Goal: Task Accomplishment & Management: Manage account settings

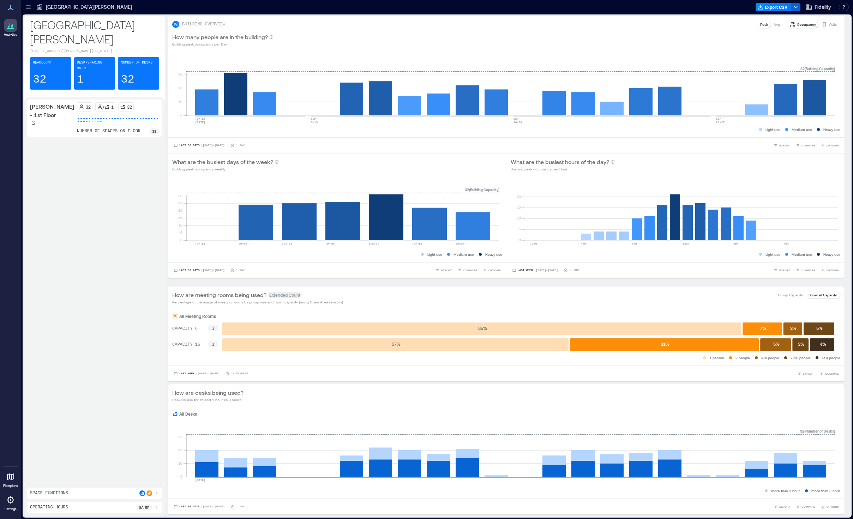
click at [30, 7] on icon at bounding box center [28, 7] width 7 height 7
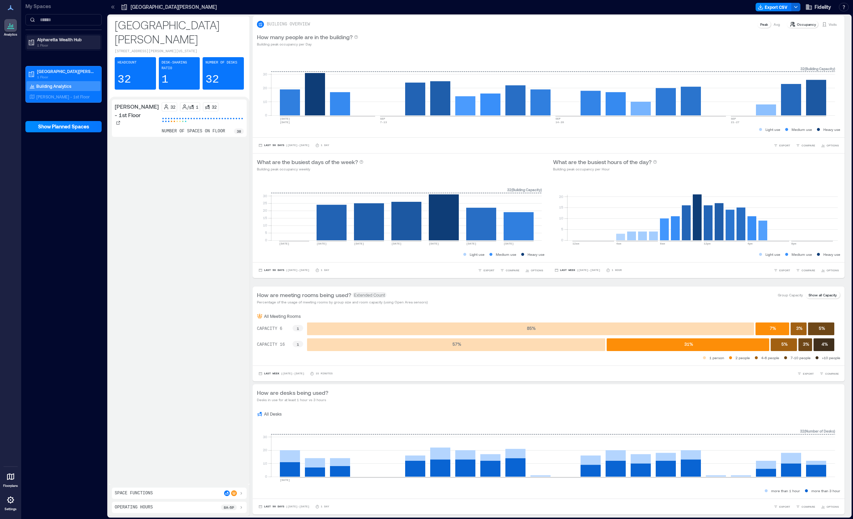
click at [45, 43] on p "1 Floor" at bounding box center [66, 45] width 59 height 6
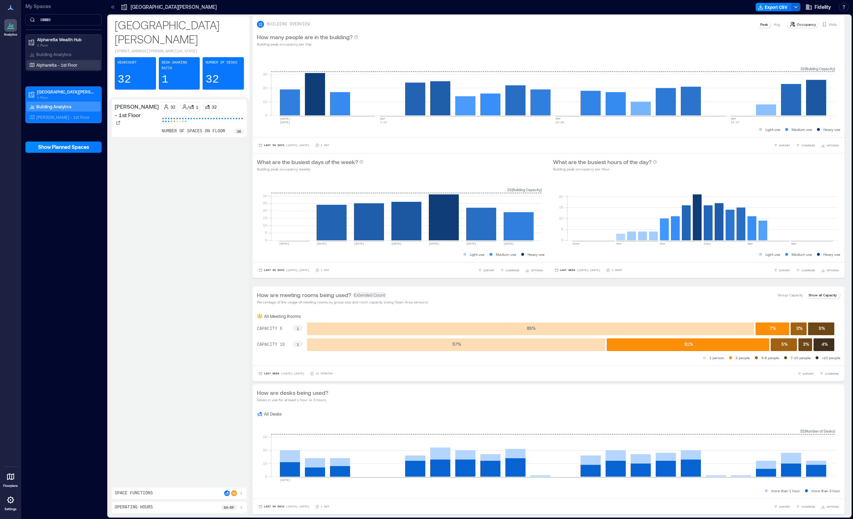
click at [51, 65] on p "Alpharetta - 1st Floor" at bounding box center [56, 65] width 41 height 6
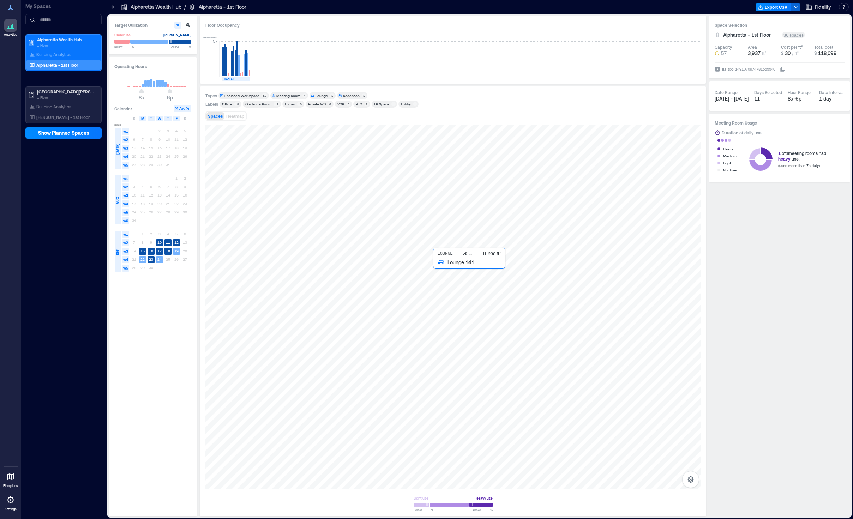
click at [471, 289] on div at bounding box center [452, 307] width 495 height 365
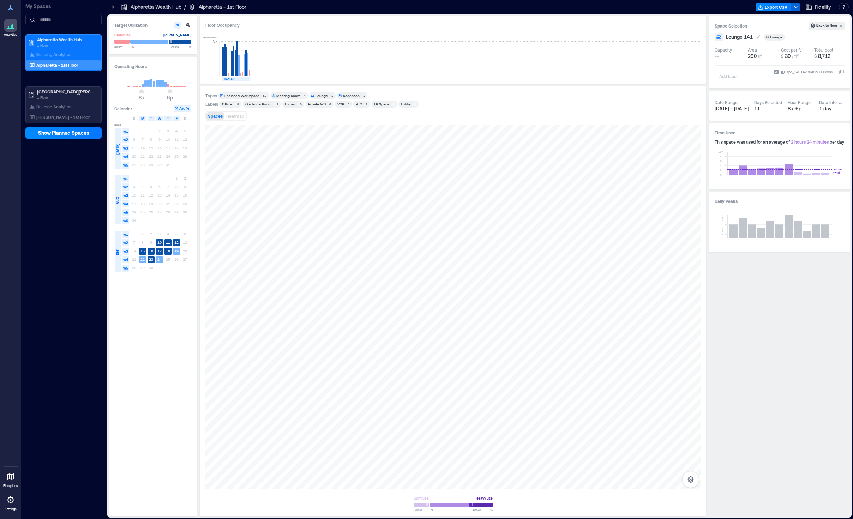
click at [699, 36] on span "Lounge 141" at bounding box center [739, 37] width 27 height 7
type input "*"
type input "**********"
click at [312, 332] on div at bounding box center [452, 307] width 495 height 365
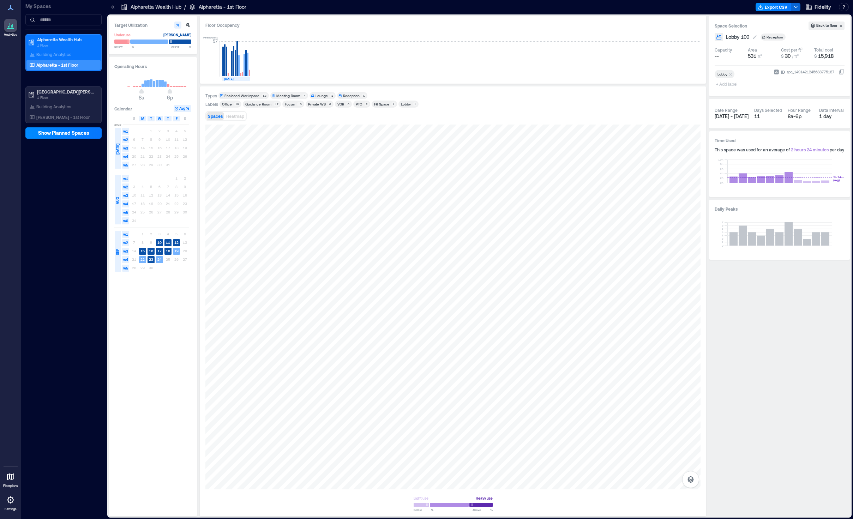
click at [699, 35] on span "Lobby 100" at bounding box center [737, 37] width 23 height 7
type input "**********"
click at [66, 116] on p "[PERSON_NAME] - 1st Floor" at bounding box center [62, 117] width 53 height 6
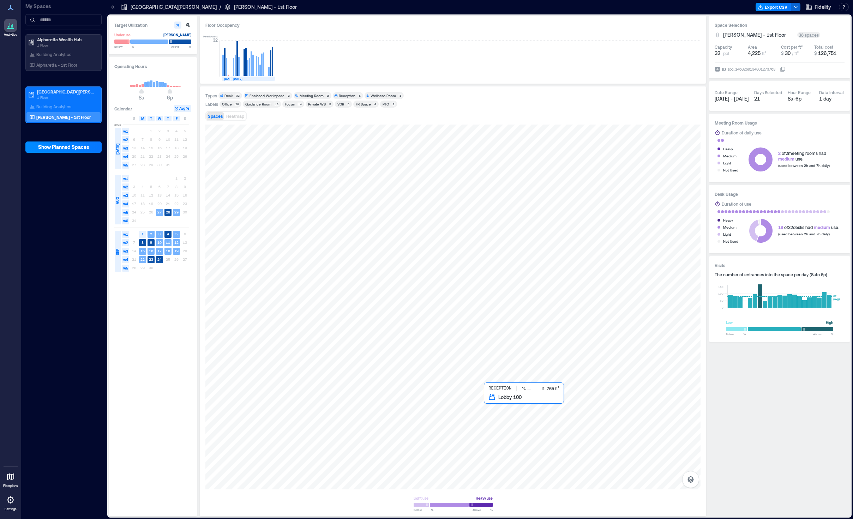
click at [523, 428] on div at bounding box center [452, 307] width 495 height 365
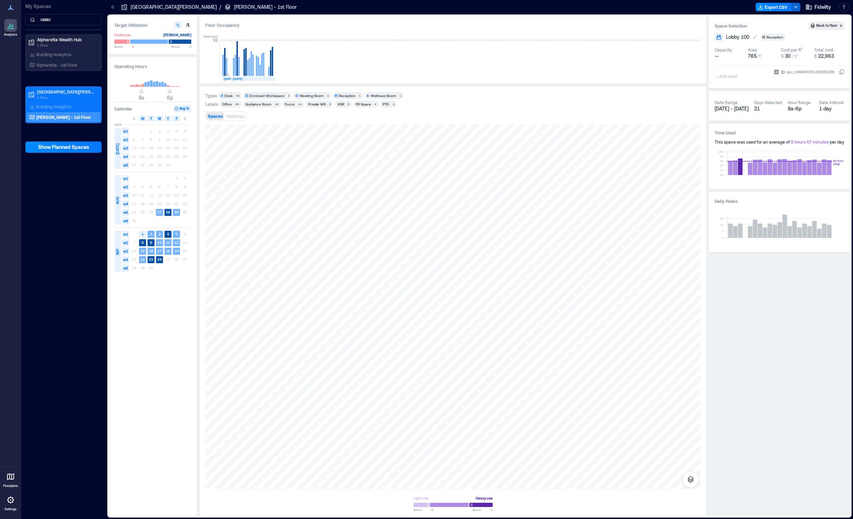
click at [699, 39] on span "Lobby 100" at bounding box center [737, 37] width 23 height 7
type input "*"
type input "**********"
click at [550, 420] on div at bounding box center [452, 307] width 495 height 365
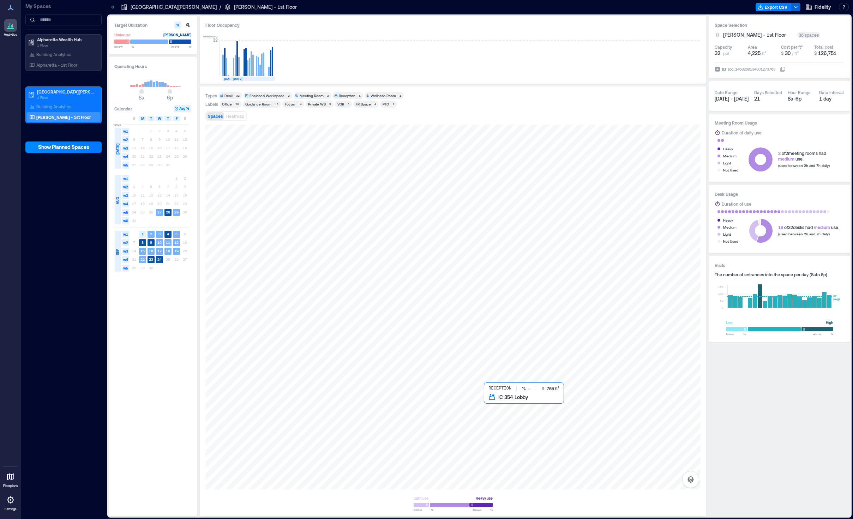
click at [534, 417] on div at bounding box center [452, 307] width 495 height 365
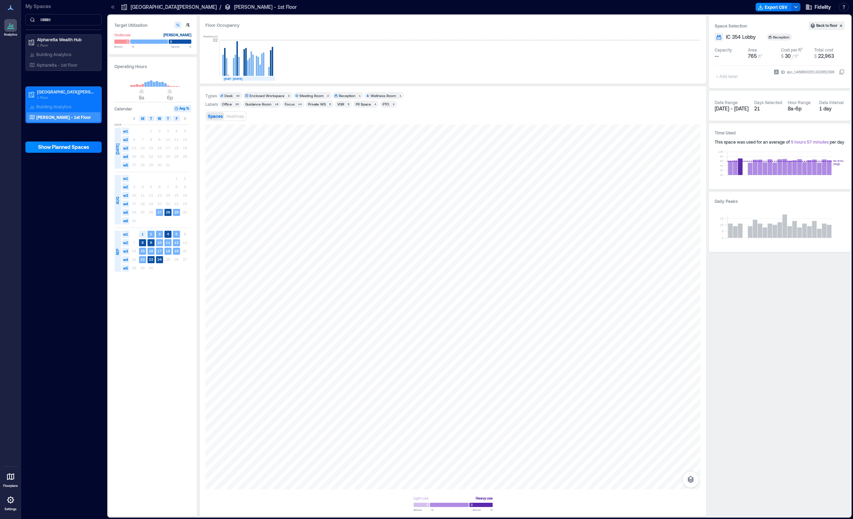
click at [699, 76] on div "+ Add label" at bounding box center [727, 71] width 26 height 19
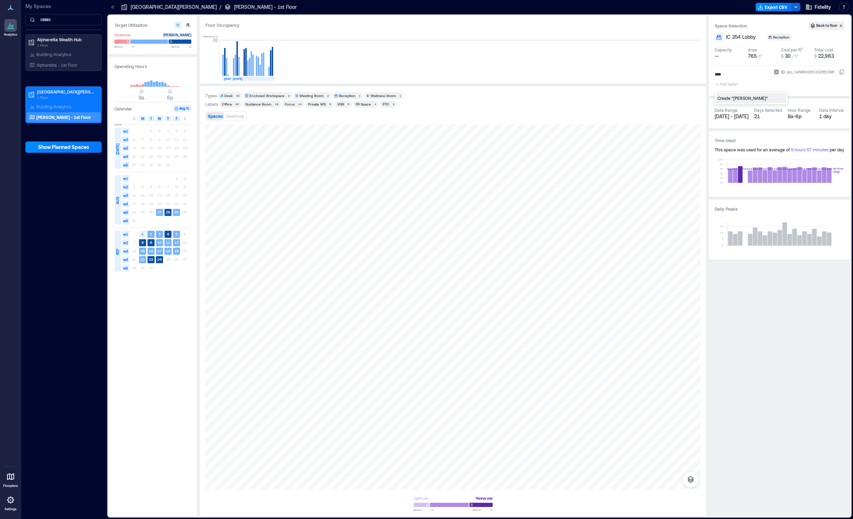
type input "*****"
click at [524, 30] on div "Floor Occupancy Headcount 32 [DATE] [DATE]" at bounding box center [453, 50] width 506 height 68
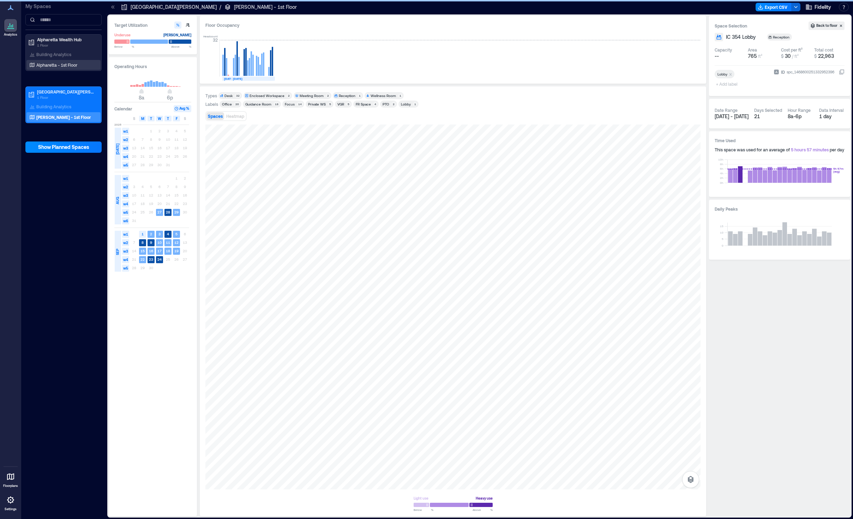
click at [41, 64] on p "Alpharetta - 1st Floor" at bounding box center [56, 65] width 41 height 6
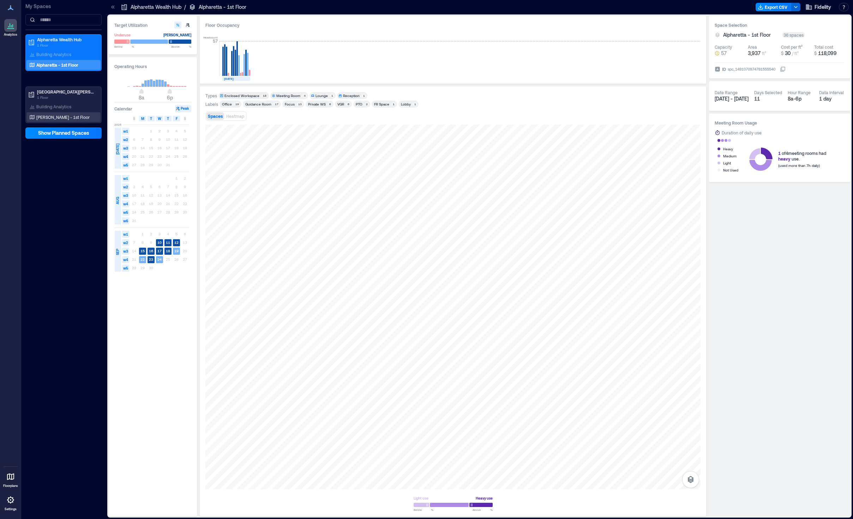
click at [65, 117] on p "[PERSON_NAME] - 1st Floor" at bounding box center [62, 117] width 53 height 6
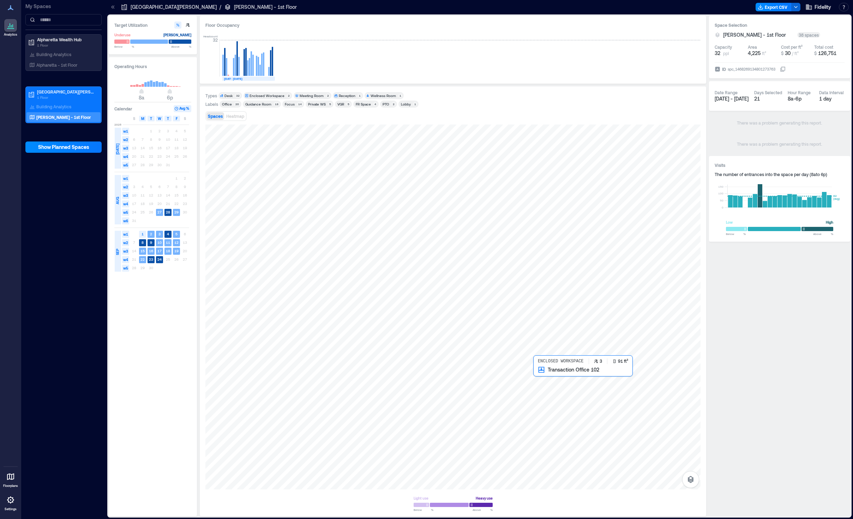
click at [548, 381] on div at bounding box center [452, 307] width 495 height 365
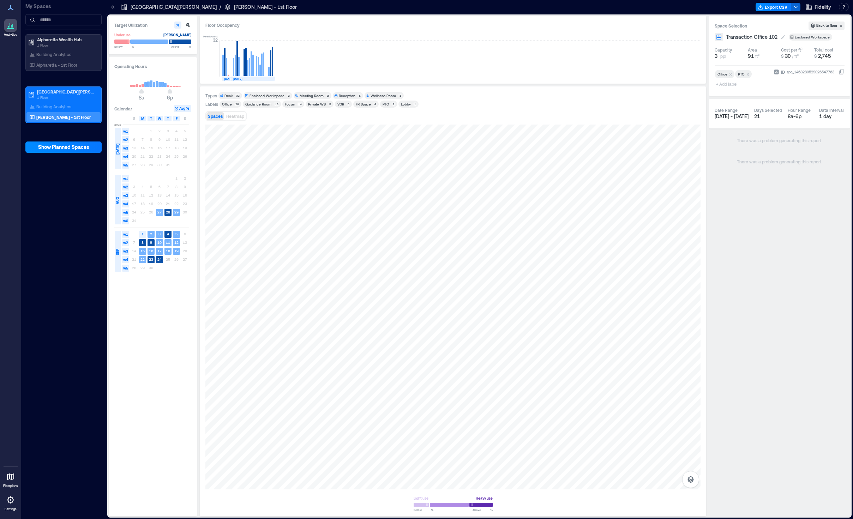
click at [699, 37] on span "Transaction Office 102" at bounding box center [752, 37] width 52 height 7
type input "**********"
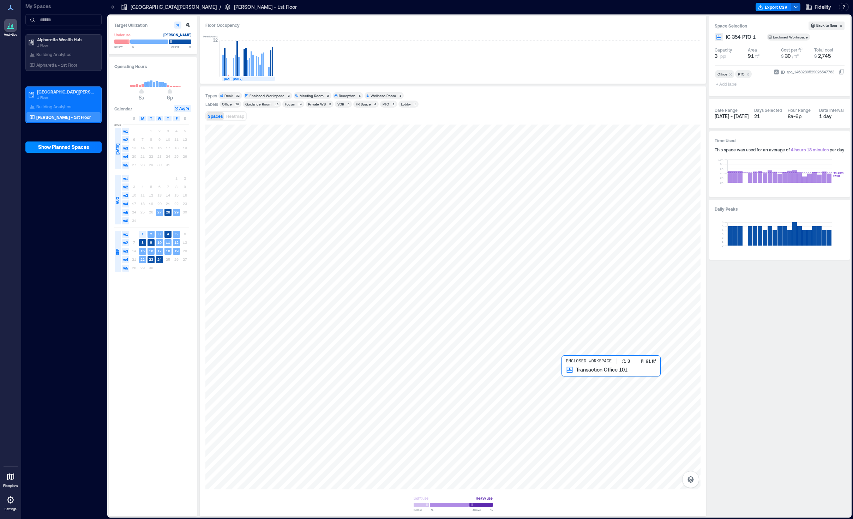
click at [572, 380] on div at bounding box center [452, 307] width 495 height 365
click at [699, 37] on span "Transaction Office 101" at bounding box center [752, 37] width 52 height 7
type input "*"
type input "**********"
click at [551, 382] on div at bounding box center [452, 307] width 495 height 365
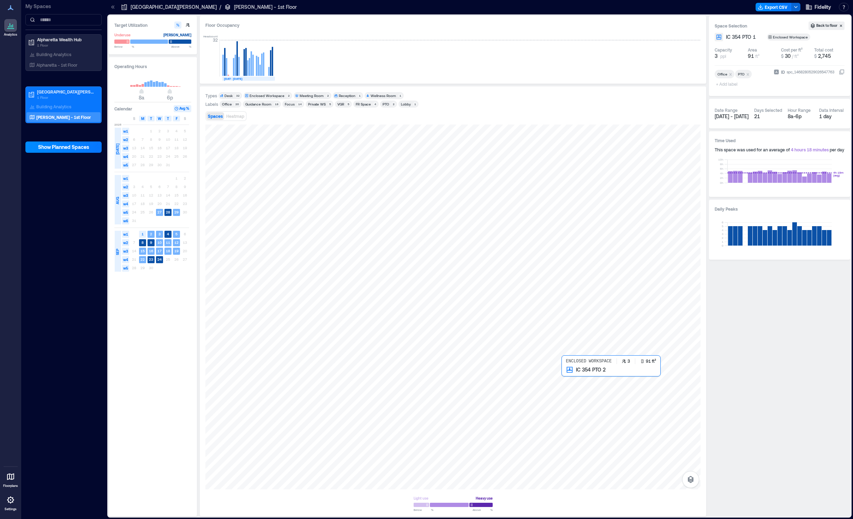
click at [576, 380] on div at bounding box center [452, 307] width 495 height 365
click at [553, 424] on div at bounding box center [452, 307] width 495 height 365
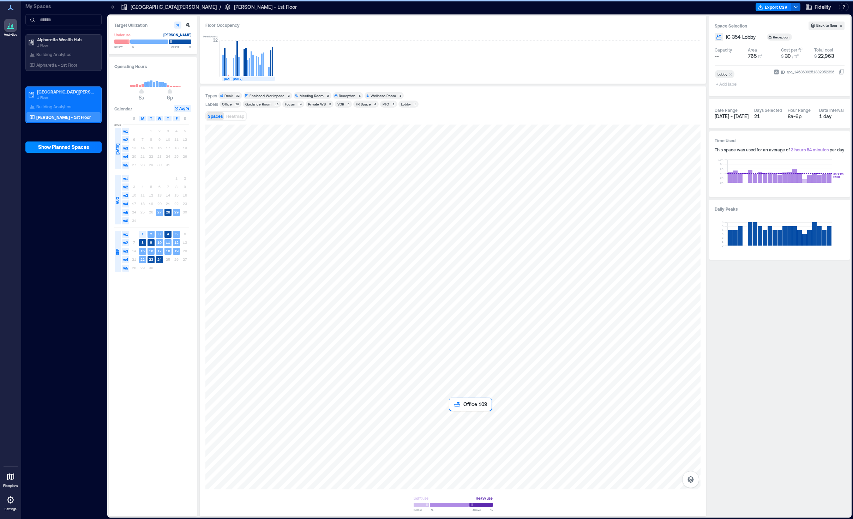
click at [470, 425] on div at bounding box center [452, 307] width 495 height 365
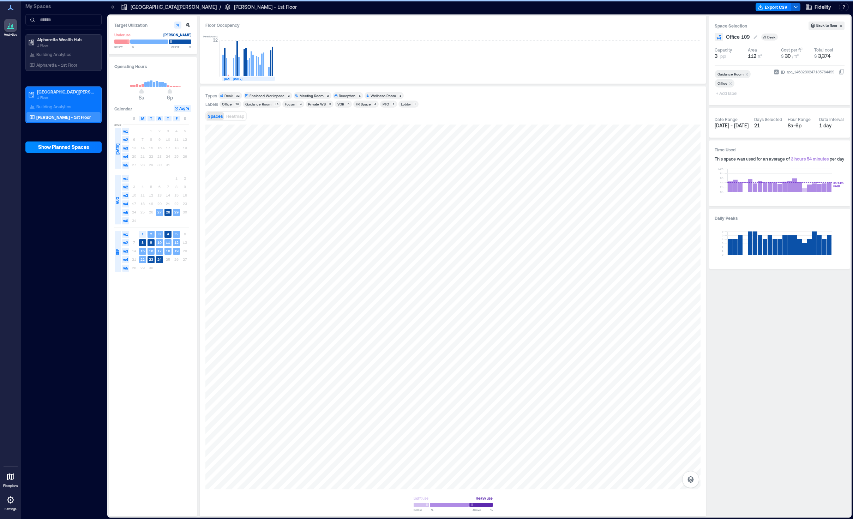
click at [699, 37] on span "Office 109" at bounding box center [738, 37] width 24 height 7
drag, startPoint x: 751, startPoint y: 37, endPoint x: 723, endPoint y: 38, distance: 27.6
click at [699, 38] on div "**********" at bounding box center [779, 37] width 130 height 8
type input "**********"
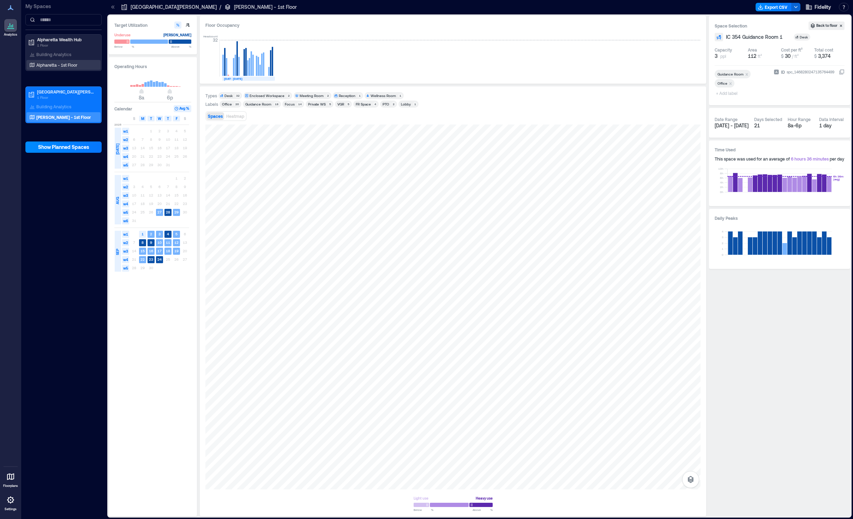
click at [54, 65] on p "Alpharetta - 1st Floor" at bounding box center [56, 65] width 41 height 6
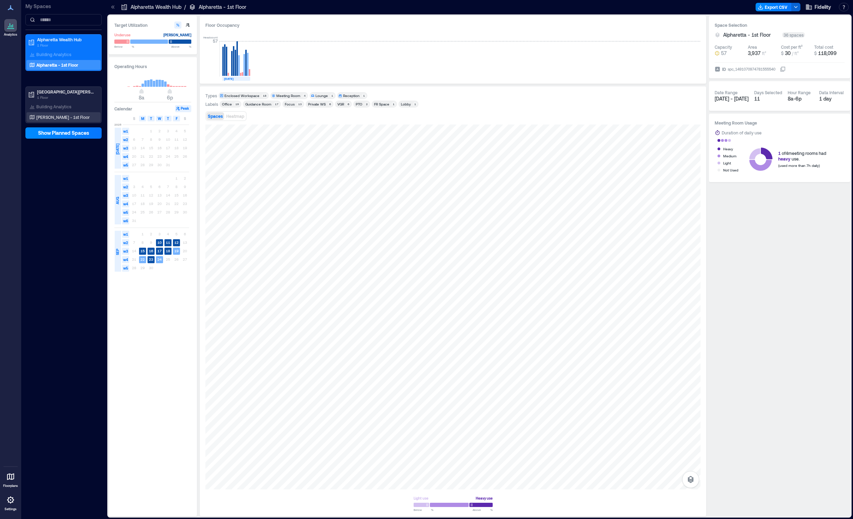
click at [63, 119] on p "[PERSON_NAME] - 1st Floor" at bounding box center [62, 117] width 53 height 6
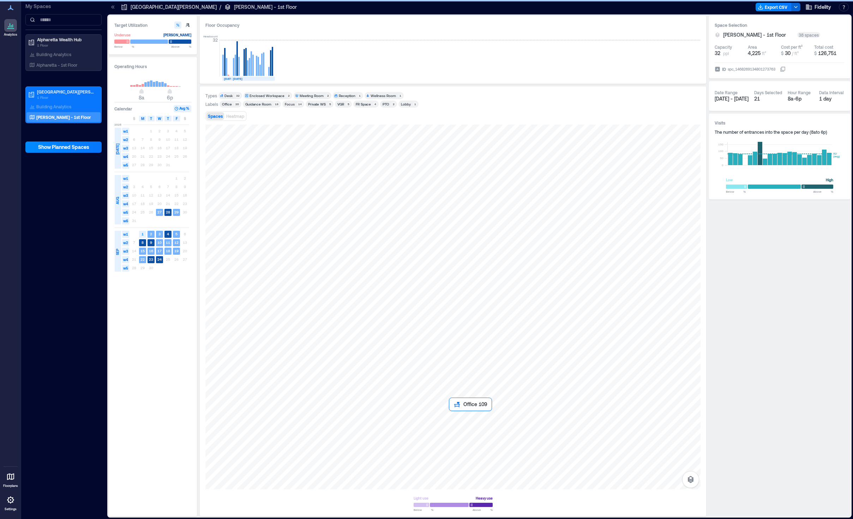
click at [464, 424] on div at bounding box center [452, 307] width 495 height 365
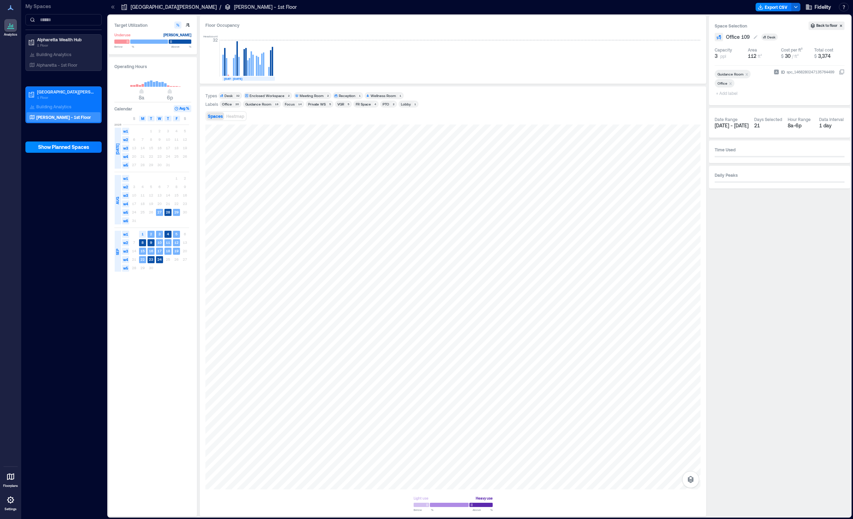
click at [699, 38] on span "Office 109" at bounding box center [738, 37] width 24 height 7
type input "*"
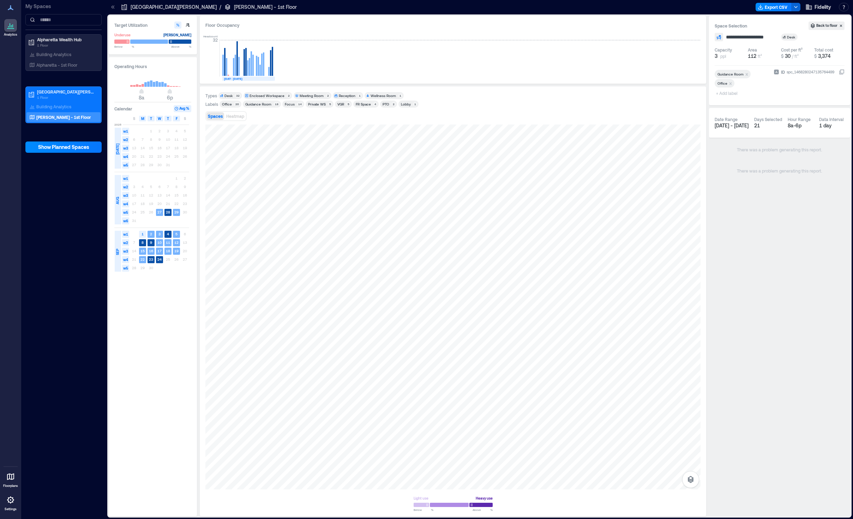
type input "**********"
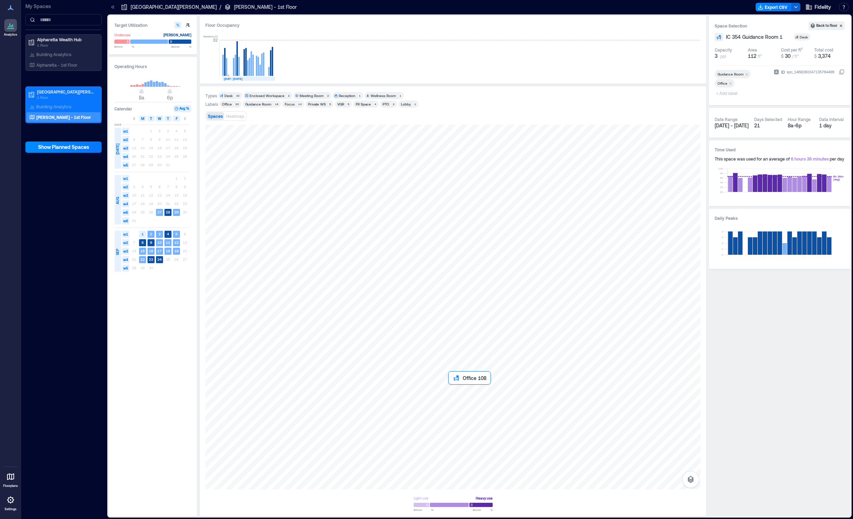
click at [466, 401] on div at bounding box center [452, 307] width 495 height 365
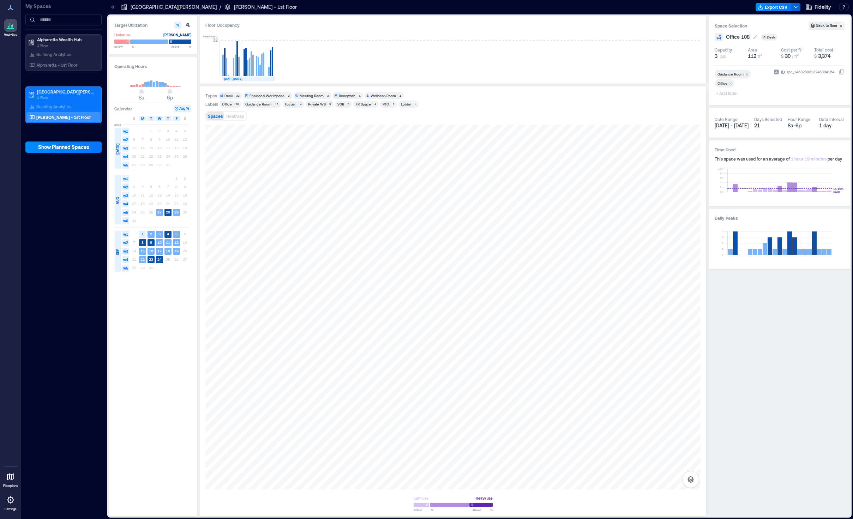
click at [699, 37] on span "Office 108" at bounding box center [738, 37] width 24 height 7
type input "**********"
click at [466, 373] on div at bounding box center [452, 307] width 495 height 365
click at [699, 39] on span "Office 107" at bounding box center [738, 37] width 24 height 7
type input "**********"
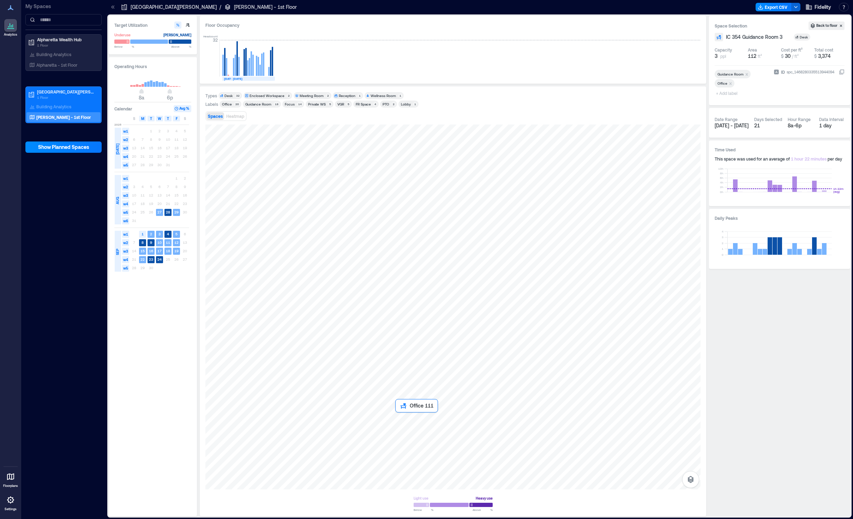
click at [415, 428] on div at bounding box center [452, 307] width 495 height 365
click at [699, 35] on span "Office 111" at bounding box center [738, 37] width 24 height 7
type input "**********"
click at [408, 394] on div at bounding box center [452, 307] width 495 height 365
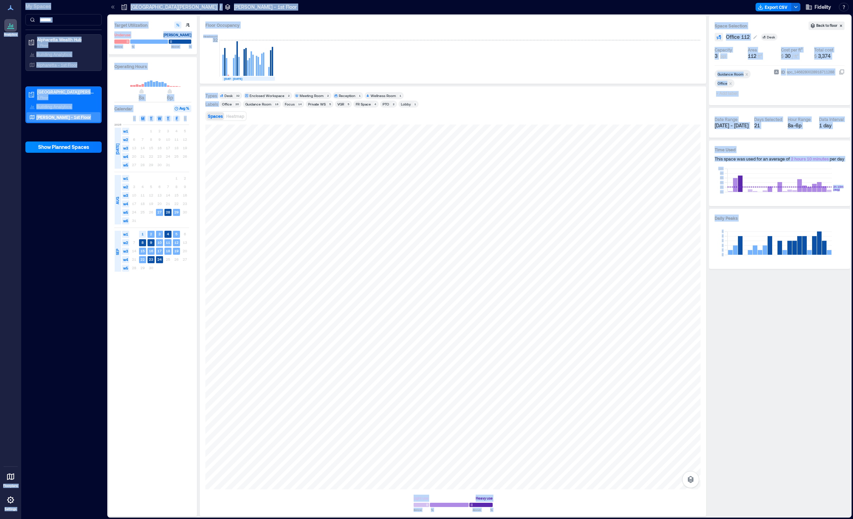
click at [699, 36] on span "Office 112" at bounding box center [738, 37] width 24 height 7
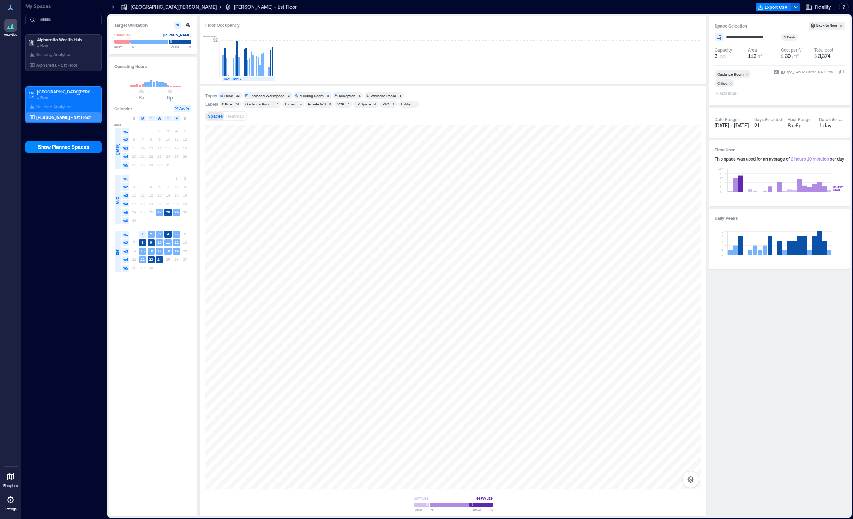
type input "**********"
click at [699, 38] on div "Desk" at bounding box center [779, 37] width 130 height 8
click at [699, 36] on button at bounding box center [730, 37] width 8 height 6
type input "**********"
click at [408, 367] on div at bounding box center [452, 307] width 495 height 365
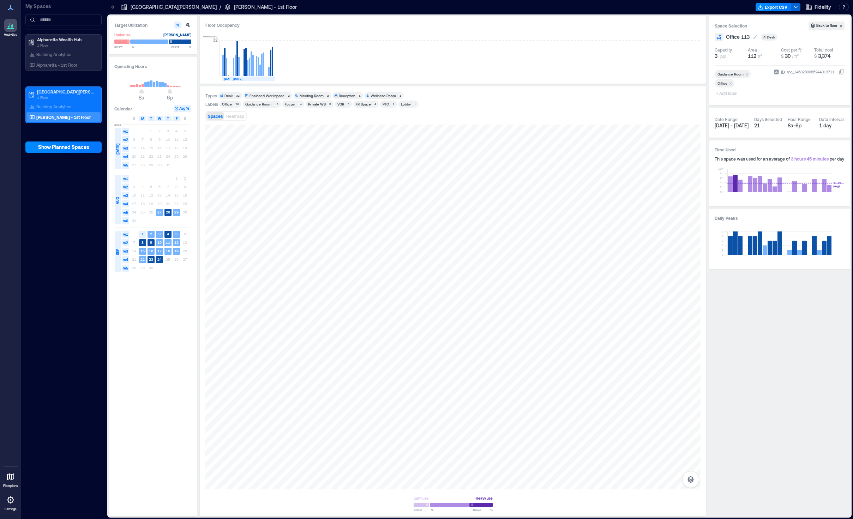
click at [699, 39] on span "Office 113" at bounding box center [738, 37] width 24 height 7
type input "**********"
click at [420, 341] on div at bounding box center [452, 307] width 495 height 365
click at [699, 36] on span "Office 114" at bounding box center [738, 37] width 24 height 7
type input "**********"
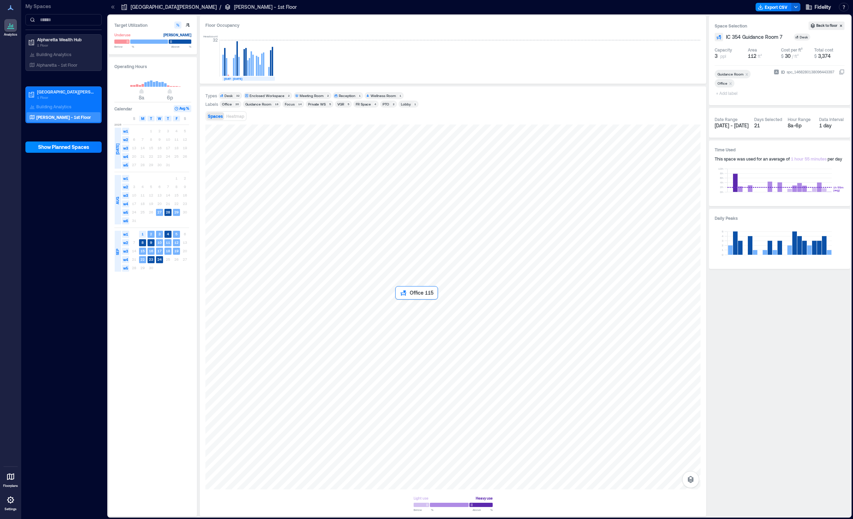
click at [409, 311] on div at bounding box center [452, 307] width 495 height 365
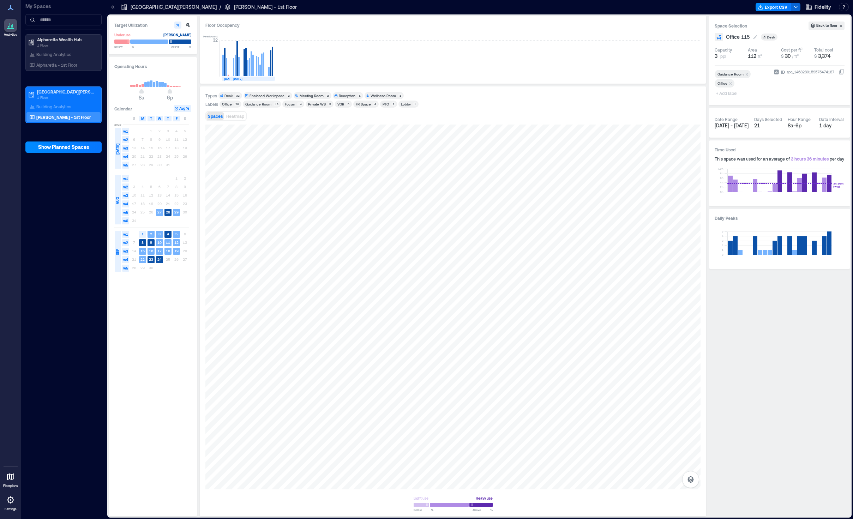
click at [699, 38] on span "Office 115" at bounding box center [738, 37] width 24 height 7
type input "**********"
click at [416, 291] on div at bounding box center [452, 307] width 495 height 365
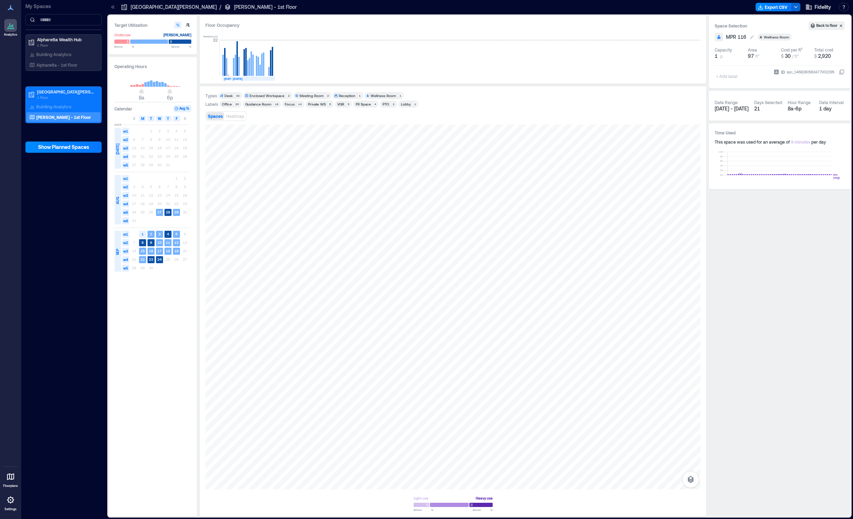
click at [699, 37] on span "MPR 116" at bounding box center [736, 37] width 20 height 7
click at [699, 37] on input "*******" at bounding box center [750, 37] width 52 height 7
click at [699, 38] on input "**********" at bounding box center [750, 37] width 52 height 7
type input "**********"
click at [369, 424] on div at bounding box center [452, 307] width 495 height 365
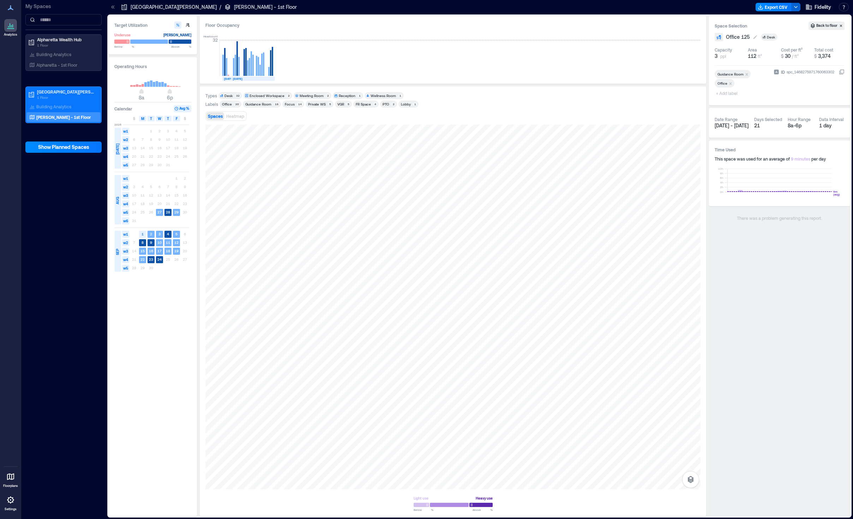
click at [699, 36] on span "Office 125" at bounding box center [738, 37] width 24 height 7
type input "**********"
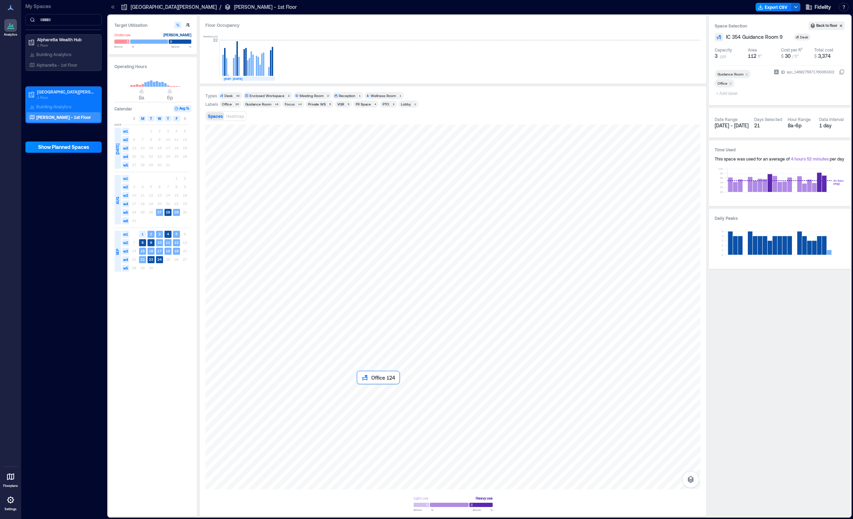
click at [377, 403] on div at bounding box center [452, 307] width 495 height 365
click at [699, 37] on span "Office 124" at bounding box center [738, 37] width 24 height 7
type input "**********"
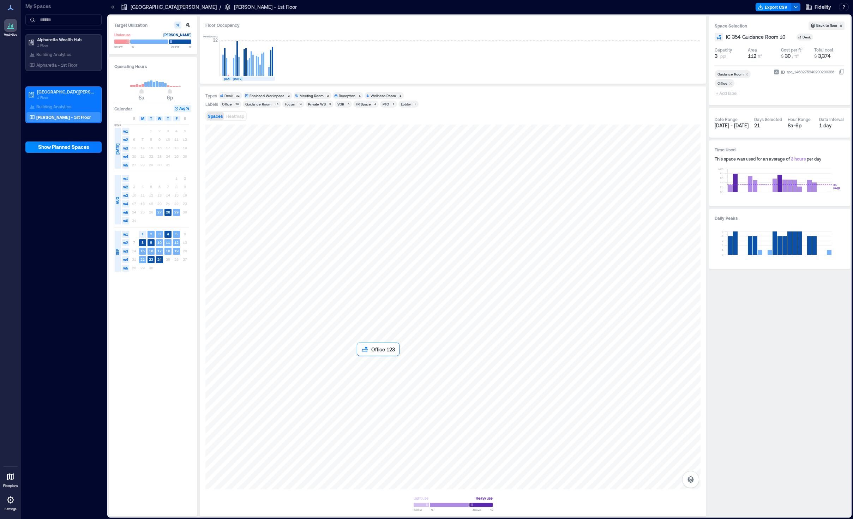
click at [372, 367] on div at bounding box center [452, 307] width 495 height 365
click at [699, 38] on span "Office 123" at bounding box center [738, 37] width 24 height 7
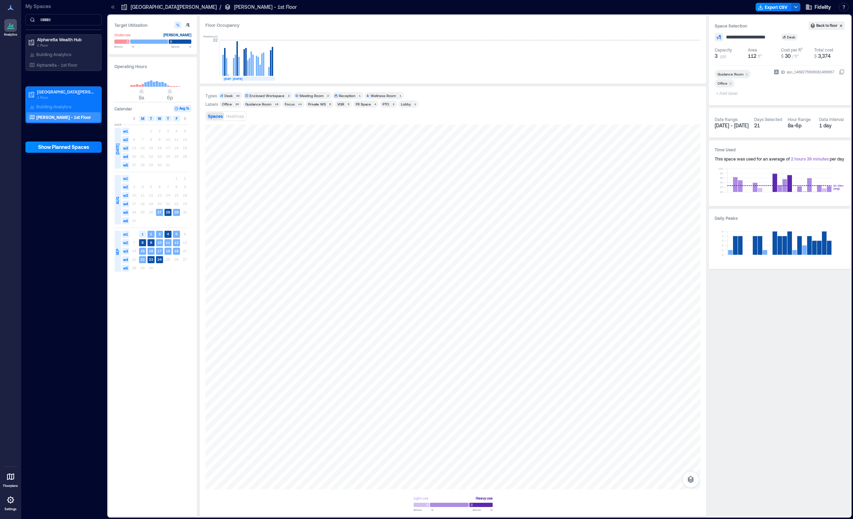
type input "**********"
click at [380, 340] on div at bounding box center [452, 307] width 495 height 365
click at [699, 36] on span "Office 122" at bounding box center [738, 37] width 24 height 7
type input "**********"
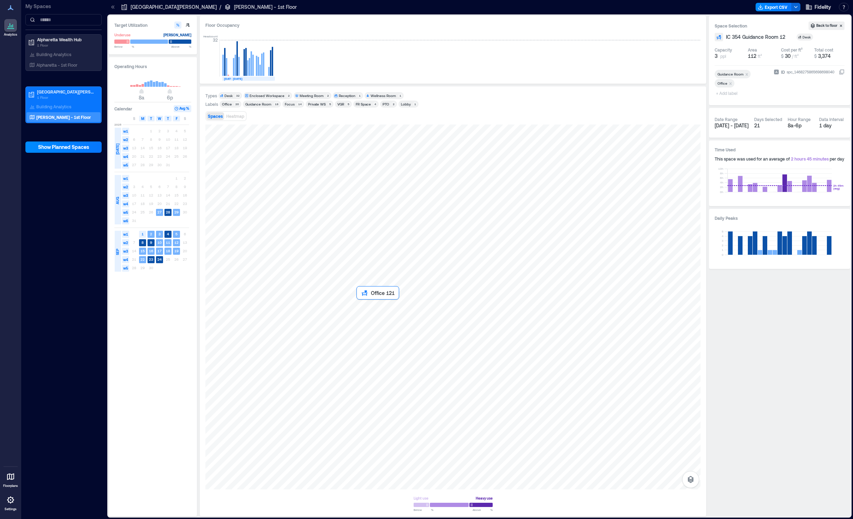
click at [379, 316] on div at bounding box center [452, 307] width 495 height 365
click at [699, 38] on span "Office 121" at bounding box center [738, 37] width 24 height 7
type input "**********"
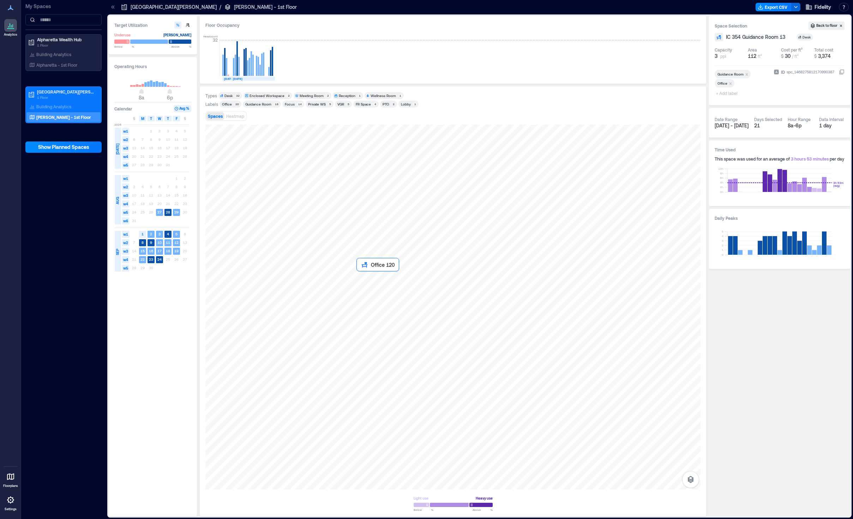
click at [379, 284] on div at bounding box center [452, 307] width 495 height 365
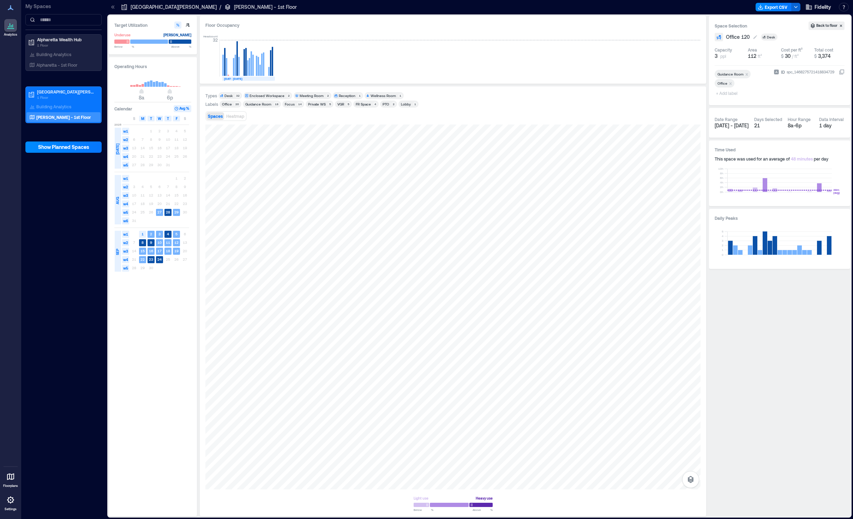
click at [699, 36] on span "Office 120" at bounding box center [738, 37] width 24 height 7
type input "**********"
click at [327, 385] on div at bounding box center [452, 307] width 495 height 365
click at [699, 38] on span "Office 128" at bounding box center [738, 37] width 24 height 7
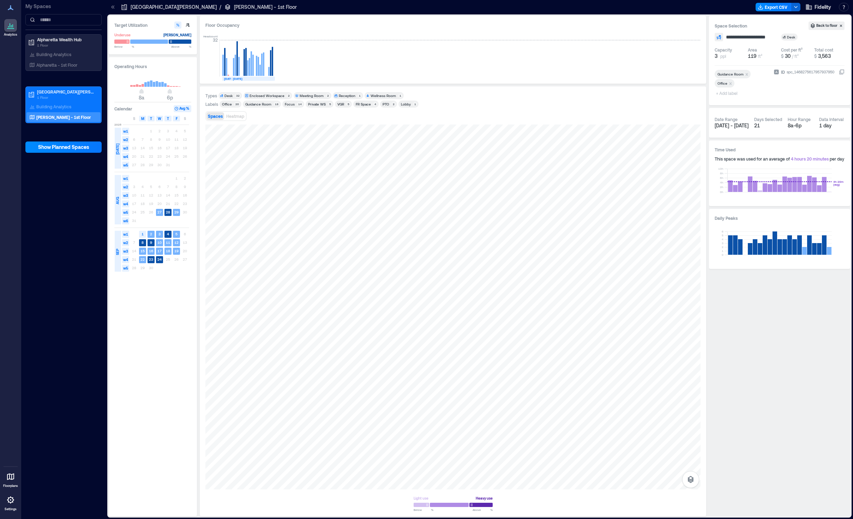
type input "**********"
click at [317, 355] on div at bounding box center [452, 307] width 495 height 365
click at [699, 37] on span "Office 129" at bounding box center [738, 37] width 24 height 7
type input "**********"
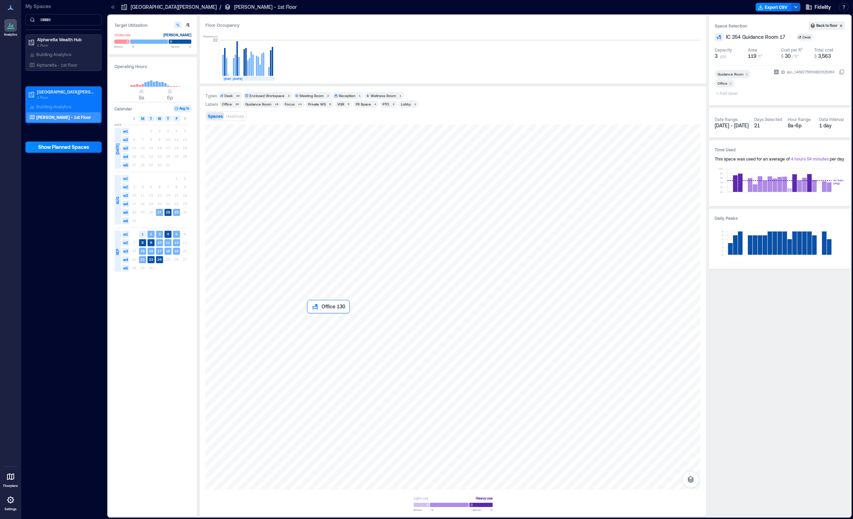
click at [315, 322] on div at bounding box center [452, 307] width 495 height 365
click at [699, 35] on span "Office 130" at bounding box center [738, 37] width 24 height 7
type input "**********"
click at [373, 434] on div at bounding box center [452, 307] width 495 height 365
click at [375, 398] on div at bounding box center [452, 307] width 495 height 365
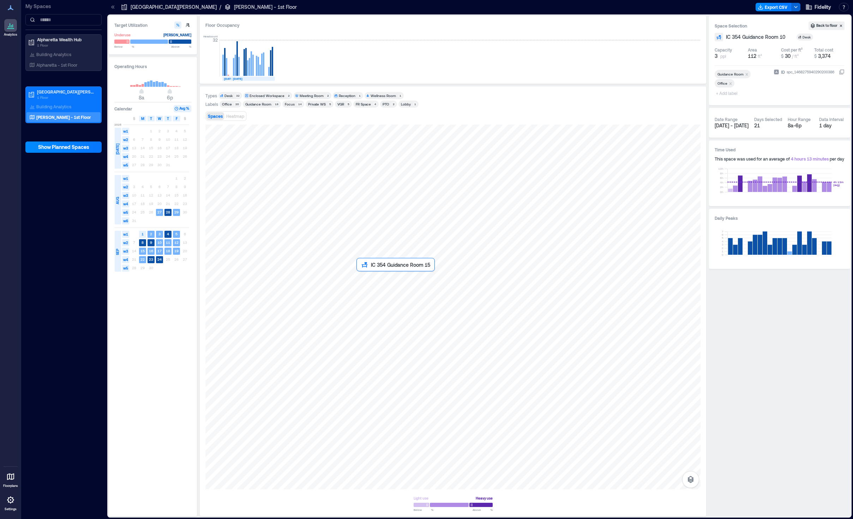
click at [373, 291] on div at bounding box center [452, 307] width 495 height 365
click at [699, 36] on span "IC 354 Guidance Room 15" at bounding box center [755, 37] width 59 height 7
type input "**********"
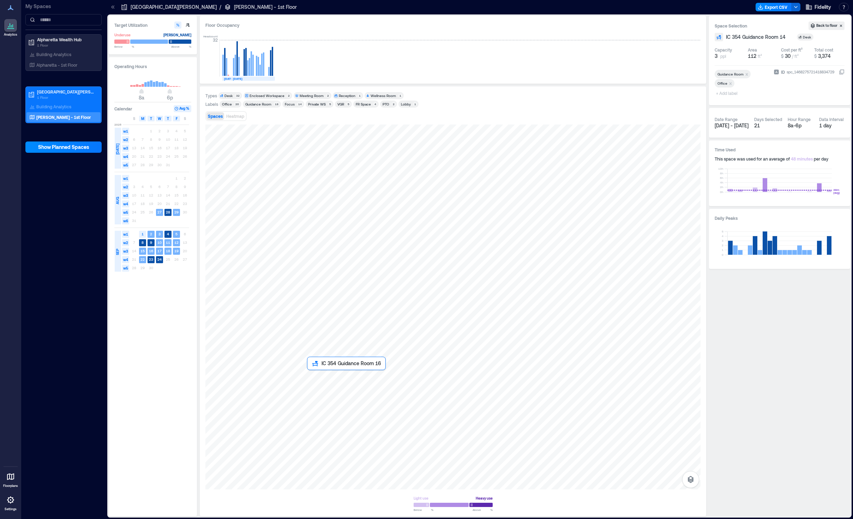
click at [328, 391] on div at bounding box center [452, 307] width 495 height 365
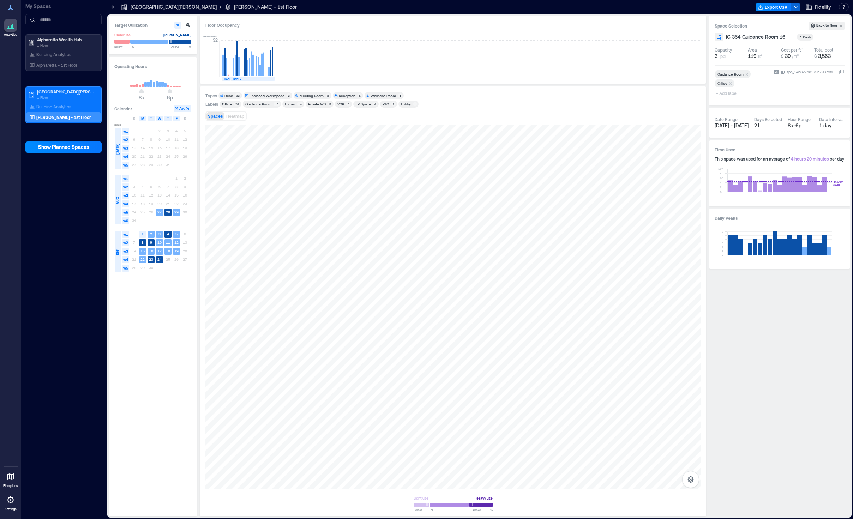
click at [699, 41] on div "Space Selection Back to floor IC 354 Guidance Room 16 Desk Capacity 3 ppl Area …" at bounding box center [779, 60] width 141 height 89
click at [699, 36] on span "IC 354 Guidance Room 16" at bounding box center [756, 37] width 60 height 7
click at [699, 36] on input "**********" at bounding box center [750, 37] width 52 height 7
type input "**********"
click at [327, 353] on div at bounding box center [452, 307] width 495 height 365
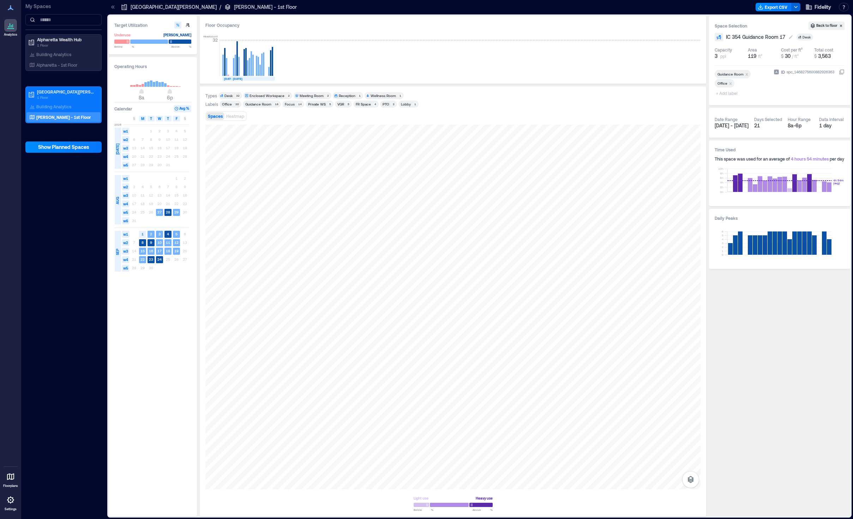
click at [699, 37] on span "IC 354 Guidance Room 17" at bounding box center [755, 37] width 59 height 7
type input "**********"
click at [327, 331] on div at bounding box center [452, 307] width 495 height 365
click at [699, 35] on span "IC 354 Guidance Room 17" at bounding box center [755, 37] width 59 height 7
type input "**********"
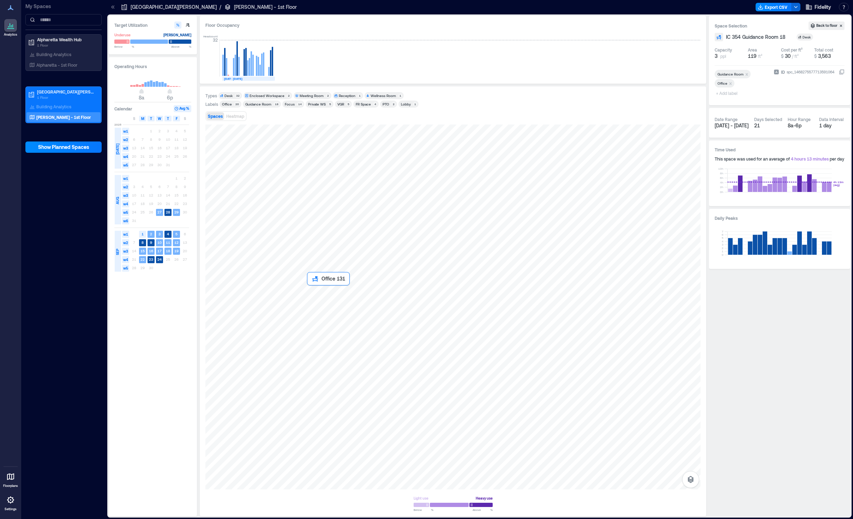
click at [320, 302] on div at bounding box center [452, 307] width 495 height 365
click at [699, 38] on span "Office 131" at bounding box center [738, 37] width 24 height 7
type input "**********"
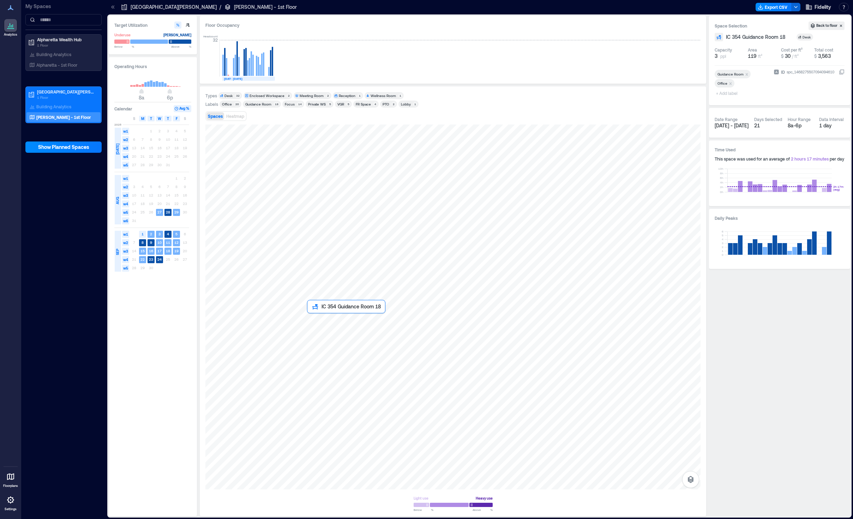
click at [331, 330] on div at bounding box center [452, 307] width 495 height 365
click at [699, 36] on span "IC 354 Guidance Room 18" at bounding box center [755, 37] width 59 height 7
type input "**********"
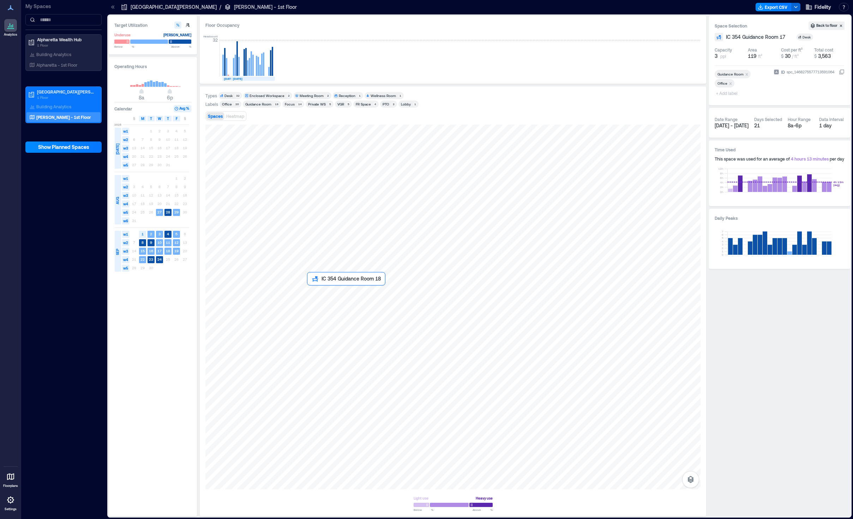
click at [318, 303] on div at bounding box center [452, 307] width 495 height 365
click at [324, 296] on div at bounding box center [452, 307] width 495 height 365
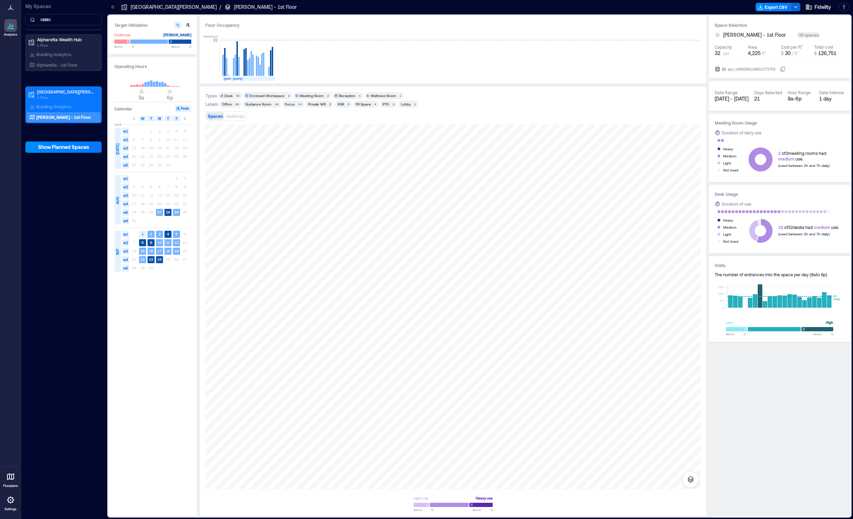
click at [261, 107] on div "Guidance Room 18" at bounding box center [262, 104] width 38 height 7
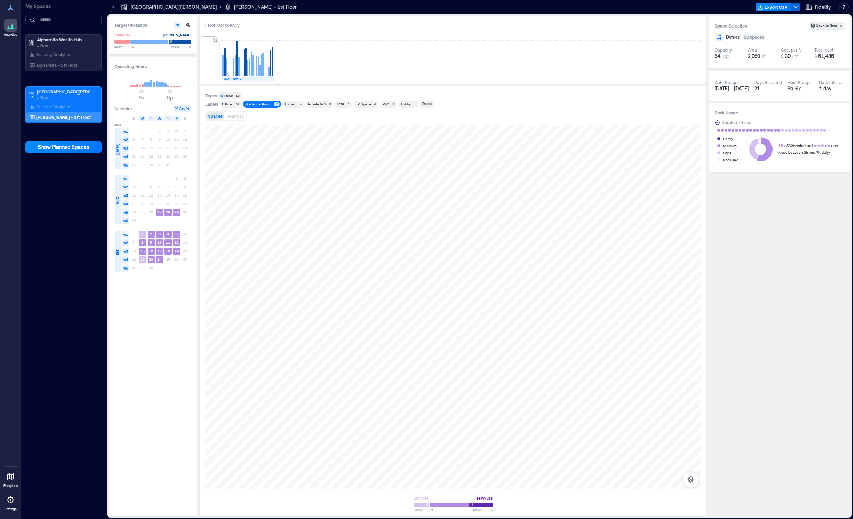
drag, startPoint x: 256, startPoint y: 105, endPoint x: 224, endPoint y: 103, distance: 32.2
click at [256, 105] on div "Guidance Room" at bounding box center [258, 104] width 26 height 5
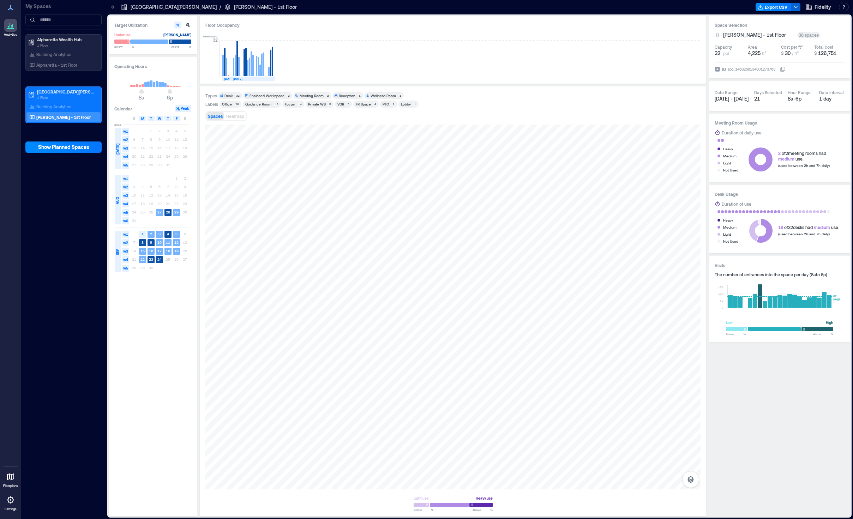
click at [224, 103] on div "Office" at bounding box center [227, 104] width 10 height 5
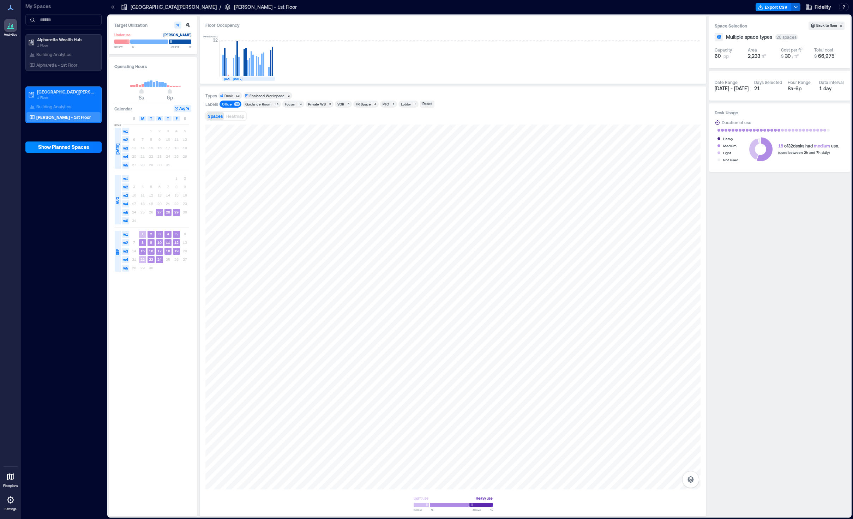
click at [224, 103] on div "Office" at bounding box center [227, 104] width 10 height 5
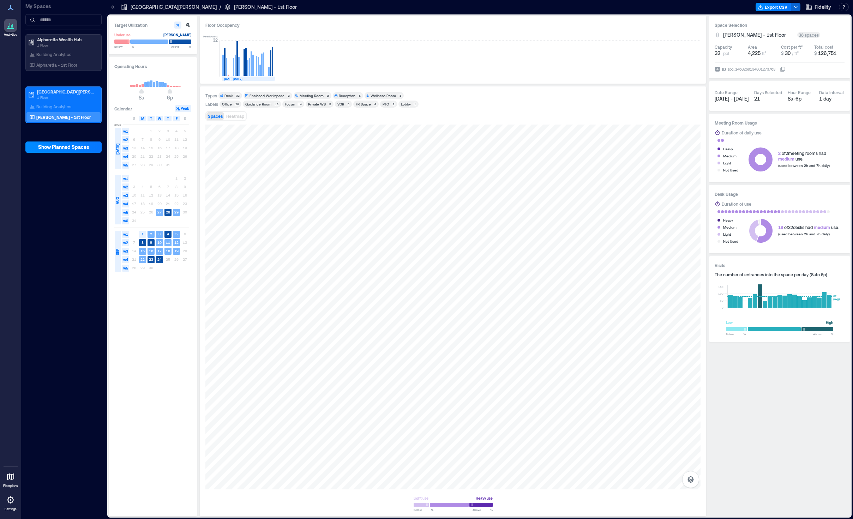
click at [288, 104] on div "Focus" at bounding box center [290, 104] width 10 height 5
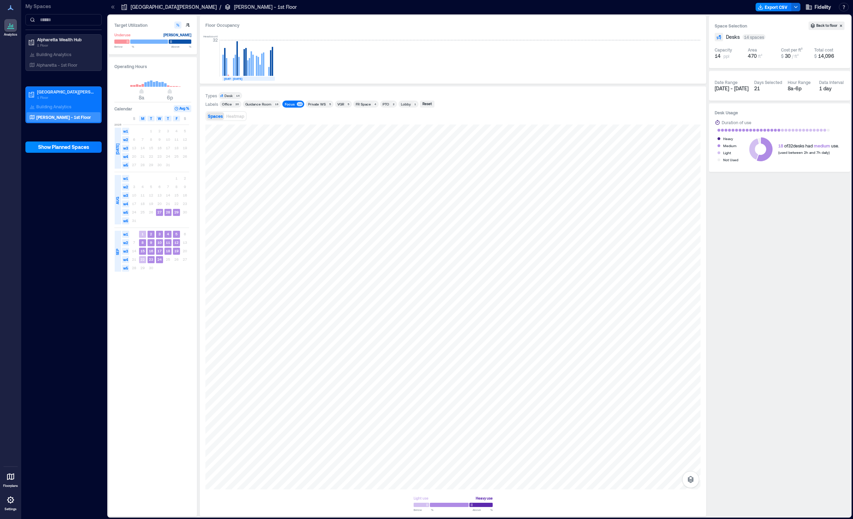
click at [288, 104] on div "Focus" at bounding box center [290, 104] width 10 height 5
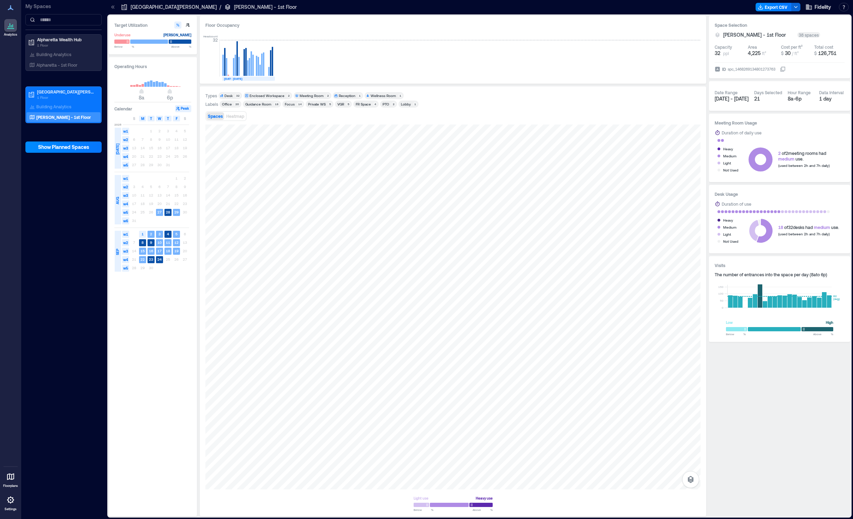
click at [310, 104] on div "Private WS" at bounding box center [317, 104] width 18 height 5
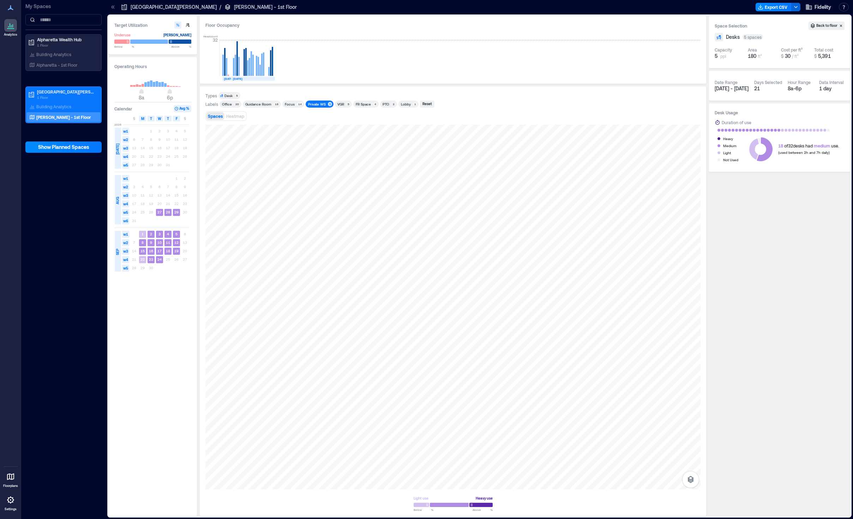
click at [310, 104] on div "Private WS" at bounding box center [317, 104] width 18 height 5
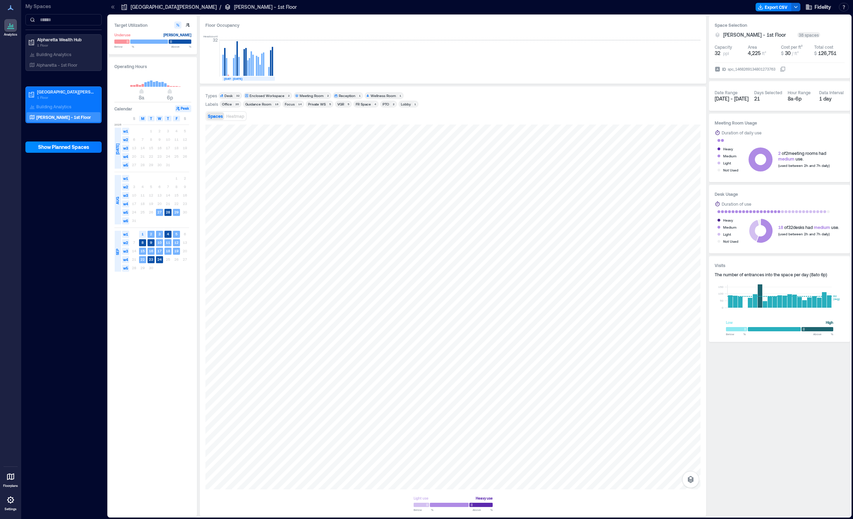
click at [338, 104] on div "VGR" at bounding box center [340, 104] width 7 height 5
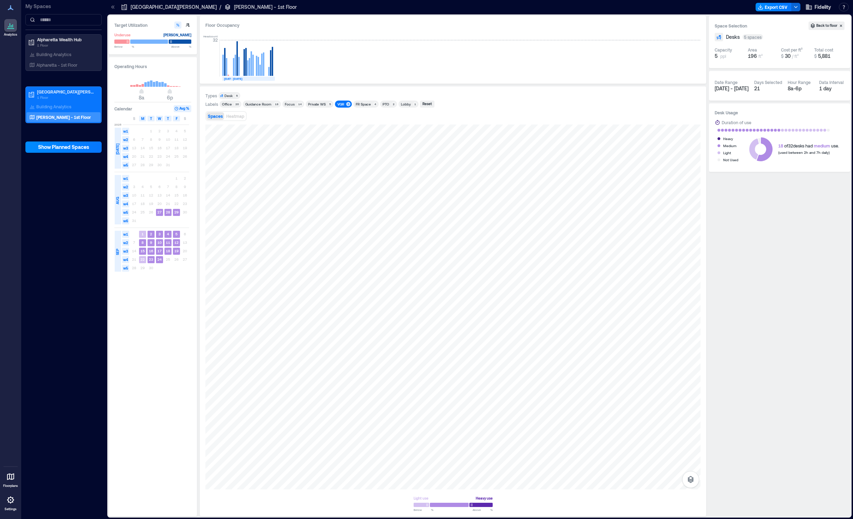
click at [338, 104] on div "VGR" at bounding box center [340, 104] width 7 height 5
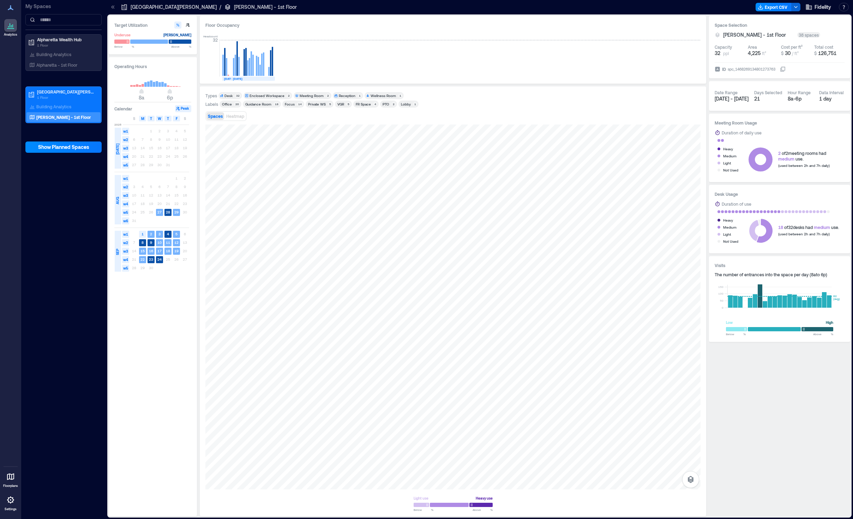
click at [357, 105] on div "FR Space" at bounding box center [363, 104] width 15 height 5
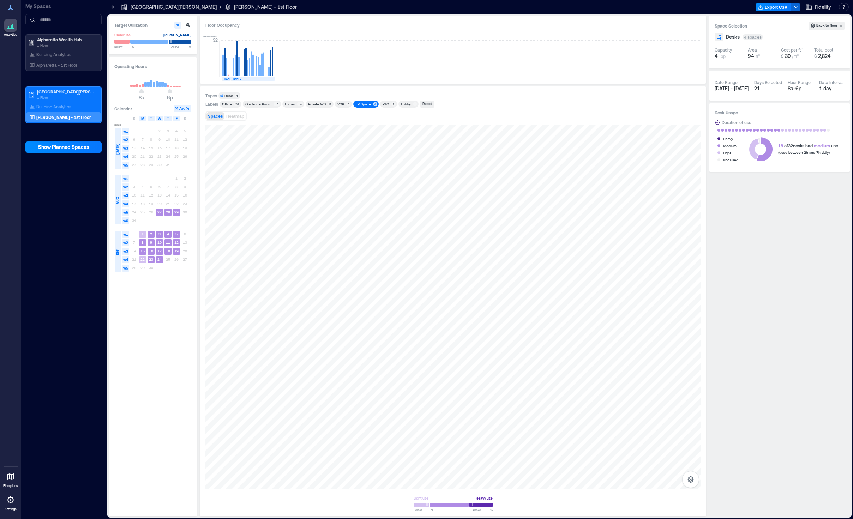
click at [357, 105] on div "FR Space" at bounding box center [363, 104] width 15 height 5
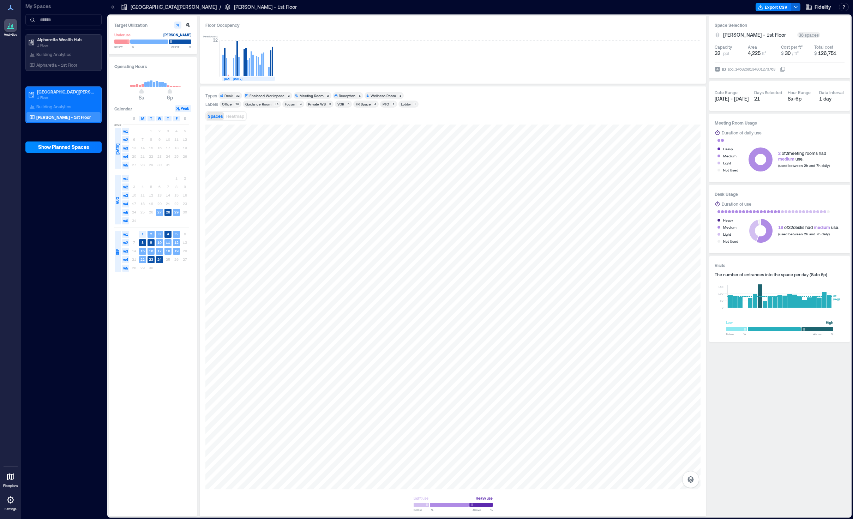
click at [384, 103] on div "PTO" at bounding box center [385, 104] width 7 height 5
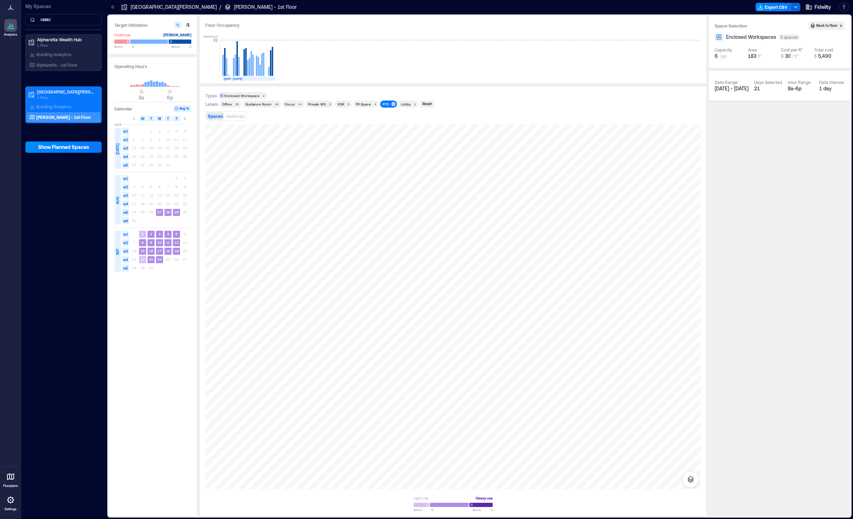
click at [384, 103] on div "PTO" at bounding box center [385, 104] width 7 height 5
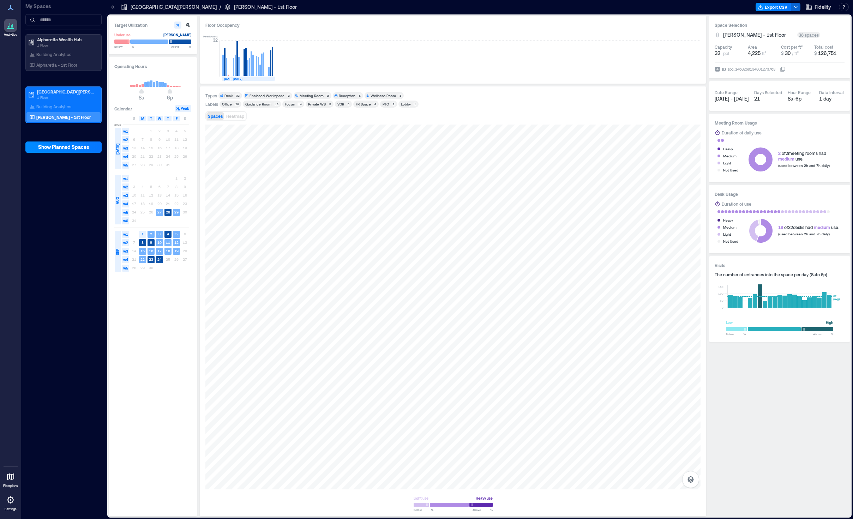
click at [401, 103] on div "Lobby" at bounding box center [406, 104] width 10 height 5
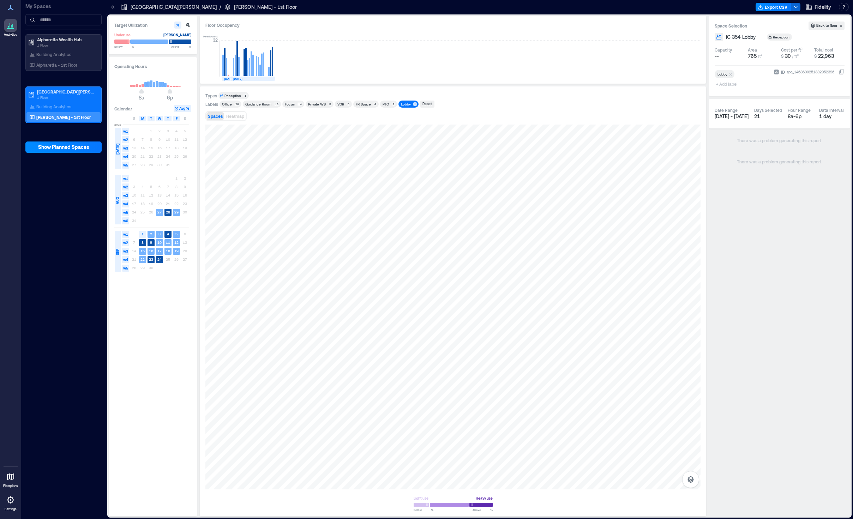
click at [401, 103] on div "Lobby" at bounding box center [406, 104] width 10 height 5
click at [699, 76] on div "+ Add label" at bounding box center [727, 71] width 26 height 19
type input "*"
type input "**********"
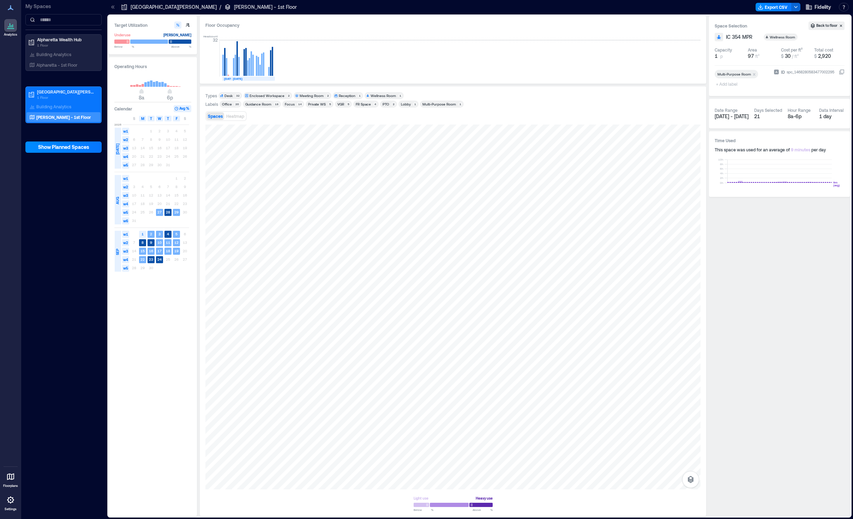
click at [433, 101] on div "Multi-Purpose Room 1" at bounding box center [442, 104] width 44 height 7
click at [433, 102] on div "Multi-Purpose Room" at bounding box center [439, 104] width 34 height 5
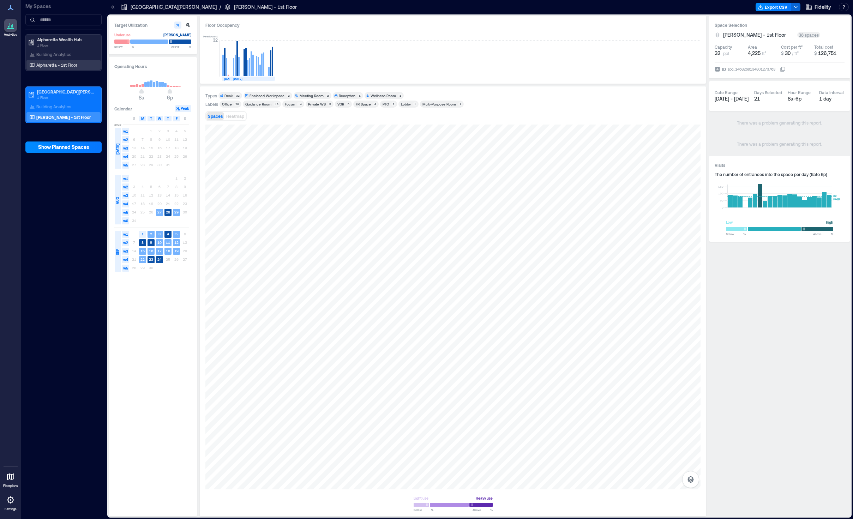
click at [64, 61] on div "Alpharetta - 1st Floor" at bounding box center [62, 64] width 68 height 7
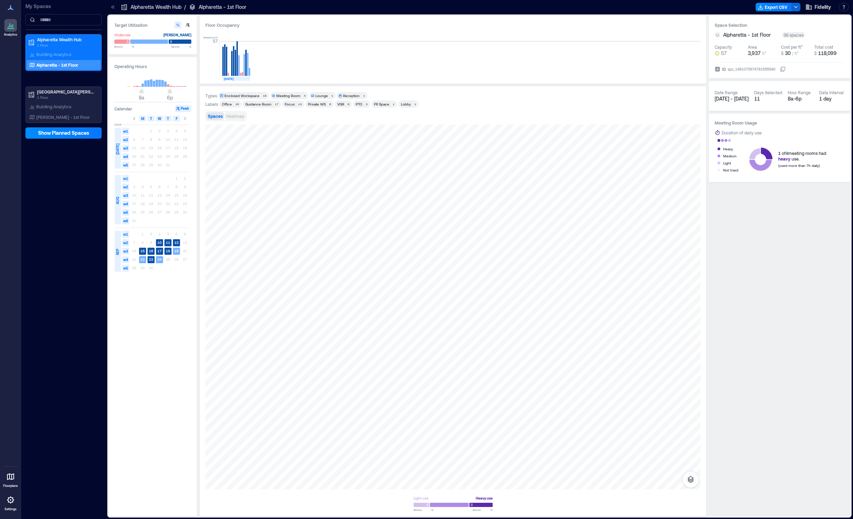
click at [229, 116] on span "Heatmap" at bounding box center [235, 116] width 18 height 5
click at [9, 481] on div at bounding box center [10, 476] width 13 height 13
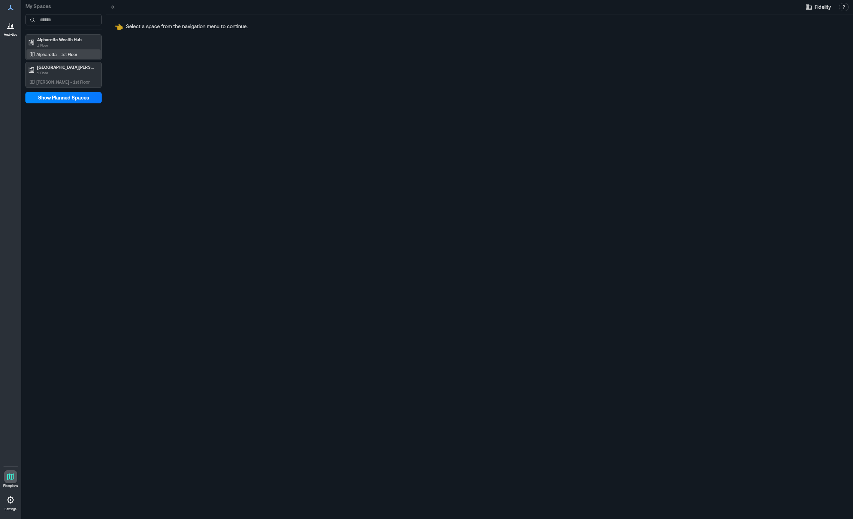
click at [64, 54] on p "Alpharetta - 1st Floor" at bounding box center [56, 55] width 41 height 6
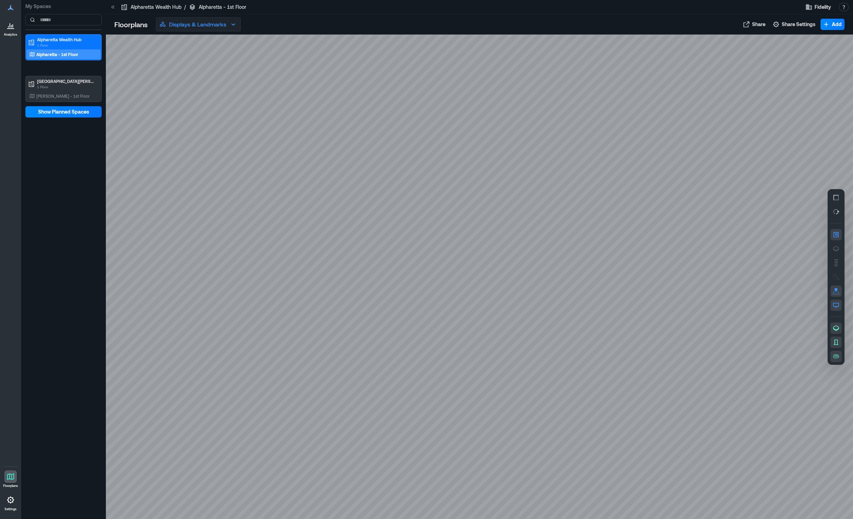
click at [230, 25] on icon "button" at bounding box center [233, 24] width 8 height 8
click at [215, 55] on button "Live Availability" at bounding box center [199, 56] width 84 height 14
click at [699, 200] on icon "button" at bounding box center [835, 197] width 7 height 7
click at [231, 26] on icon "button" at bounding box center [233, 24] width 8 height 8
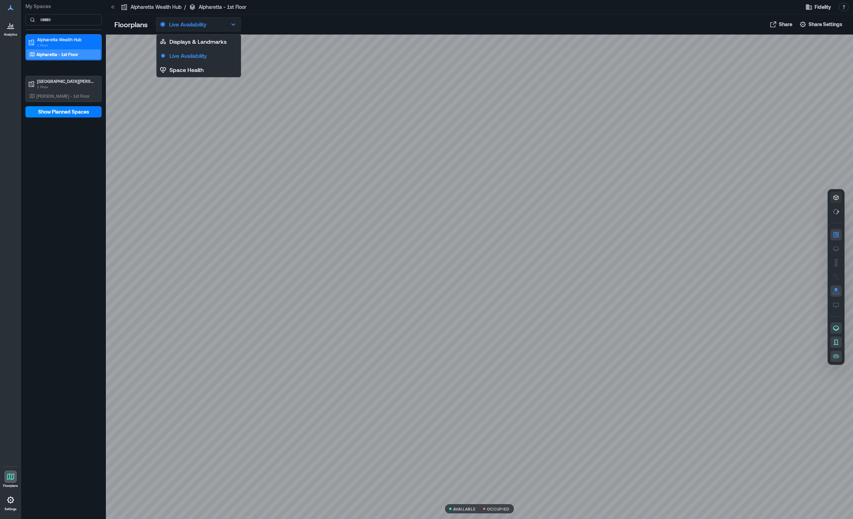
click at [231, 26] on icon "button" at bounding box center [233, 24] width 8 height 8
click at [224, 6] on p "Alpharetta - 1st Floor" at bounding box center [223, 7] width 48 height 7
click at [11, 500] on icon at bounding box center [10, 499] width 1 height 1
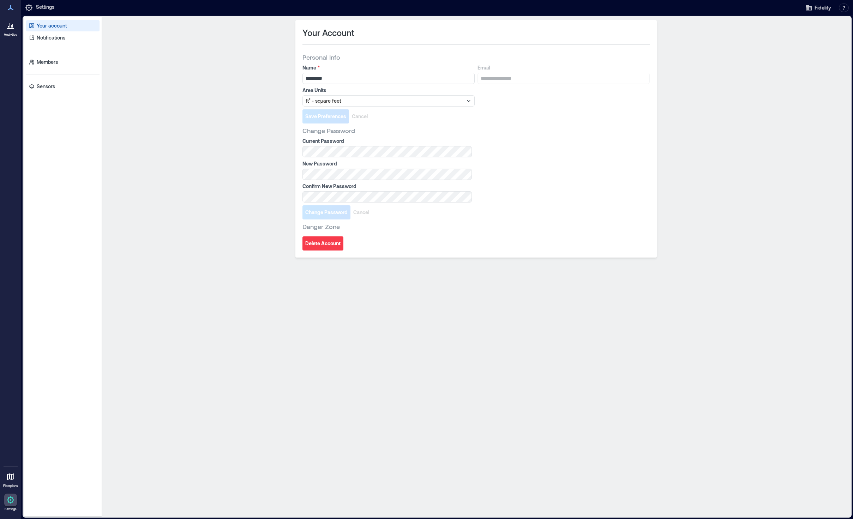
click at [13, 29] on icon at bounding box center [10, 28] width 7 height 1
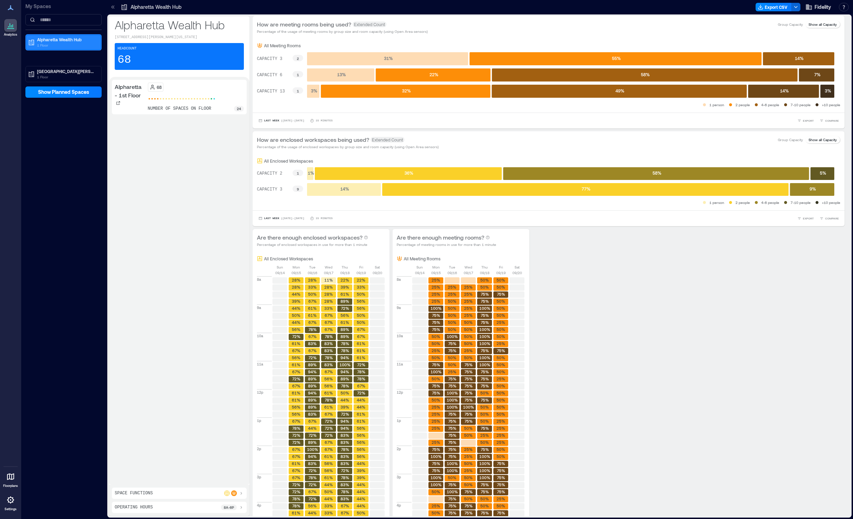
click at [57, 43] on p "1 Floor" at bounding box center [66, 45] width 59 height 6
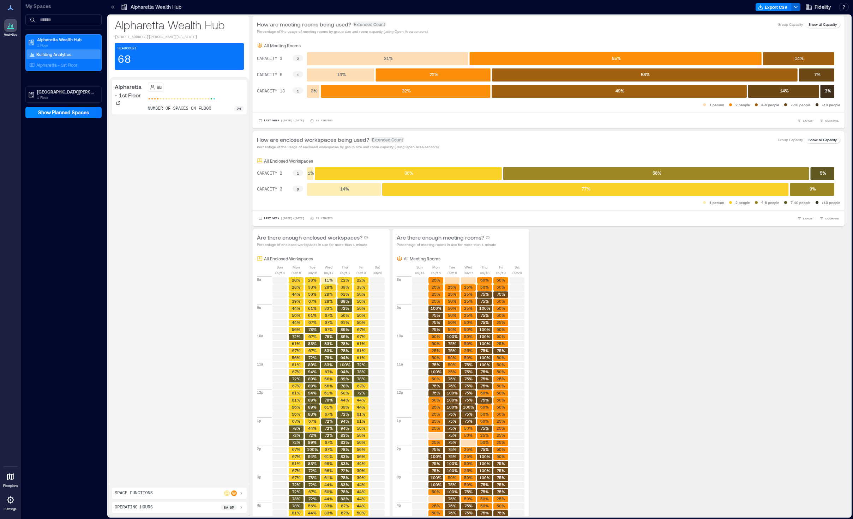
click at [75, 55] on div "Building Analytics" at bounding box center [63, 54] width 74 height 10
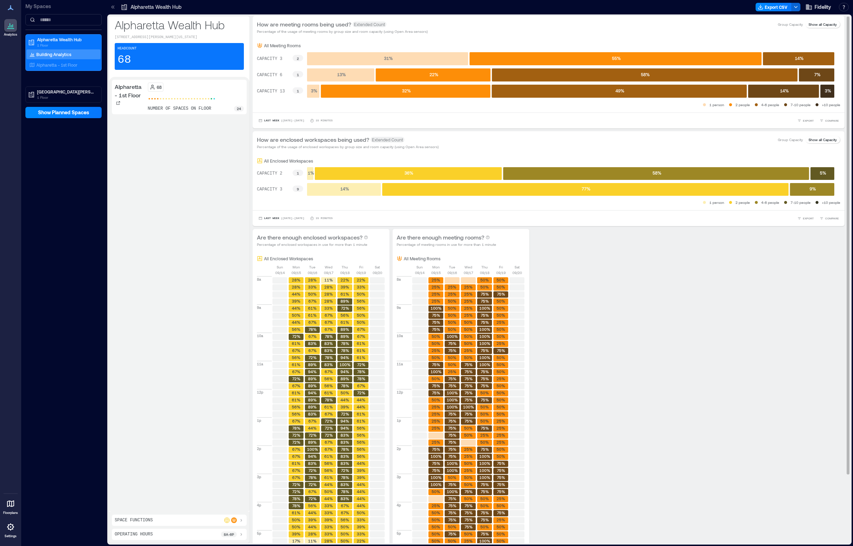
click at [297, 58] on rect at bounding box center [297, 58] width 11 height 6
click at [699, 24] on p "Group Capacity" at bounding box center [790, 25] width 25 height 6
click at [699, 25] on p "Show all Capacity" at bounding box center [822, 25] width 28 height 6
click at [69, 66] on p "Alpharetta - 1st Floor" at bounding box center [56, 65] width 41 height 6
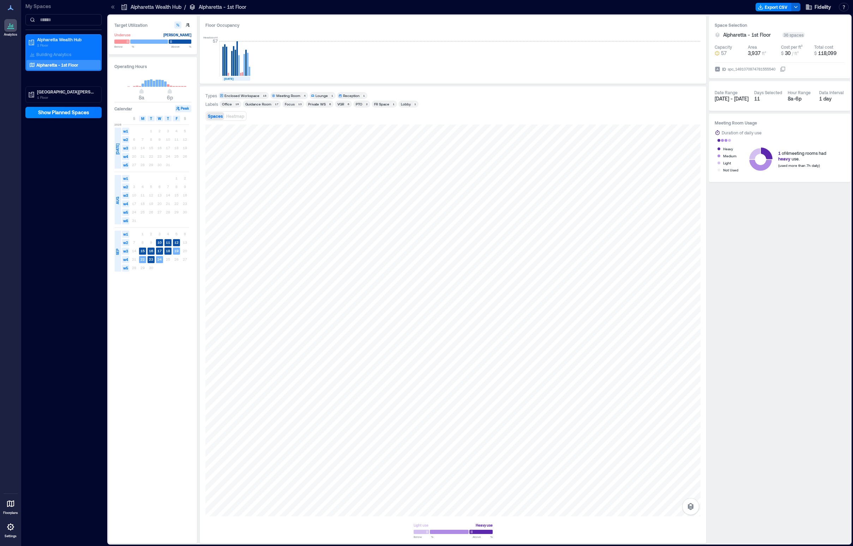
click at [253, 105] on div "Guidance Room" at bounding box center [258, 104] width 26 height 5
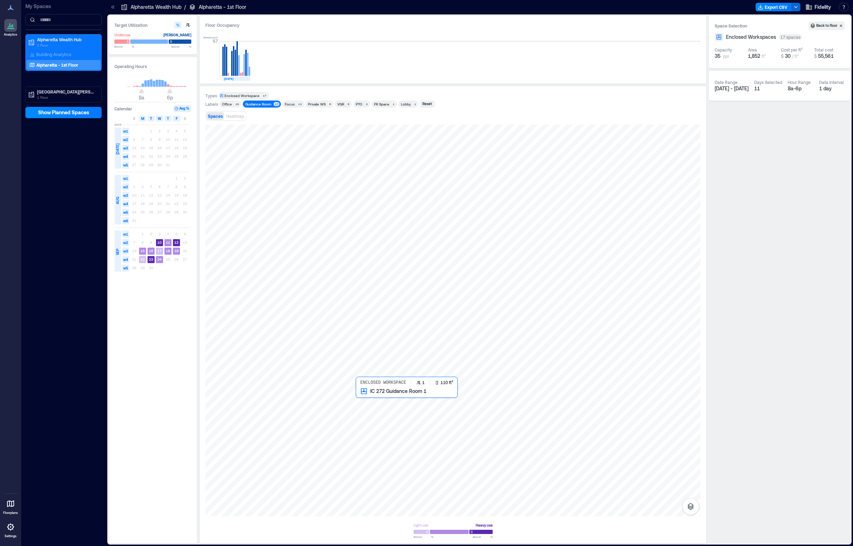
click at [368, 421] on div at bounding box center [452, 321] width 495 height 392
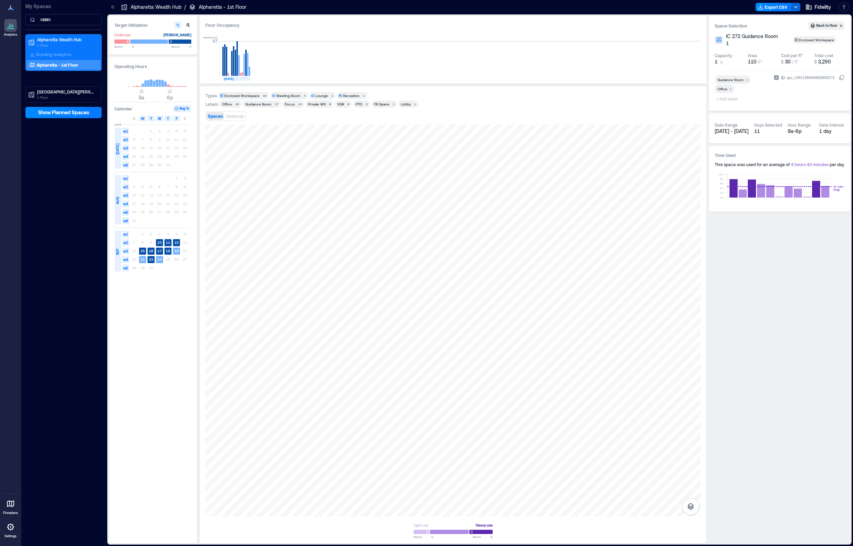
click at [699, 59] on span "/ ft²" at bounding box center [795, 61] width 7 height 5
click at [699, 58] on div "$ 30 / ft²" at bounding box center [790, 61] width 18 height 7
click at [699, 59] on span "30" at bounding box center [788, 62] width 6 height 6
click at [375, 405] on div at bounding box center [452, 321] width 495 height 392
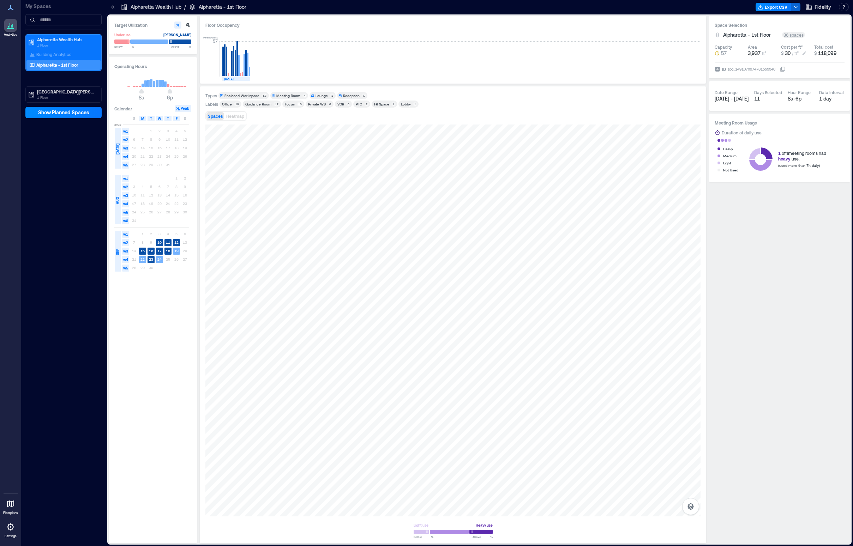
click at [699, 53] on icon at bounding box center [804, 54] width 4 height 4
type input "*"
click at [71, 95] on p "1 Floor" at bounding box center [66, 98] width 59 height 6
click at [65, 114] on div "[PERSON_NAME] - 1st Floor" at bounding box center [62, 117] width 68 height 7
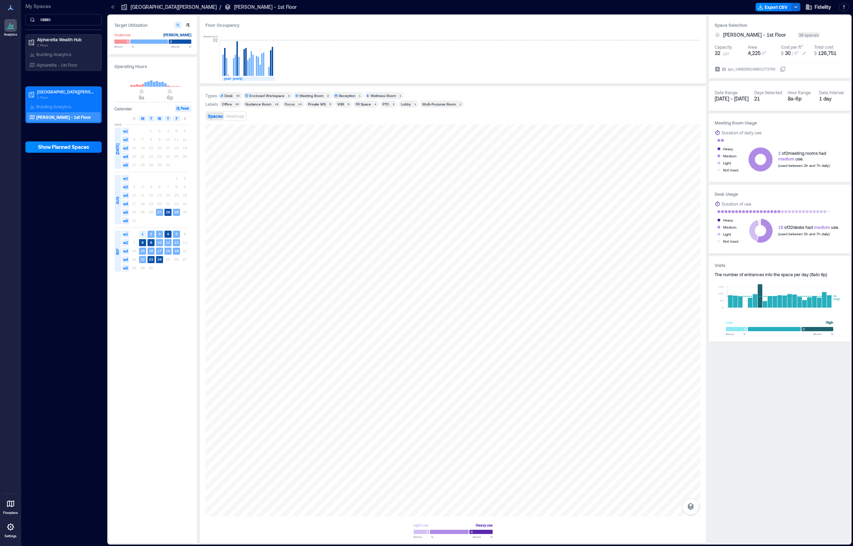
click at [699, 53] on icon at bounding box center [804, 54] width 4 height 4
type input "*"
click at [73, 65] on p "Alpharetta - 1st Floor" at bounding box center [56, 65] width 41 height 6
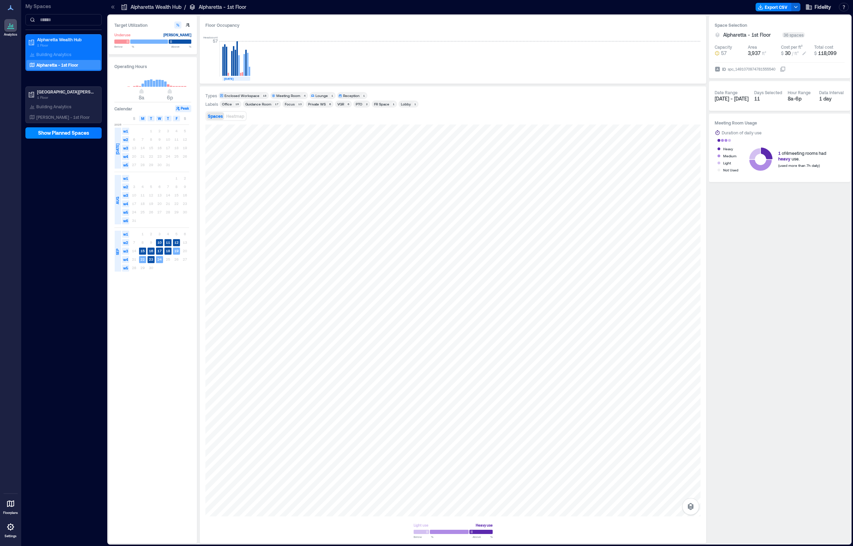
click at [699, 52] on icon at bounding box center [804, 54] width 4 height 4
type input "*"
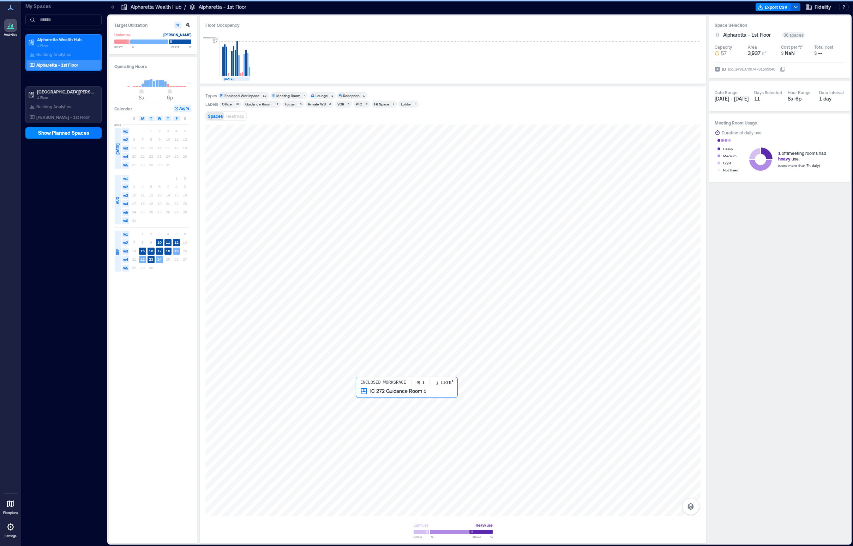
click at [374, 404] on div at bounding box center [452, 321] width 495 height 392
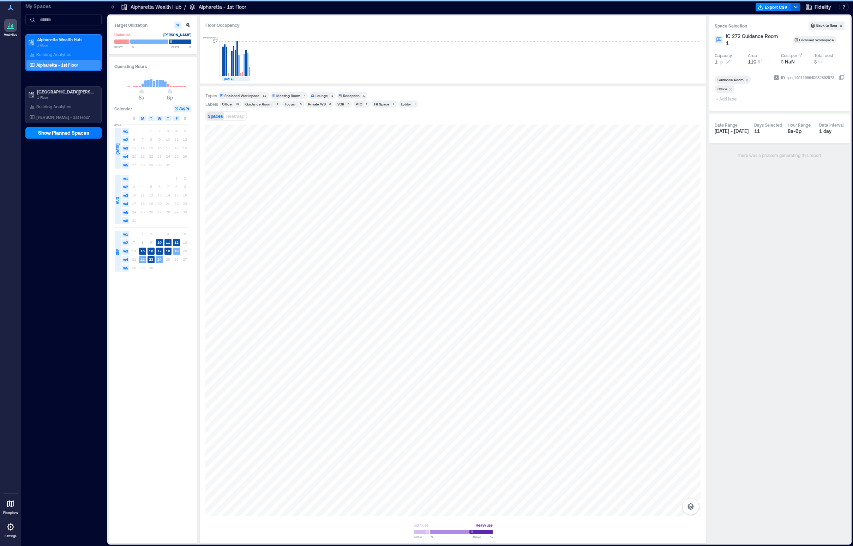
click at [699, 60] on icon at bounding box center [728, 62] width 4 height 4
type input "*"
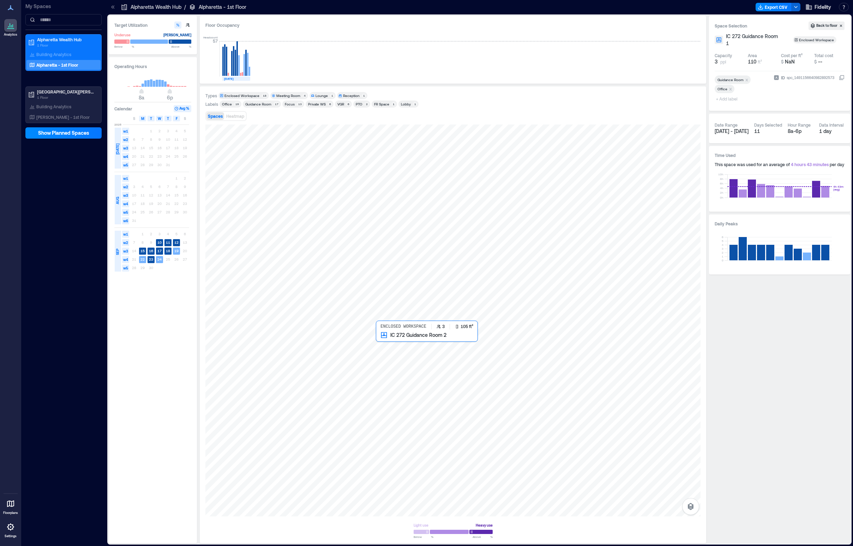
click at [392, 354] on div at bounding box center [452, 321] width 495 height 392
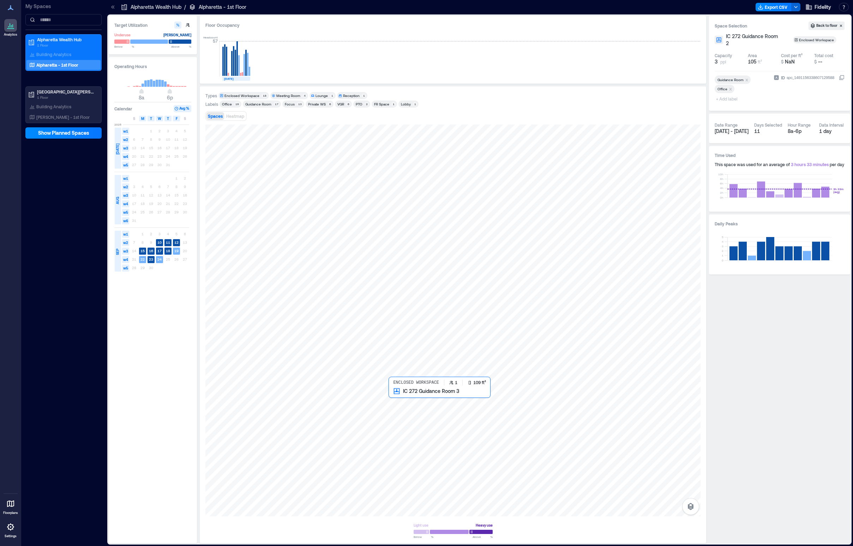
click at [408, 412] on div at bounding box center [452, 321] width 495 height 392
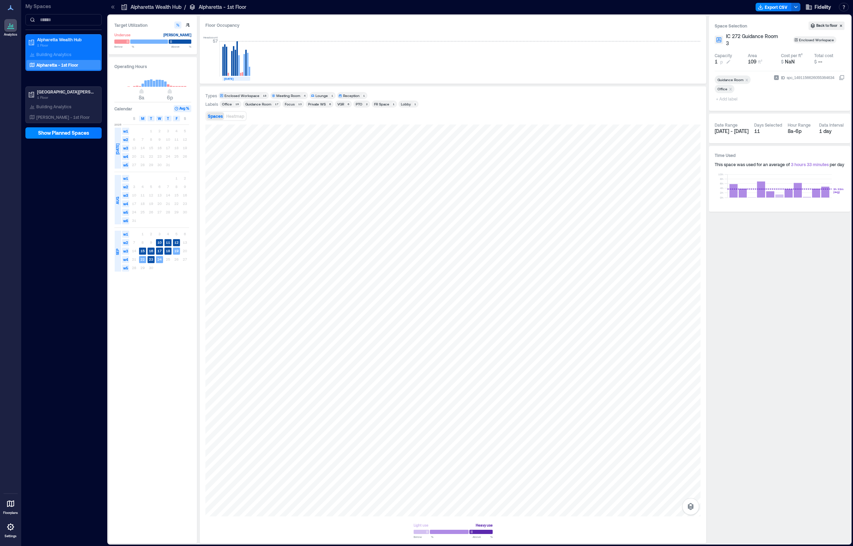
click at [699, 59] on icon at bounding box center [728, 62] width 6 height 6
type input "*"
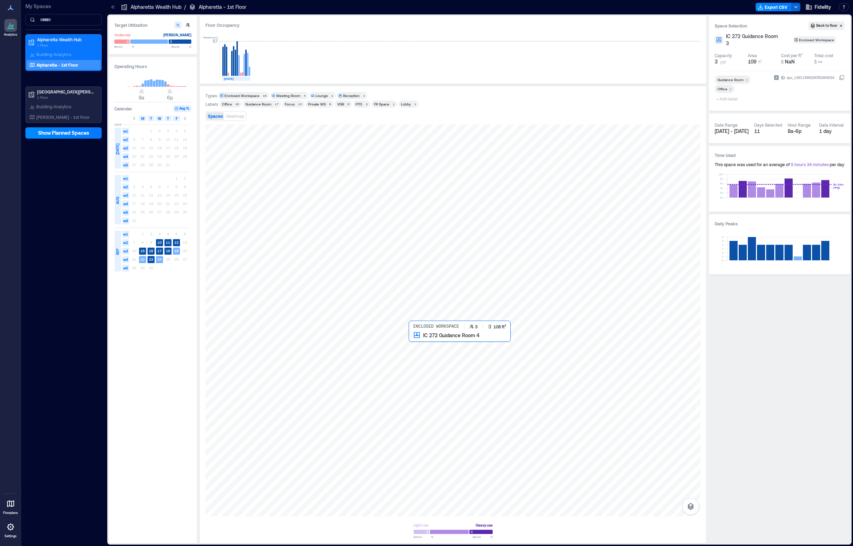
click at [421, 361] on div at bounding box center [452, 321] width 495 height 392
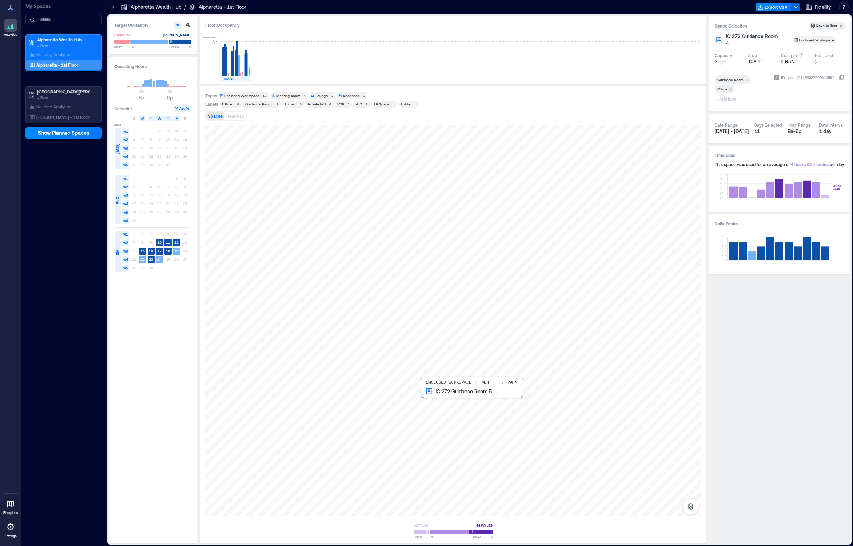
click at [443, 409] on div at bounding box center [452, 321] width 495 height 392
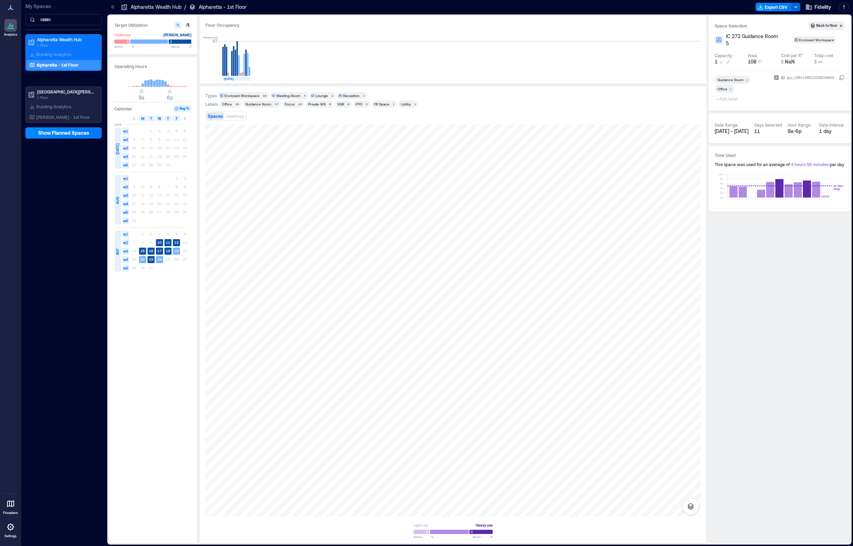
click at [699, 59] on icon at bounding box center [728, 62] width 6 height 6
type input "*"
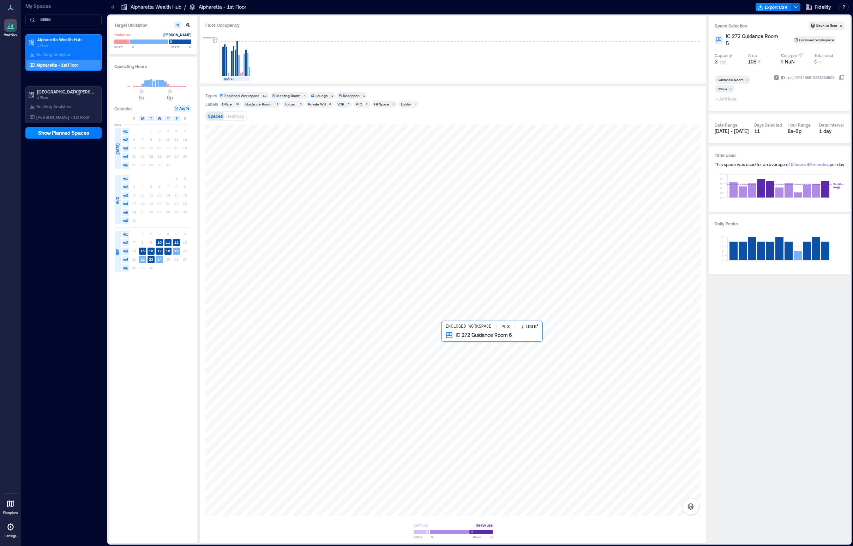
click at [460, 352] on div at bounding box center [452, 321] width 495 height 392
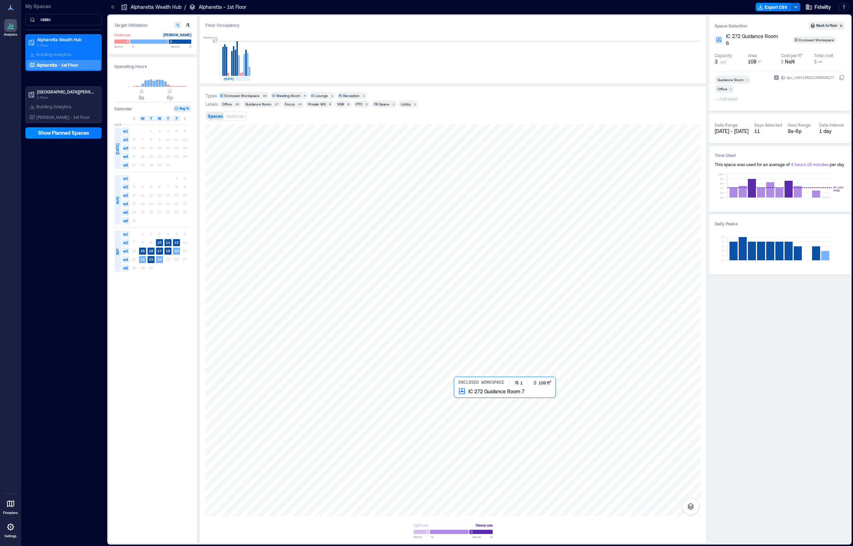
click at [470, 416] on div at bounding box center [452, 321] width 495 height 392
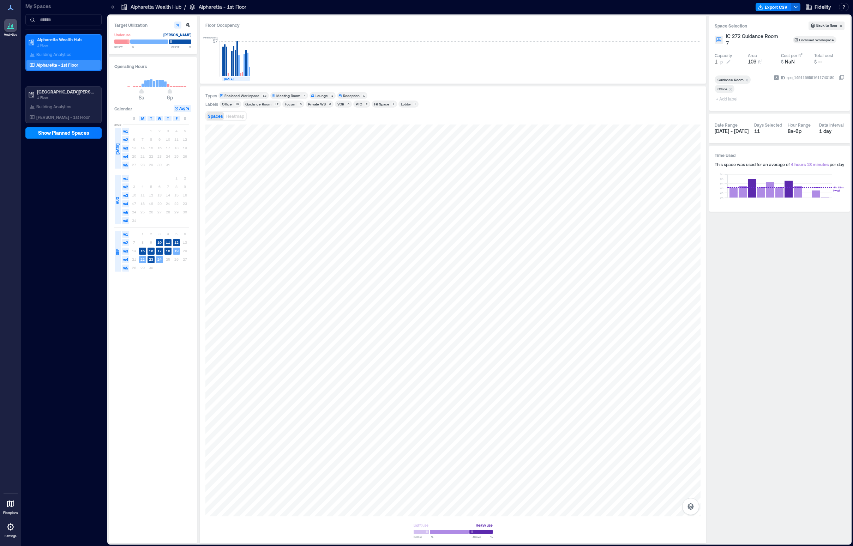
click at [699, 59] on icon at bounding box center [728, 62] width 6 height 6
type input "*"
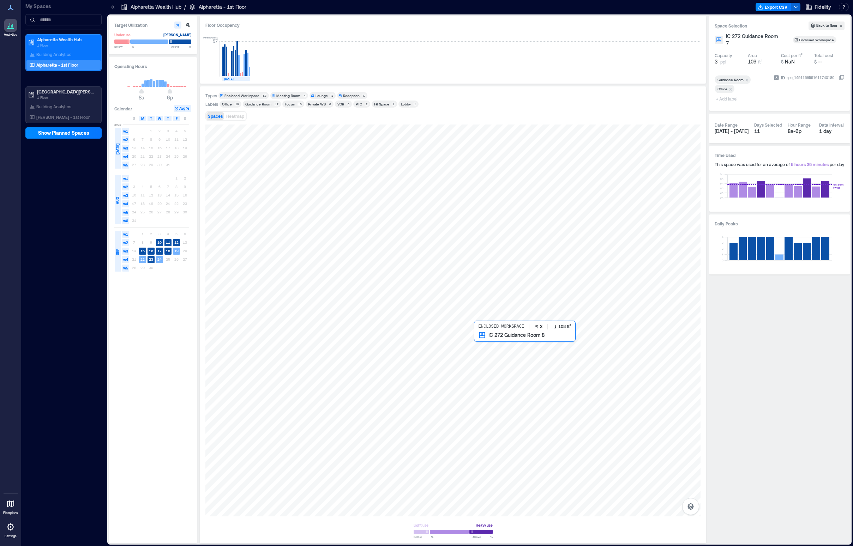
click at [495, 343] on div at bounding box center [452, 321] width 495 height 392
click at [699, 60] on icon at bounding box center [732, 62] width 4 height 4
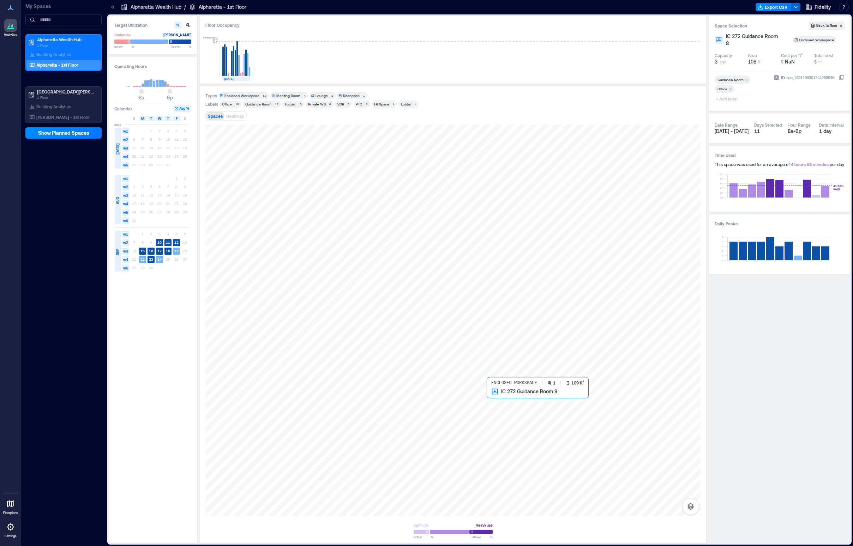
click at [510, 415] on div at bounding box center [452, 321] width 495 height 392
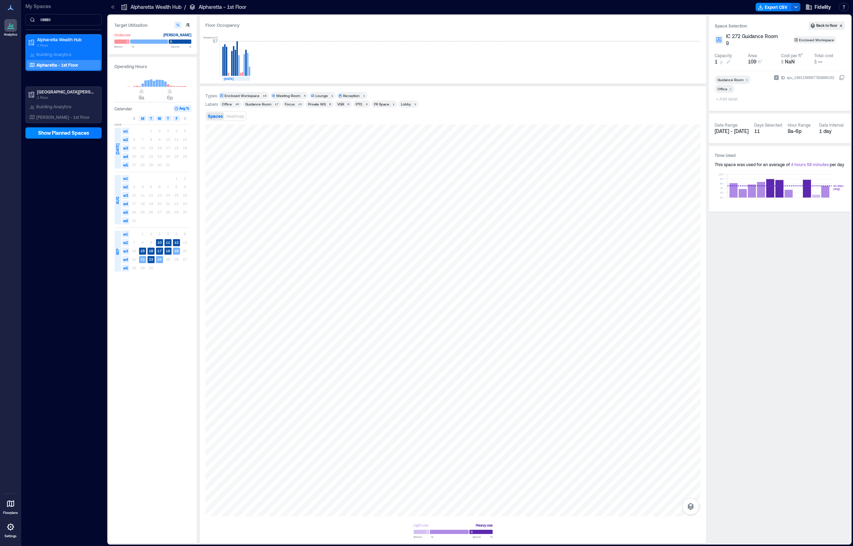
click at [699, 60] on icon at bounding box center [728, 62] width 4 height 4
type input "*"
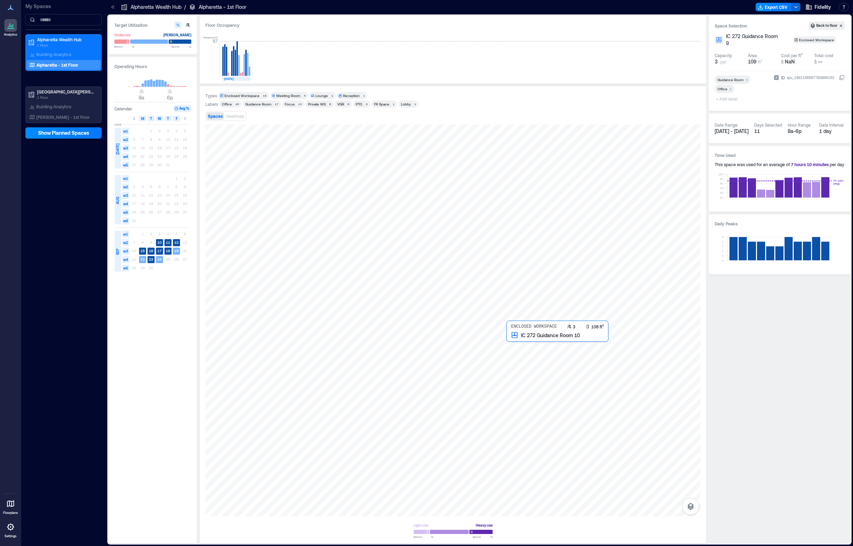
click at [525, 359] on div at bounding box center [452, 321] width 495 height 392
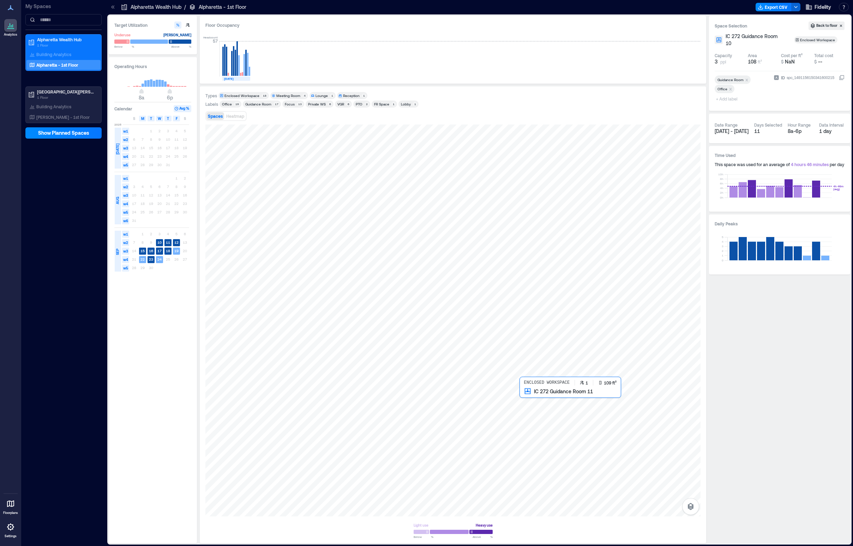
click at [532, 409] on div at bounding box center [452, 321] width 495 height 392
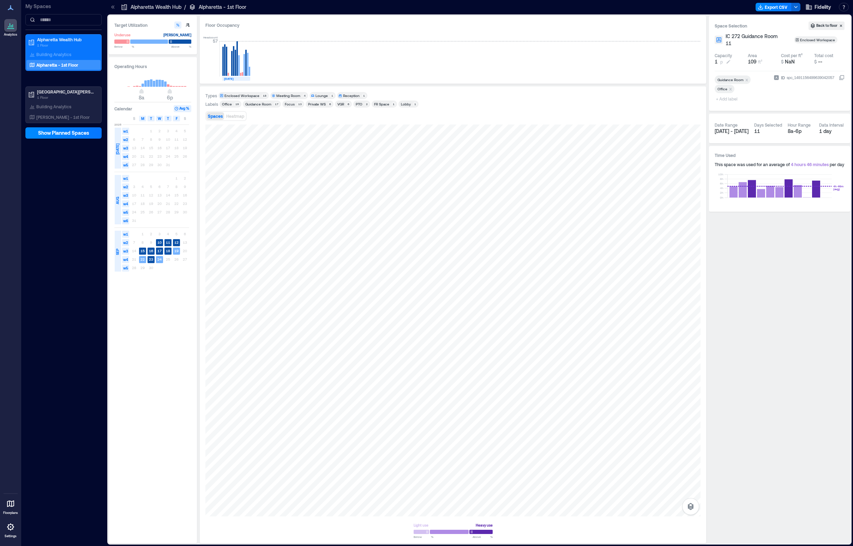
click at [699, 63] on icon at bounding box center [728, 62] width 4 height 4
type input "*"
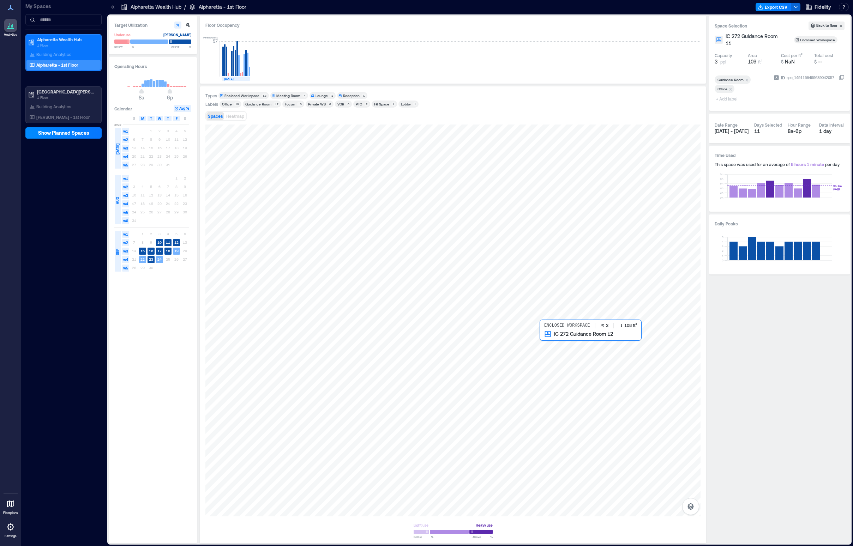
click at [563, 351] on div at bounding box center [452, 321] width 495 height 392
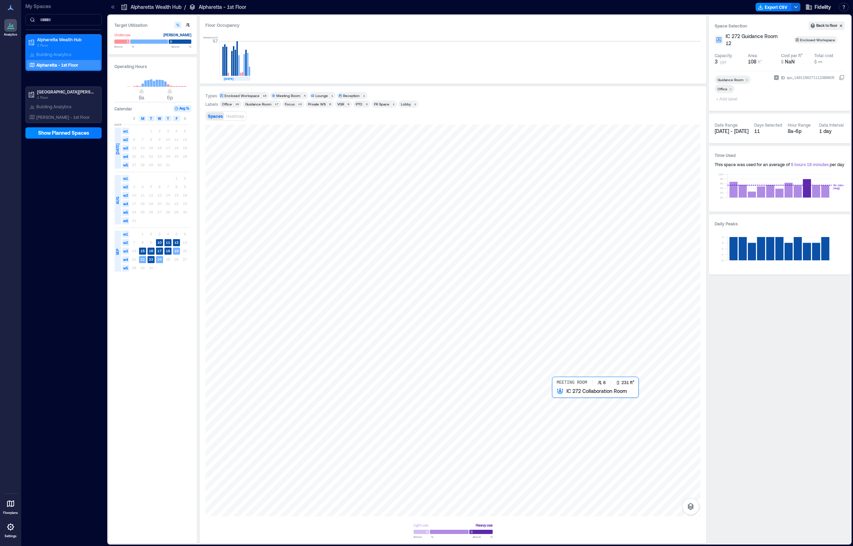
click at [590, 407] on div at bounding box center [452, 321] width 495 height 392
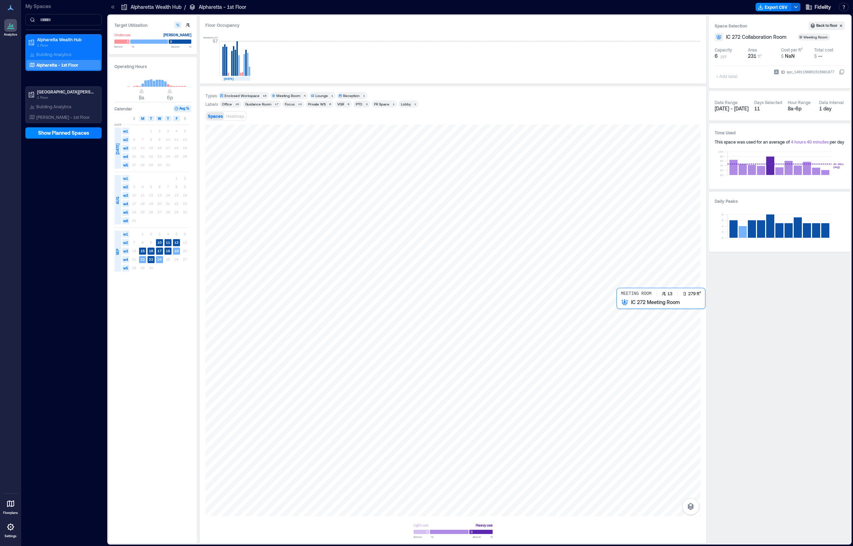
click at [636, 324] on div at bounding box center [452, 321] width 495 height 392
click at [646, 285] on div at bounding box center [452, 321] width 495 height 392
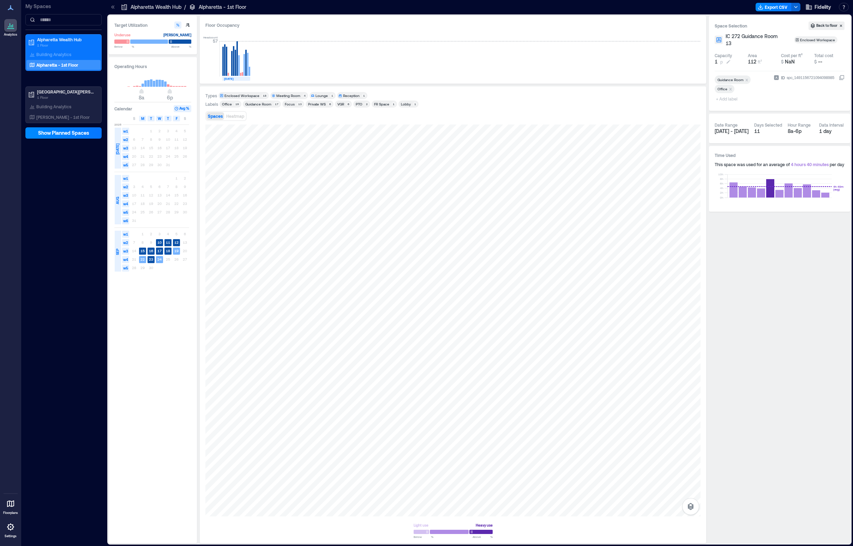
click at [699, 61] on icon at bounding box center [728, 62] width 6 height 6
type input "*"
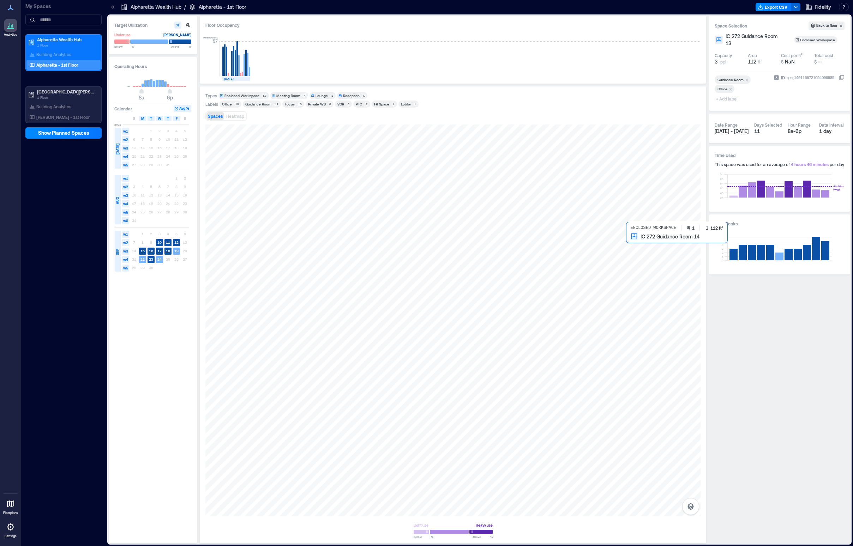
click at [637, 258] on div at bounding box center [452, 321] width 495 height 392
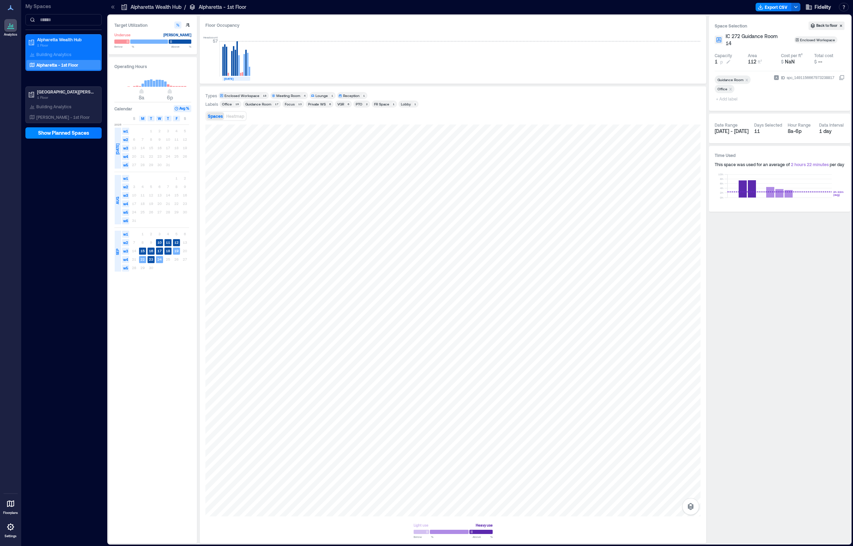
click at [699, 64] on icon at bounding box center [728, 62] width 6 height 6
type input "*"
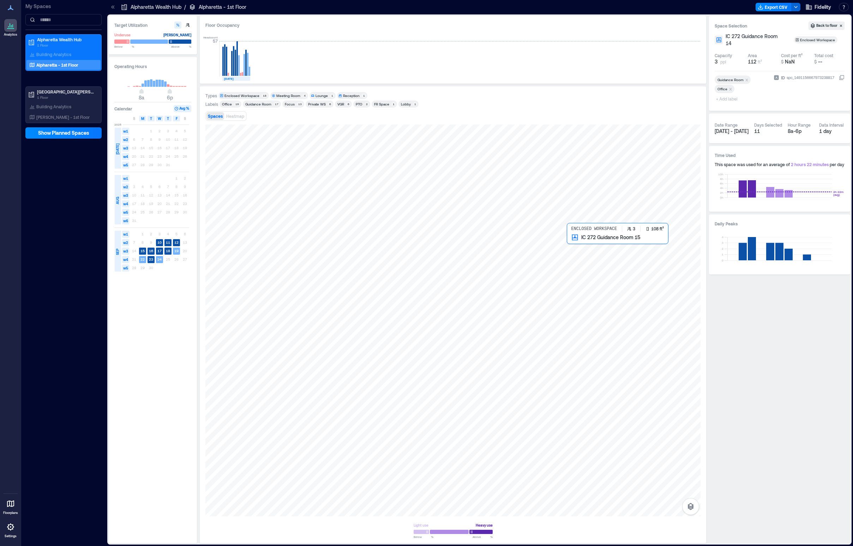
click at [588, 255] on div at bounding box center [452, 321] width 495 height 392
click at [554, 259] on div at bounding box center [452, 321] width 495 height 392
click at [518, 316] on div at bounding box center [452, 321] width 495 height 392
click at [461, 315] on div at bounding box center [452, 321] width 495 height 392
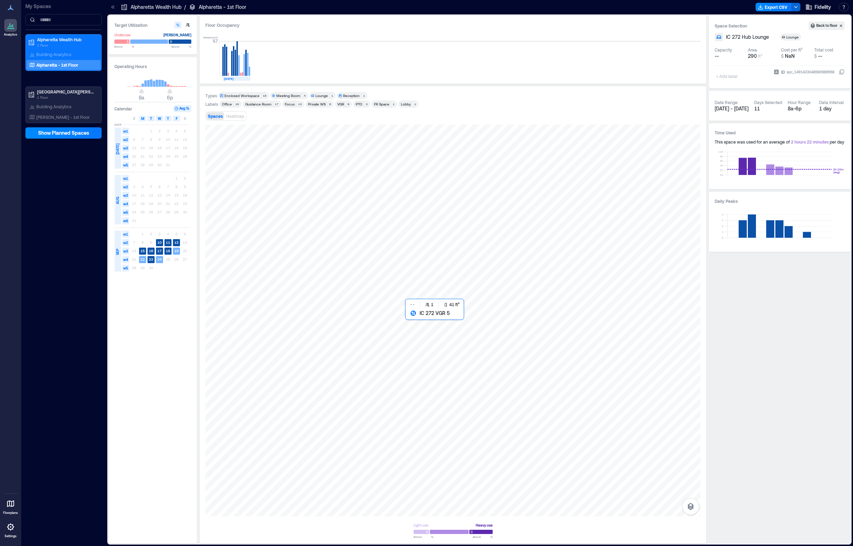
click at [419, 321] on div at bounding box center [452, 321] width 495 height 392
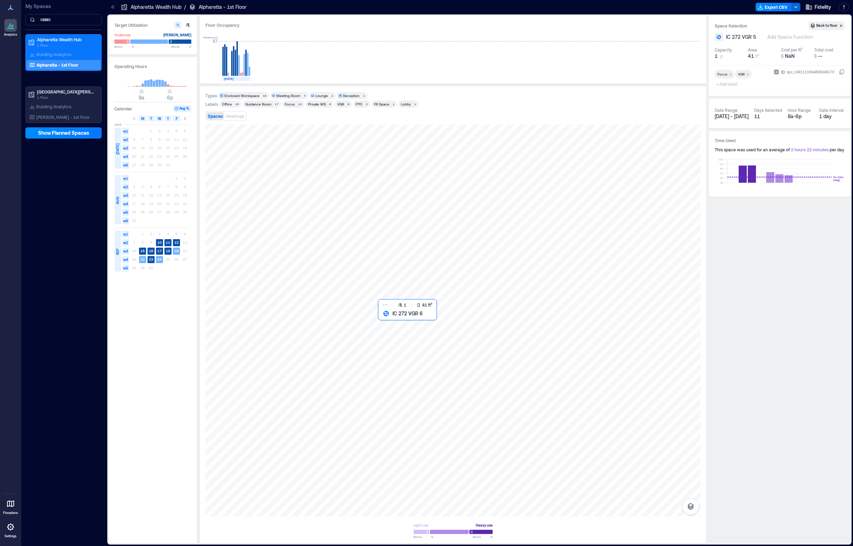
click at [390, 324] on div at bounding box center [452, 321] width 495 height 392
click at [403, 279] on div at bounding box center [452, 321] width 495 height 392
click at [699, 57] on icon at bounding box center [727, 56] width 6 height 6
type input "*"
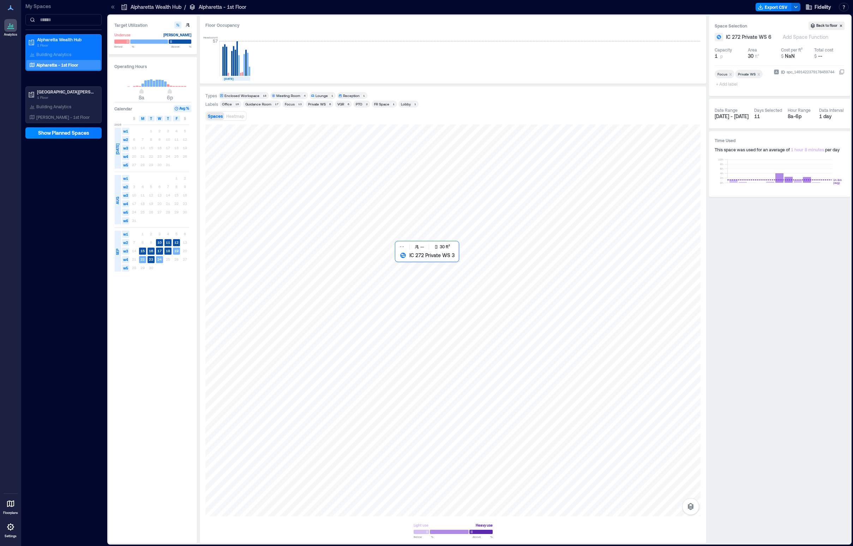
click at [401, 265] on div at bounding box center [452, 321] width 495 height 392
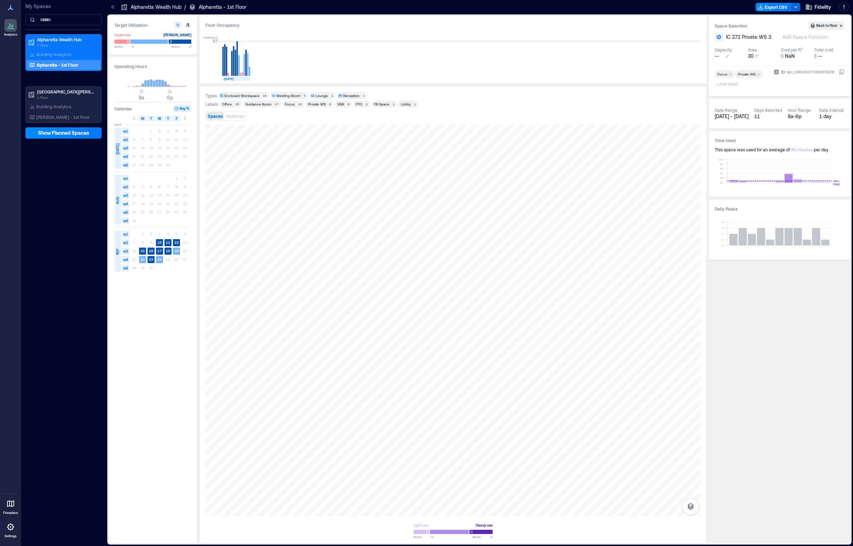
click at [699, 55] on icon at bounding box center [727, 56] width 6 height 6
type input "*"
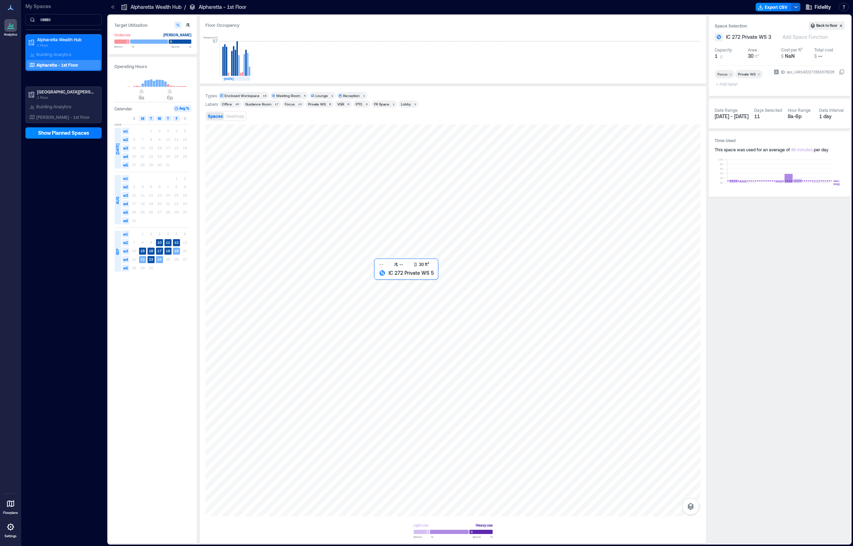
click at [382, 278] on div at bounding box center [452, 321] width 495 height 392
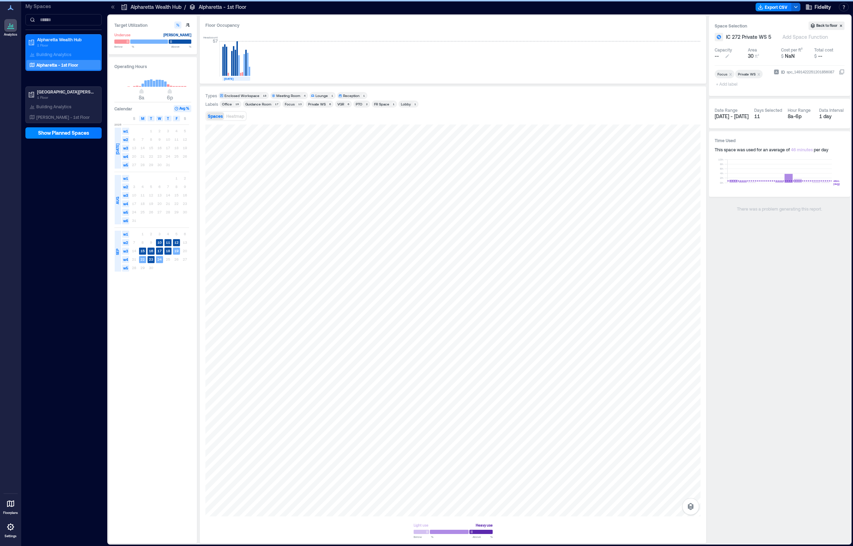
click at [699, 57] on icon at bounding box center [727, 56] width 4 height 4
type input "*"
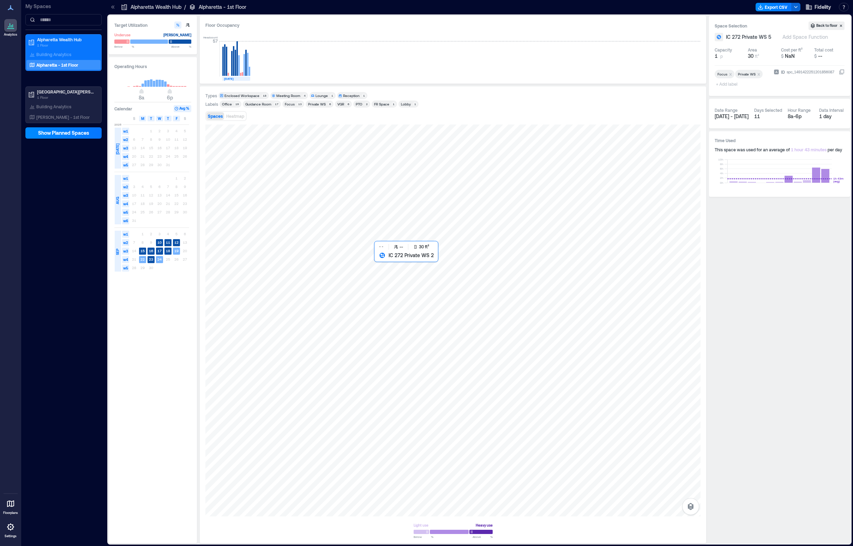
click at [385, 266] on div at bounding box center [452, 321] width 495 height 392
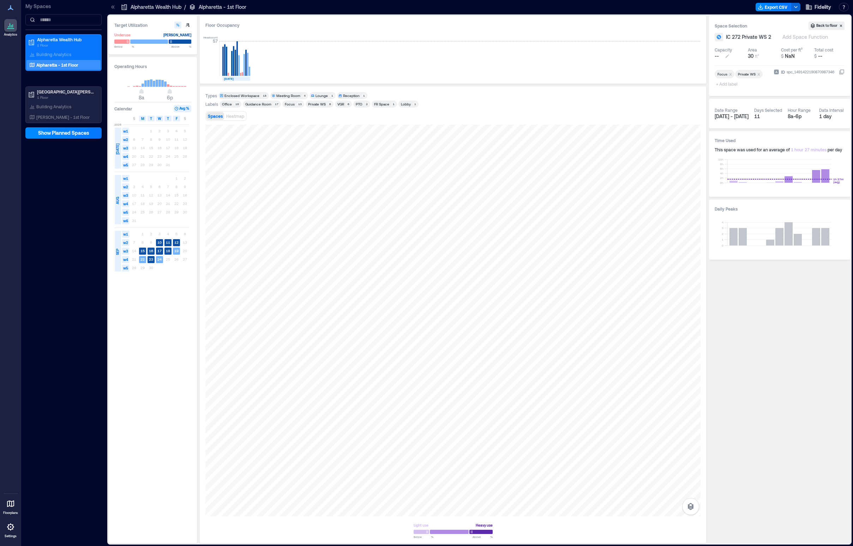
click at [699, 56] on button "--" at bounding box center [729, 56] width 30 height 7
type input "*"
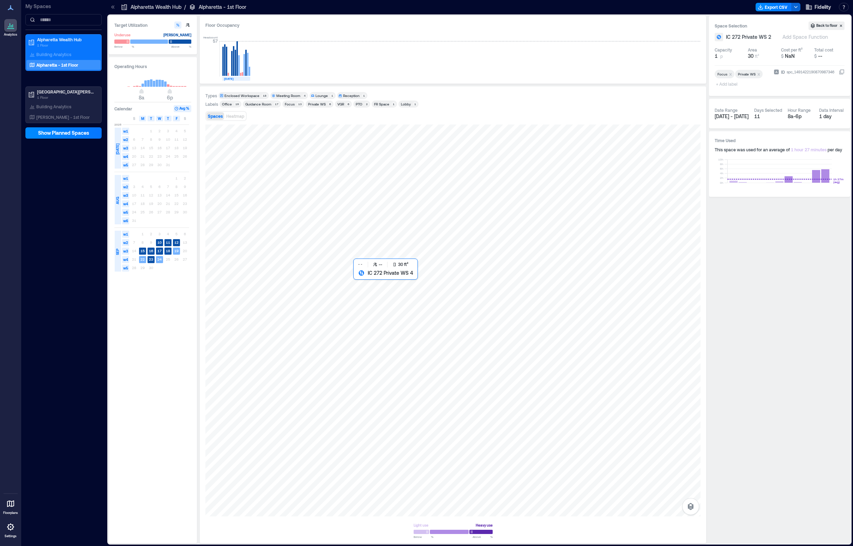
click at [368, 277] on div at bounding box center [452, 321] width 495 height 392
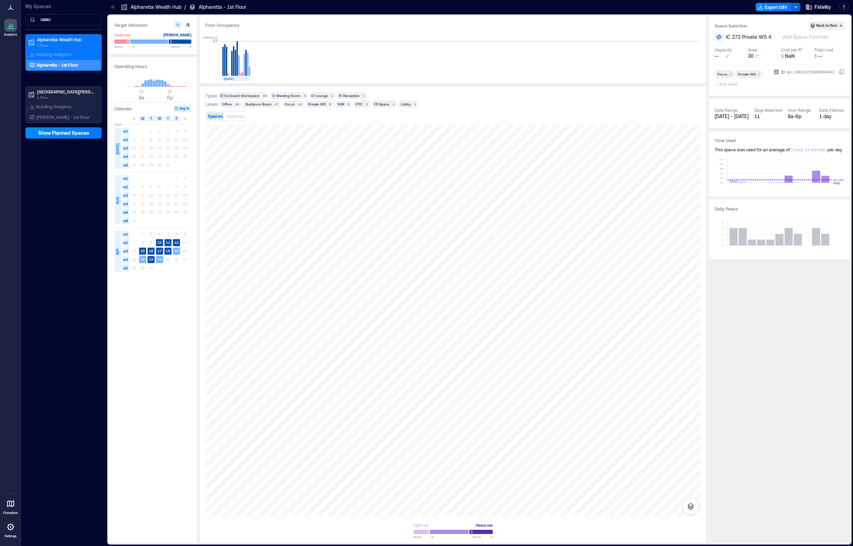
click at [699, 56] on icon at bounding box center [727, 56] width 4 height 4
type input "*"
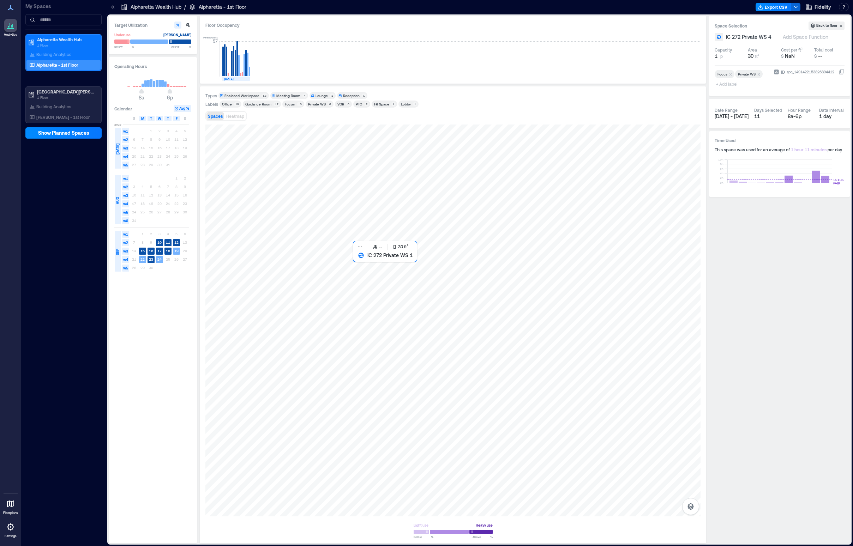
click at [365, 266] on div at bounding box center [452, 321] width 495 height 392
click at [699, 57] on icon at bounding box center [727, 56] width 4 height 4
type input "*"
click at [411, 225] on div at bounding box center [452, 321] width 495 height 392
click at [405, 226] on div at bounding box center [452, 321] width 495 height 392
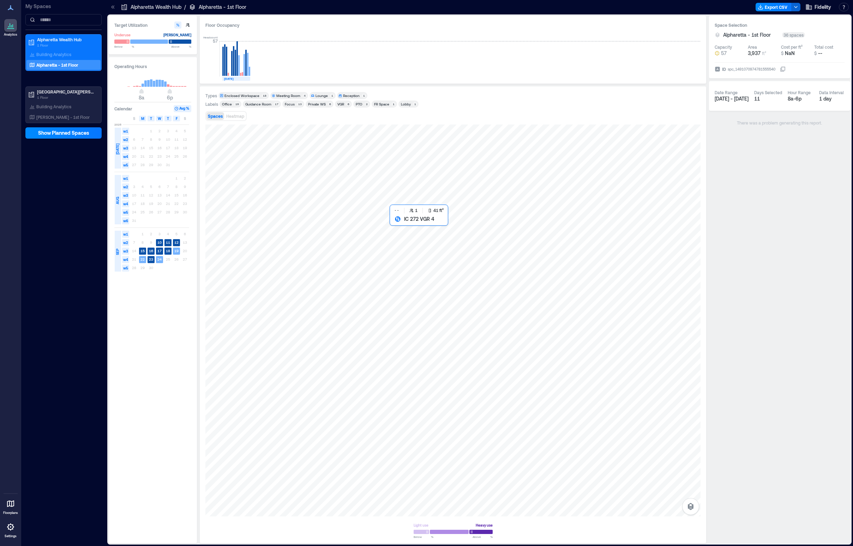
click at [409, 236] on div at bounding box center [452, 321] width 495 height 392
click at [377, 230] on div at bounding box center [452, 321] width 495 height 392
click at [351, 229] on div at bounding box center [452, 321] width 495 height 392
click at [325, 229] on div at bounding box center [452, 321] width 495 height 392
click at [297, 409] on div at bounding box center [452, 321] width 495 height 392
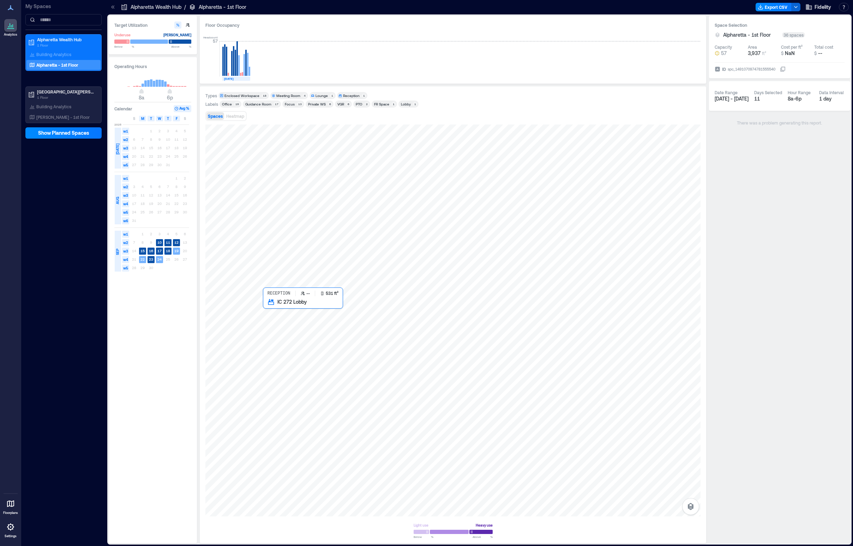
click at [323, 354] on div at bounding box center [452, 321] width 495 height 392
click at [76, 55] on div "Building Analytics" at bounding box center [63, 54] width 74 height 10
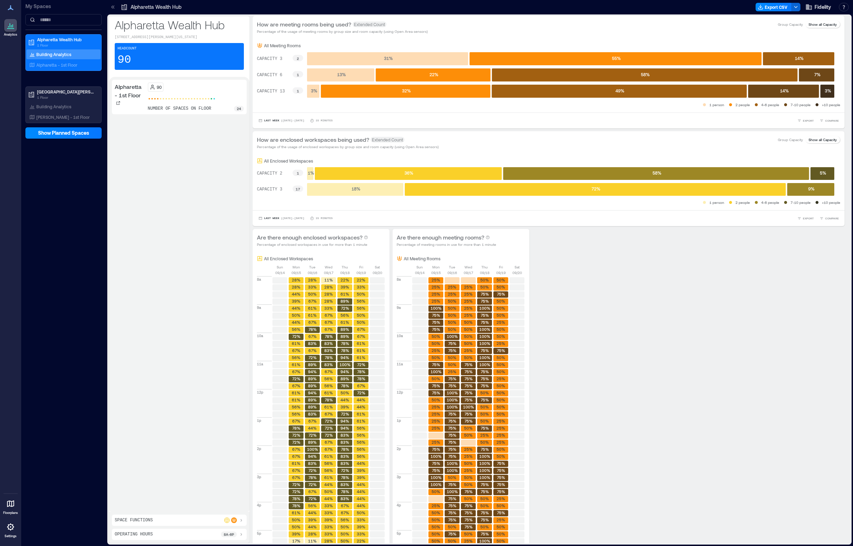
click at [699, 23] on p "Group Capacity" at bounding box center [790, 25] width 25 height 6
click at [699, 23] on p "Show all Capacity" at bounding box center [822, 25] width 28 height 6
click at [298, 59] on rect at bounding box center [297, 58] width 11 height 6
click at [267, 46] on p "All Meeting Rooms" at bounding box center [282, 46] width 37 height 6
click at [261, 46] on icon at bounding box center [260, 46] width 6 height 6
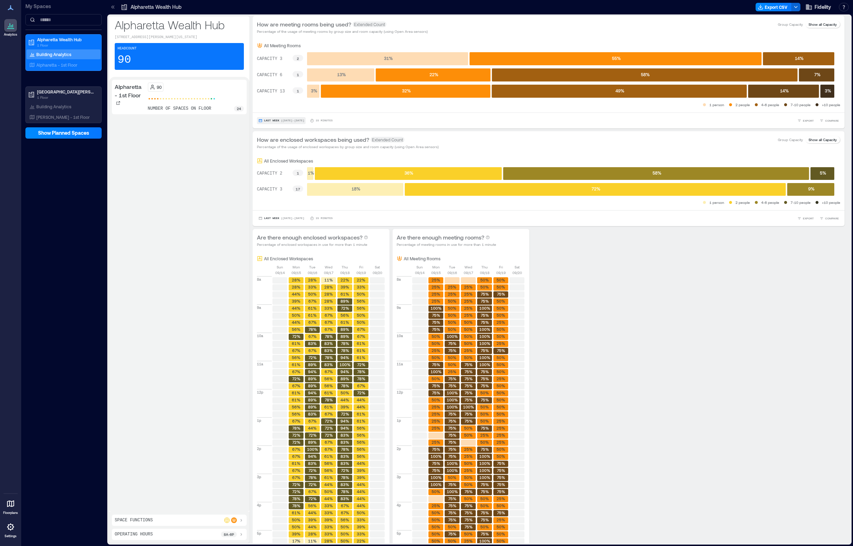
click at [273, 121] on span "Last Week" at bounding box center [271, 121] width 15 height 0
click at [280, 82] on span "Last 7 Days" at bounding box center [275, 80] width 23 height 5
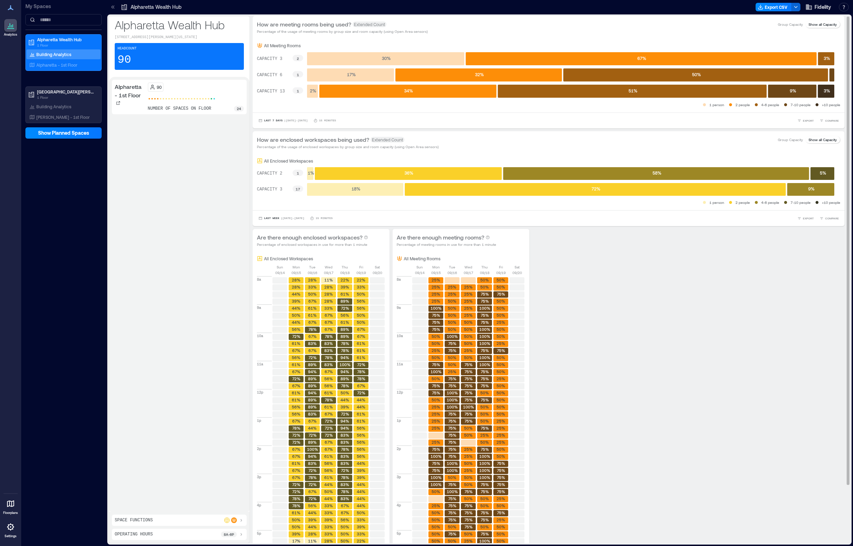
click at [296, 59] on rect at bounding box center [297, 58] width 11 height 6
click at [699, 24] on p "Group Capacity" at bounding box center [790, 25] width 25 height 6
click at [699, 24] on p "Show all Capacity" at bounding box center [822, 25] width 28 height 6
click at [72, 65] on p "Alpharetta - 1st Floor" at bounding box center [56, 65] width 41 height 6
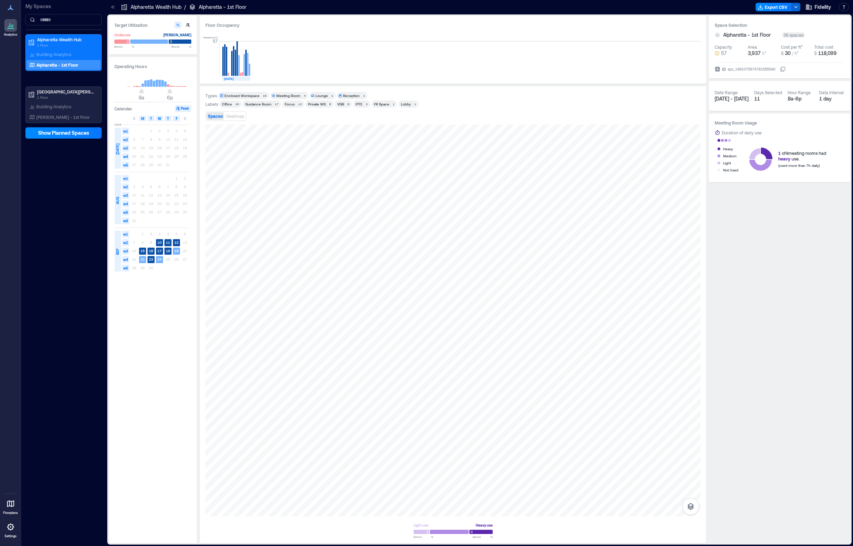
click at [288, 95] on div "Meeting Room" at bounding box center [288, 95] width 24 height 5
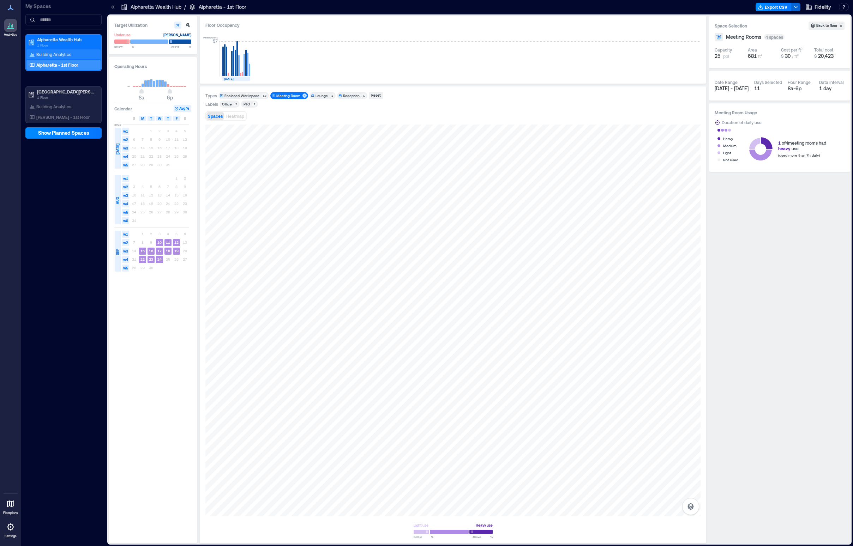
click at [75, 53] on div "Building Analytics" at bounding box center [63, 54] width 74 height 10
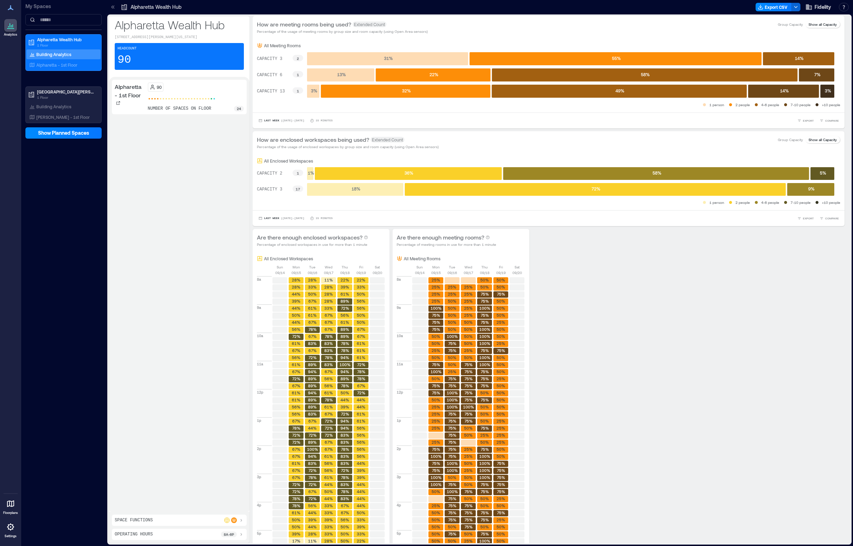
click at [271, 44] on p "All Meeting Rooms" at bounding box center [282, 46] width 37 height 6
click at [364, 24] on span "Extended Count" at bounding box center [369, 25] width 34 height 6
click at [287, 161] on p "All Enclosed Workspaces" at bounding box center [288, 161] width 49 height 6
click at [699, 138] on p "Group Capacity" at bounding box center [790, 140] width 25 height 6
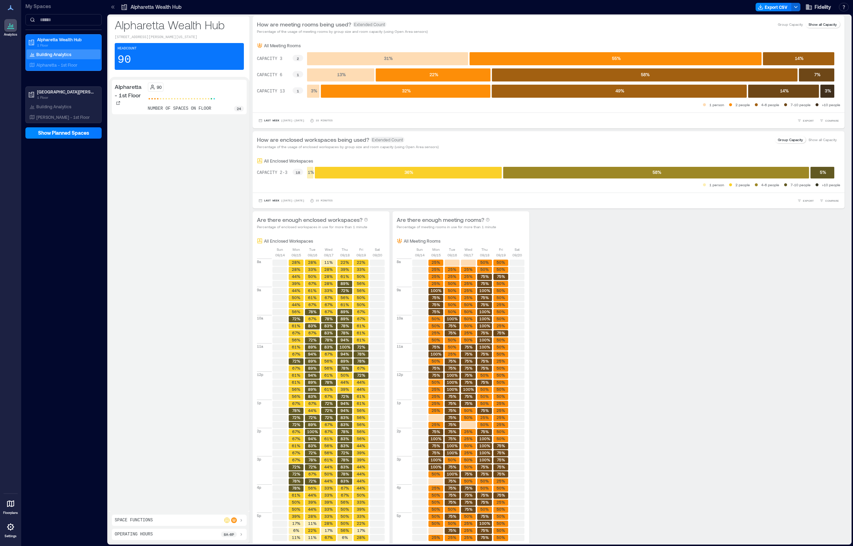
click at [699, 139] on p "Show all Capacity" at bounding box center [822, 140] width 28 height 6
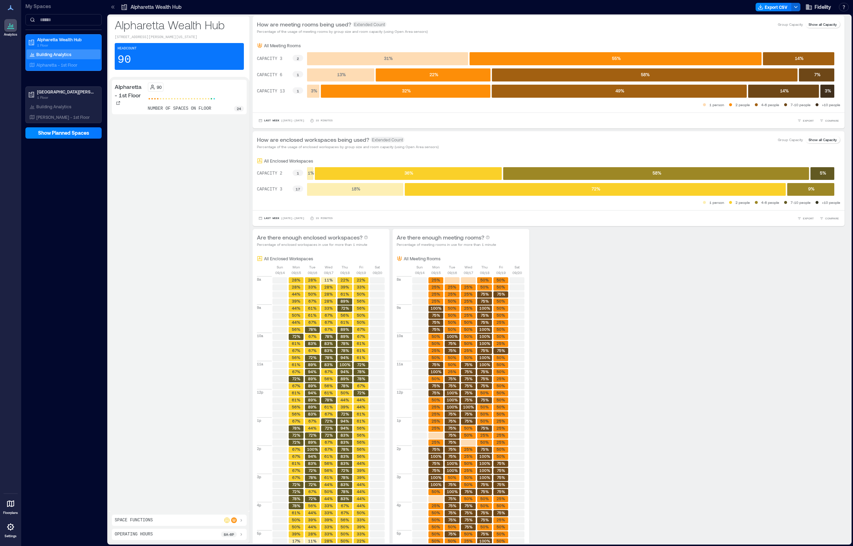
click at [699, 145] on div "How are enclosed workspaces being used? Extended Count Percentage of the usage …" at bounding box center [548, 142] width 583 height 14
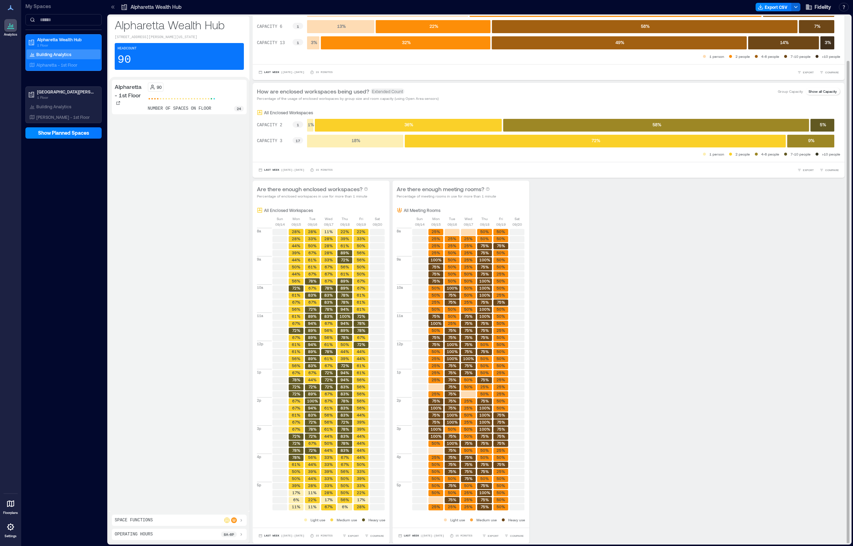
scroll to position [49, 0]
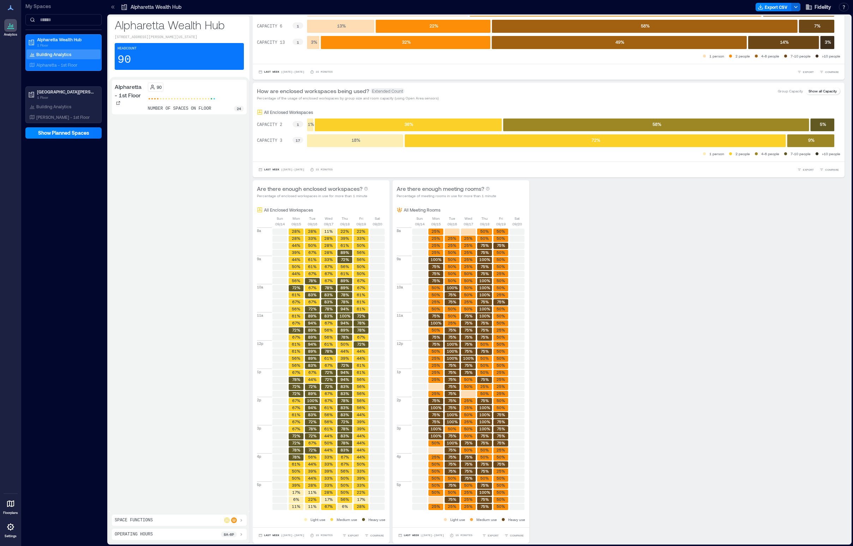
click at [240, 519] on icon at bounding box center [241, 521] width 6 height 6
click at [168, 489] on div "Meeting Room 4" at bounding box center [179, 489] width 129 height 9
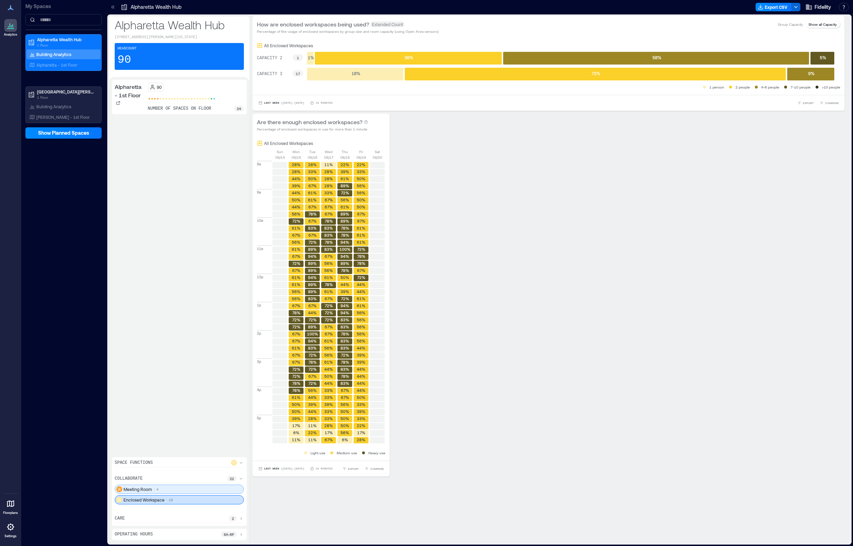
scroll to position [0, 0]
click at [168, 489] on div "Meeting Room 4" at bounding box center [179, 489] width 129 height 9
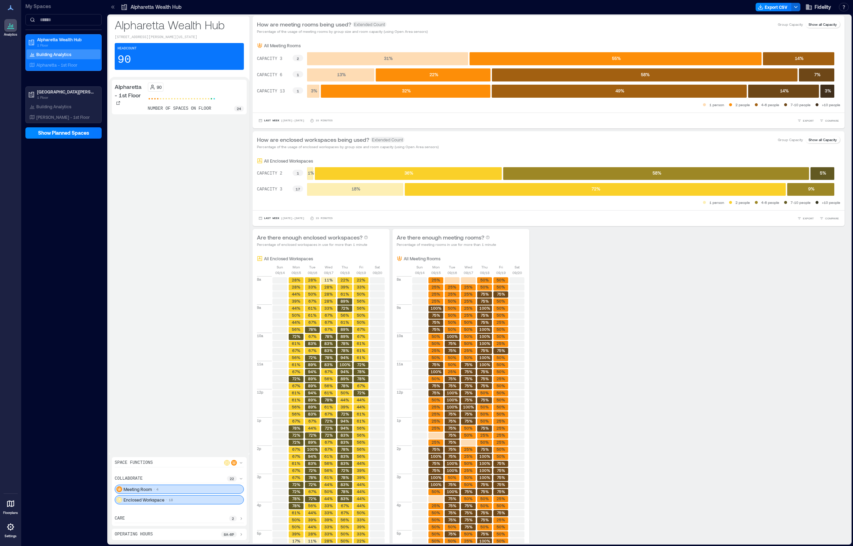
click at [170, 501] on p "18" at bounding box center [171, 500] width 4 height 6
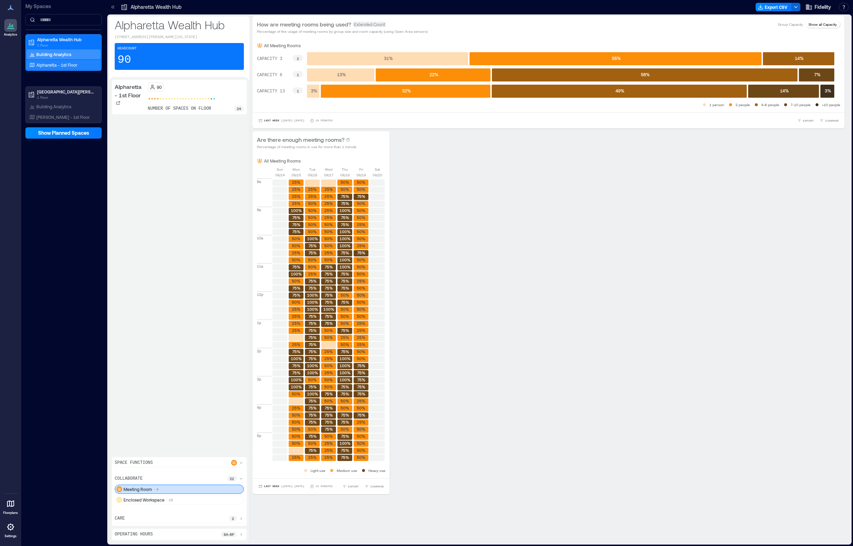
click at [74, 62] on p "Alpharetta - 1st Floor" at bounding box center [56, 65] width 41 height 6
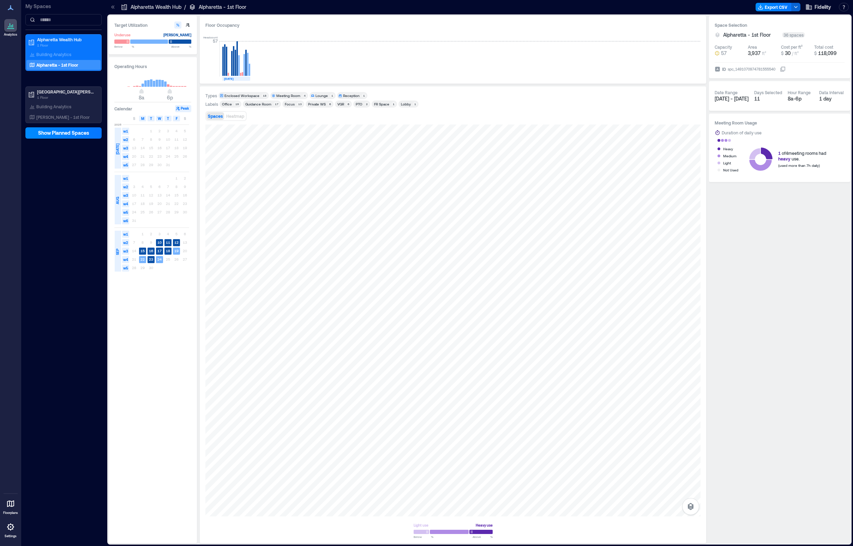
click at [285, 97] on div "Meeting Room" at bounding box center [288, 95] width 24 height 5
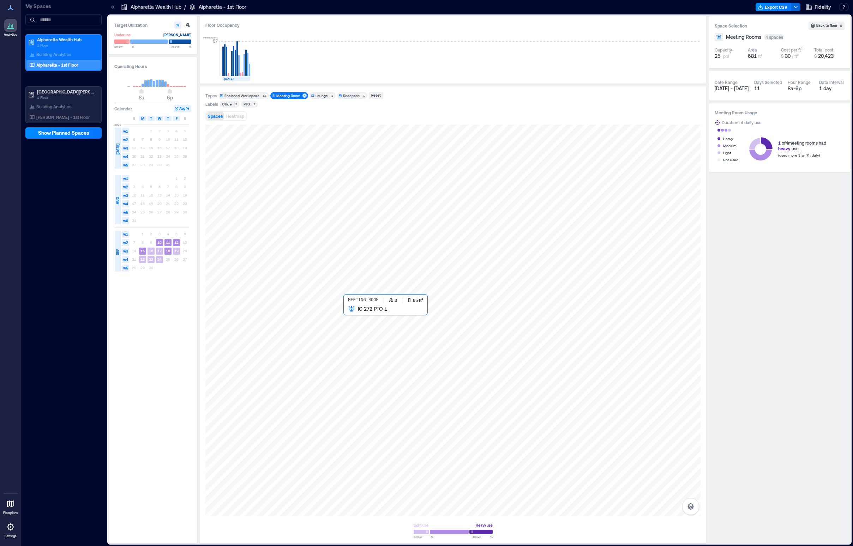
click at [361, 319] on div at bounding box center [452, 321] width 495 height 392
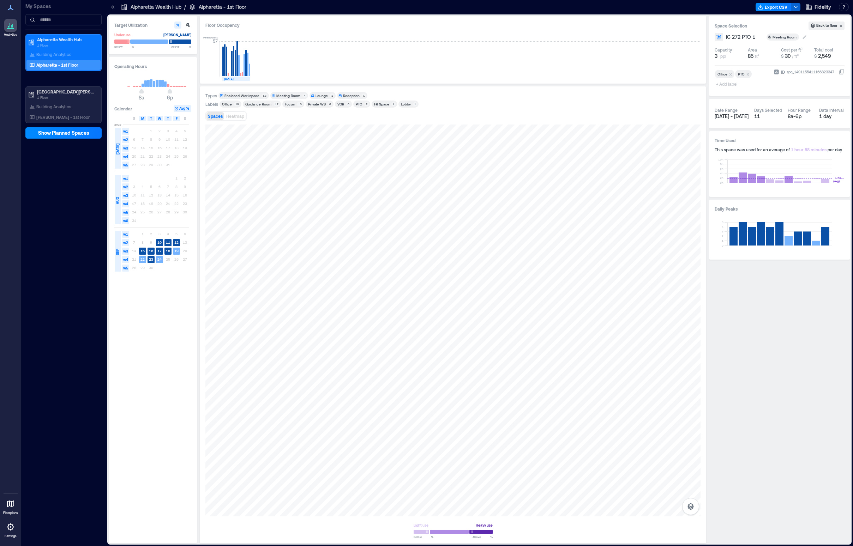
click at [699, 37] on icon at bounding box center [805, 37] width 6 height 6
click at [699, 32] on div "Space Selection Back to floor IC 272 PTO 1 27 results available. Use Up and Dow…" at bounding box center [779, 56] width 141 height 81
click at [404, 346] on div at bounding box center [452, 321] width 495 height 392
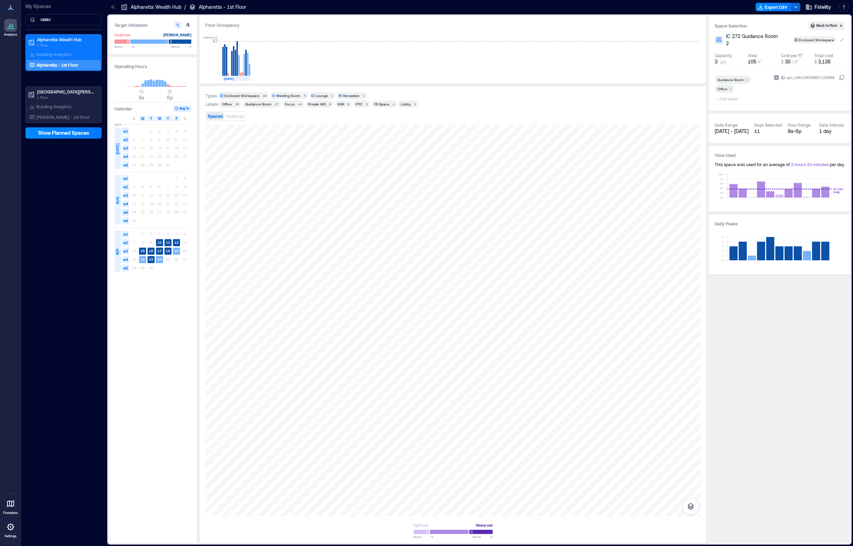
click at [699, 38] on icon at bounding box center [842, 40] width 4 height 4
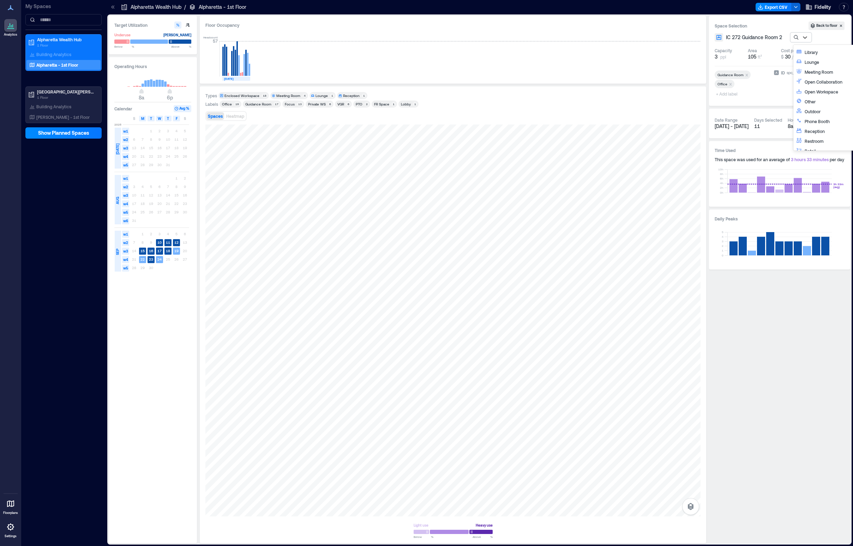
scroll to position [106, 0]
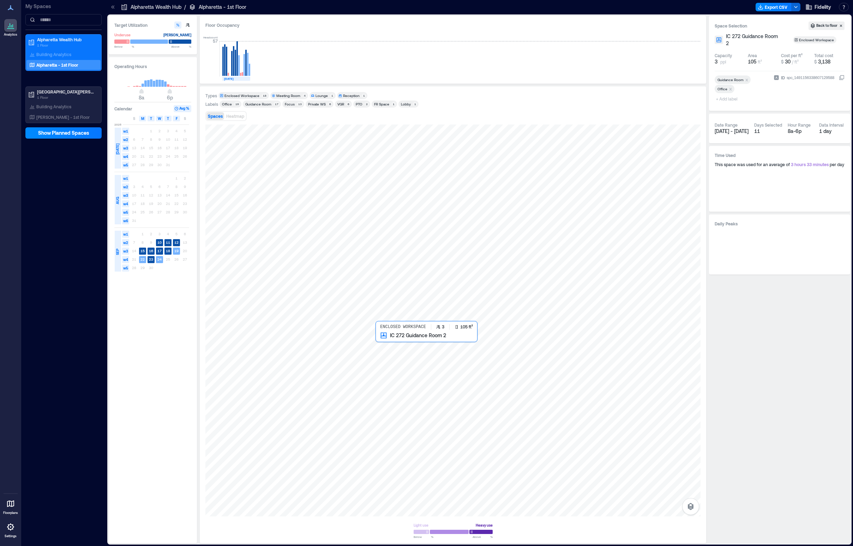
click at [400, 357] on div at bounding box center [452, 321] width 495 height 392
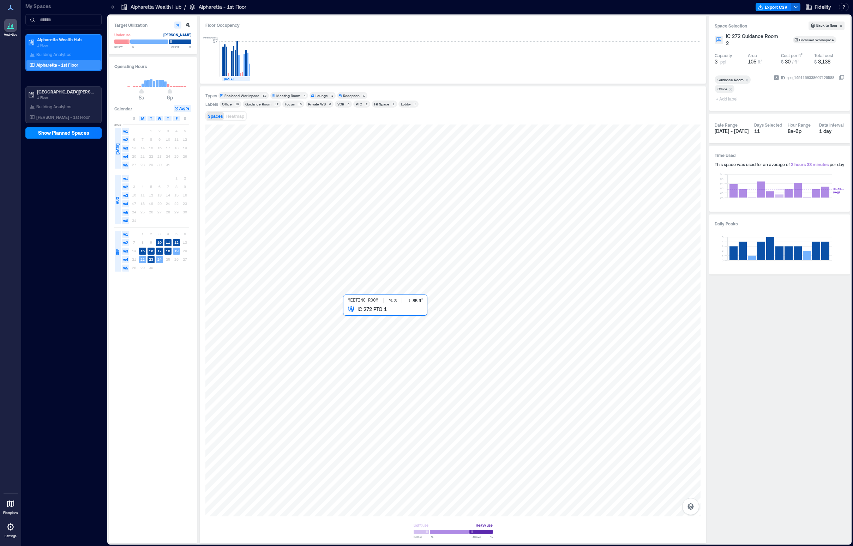
click at [347, 321] on div at bounding box center [452, 321] width 495 height 392
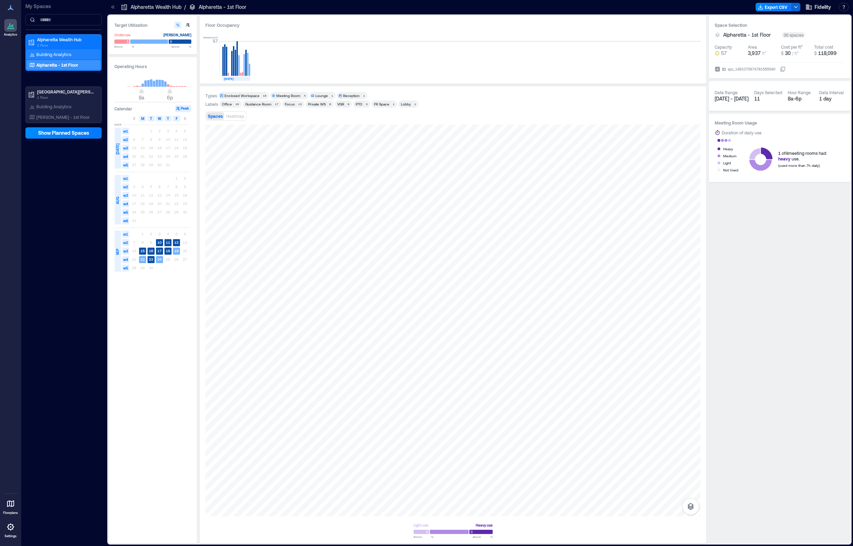
click at [68, 54] on p "Building Analytics" at bounding box center [53, 55] width 35 height 6
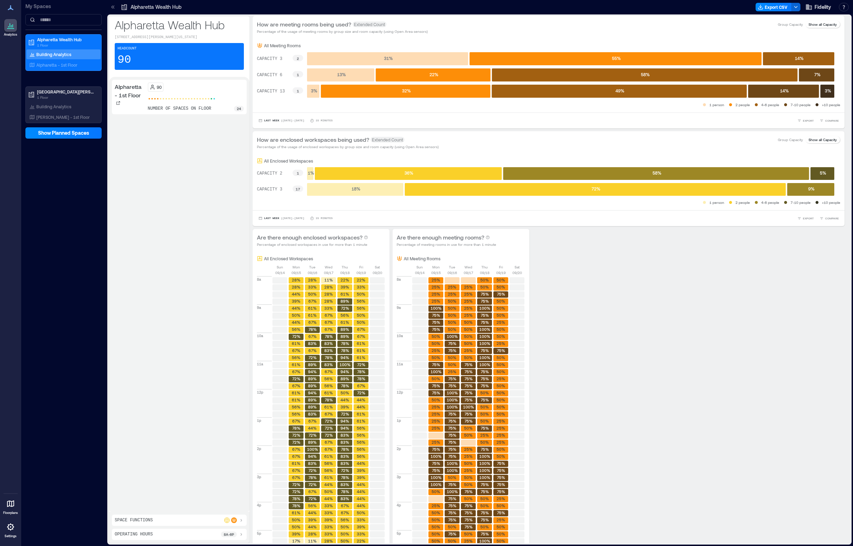
click at [203, 514] on div "Space Functions Operating Hours 8a - 6p" at bounding box center [179, 527] width 140 height 31
click at [203, 518] on div "Space Functions" at bounding box center [179, 521] width 129 height 6
click at [169, 489] on div "Meeting Room 4" at bounding box center [179, 489] width 129 height 9
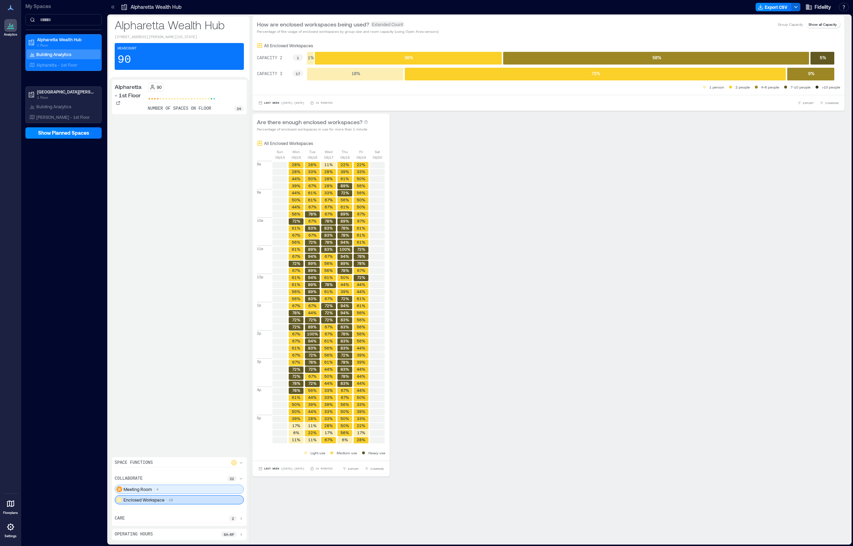
click at [148, 490] on p "Meeting Room" at bounding box center [137, 490] width 29 height 6
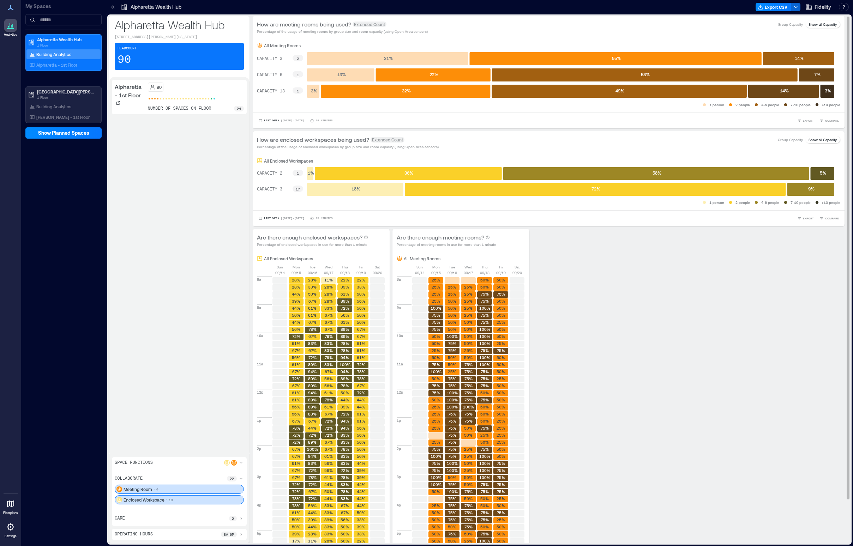
click at [658, 59] on rect at bounding box center [615, 58] width 292 height 13
click at [187, 500] on div "Enclosed Workspace 18" at bounding box center [179, 499] width 129 height 9
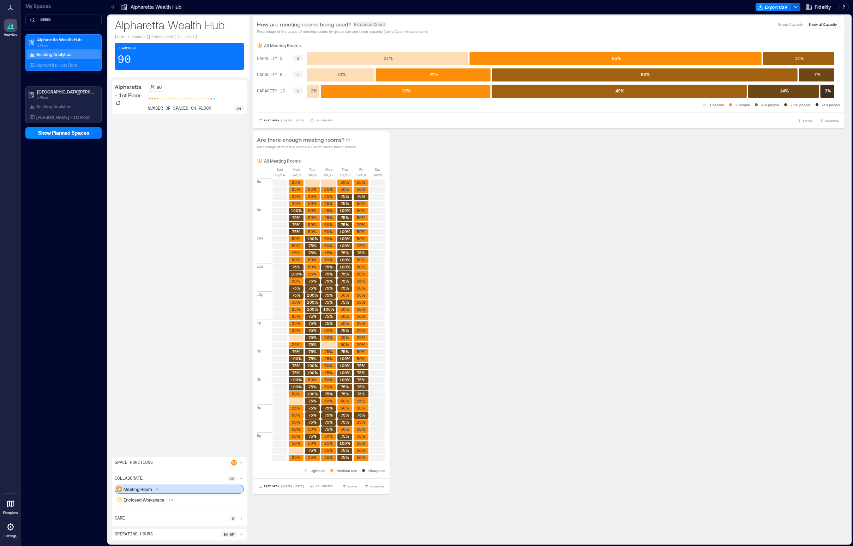
click at [173, 519] on div "care 2" at bounding box center [179, 519] width 129 height 7
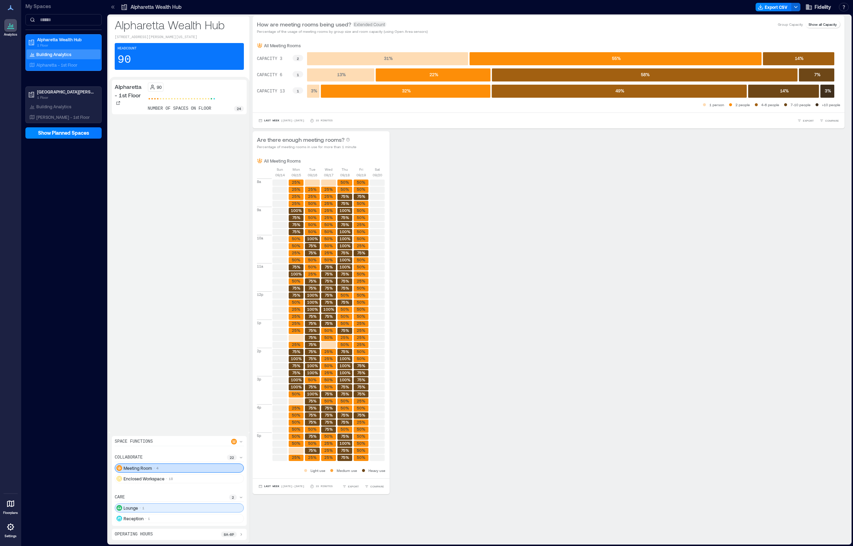
click at [173, 511] on div "Lounge 1" at bounding box center [179, 507] width 129 height 9
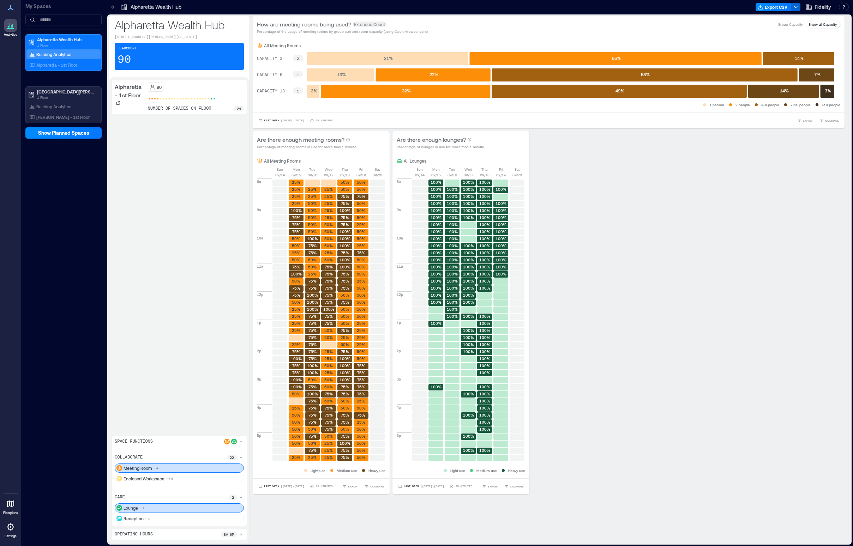
click at [173, 511] on div "Lounge 1" at bounding box center [179, 507] width 129 height 9
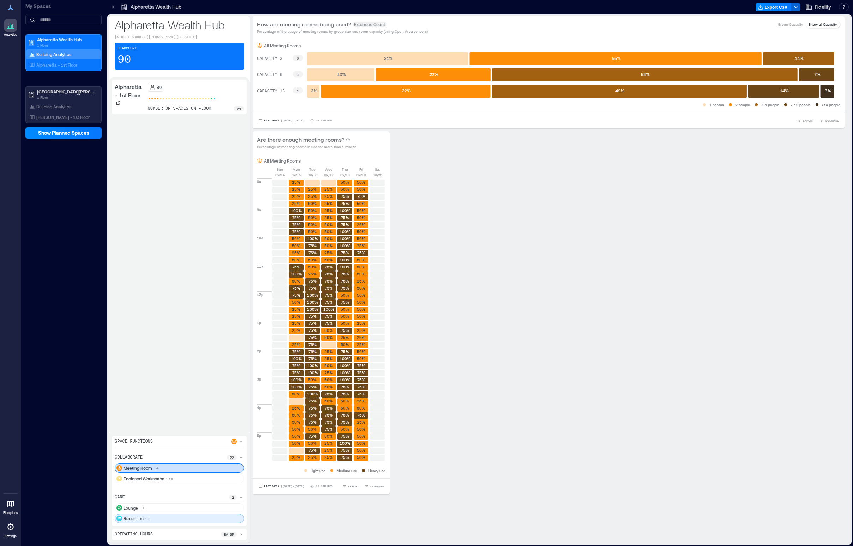
click at [170, 519] on div "Reception 1" at bounding box center [179, 518] width 129 height 9
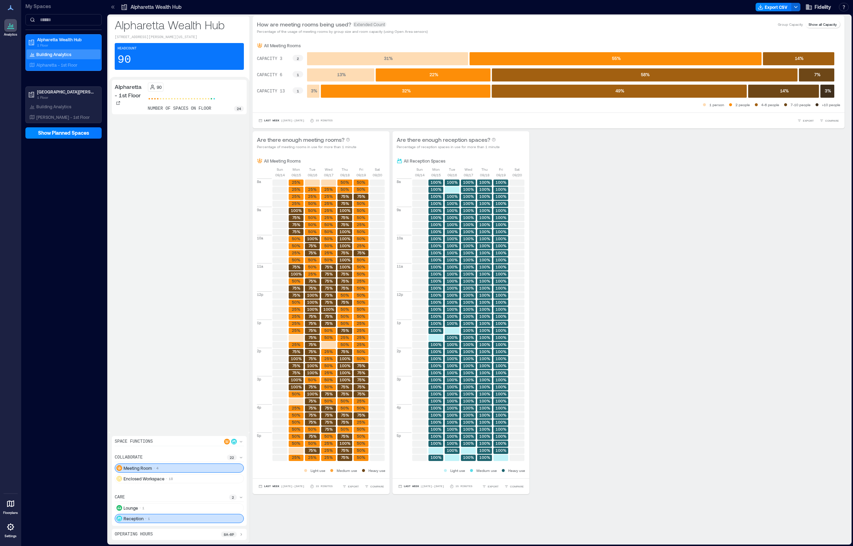
click at [170, 519] on div "Reception 1" at bounding box center [179, 518] width 129 height 9
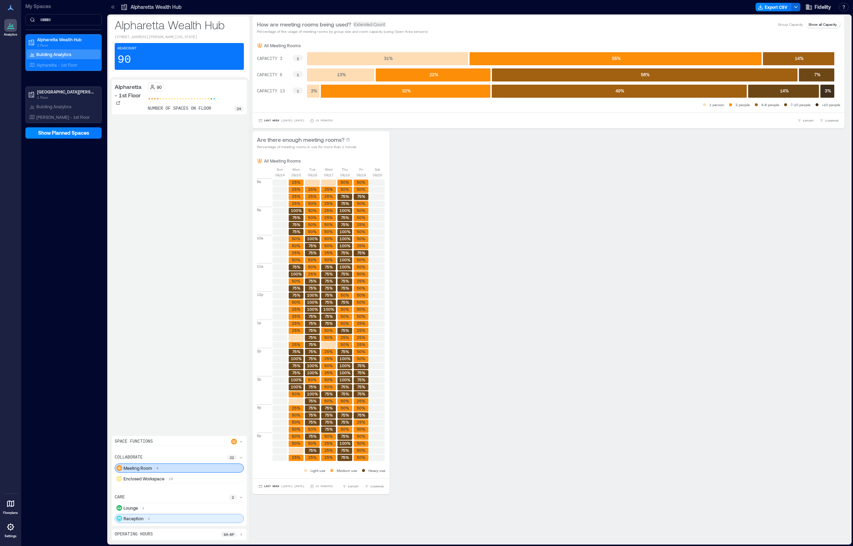
click at [170, 519] on div "Reception 1" at bounding box center [179, 518] width 129 height 9
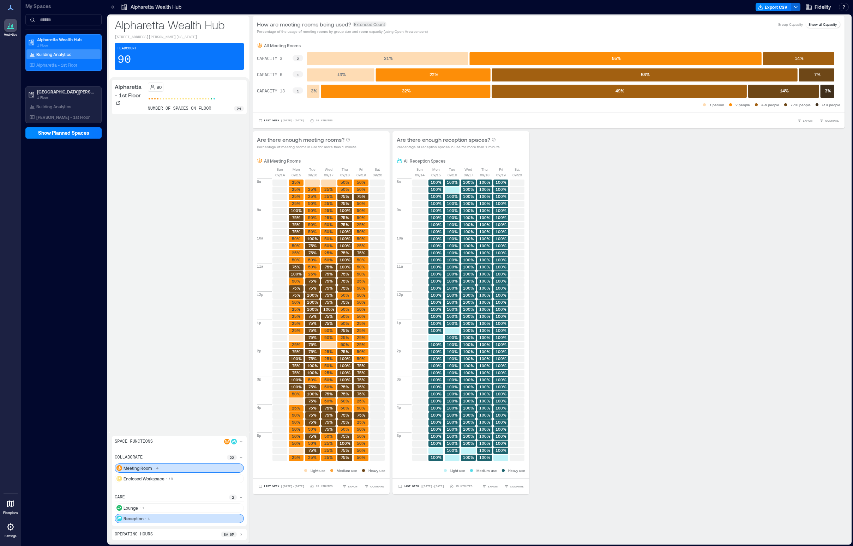
click at [170, 519] on div "Reception 1" at bounding box center [179, 518] width 129 height 9
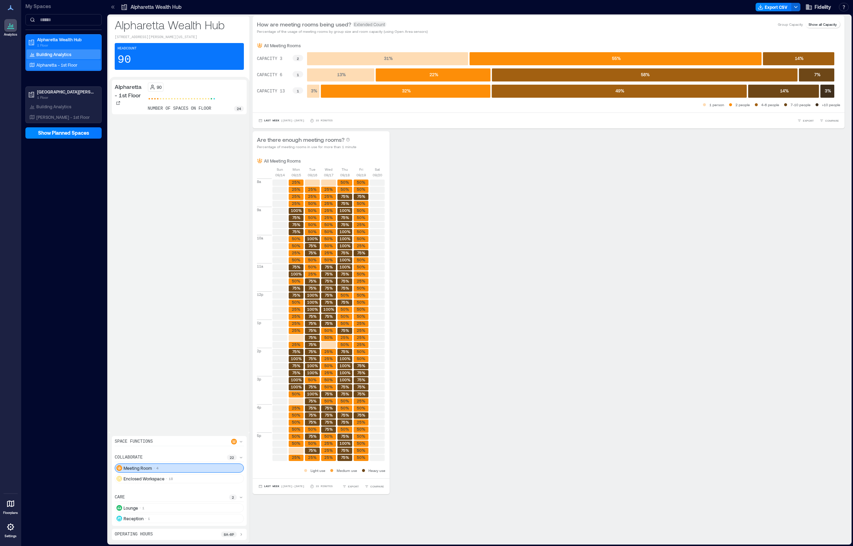
click at [72, 68] on div "Alpharetta - 1st Floor" at bounding box center [62, 64] width 68 height 7
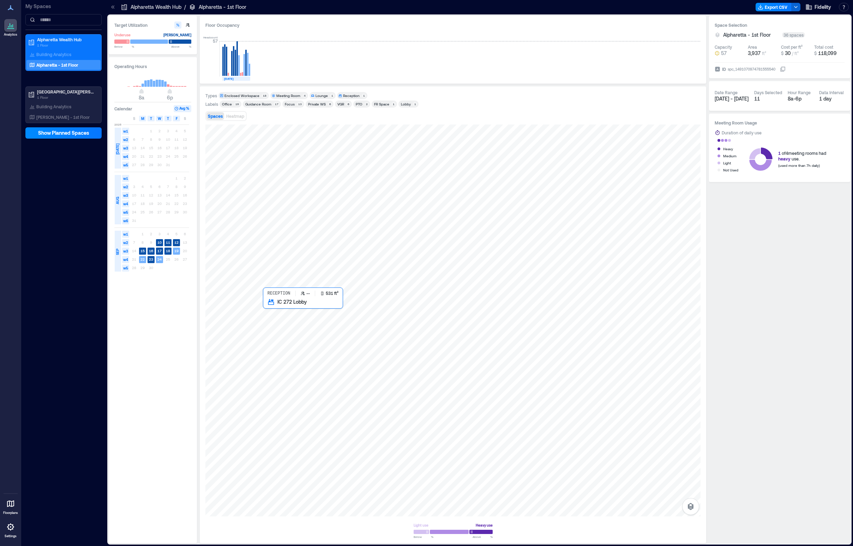
click at [283, 326] on div at bounding box center [452, 321] width 495 height 392
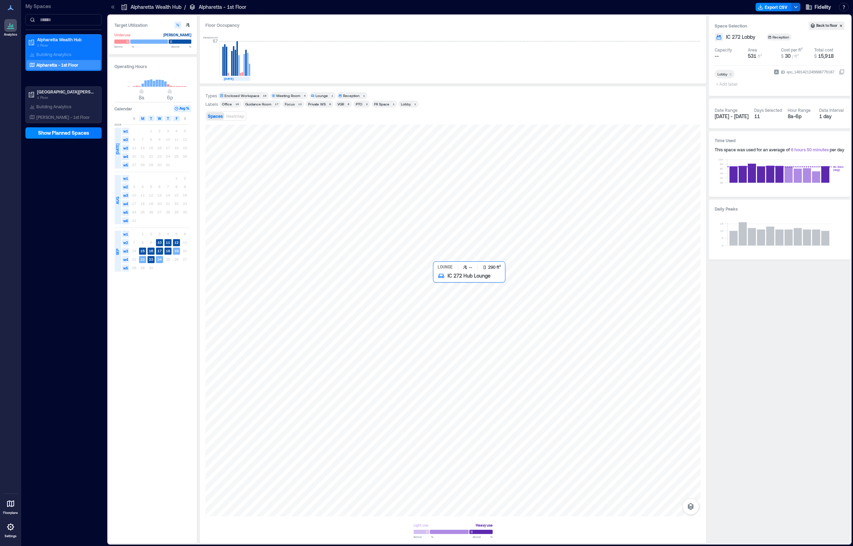
click at [447, 303] on div at bounding box center [452, 321] width 495 height 392
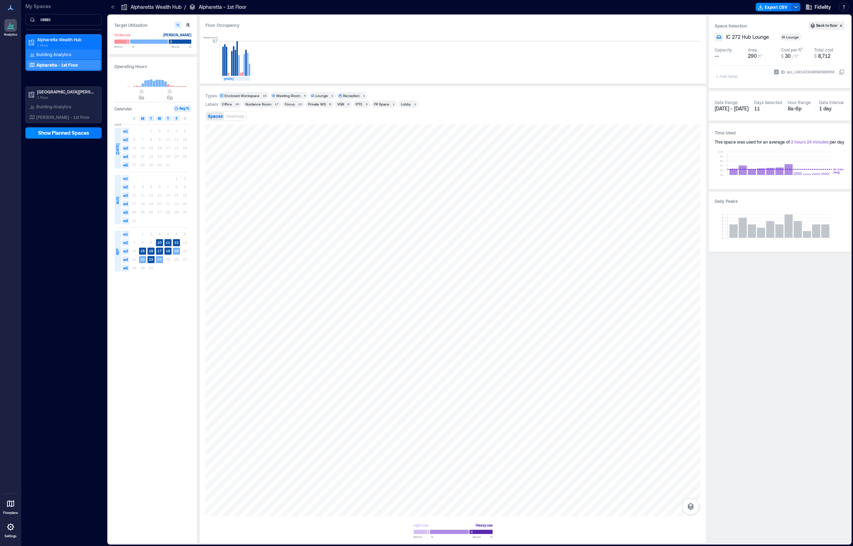
click at [55, 55] on p "Building Analytics" at bounding box center [53, 55] width 35 height 6
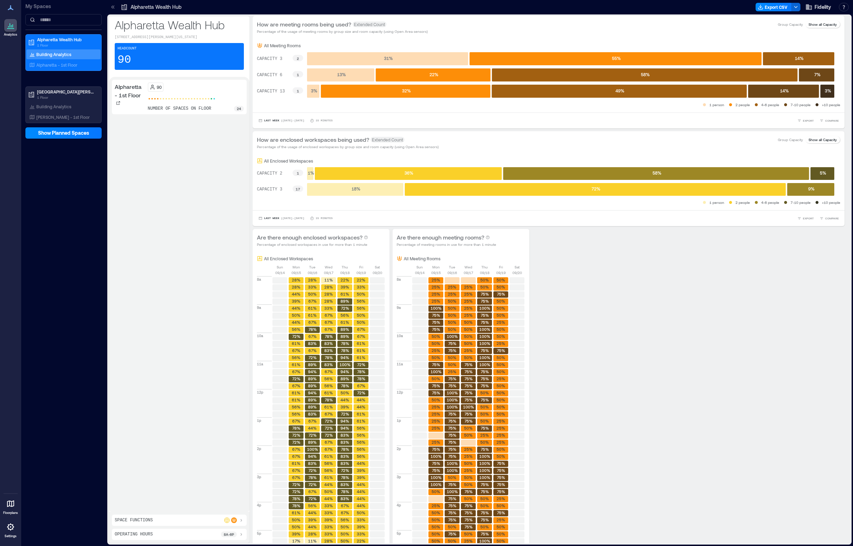
click at [189, 519] on div "Space Functions" at bounding box center [179, 521] width 129 height 6
click at [178, 489] on div "Meeting Room 4" at bounding box center [179, 489] width 129 height 9
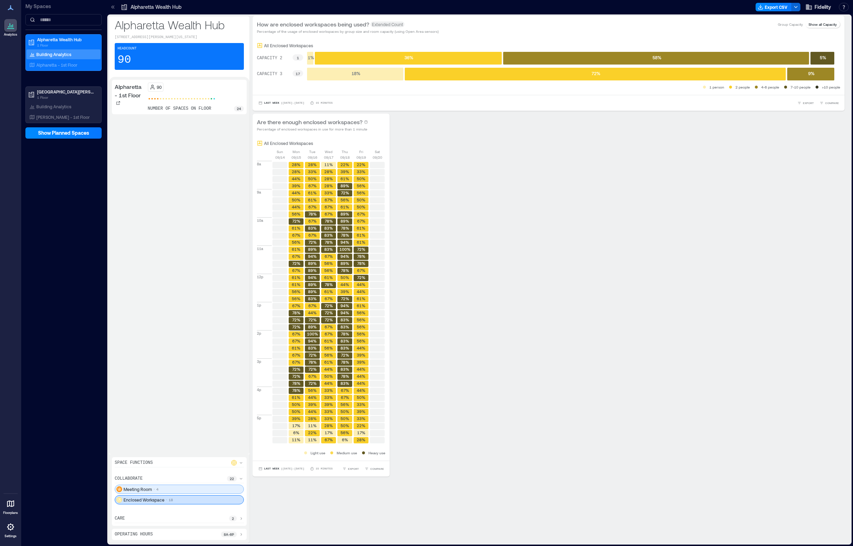
click at [178, 489] on div "Meeting Room 4" at bounding box center [179, 489] width 129 height 9
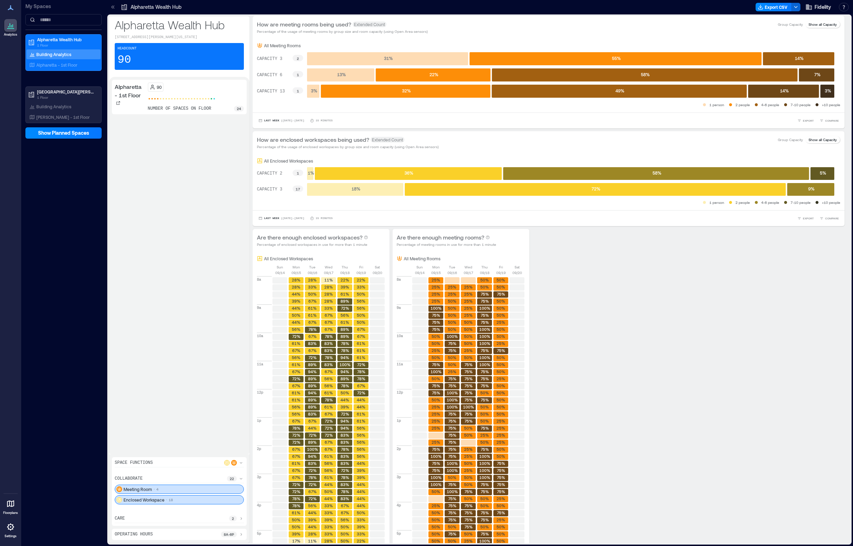
click at [177, 497] on div "Enclosed Workspace 18" at bounding box center [179, 499] width 129 height 9
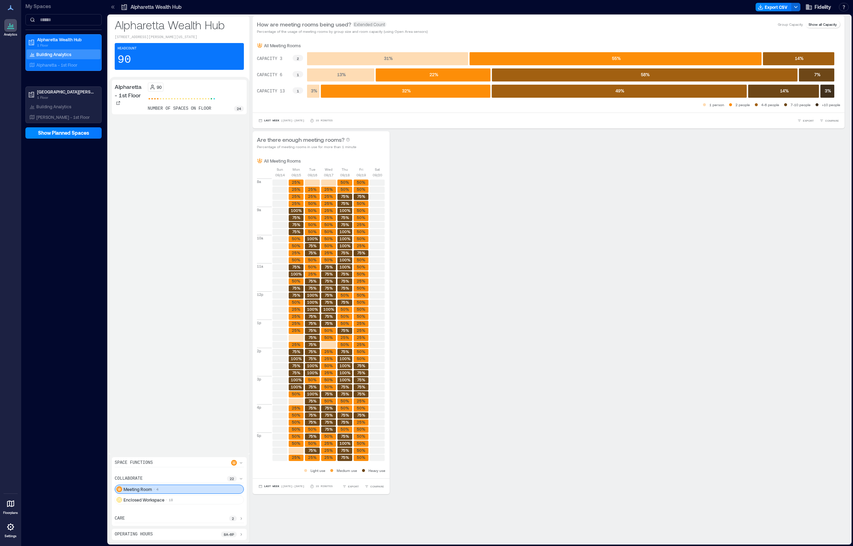
click at [180, 488] on div "Meeting Room 4" at bounding box center [179, 489] width 129 height 9
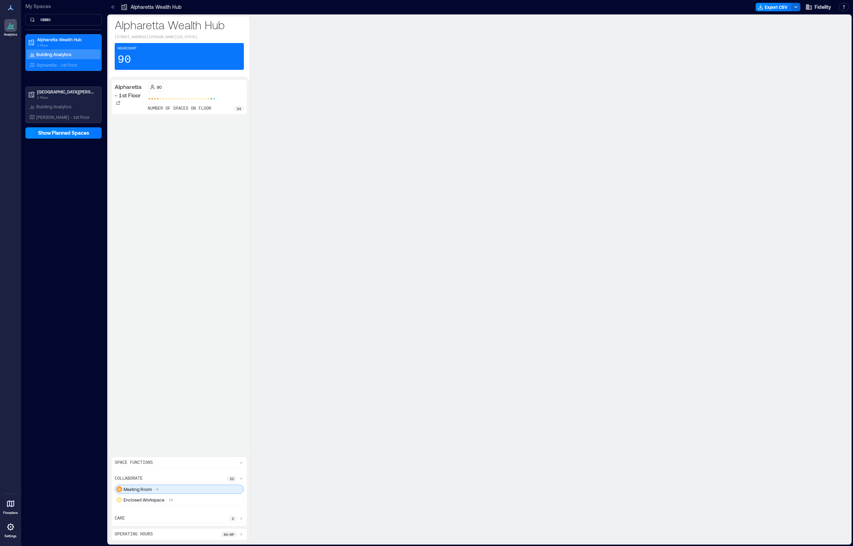
click at [180, 488] on div "Meeting Room 4" at bounding box center [179, 489] width 129 height 9
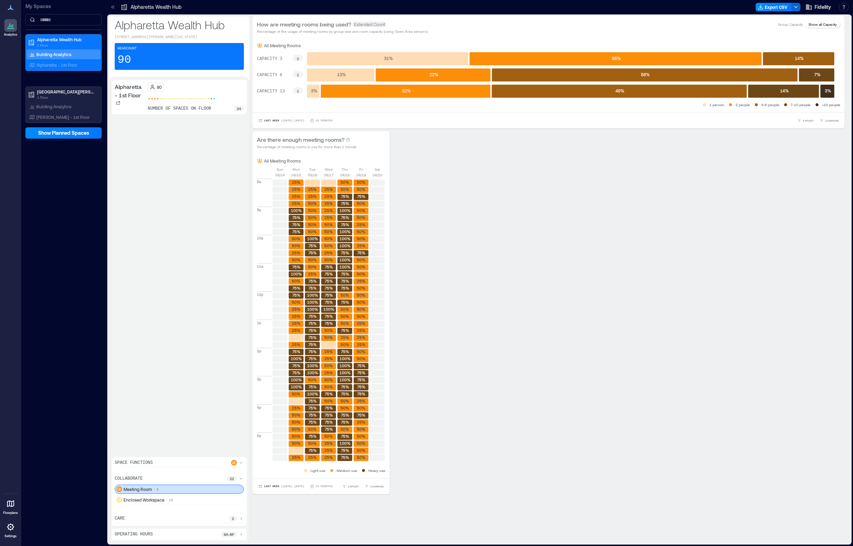
click at [363, 224] on text "25%" at bounding box center [361, 224] width 8 height 5
click at [431, 56] on rect at bounding box center [387, 58] width 161 height 13
click at [177, 499] on div "Enclosed Workspace 18" at bounding box center [179, 499] width 129 height 9
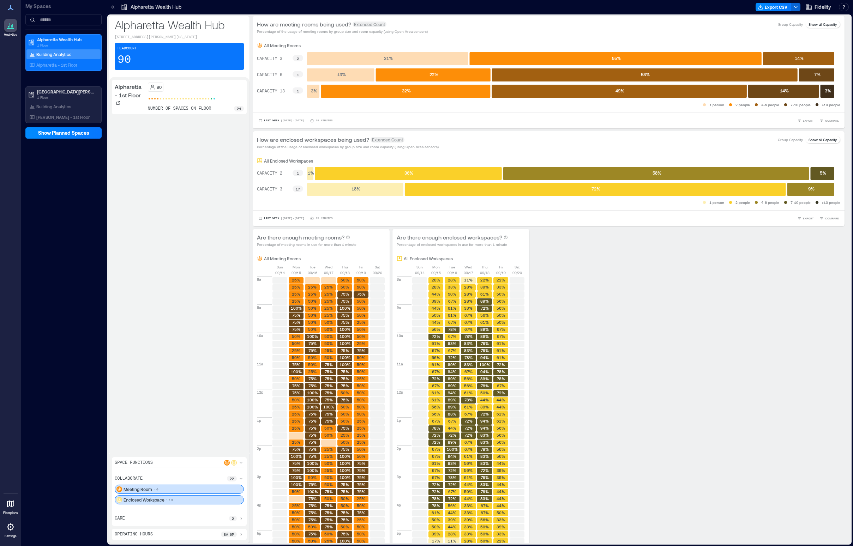
click at [176, 491] on div "Meeting Room 4" at bounding box center [179, 489] width 129 height 9
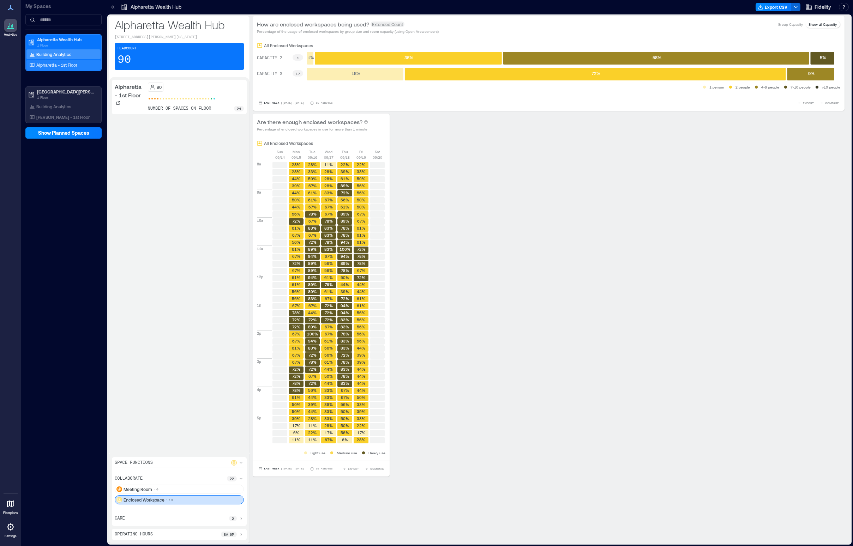
click at [72, 62] on p "Alpharetta - 1st Floor" at bounding box center [56, 65] width 41 height 6
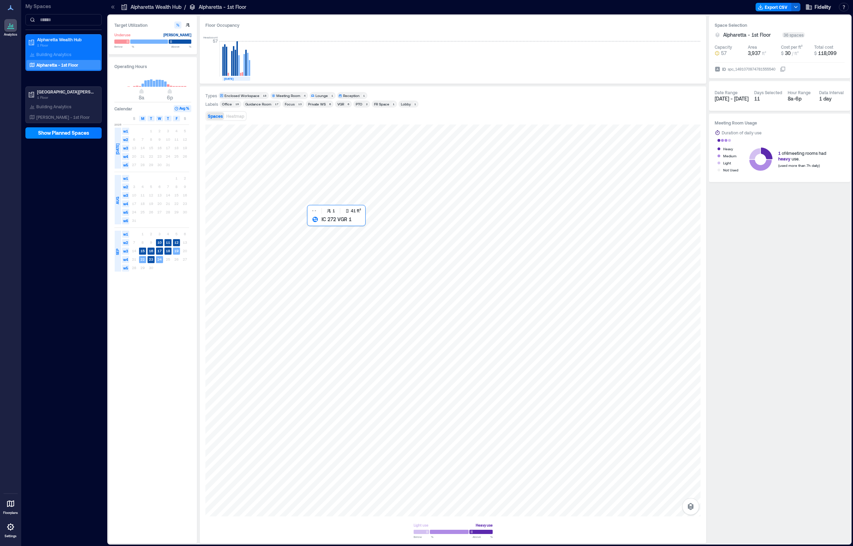
click at [323, 225] on div at bounding box center [452, 321] width 495 height 392
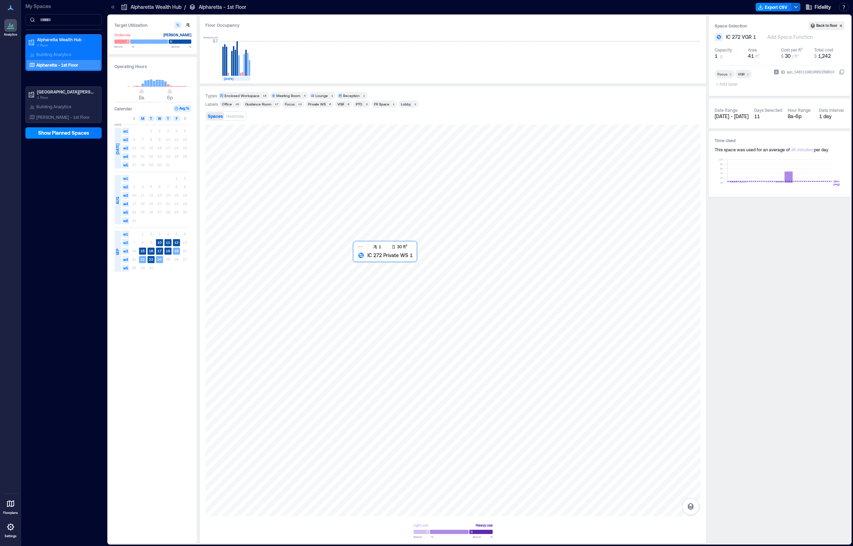
click at [367, 264] on div at bounding box center [452, 321] width 495 height 392
click at [317, 228] on div at bounding box center [452, 321] width 495 height 392
click at [699, 41] on div "IC 272 VGR 1 Add Space Function" at bounding box center [779, 37] width 130 height 8
click at [699, 39] on div "Add Space Function" at bounding box center [790, 37] width 48 height 7
click at [699, 91] on div "Enclosed Workspace" at bounding box center [807, 90] width 59 height 7
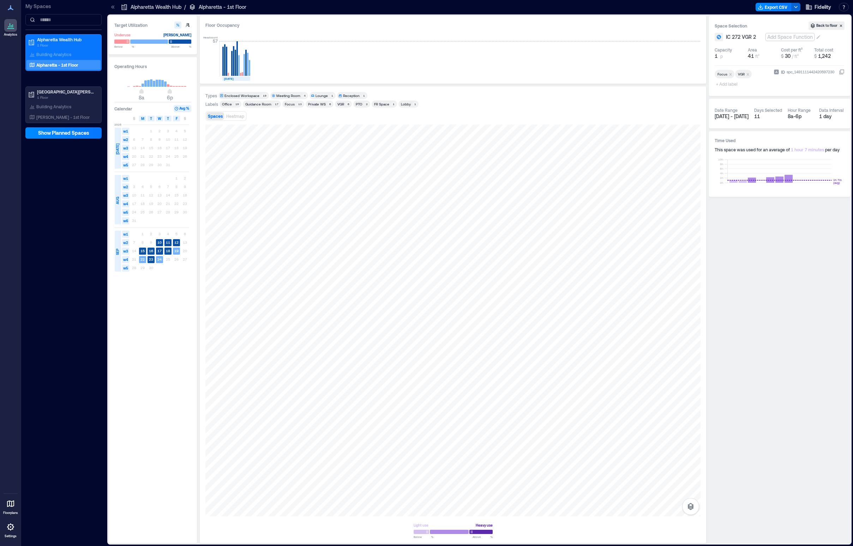
click at [699, 37] on div "Add Space Function" at bounding box center [790, 37] width 48 height 7
click at [699, 90] on div "Enclosed Workspace" at bounding box center [807, 90] width 59 height 7
click at [378, 231] on div at bounding box center [452, 321] width 495 height 392
click at [699, 35] on div "Add Space Function" at bounding box center [790, 37] width 48 height 7
click at [699, 91] on div "Enclosed Workspace" at bounding box center [807, 90] width 59 height 7
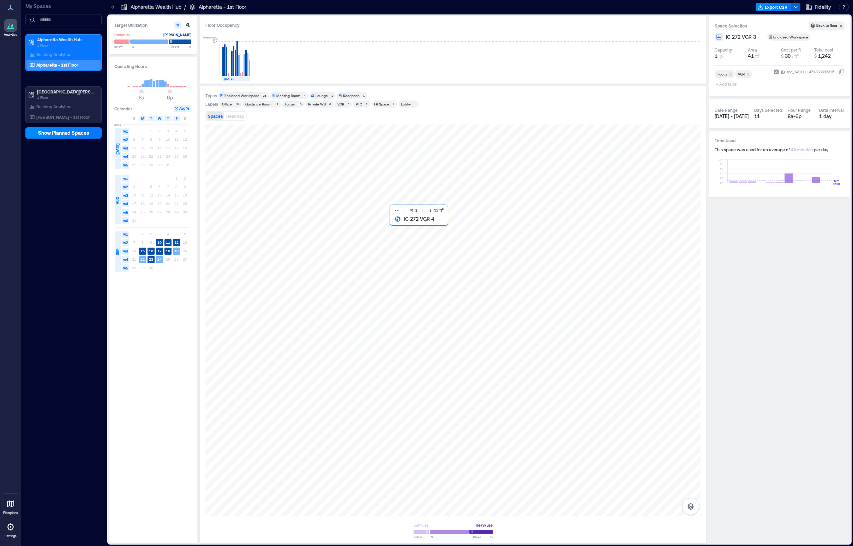
click at [404, 233] on div at bounding box center [452, 321] width 495 height 392
click at [699, 36] on div "Add Space Function" at bounding box center [790, 37] width 48 height 7
click at [699, 92] on div "Enclosed Workspace" at bounding box center [807, 90] width 59 height 7
click at [393, 325] on div at bounding box center [452, 321] width 495 height 392
click at [699, 37] on div "Add Space Function" at bounding box center [790, 37] width 48 height 7
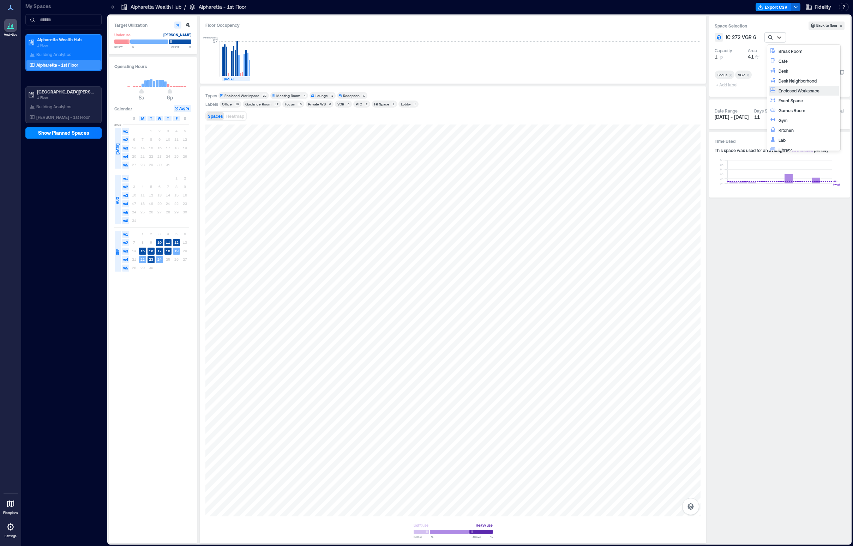
click at [699, 90] on div "Enclosed Workspace" at bounding box center [807, 90] width 59 height 7
click at [416, 320] on div at bounding box center [452, 321] width 495 height 392
click at [699, 37] on div "Add Space Function" at bounding box center [790, 37] width 48 height 7
click at [699, 90] on div "Enclosed Workspace" at bounding box center [807, 90] width 59 height 7
click at [71, 58] on div "Building Analytics" at bounding box center [50, 54] width 45 height 7
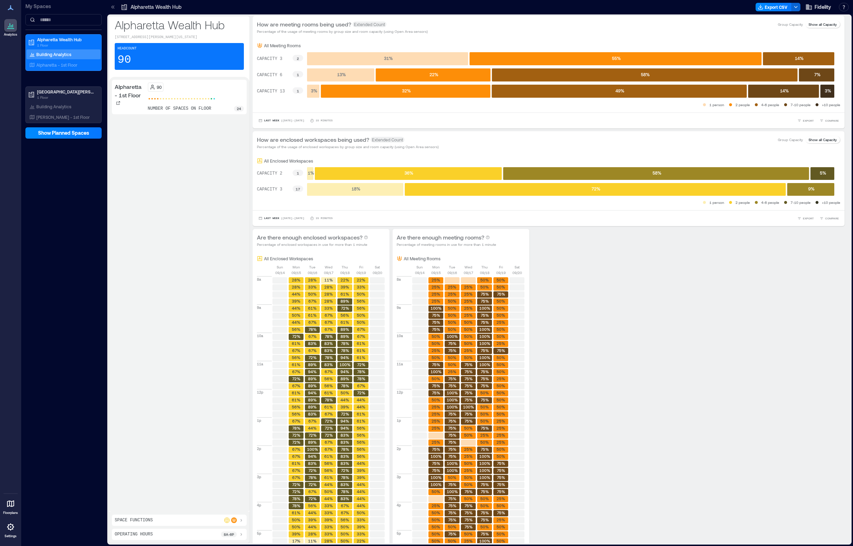
click at [210, 517] on div "Space Functions" at bounding box center [179, 520] width 135 height 11
click at [235, 519] on icon at bounding box center [234, 521] width 4 height 4
click at [179, 491] on div "Meeting Room 4" at bounding box center [179, 489] width 129 height 9
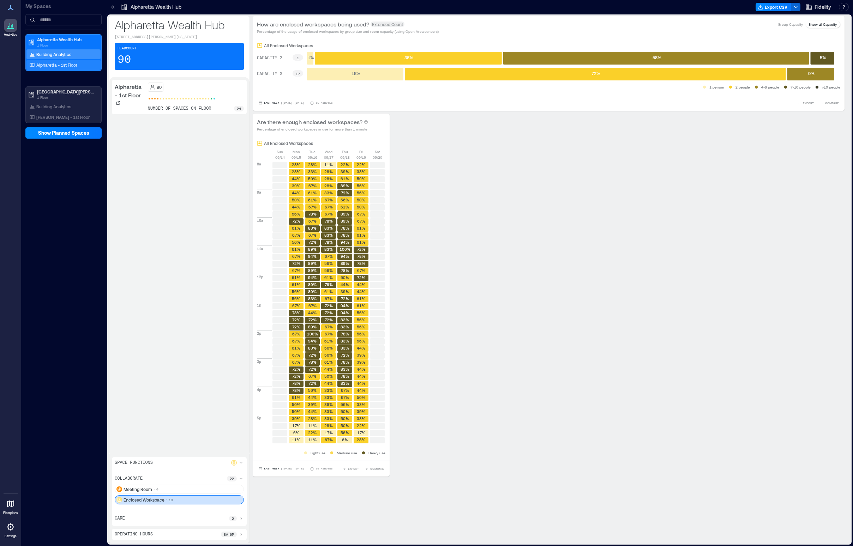
click at [65, 64] on p "Alpharetta - 1st Floor" at bounding box center [56, 65] width 41 height 6
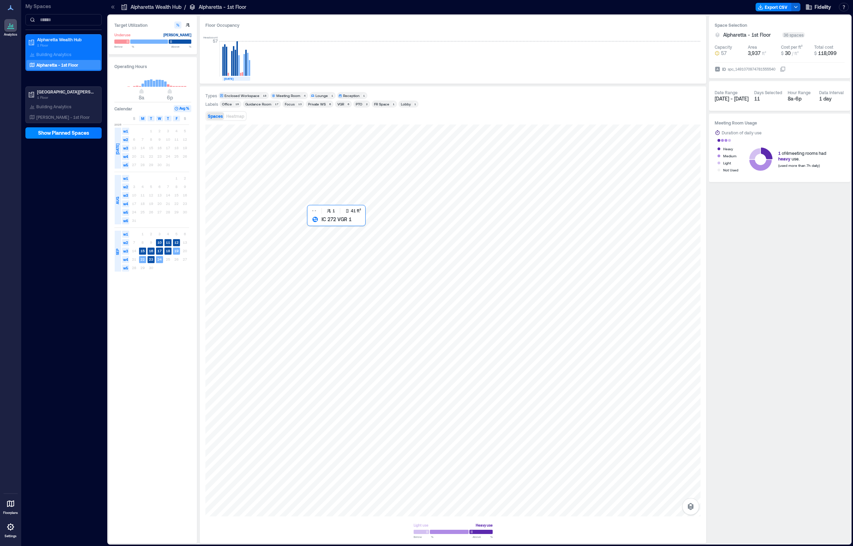
click at [324, 228] on div at bounding box center [452, 321] width 495 height 392
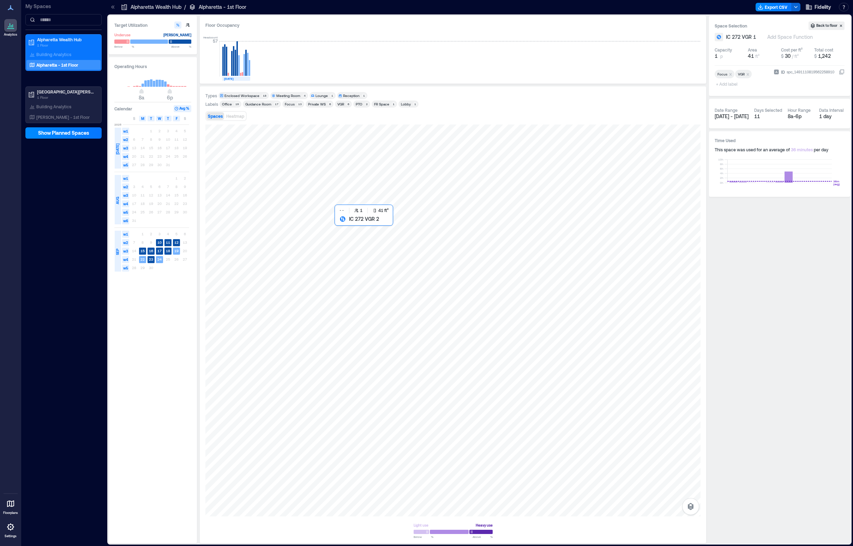
click at [354, 227] on div at bounding box center [452, 321] width 495 height 392
click at [320, 225] on div at bounding box center [452, 321] width 495 height 392
click at [699, 38] on div "Add Space Function" at bounding box center [790, 37] width 48 height 7
click at [699, 91] on div "Enclosed Workspace" at bounding box center [807, 90] width 59 height 7
click at [344, 227] on div at bounding box center [452, 321] width 495 height 392
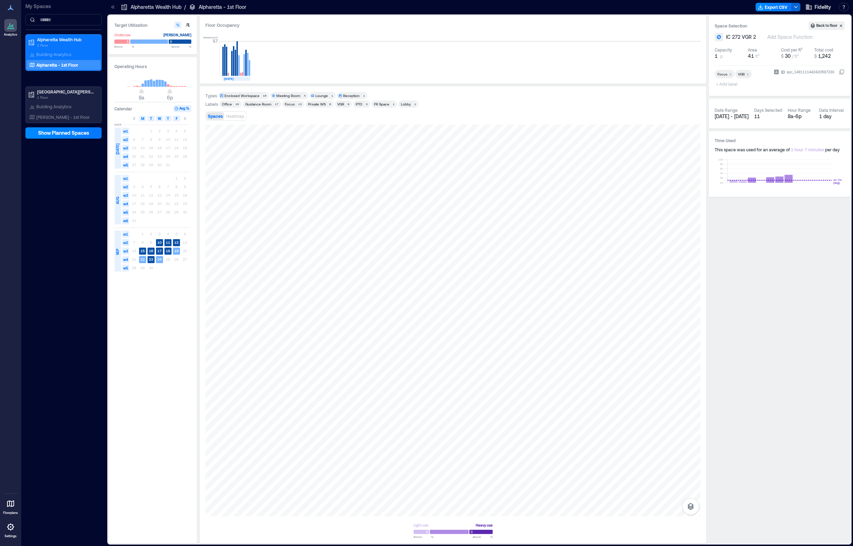
click at [699, 41] on div "IC 272 VGR 2 Add Space Function" at bounding box center [779, 37] width 130 height 8
click at [699, 36] on div "Add Space Function" at bounding box center [790, 37] width 48 height 7
click at [699, 91] on div "Enclosed Workspace" at bounding box center [807, 90] width 59 height 7
click at [323, 228] on div at bounding box center [452, 321] width 495 height 392
click at [370, 228] on div at bounding box center [452, 321] width 495 height 392
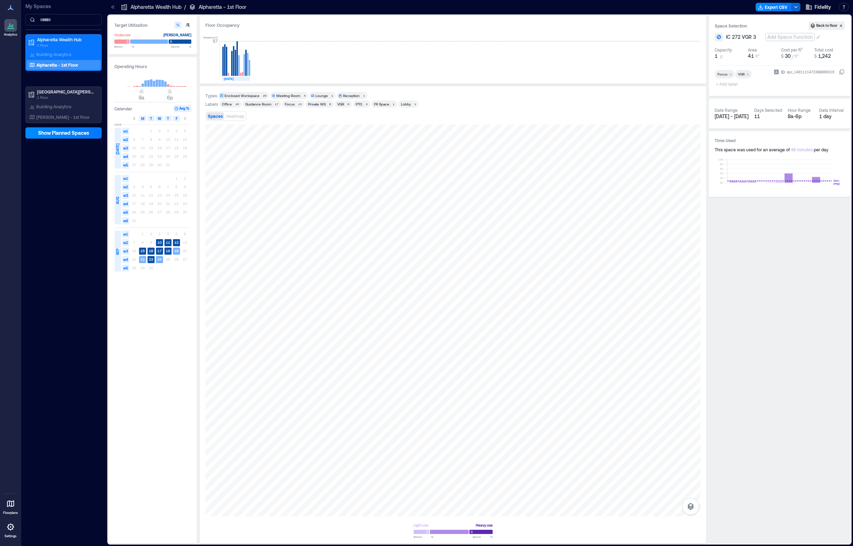
click at [699, 40] on div "Add Space Function" at bounding box center [790, 37] width 48 height 7
click at [699, 90] on div "Enclosed Workspace" at bounding box center [807, 90] width 59 height 7
click at [409, 225] on div at bounding box center [452, 321] width 495 height 392
click at [699, 38] on div "Add Space Function" at bounding box center [790, 37] width 48 height 7
click at [699, 93] on div "Enclosed Workspace" at bounding box center [807, 90] width 59 height 7
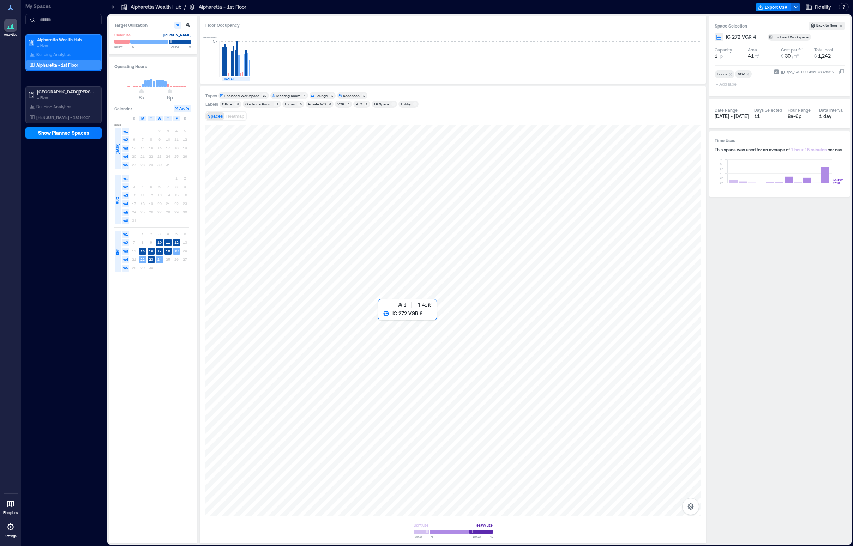
click at [392, 324] on div at bounding box center [452, 321] width 495 height 392
click at [699, 37] on div "Add Space Function" at bounding box center [790, 37] width 48 height 7
click at [699, 91] on div "Enclosed Workspace" at bounding box center [807, 90] width 59 height 7
click at [418, 320] on div at bounding box center [452, 321] width 495 height 392
click at [699, 36] on div "Add Space Function" at bounding box center [790, 37] width 48 height 7
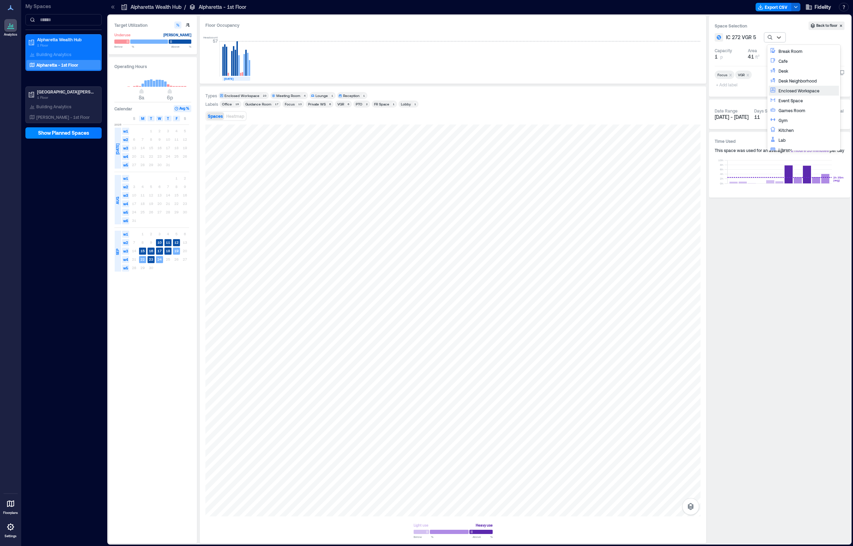
click at [699, 91] on div "Enclosed Workspace" at bounding box center [807, 90] width 59 height 7
click at [65, 56] on p "Building Analytics" at bounding box center [53, 55] width 35 height 6
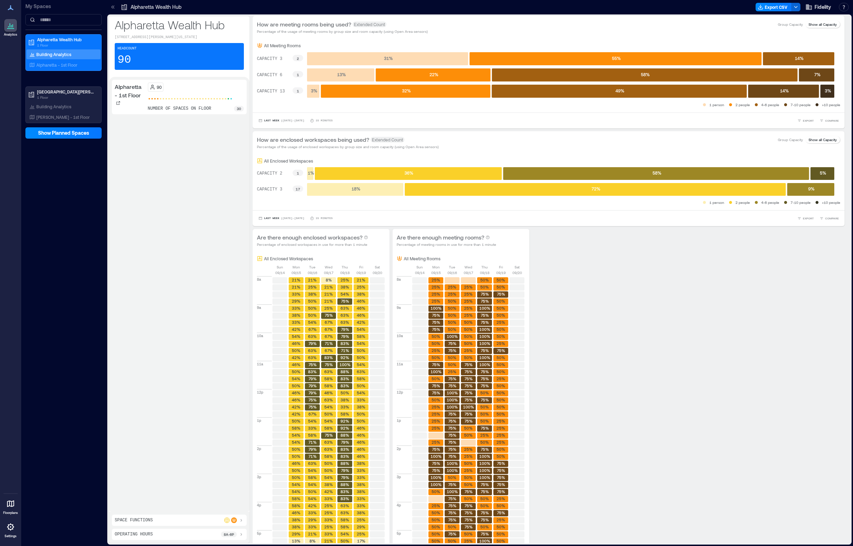
click at [215, 516] on div "Space Functions" at bounding box center [179, 520] width 135 height 11
click at [231, 519] on span at bounding box center [234, 521] width 6 height 6
click at [176, 491] on div "Meeting Room 4" at bounding box center [179, 489] width 129 height 9
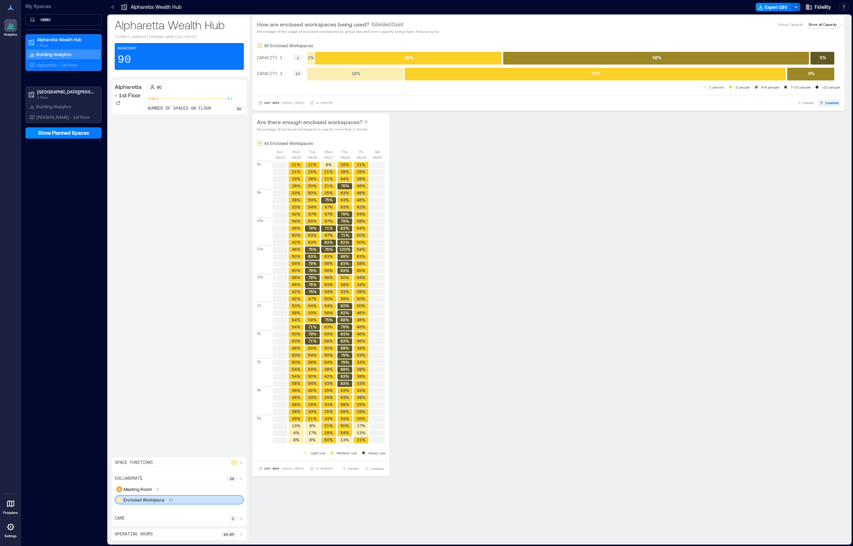
click at [699, 102] on icon "button" at bounding box center [821, 103] width 4 height 4
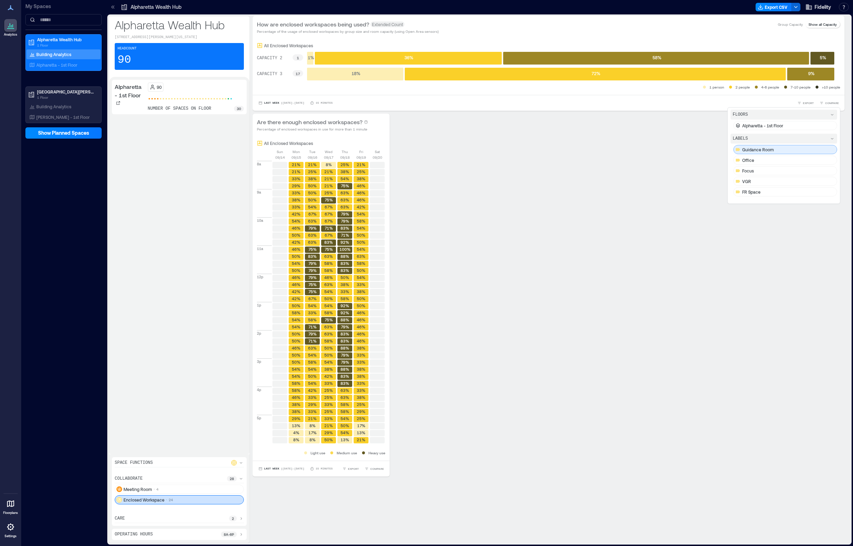
click at [699, 152] on div "Guidance Room" at bounding box center [785, 149] width 104 height 9
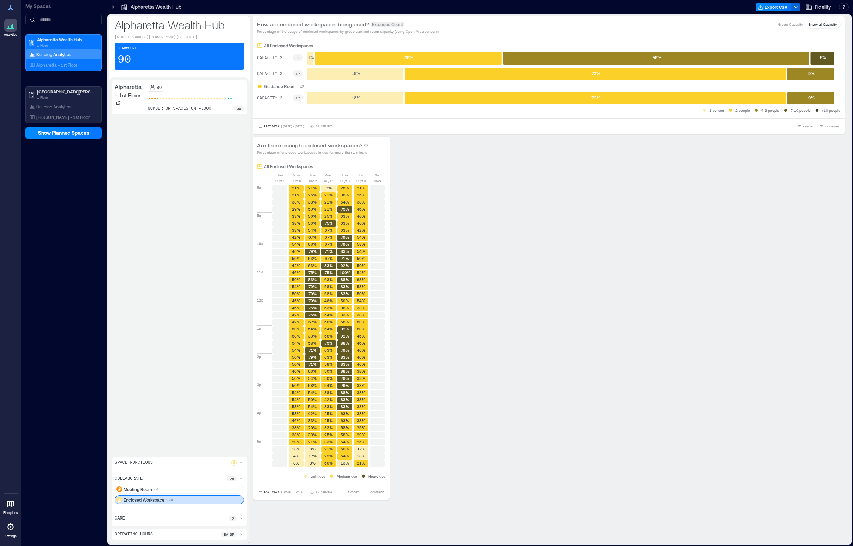
click at [543, 156] on div "Are there enough enclosed workspaces? Percentage of enclosed workspaces in use …" at bounding box center [549, 318] width 592 height 363
click at [699, 126] on button "COMPARE" at bounding box center [829, 126] width 22 height 7
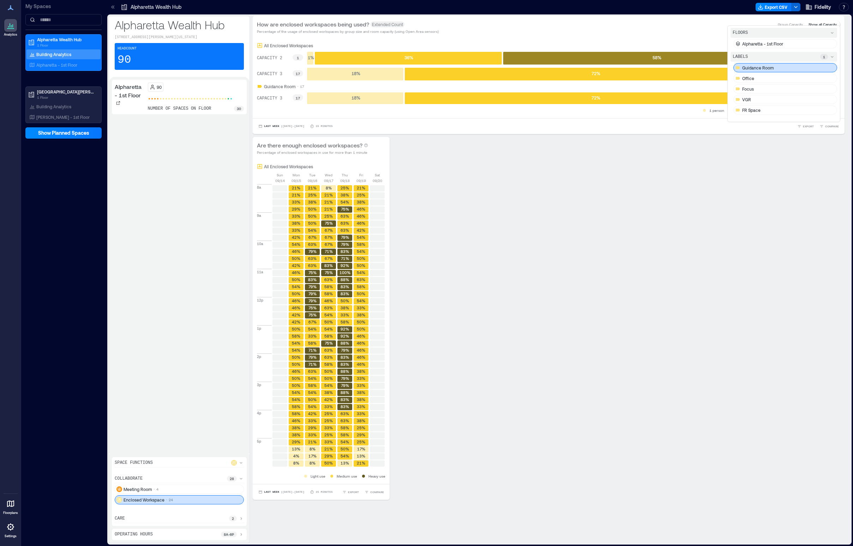
click at [699, 69] on div "Guidance Room" at bounding box center [785, 67] width 104 height 9
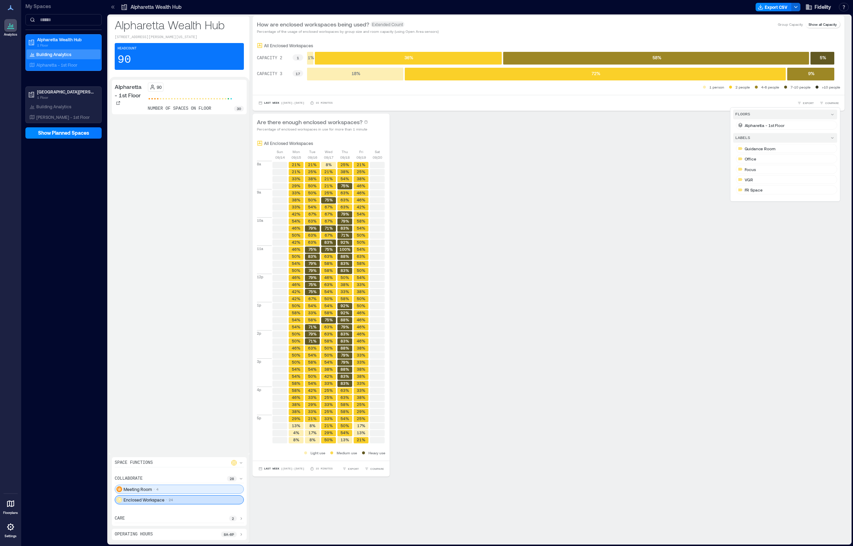
click at [179, 490] on div "Meeting Room 4" at bounding box center [179, 489] width 129 height 9
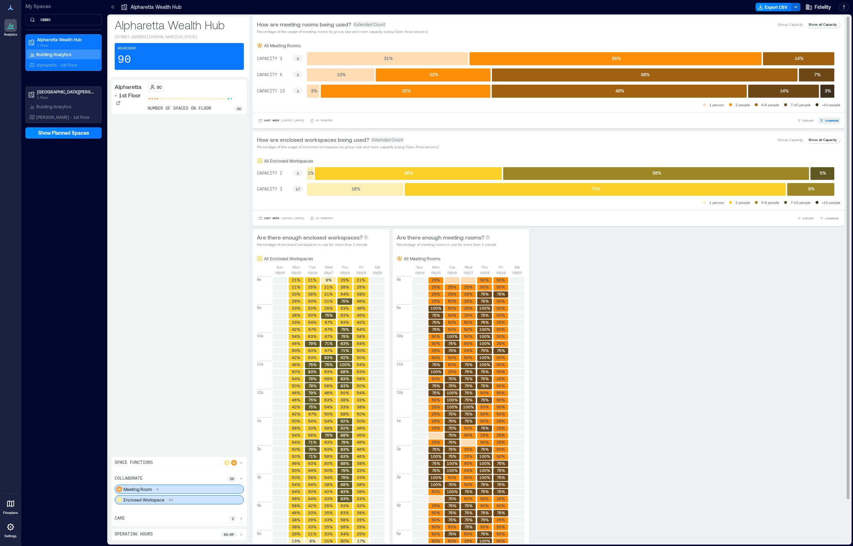
click at [699, 119] on icon "button" at bounding box center [821, 121] width 4 height 4
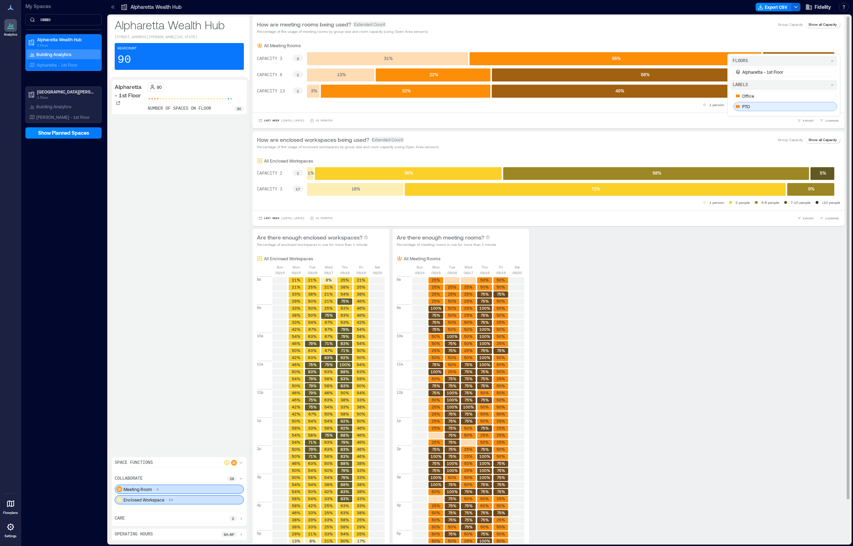
click at [699, 104] on div "PTO" at bounding box center [785, 106] width 104 height 9
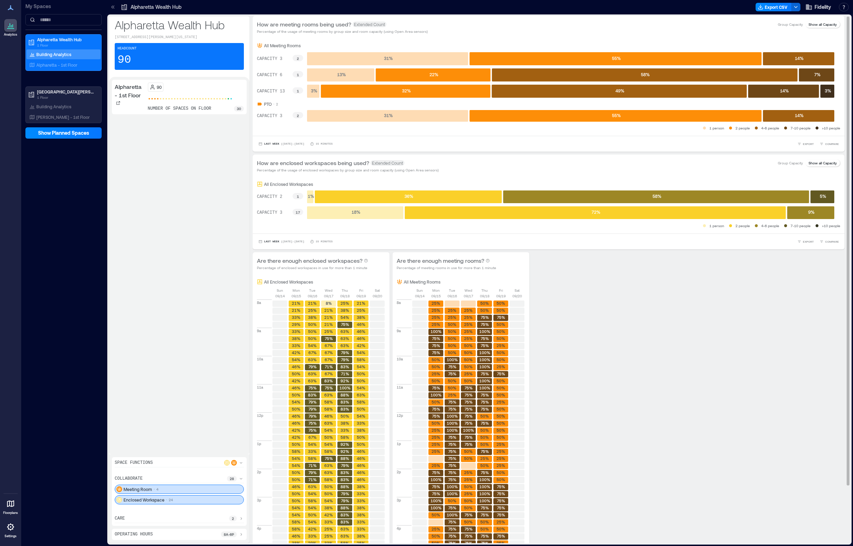
click at [406, 128] on div "1 person 2 people 4-6 people 7-10 people >10 people" at bounding box center [548, 128] width 583 height 7
click at [699, 127] on p ">10 people" at bounding box center [831, 128] width 18 height 6
click at [699, 144] on span "COMPARE" at bounding box center [832, 144] width 14 height 4
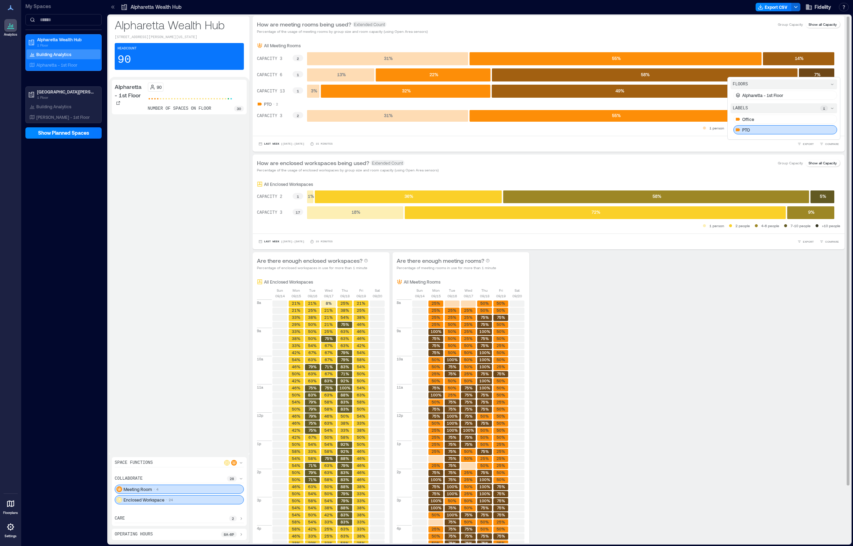
click at [699, 128] on div "PTO" at bounding box center [785, 129] width 104 height 9
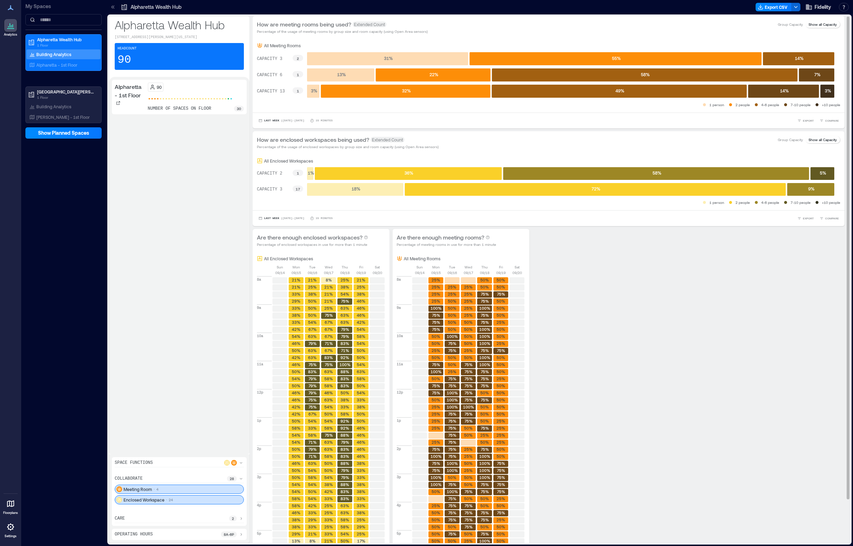
click at [699, 121] on div "Last Week | [DATE] - [DATE] minutes EXPORT COMPARE FLOORS Alpharetta - 1st Floo…" at bounding box center [548, 120] width 583 height 7
click at [174, 501] on div "Enclosed Workspace 24" at bounding box center [179, 499] width 129 height 9
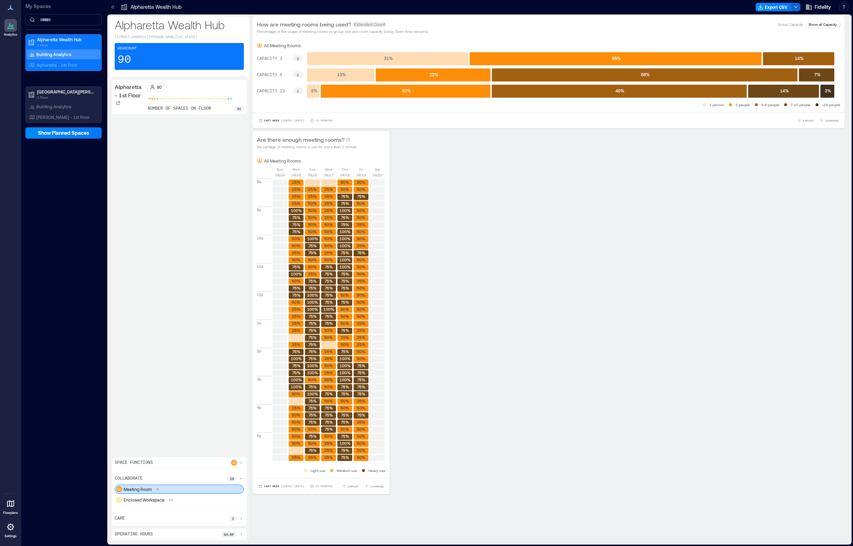
click at [177, 489] on div "Meeting Room 4" at bounding box center [179, 489] width 129 height 9
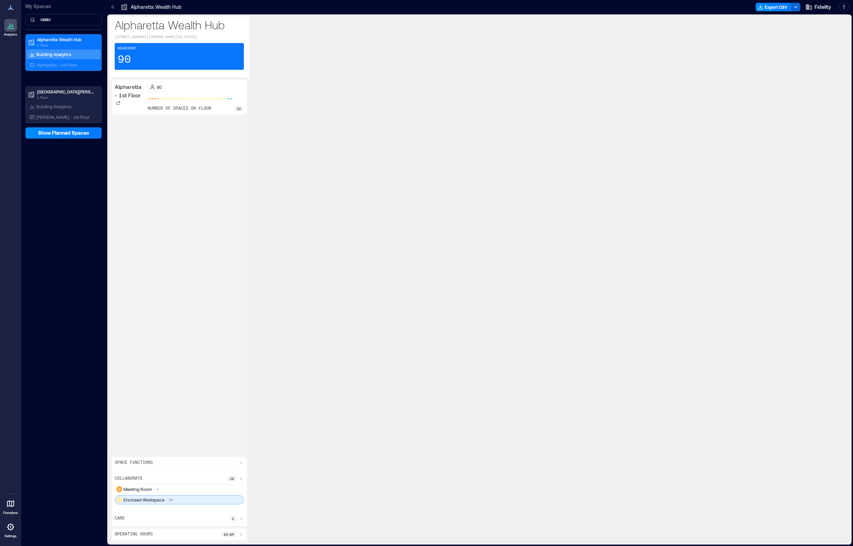
click at [174, 500] on div "Enclosed Workspace 24" at bounding box center [179, 499] width 129 height 9
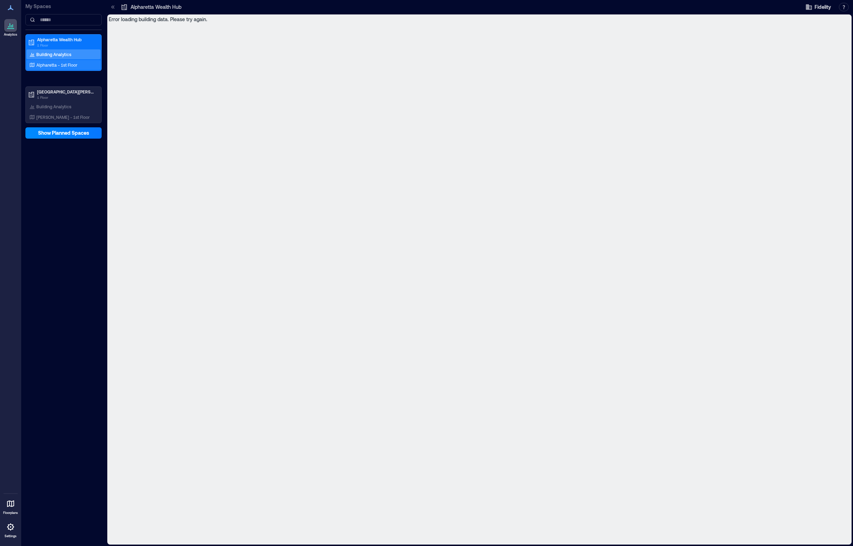
click at [67, 61] on div "Alpharetta - 1st Floor" at bounding box center [63, 65] width 74 height 10
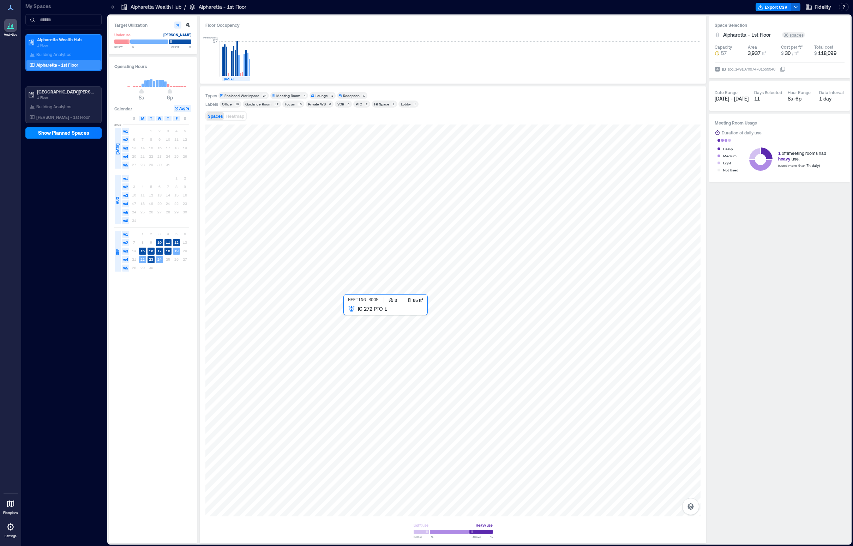
click at [358, 321] on div at bounding box center [452, 321] width 495 height 392
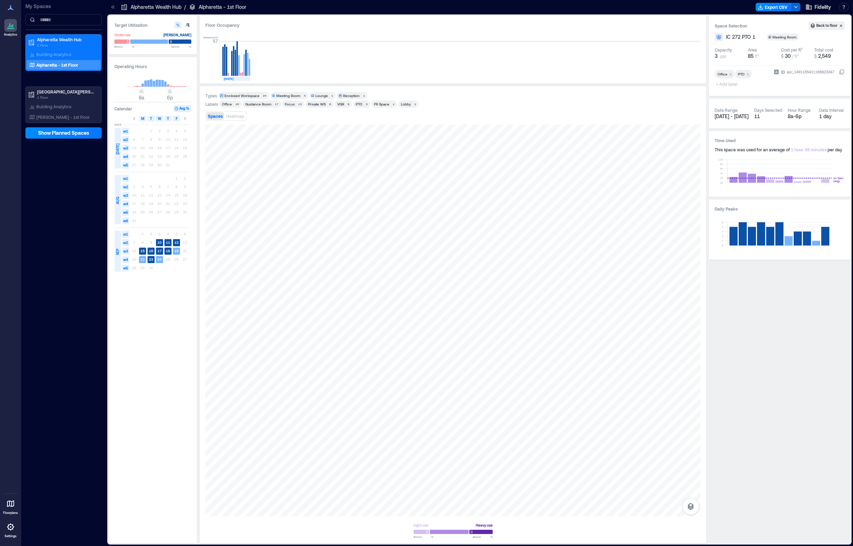
click at [255, 95] on div "Enclosed Workspace" at bounding box center [241, 95] width 35 height 5
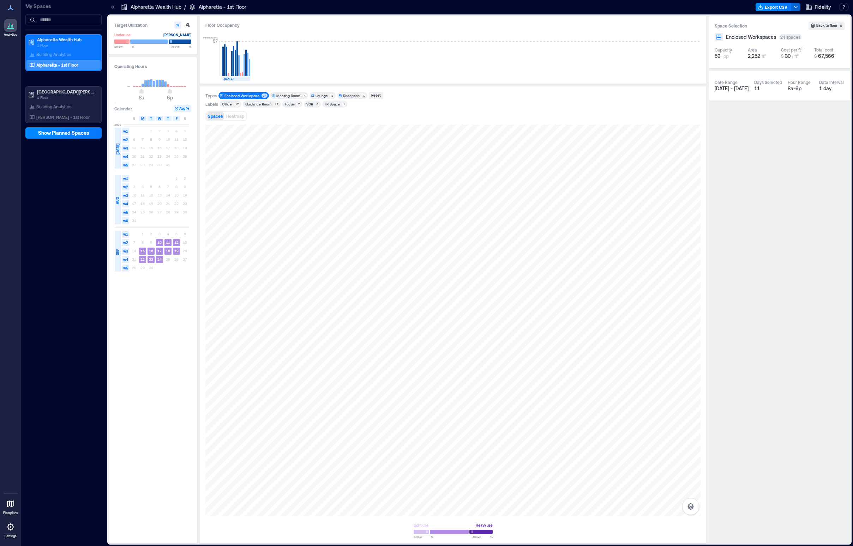
click at [521, 34] on div "Headcount 57 [DATE]" at bounding box center [452, 54] width 495 height 47
click at [67, 54] on p "Building Analytics" at bounding box center [53, 55] width 35 height 6
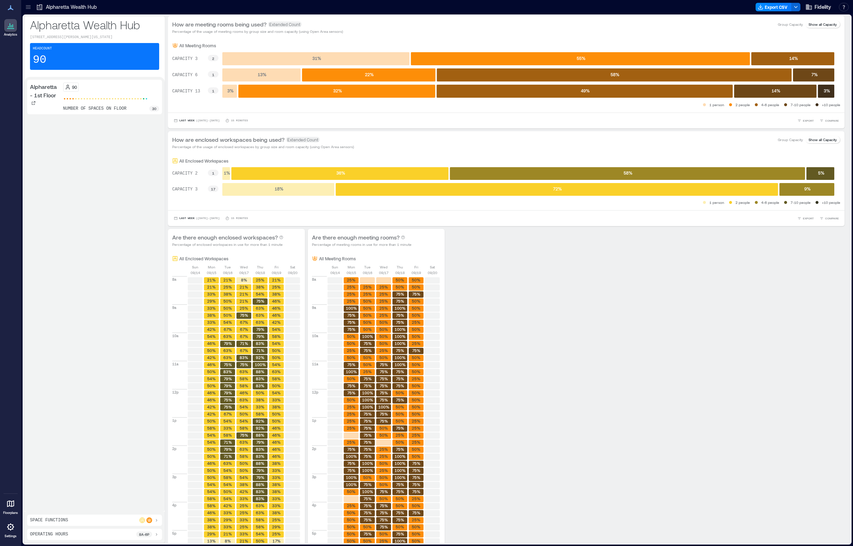
click at [789, 139] on p "Group Capacity" at bounding box center [790, 140] width 25 height 6
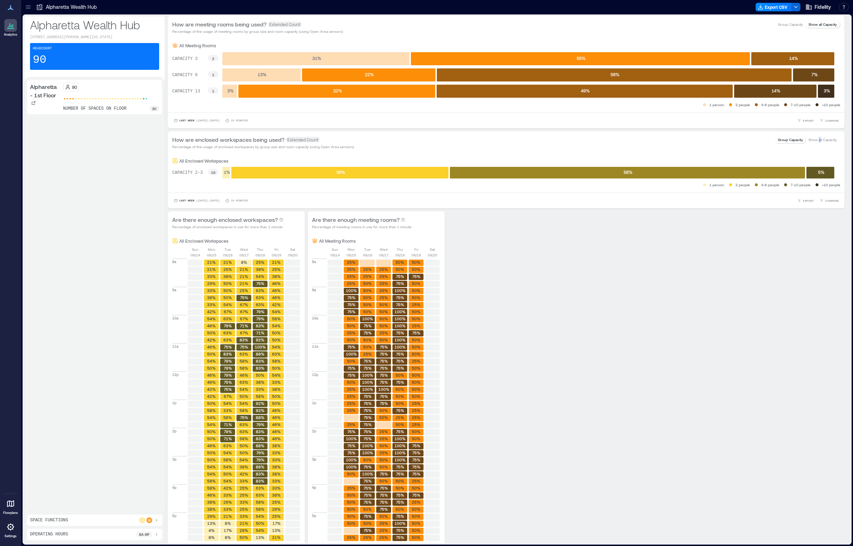
click at [814, 140] on p "Show all Capacity" at bounding box center [822, 140] width 28 height 6
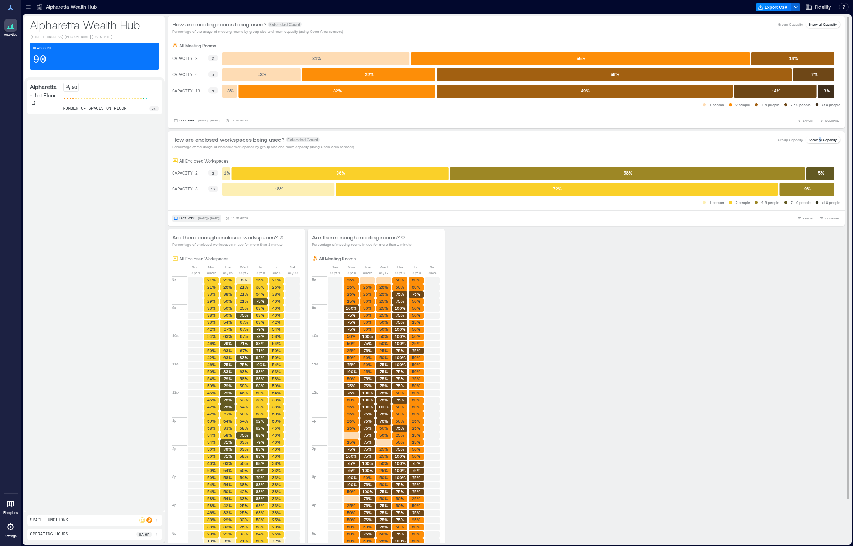
click at [191, 218] on span "Last Week" at bounding box center [186, 218] width 15 height 0
click at [188, 177] on span "Last 7 Days" at bounding box center [190, 177] width 23 height 5
click at [823, 139] on p "Show all Capacity" at bounding box center [822, 140] width 28 height 6
click at [819, 140] on p "Show all Capacity" at bounding box center [822, 140] width 28 height 6
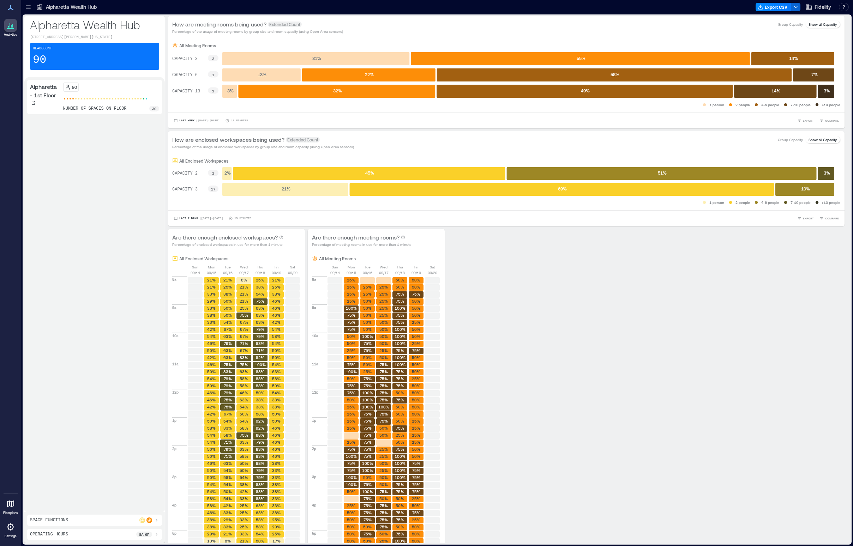
click at [109, 111] on div "90 number of spaces on floor 30" at bounding box center [111, 97] width 96 height 29
click at [92, 111] on p "number of spaces on floor" at bounding box center [95, 109] width 64 height 6
click at [121, 520] on div "Space Functions" at bounding box center [94, 521] width 129 height 6
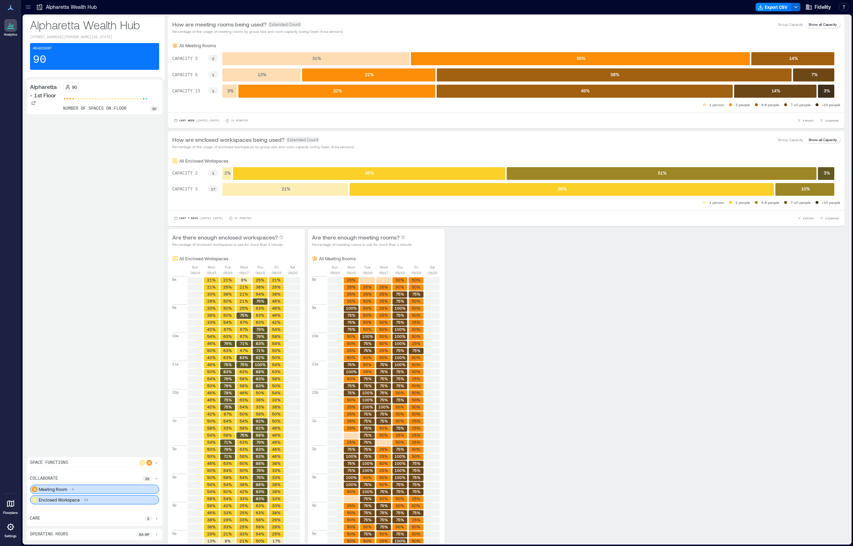
click at [159, 479] on icon at bounding box center [156, 479] width 6 height 6
click at [155, 498] on icon at bounding box center [156, 500] width 6 height 6
click at [119, 487] on div "Meeting Room 4" at bounding box center [94, 489] width 129 height 9
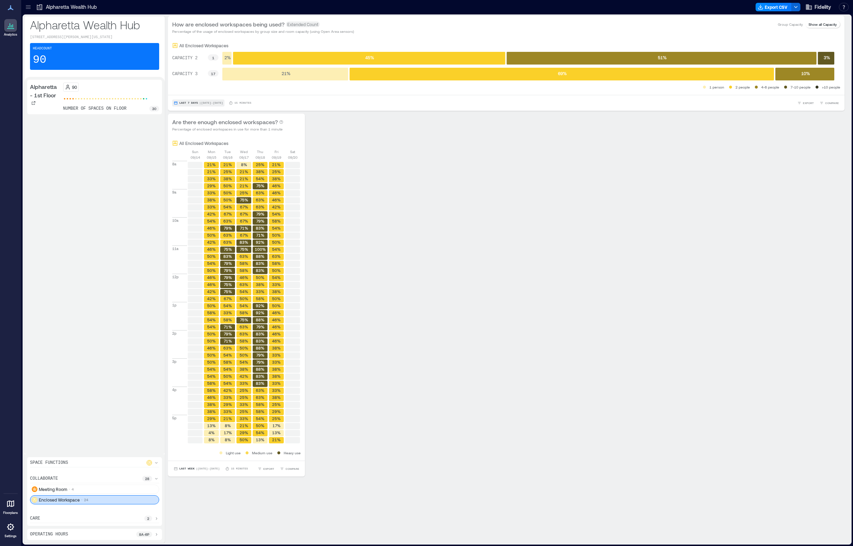
click at [204, 103] on span "| Sep 18 - Sep 24" at bounding box center [211, 103] width 24 height 0
click at [198, 80] on span "Last 3 Weeks" at bounding box center [192, 80] width 26 height 5
click at [32, 6] on div at bounding box center [28, 6] width 11 height 11
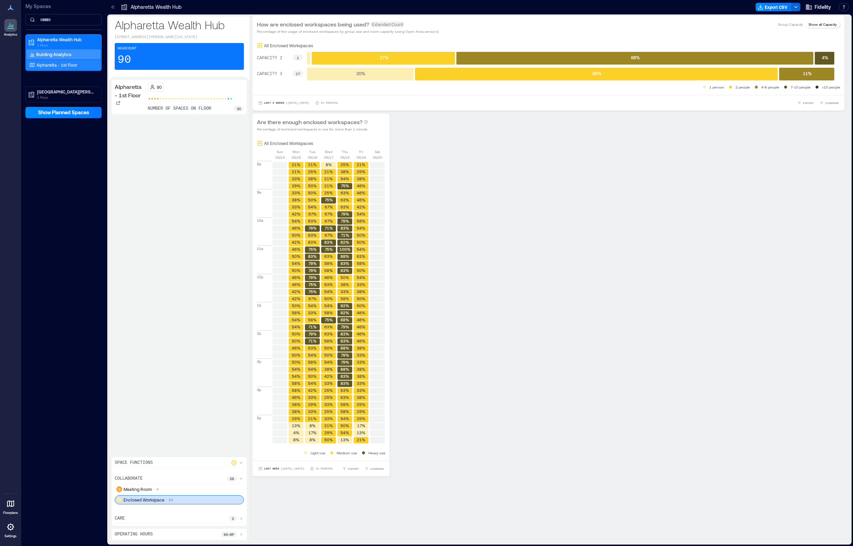
click at [42, 68] on div "Alpharetta - 1st Floor" at bounding box center [62, 64] width 68 height 7
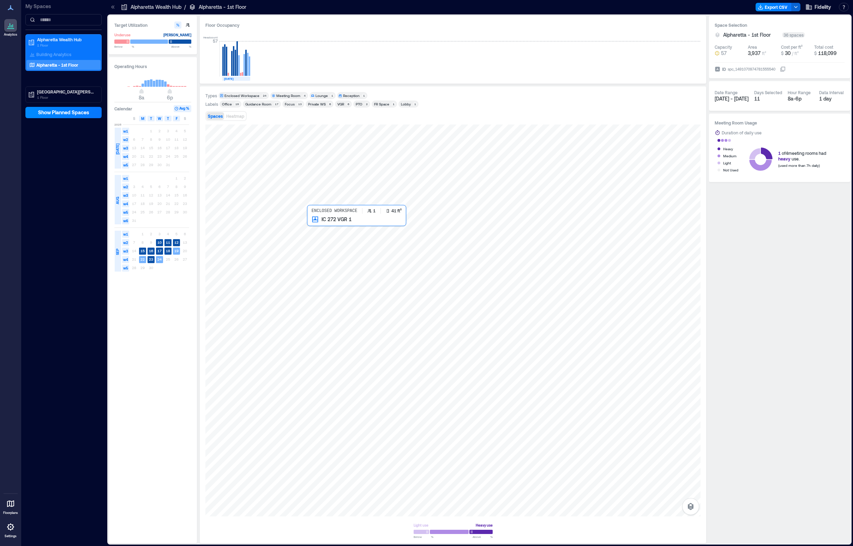
click at [322, 227] on div at bounding box center [452, 321] width 495 height 392
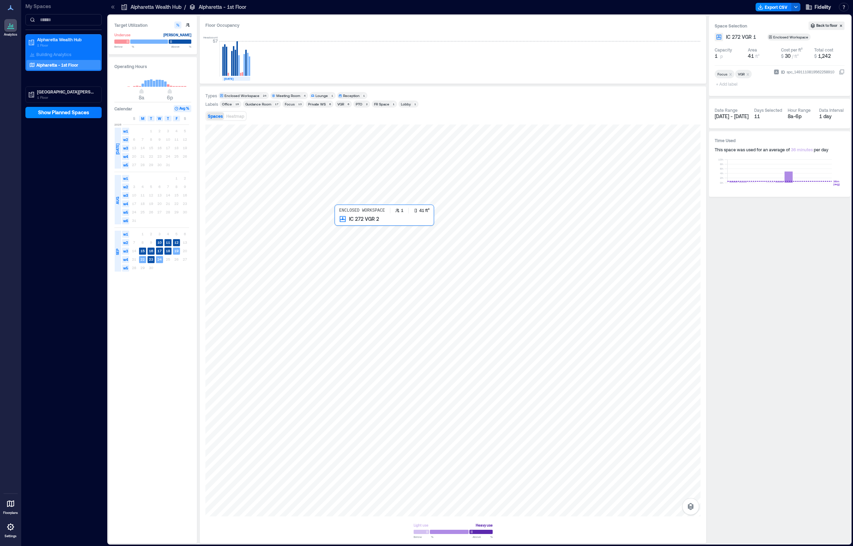
click at [352, 227] on div at bounding box center [452, 321] width 495 height 392
click at [375, 229] on div at bounding box center [452, 321] width 495 height 392
click at [402, 230] on div at bounding box center [452, 321] width 495 height 392
click at [401, 227] on div at bounding box center [452, 321] width 495 height 392
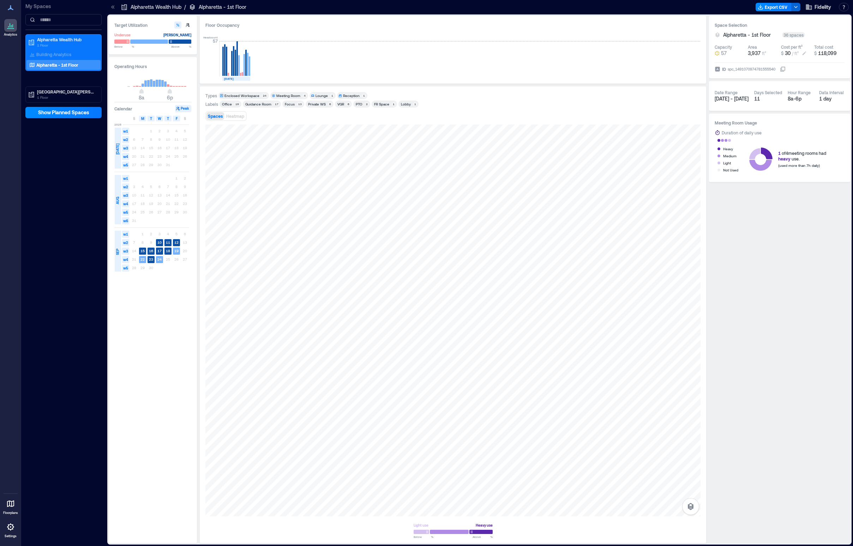
click at [804, 54] on icon at bounding box center [804, 53] width 6 height 6
type input "*"
click at [319, 226] on div at bounding box center [452, 321] width 495 height 392
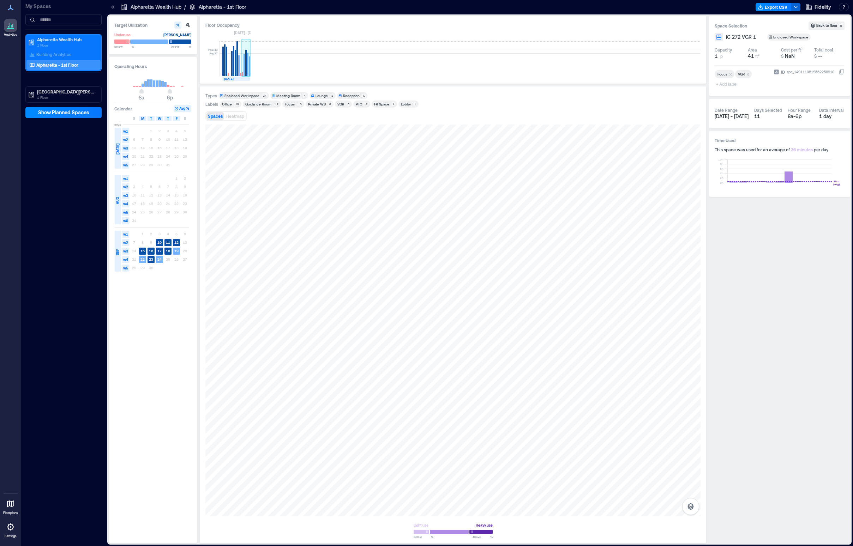
click at [246, 72] on rect at bounding box center [245, 63] width 1 height 26
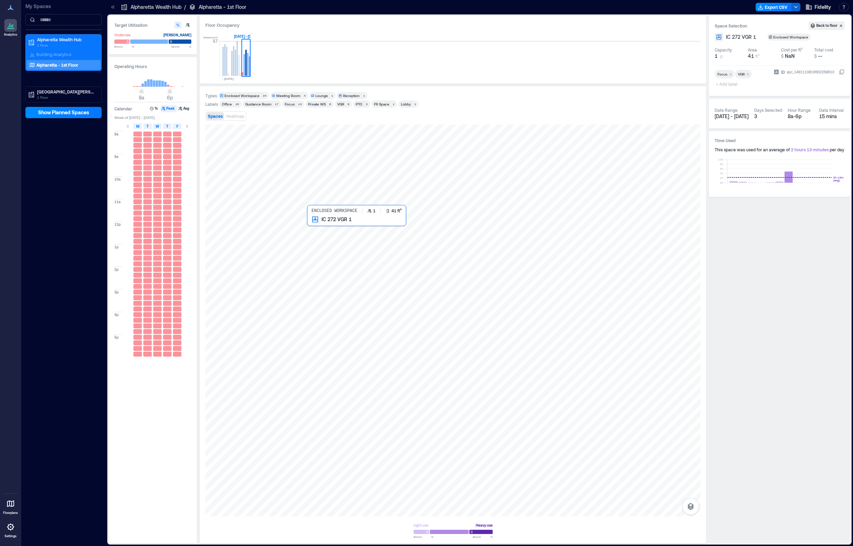
click at [322, 227] on div at bounding box center [452, 321] width 495 height 392
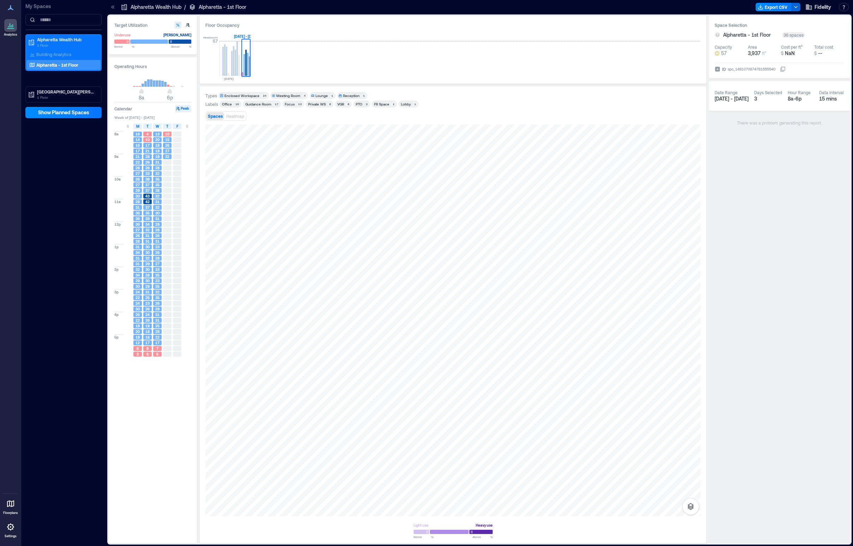
click at [147, 170] on span "26" at bounding box center [147, 167] width 4 height 5
click at [148, 167] on span "26" at bounding box center [147, 167] width 4 height 5
click at [151, 42] on div at bounding box center [149, 41] width 38 height 5
click at [178, 42] on div at bounding box center [180, 41] width 23 height 5
click at [152, 42] on div at bounding box center [149, 41] width 38 height 5
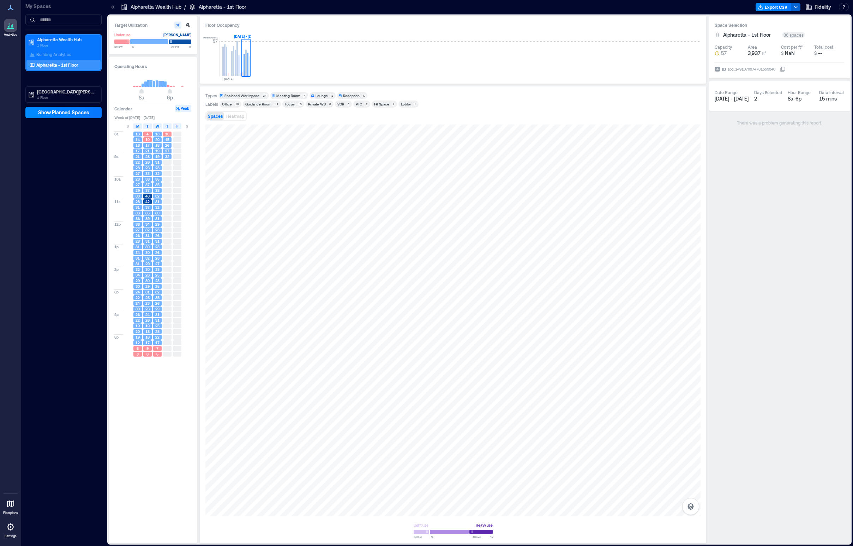
click at [152, 42] on div at bounding box center [149, 41] width 38 height 5
click at [116, 42] on div at bounding box center [121, 41] width 15 height 5
click at [245, 62] on rect at bounding box center [243, 65] width 1 height 22
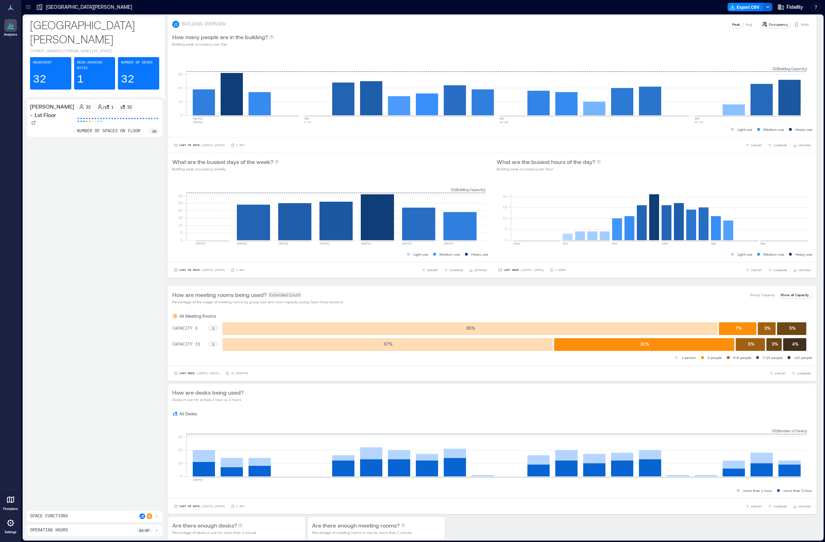
click at [29, 6] on icon at bounding box center [28, 7] width 7 height 7
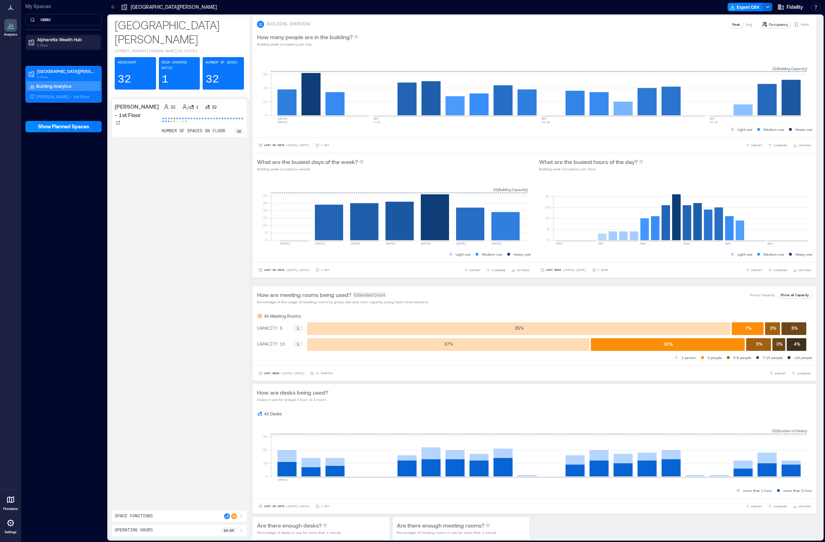
click at [49, 42] on p "Alpharetta Wealth Hub" at bounding box center [66, 40] width 59 height 6
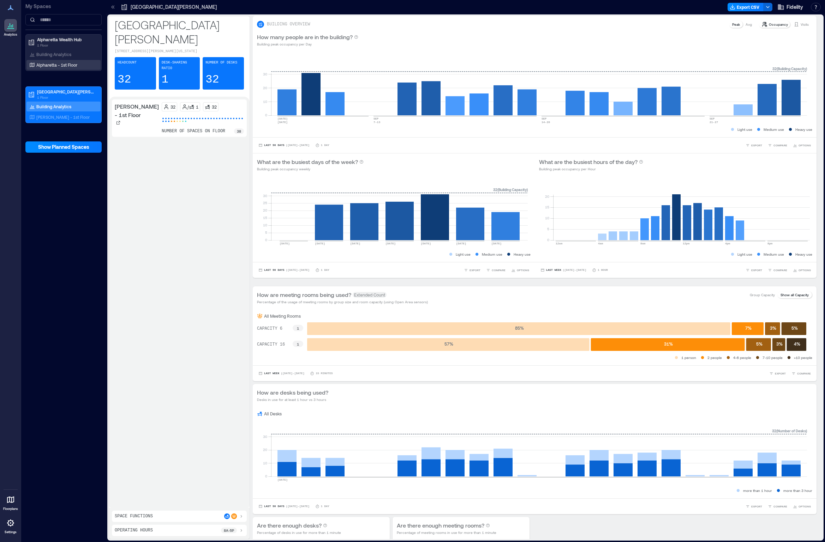
click at [51, 64] on p "Alpharetta - 1st Floor" at bounding box center [56, 65] width 41 height 6
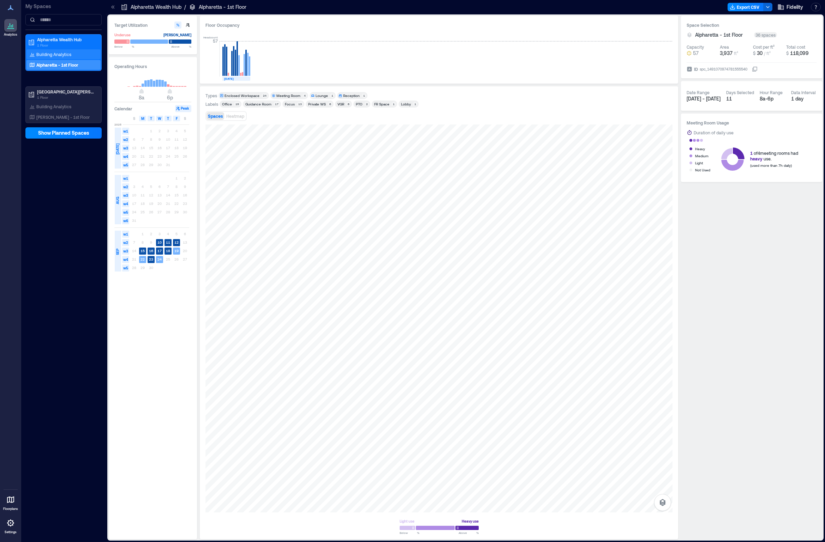
click at [69, 53] on p "Building Analytics" at bounding box center [53, 55] width 35 height 6
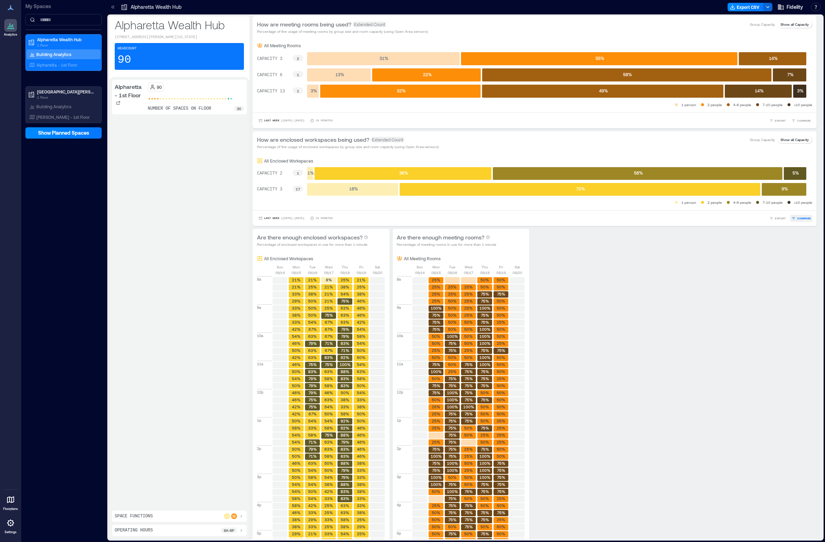
click at [381, 218] on span "COMPARE" at bounding box center [804, 218] width 14 height 4
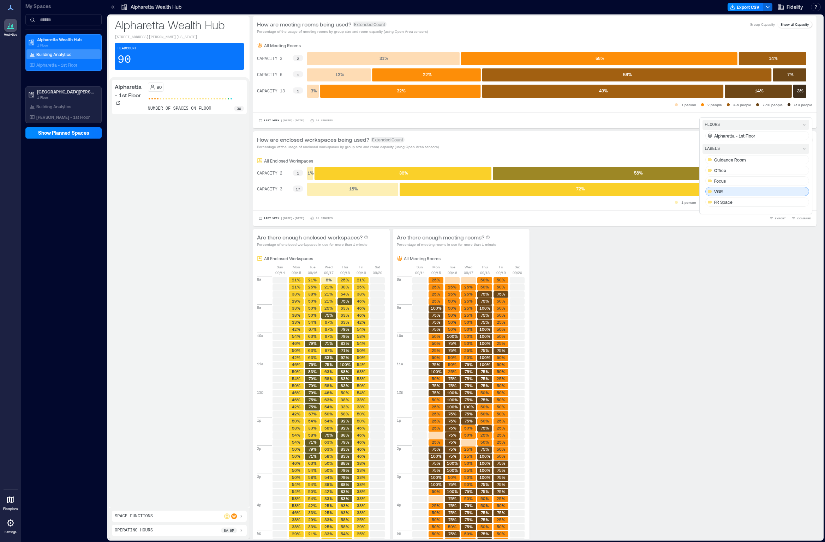
click at [381, 193] on div "VGR" at bounding box center [757, 191] width 104 height 9
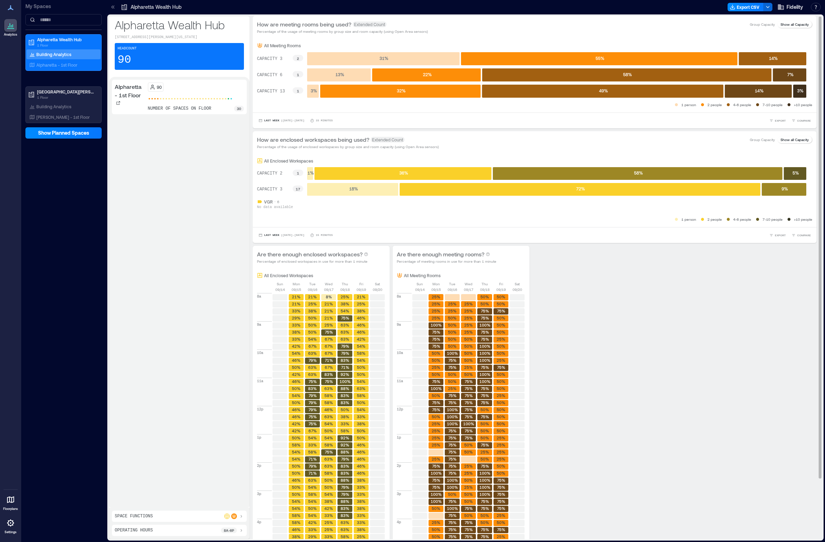
click at [381, 209] on p "No data available" at bounding box center [534, 208] width 555 height 6
click at [54, 107] on p "Building Analytics" at bounding box center [53, 107] width 35 height 6
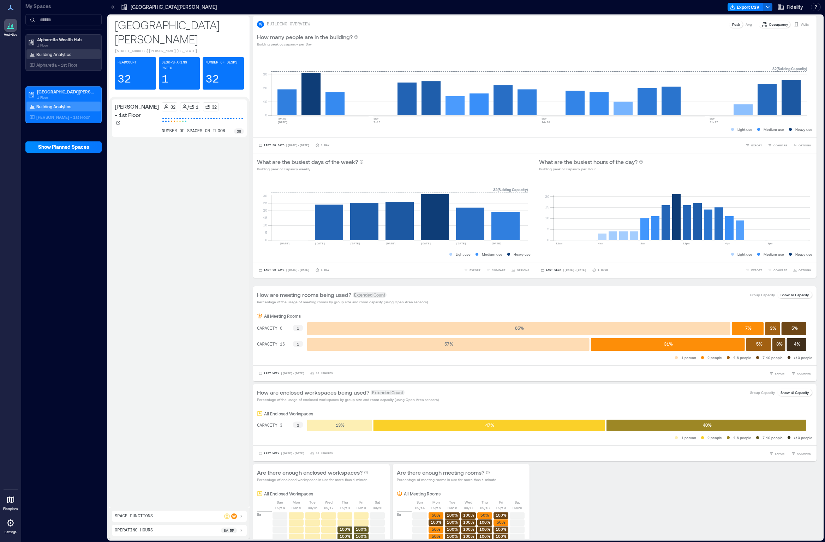
click at [63, 52] on p "Building Analytics" at bounding box center [53, 55] width 35 height 6
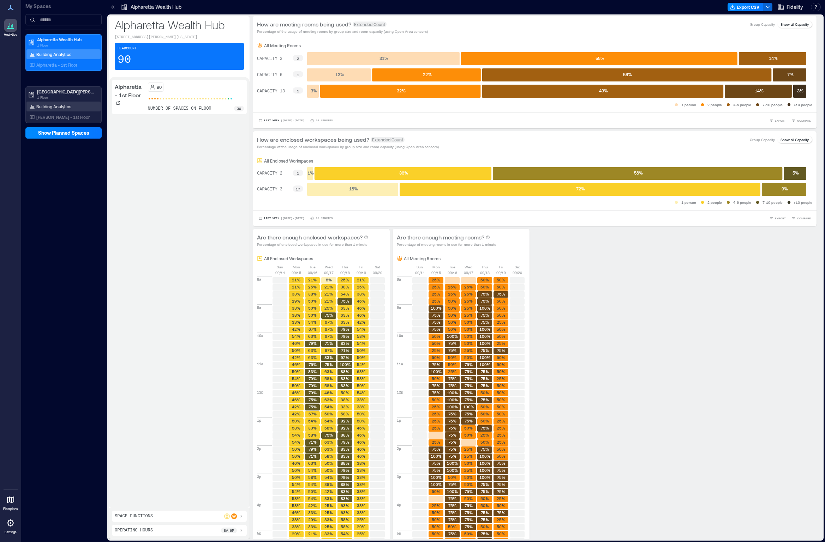
click at [63, 105] on p "Building Analytics" at bounding box center [53, 107] width 35 height 6
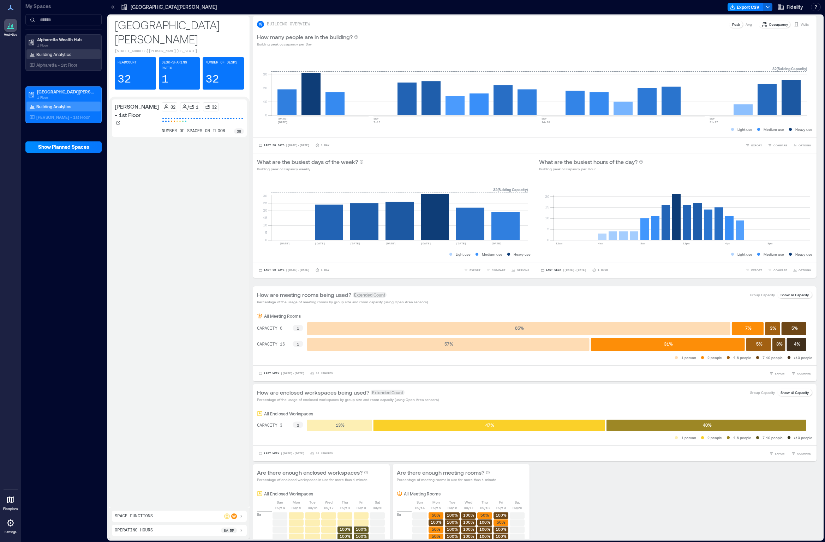
click at [54, 53] on p "Building Analytics" at bounding box center [53, 55] width 35 height 6
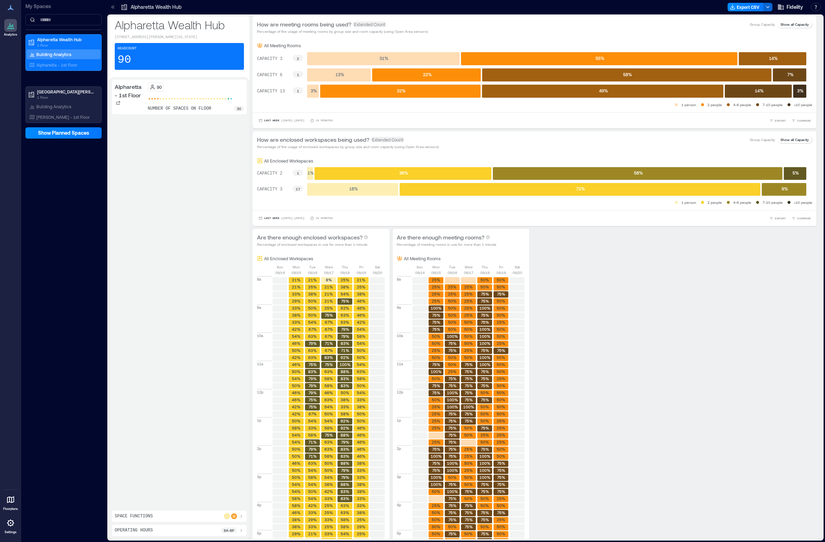
click at [202, 92] on div "90" at bounding box center [196, 87] width 96 height 9
click at [213, 287] on div "Operating Hours 8a - 6p" at bounding box center [179, 531] width 129 height 6
click at [138, 64] on div "Headcount 90" at bounding box center [179, 56] width 129 height 27
click at [67, 105] on p "Building Analytics" at bounding box center [53, 107] width 35 height 6
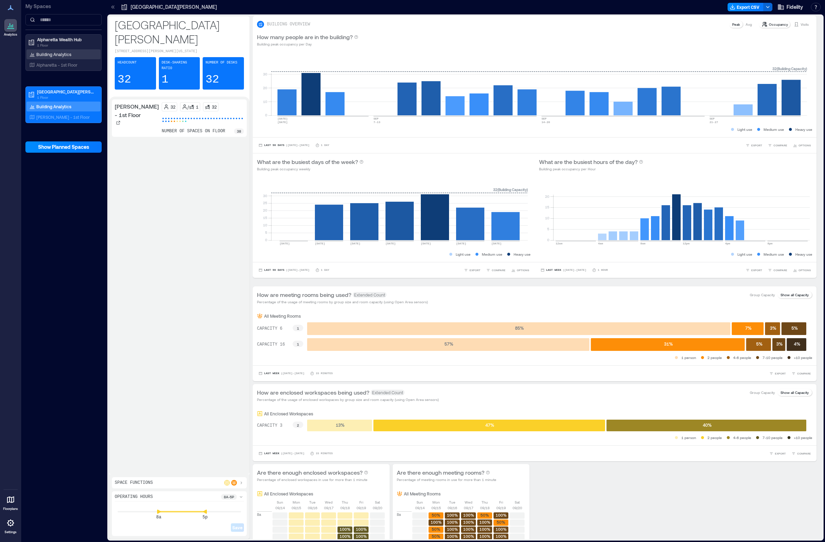
click at [70, 54] on p "Building Analytics" at bounding box center [53, 55] width 35 height 6
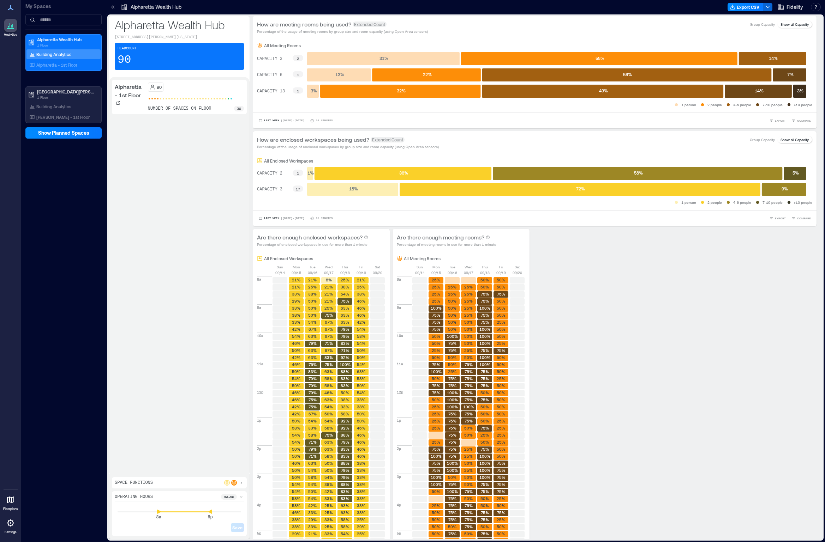
click at [381, 24] on p "Group Capacity" at bounding box center [761, 25] width 25 height 6
click at [40, 105] on p "Building Analytics" at bounding box center [53, 107] width 35 height 6
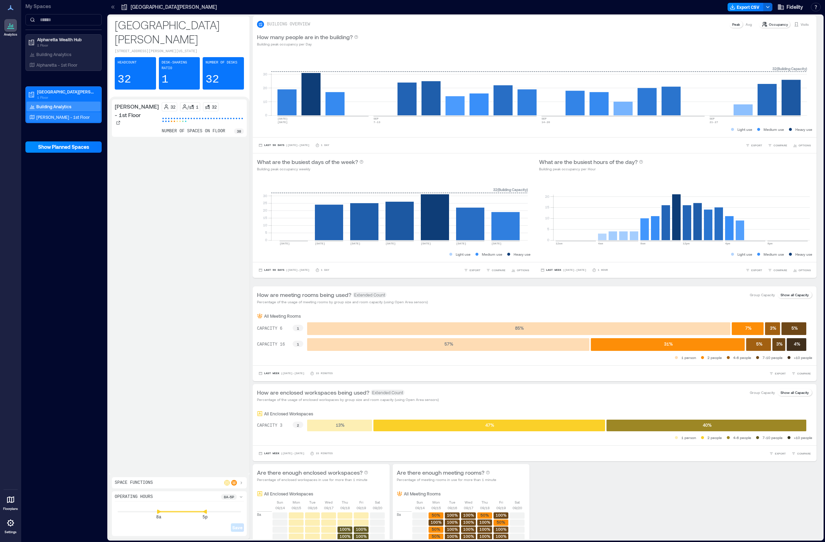
click at [69, 117] on p "[PERSON_NAME] - 1st Floor" at bounding box center [62, 117] width 53 height 6
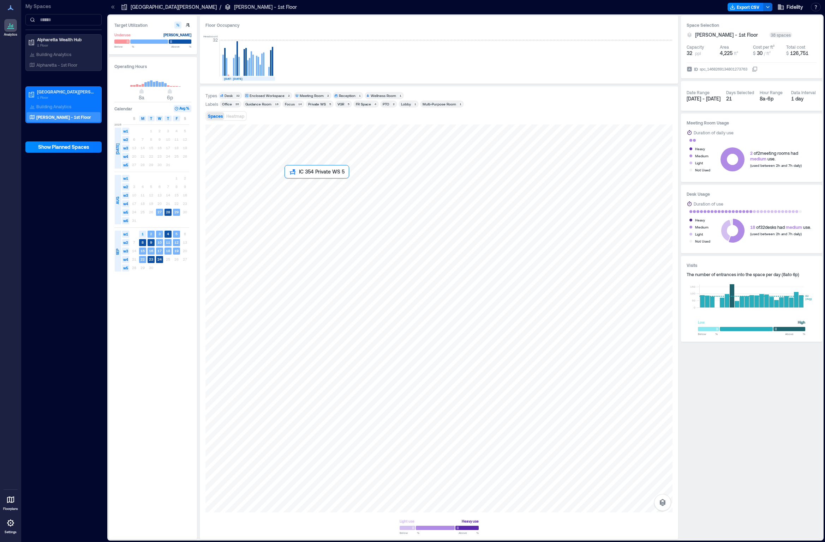
click at [291, 188] on div at bounding box center [438, 319] width 467 height 388
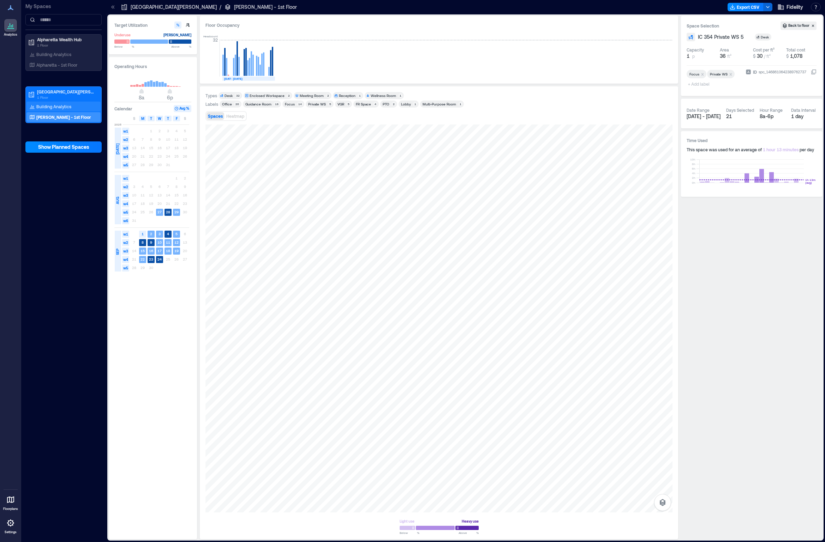
click at [76, 104] on div "Building Analytics" at bounding box center [63, 107] width 74 height 10
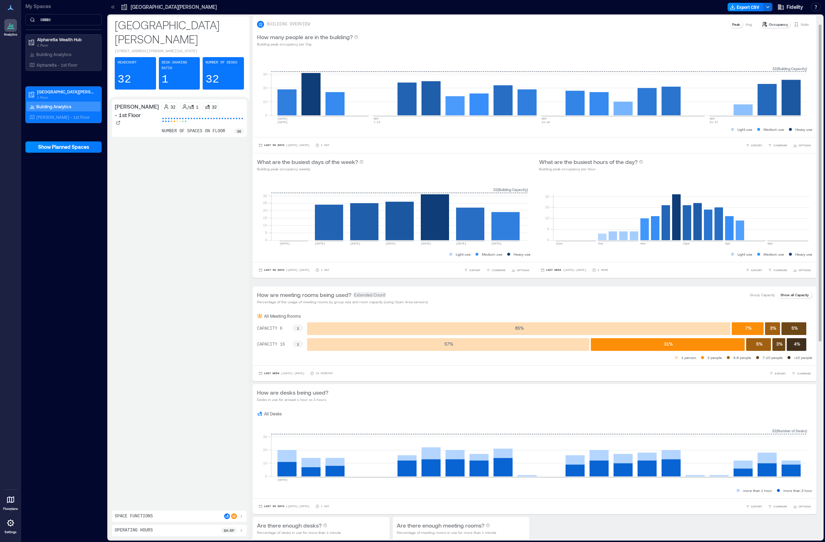
scroll to position [35, 0]
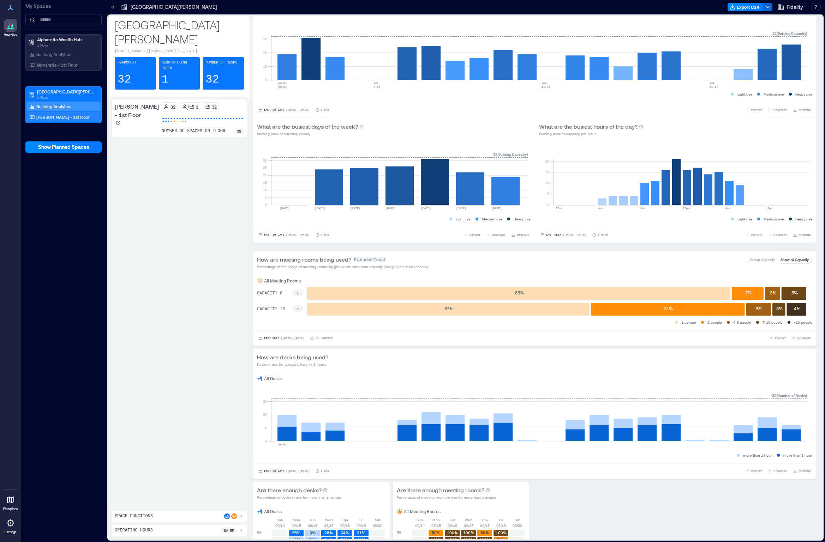
click at [69, 116] on p "[PERSON_NAME] - 1st Floor" at bounding box center [62, 117] width 53 height 6
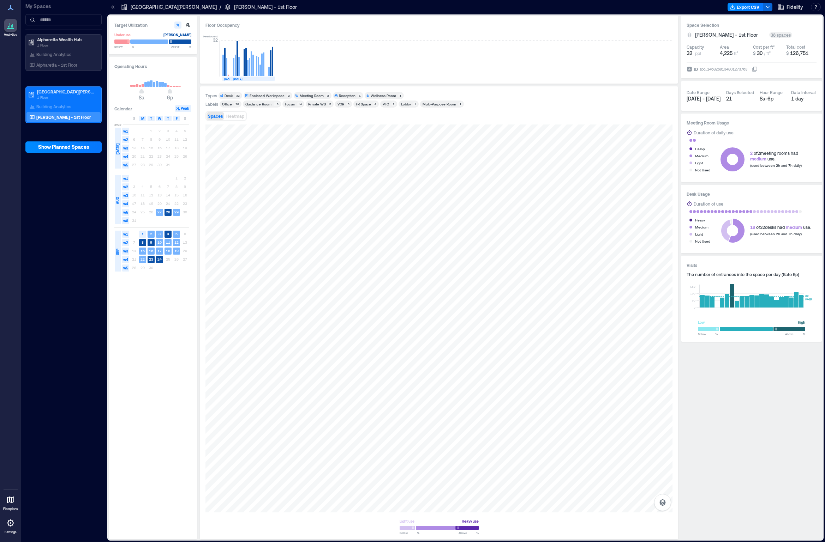
click at [226, 96] on div "Desk" at bounding box center [228, 95] width 8 height 5
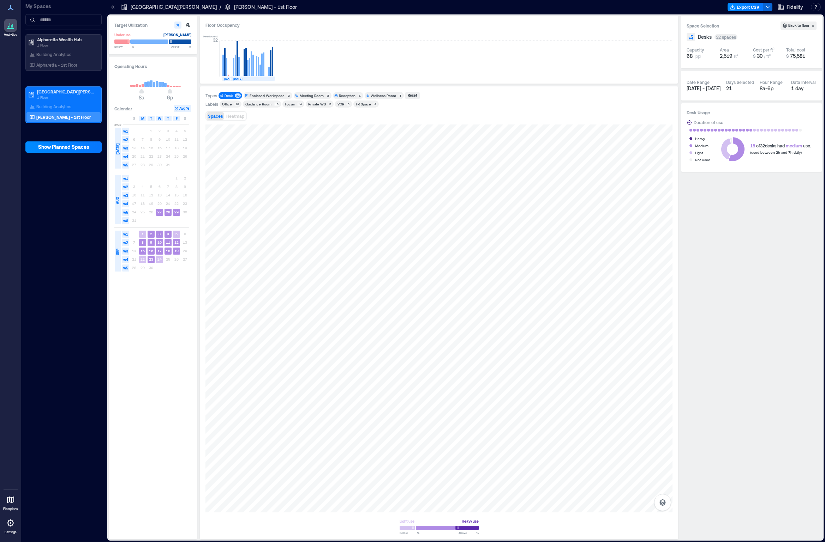
click at [258, 95] on div "Enclosed Workspace" at bounding box center [266, 95] width 35 height 5
click at [233, 94] on div "Desk" at bounding box center [228, 95] width 8 height 5
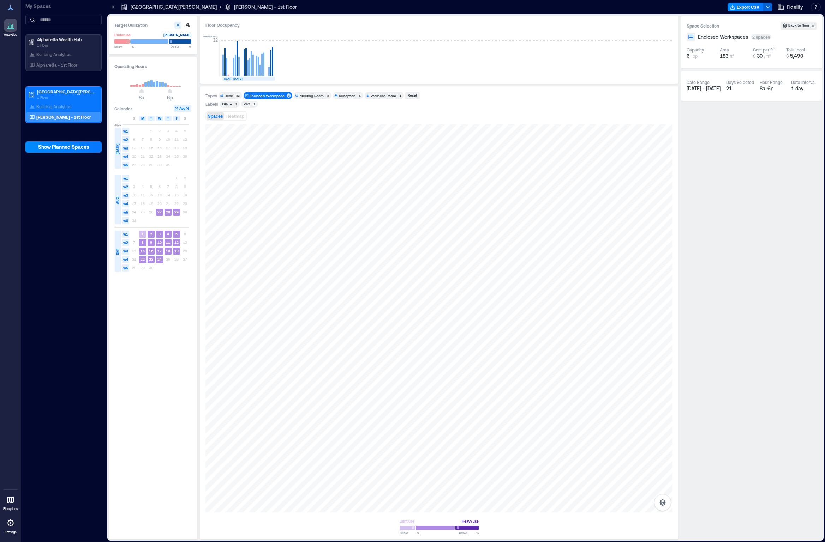
click at [268, 96] on div "Enclosed Workspace" at bounding box center [266, 95] width 35 height 5
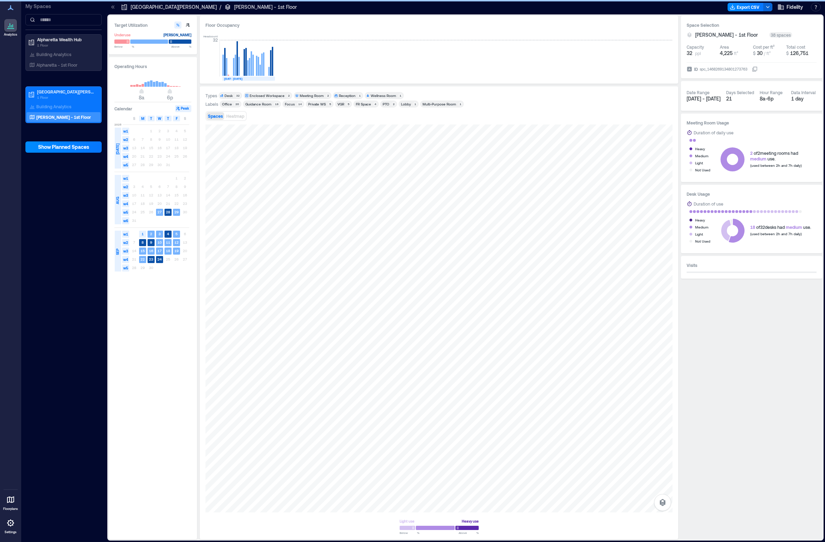
click at [303, 96] on div "Meeting Room" at bounding box center [312, 95] width 24 height 5
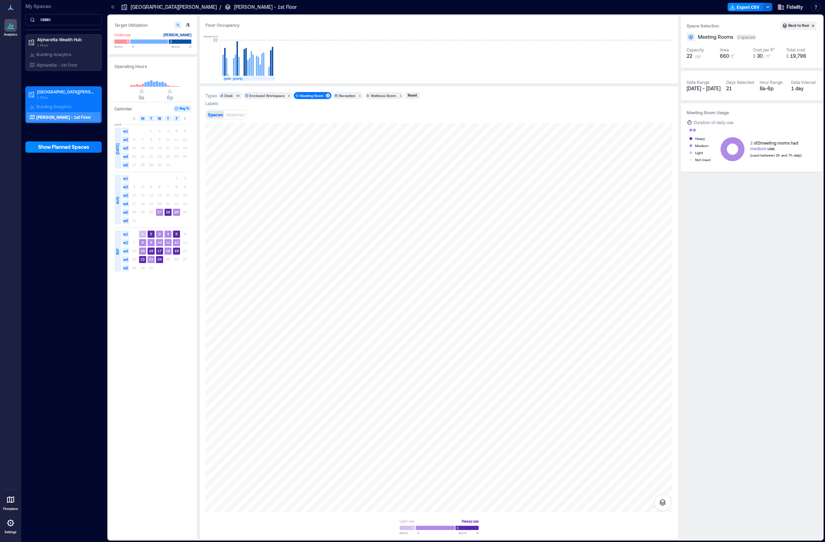
click at [303, 96] on div "Meeting Room" at bounding box center [312, 95] width 24 height 5
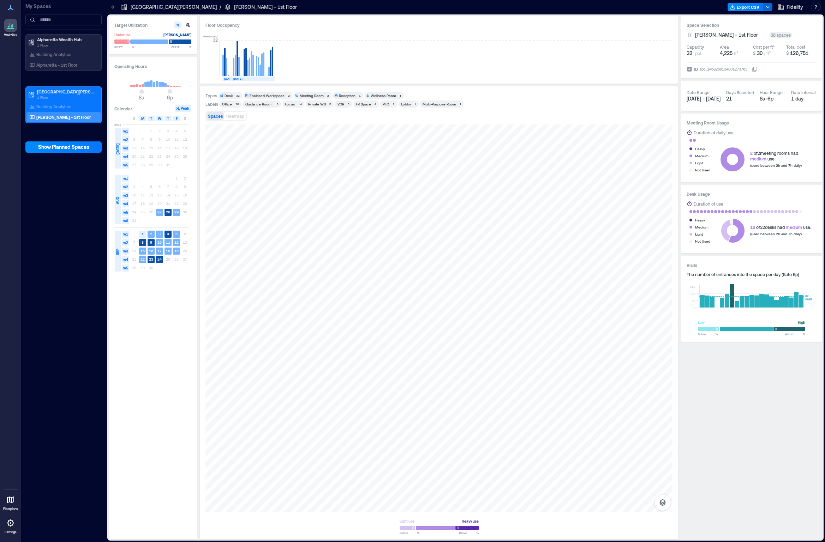
click at [339, 96] on div "Reception" at bounding box center [347, 95] width 17 height 5
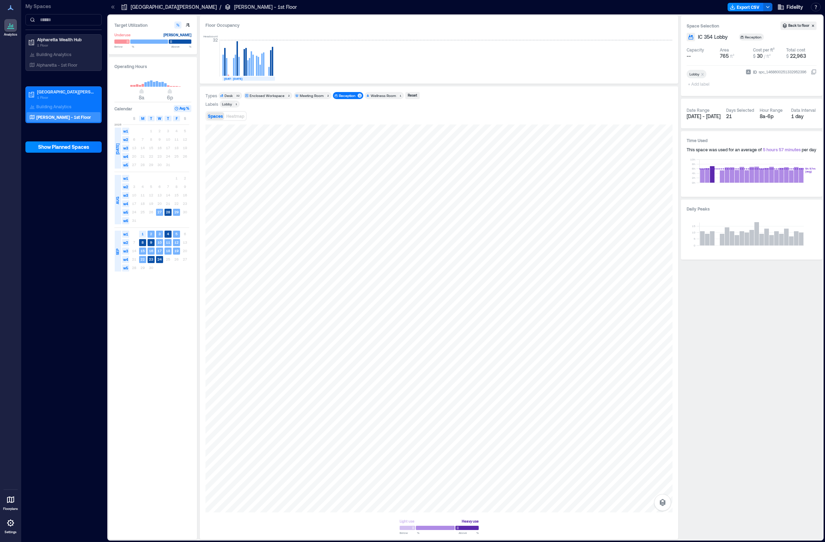
click at [339, 96] on div "Reception" at bounding box center [347, 95] width 17 height 5
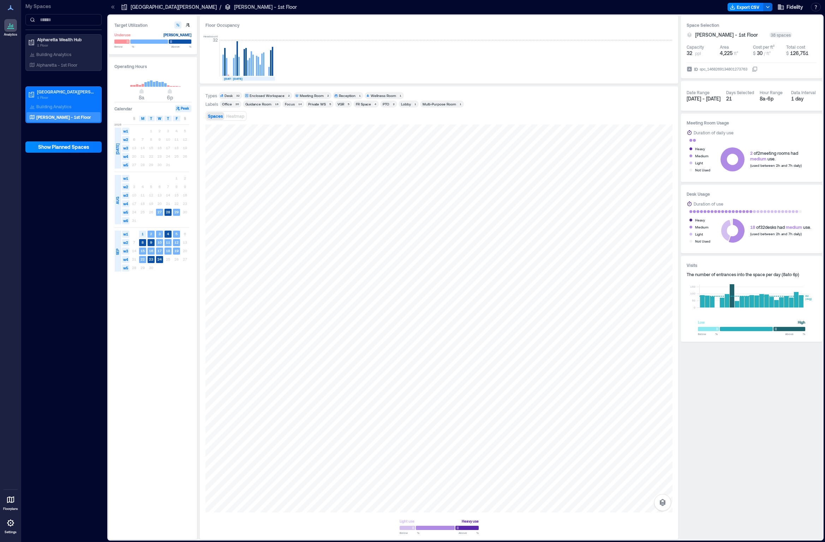
click at [380, 97] on div "Wellness Room" at bounding box center [382, 95] width 25 height 5
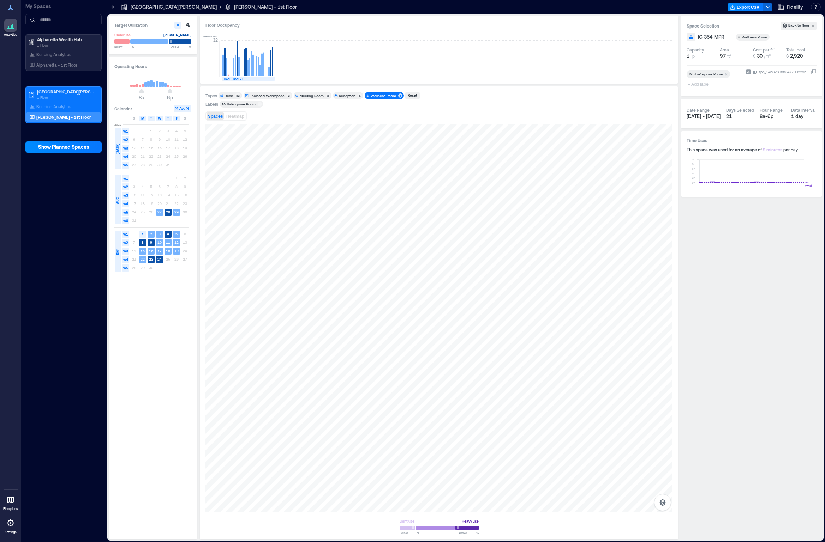
click at [380, 97] on div "Wellness Room" at bounding box center [382, 95] width 25 height 5
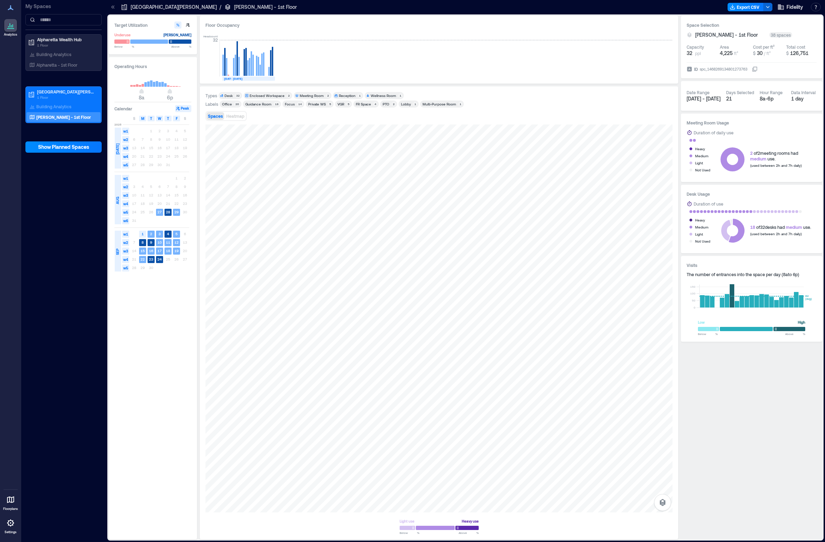
click at [229, 97] on div "Desk" at bounding box center [228, 95] width 8 height 5
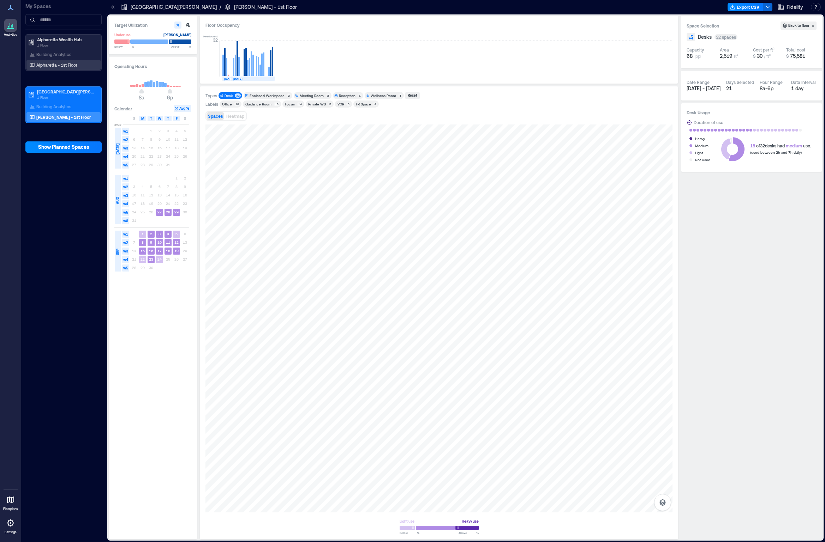
click at [77, 65] on div "Alpharetta - 1st Floor" at bounding box center [62, 64] width 68 height 7
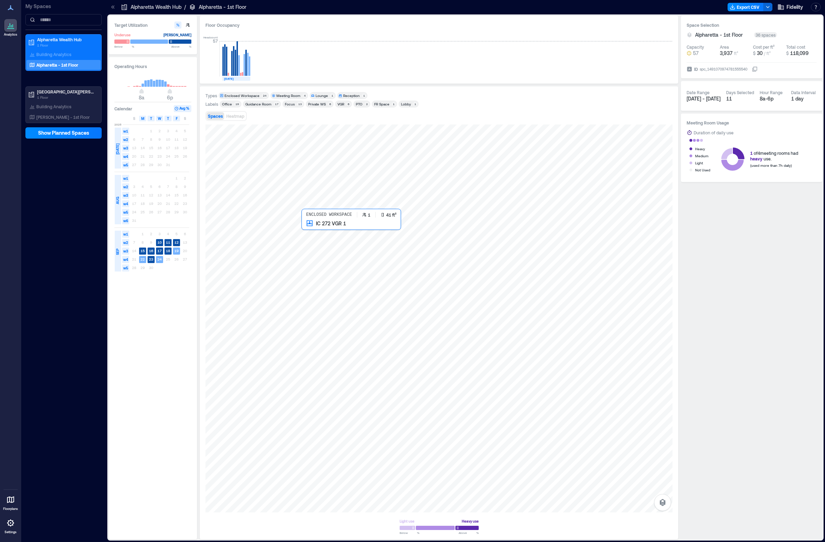
click at [314, 234] on div at bounding box center [438, 319] width 467 height 388
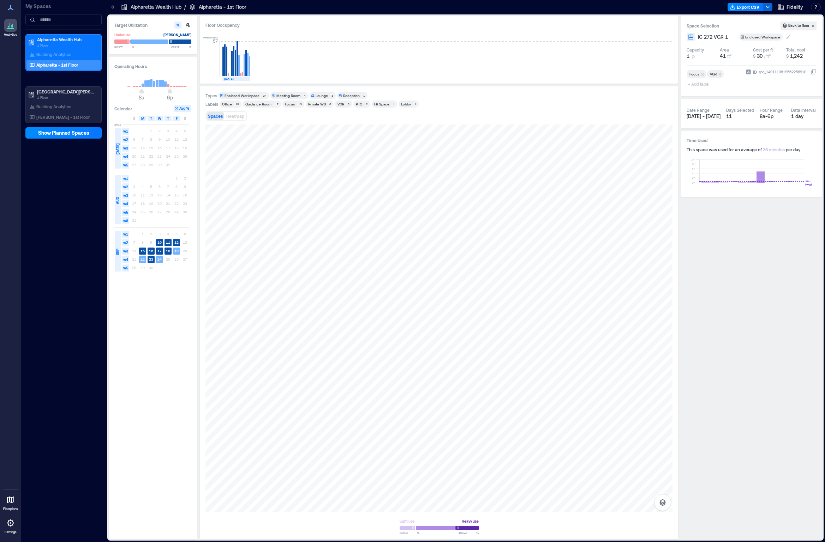
click at [381, 37] on div "Enclosed Workspace" at bounding box center [763, 37] width 36 height 5
type input "**"
click at [381, 52] on div "Desk" at bounding box center [779, 51] width 59 height 7
click at [381, 35] on span "Desk" at bounding box center [747, 37] width 14 height 5
click at [381, 92] on div "Enclosed Workspace" at bounding box center [779, 90] width 59 height 7
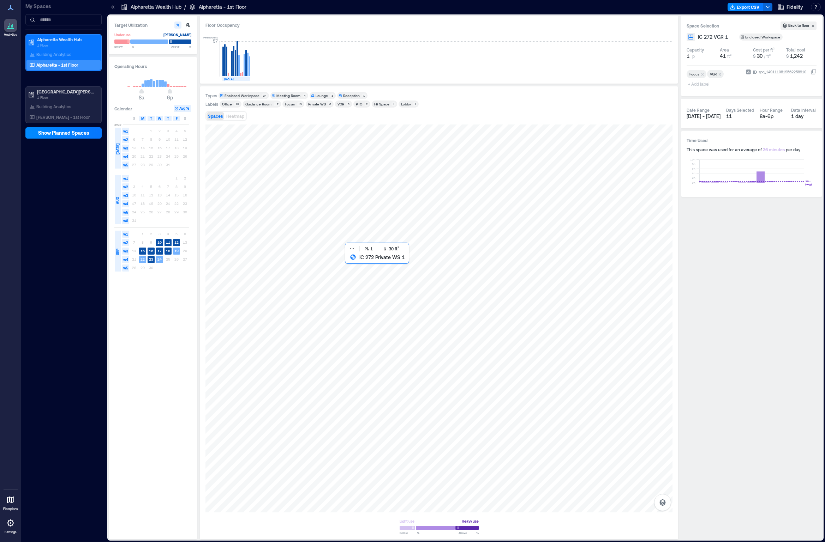
click at [360, 269] on div at bounding box center [438, 319] width 467 height 388
click at [381, 37] on div "Add Space Function" at bounding box center [777, 37] width 48 height 7
type input "*"
click at [381, 51] on div "Desk" at bounding box center [794, 51] width 59 height 7
click at [352, 279] on div at bounding box center [438, 319] width 467 height 388
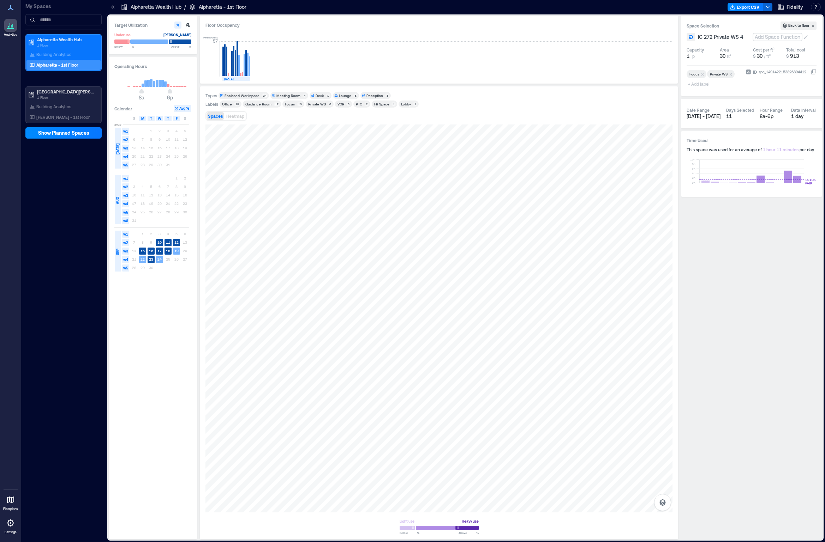
click at [381, 37] on div "Add Space Function" at bounding box center [777, 37] width 48 height 7
type input "*"
click at [381, 51] on div "Desk" at bounding box center [794, 51] width 59 height 7
click at [375, 266] on div at bounding box center [438, 319] width 467 height 388
click at [381, 37] on div "Add Space Function" at bounding box center [777, 37] width 48 height 7
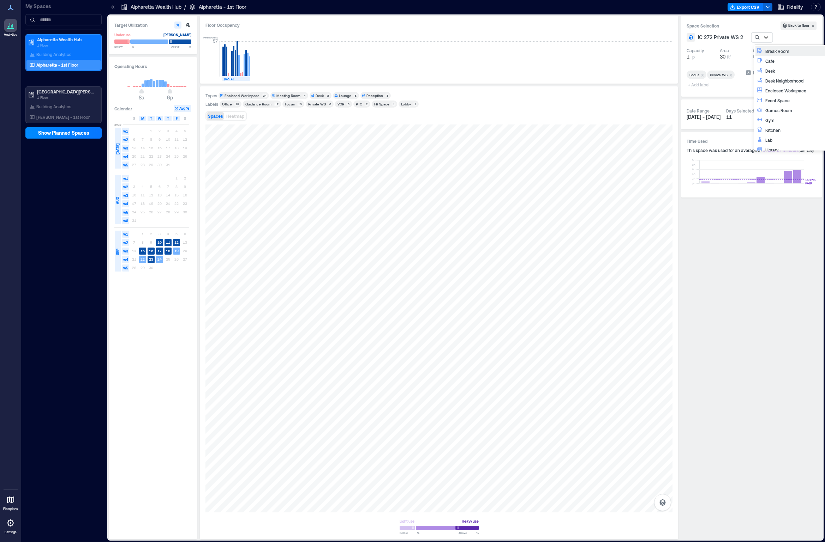
type input "*"
click at [381, 56] on div "Desk Neighborhood" at bounding box center [790, 61] width 70 height 10
click at [381, 37] on div "Desk Neighborhood" at bounding box center [777, 37] width 34 height 5
click at [381, 70] on div "Desk" at bounding box center [794, 70] width 59 height 7
click at [379, 283] on div at bounding box center [438, 319] width 467 height 388
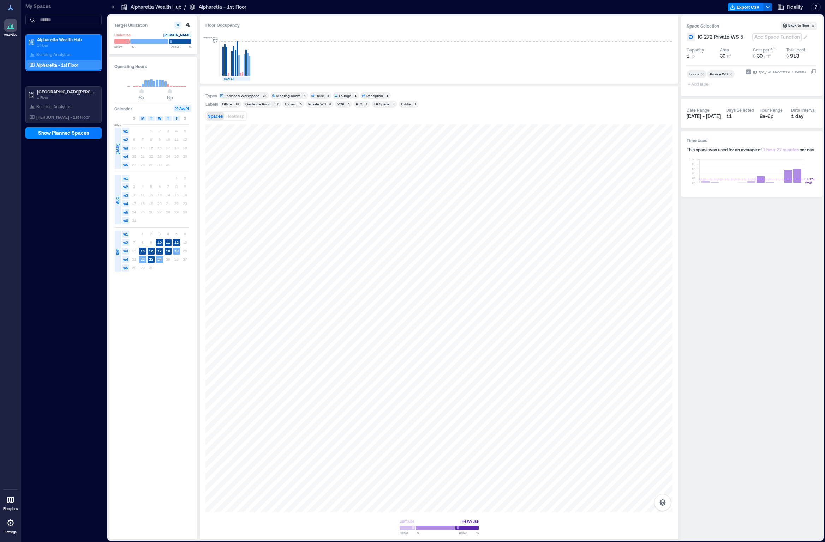
click at [381, 38] on div "Add Space Function" at bounding box center [777, 37] width 48 height 7
type input "*"
click at [381, 51] on div "Desk" at bounding box center [789, 51] width 67 height 7
click at [381, 267] on div at bounding box center [438, 319] width 467 height 388
click at [381, 38] on div "Add Space Function" at bounding box center [777, 37] width 48 height 7
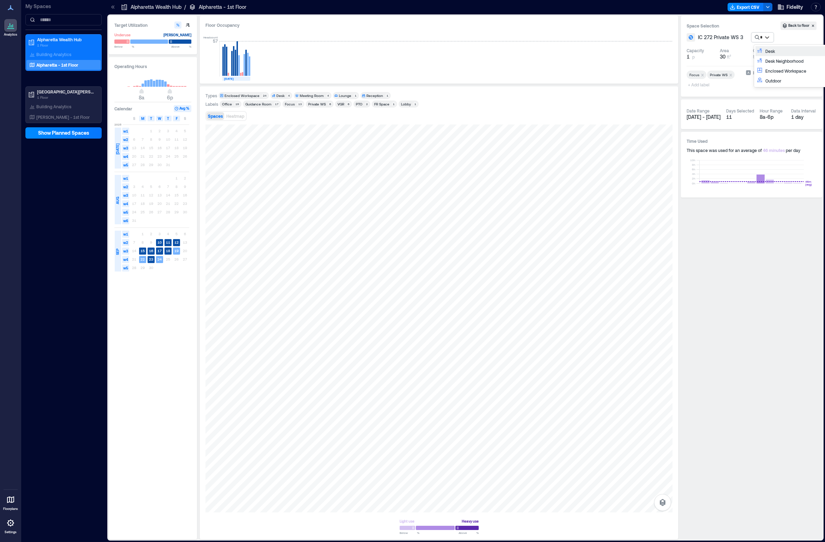
click at [381, 52] on icon at bounding box center [759, 51] width 5 height 4
click at [381, 281] on div at bounding box center [438, 319] width 467 height 388
click at [381, 38] on div "Add Space Function" at bounding box center [777, 37] width 48 height 7
type input "*"
click at [381, 51] on div "Desk" at bounding box center [794, 51] width 59 height 7
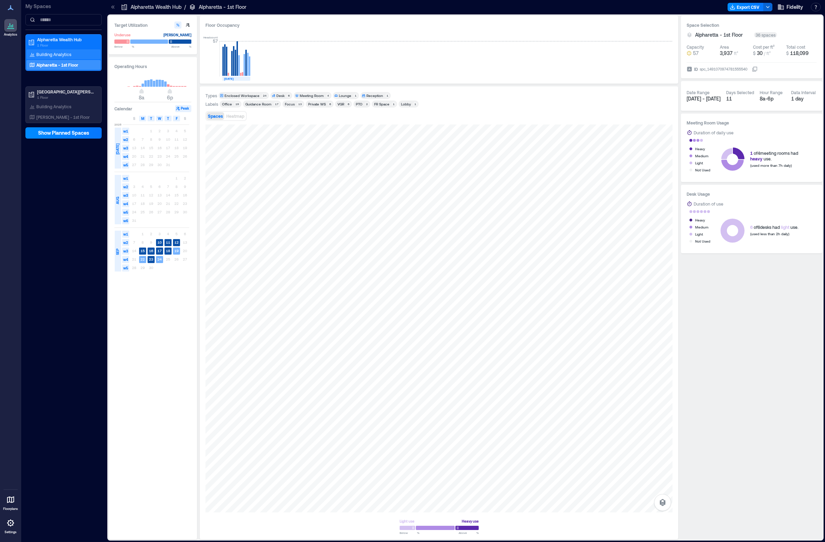
click at [80, 54] on div "Building Analytics" at bounding box center [63, 54] width 74 height 10
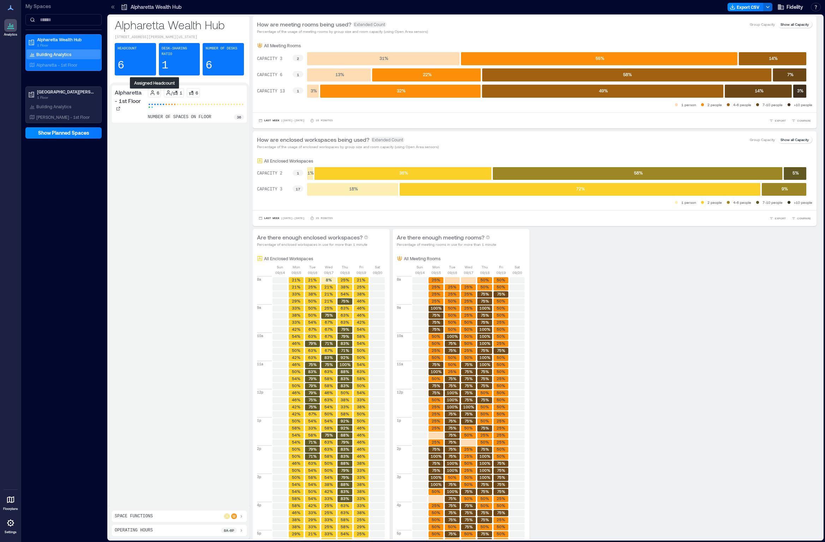
click at [156, 92] on div "6" at bounding box center [155, 93] width 10 height 6
click at [193, 92] on icon at bounding box center [191, 93] width 6 height 6
click at [174, 91] on icon at bounding box center [176, 93] width 6 height 6
click at [120, 109] on icon at bounding box center [118, 109] width 4 height 4
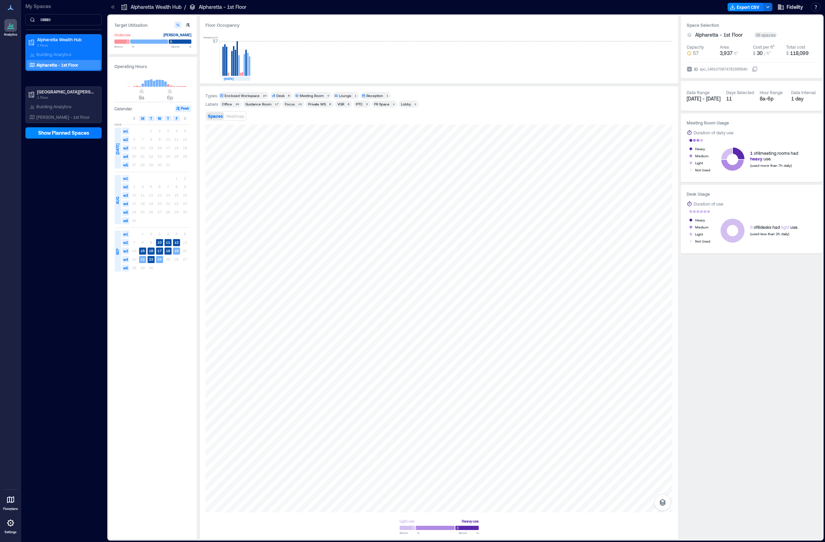
click at [177, 6] on p "Alpharetta Wealth Hub" at bounding box center [156, 7] width 51 height 7
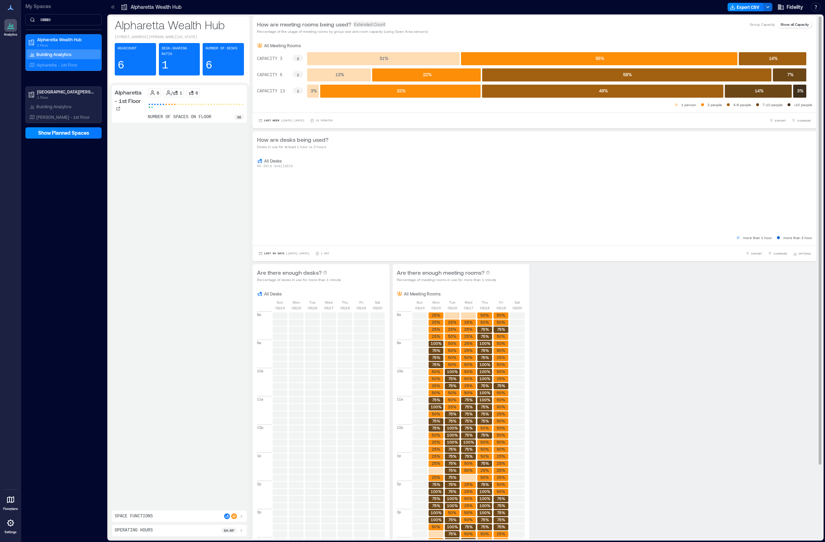
click at [274, 160] on p "All Desks" at bounding box center [273, 161] width 18 height 6
click at [56, 50] on div "Building Analytics" at bounding box center [63, 54] width 74 height 10
click at [63, 103] on div "Building Analytics" at bounding box center [50, 106] width 45 height 7
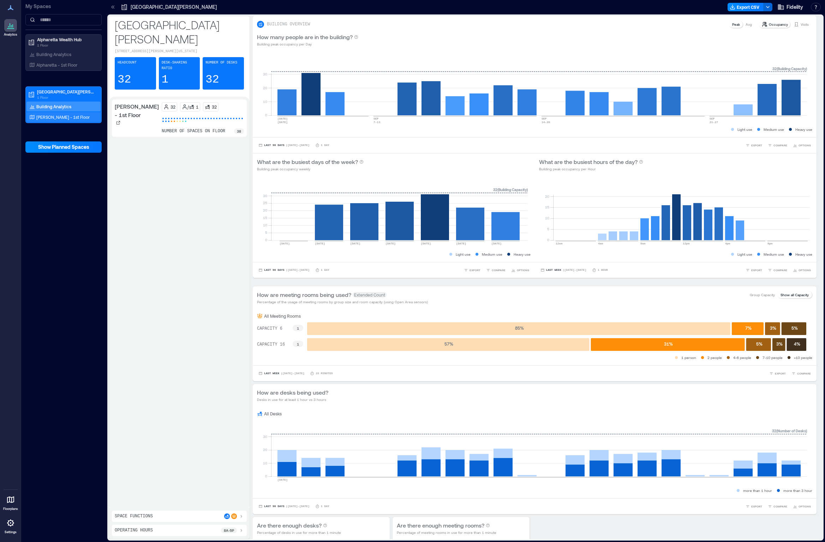
click at [65, 115] on p "[PERSON_NAME] - 1st Floor" at bounding box center [62, 117] width 53 height 6
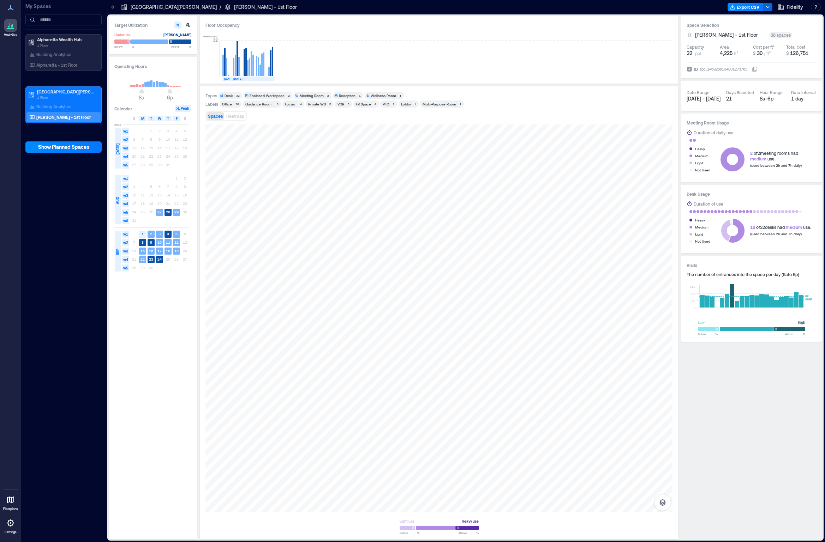
click at [230, 94] on div "Desk" at bounding box center [228, 95] width 8 height 5
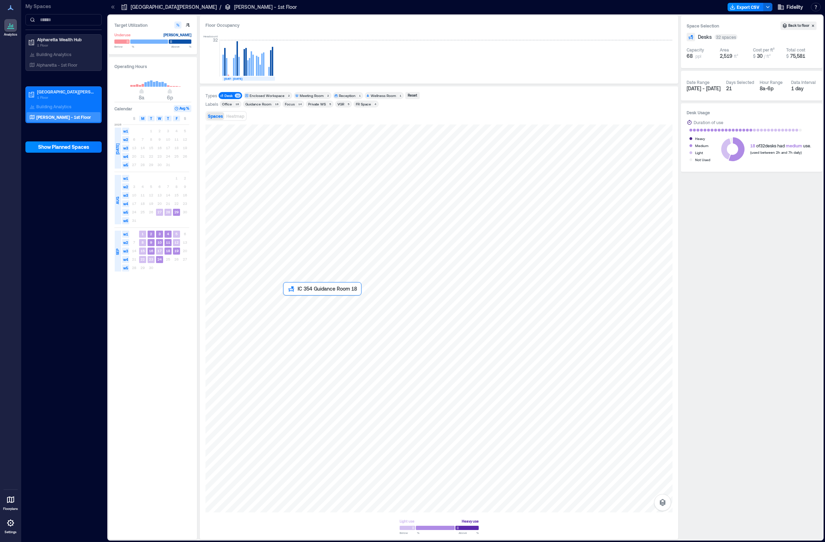
click at [301, 287] on div at bounding box center [438, 319] width 467 height 388
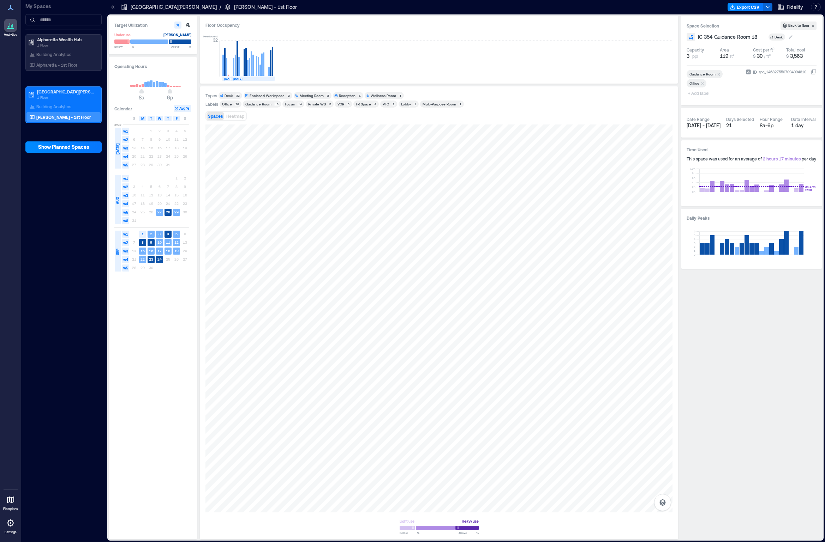
click at [381, 37] on div "Desk" at bounding box center [778, 37] width 9 height 5
type input "**"
click at [381, 53] on div "Enclosed Workspace" at bounding box center [808, 51] width 59 height 7
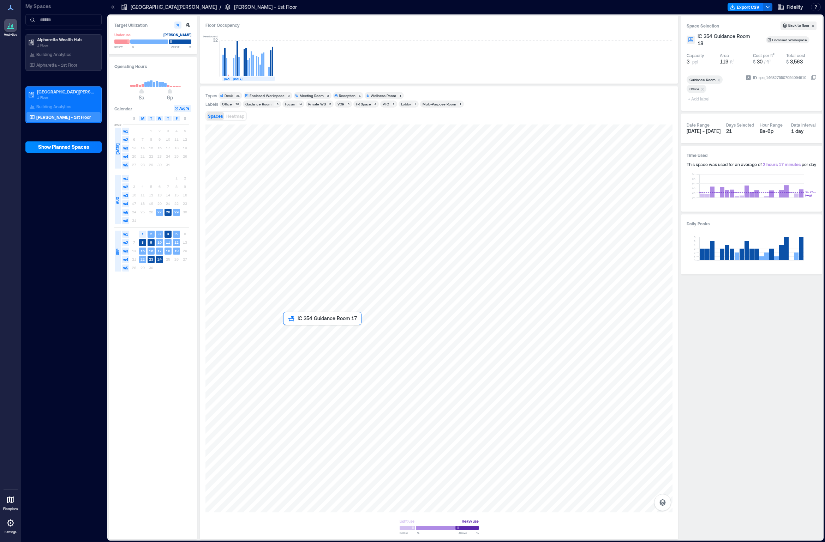
click at [302, 287] on div at bounding box center [438, 319] width 467 height 388
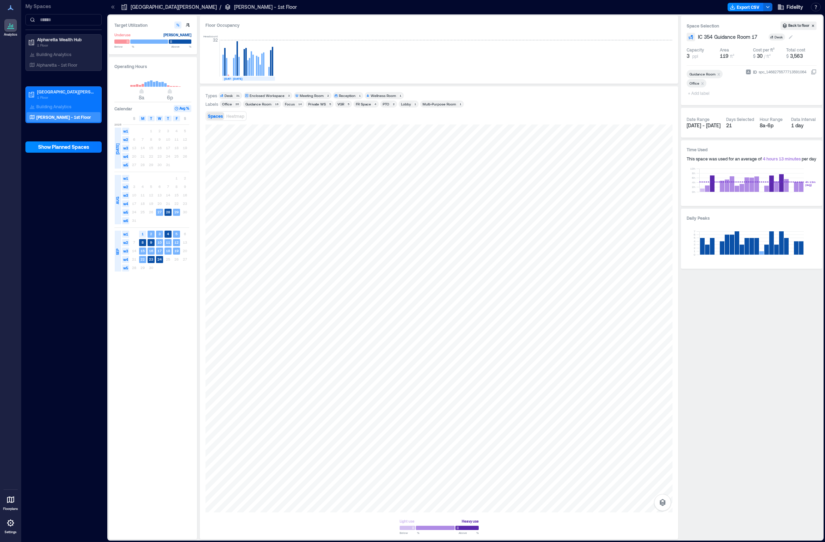
click at [381, 38] on div "Desk" at bounding box center [778, 37] width 9 height 5
click at [381, 92] on div "Enclosed Workspace" at bounding box center [808, 90] width 59 height 7
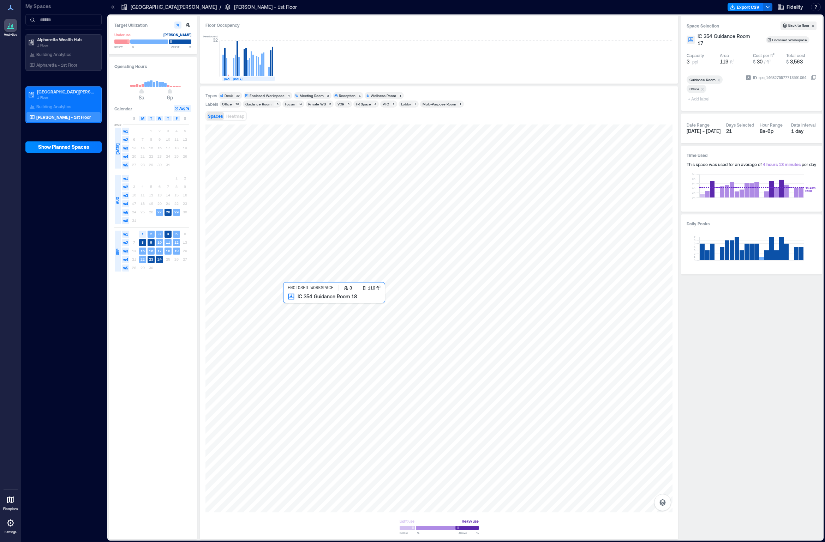
click at [294, 287] on div at bounding box center [438, 319] width 467 height 388
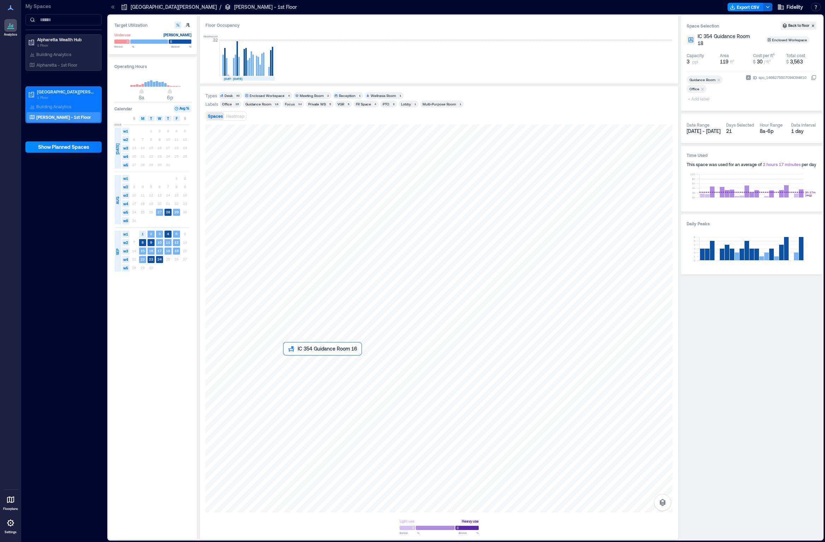
click at [296, 287] on div at bounding box center [438, 319] width 467 height 388
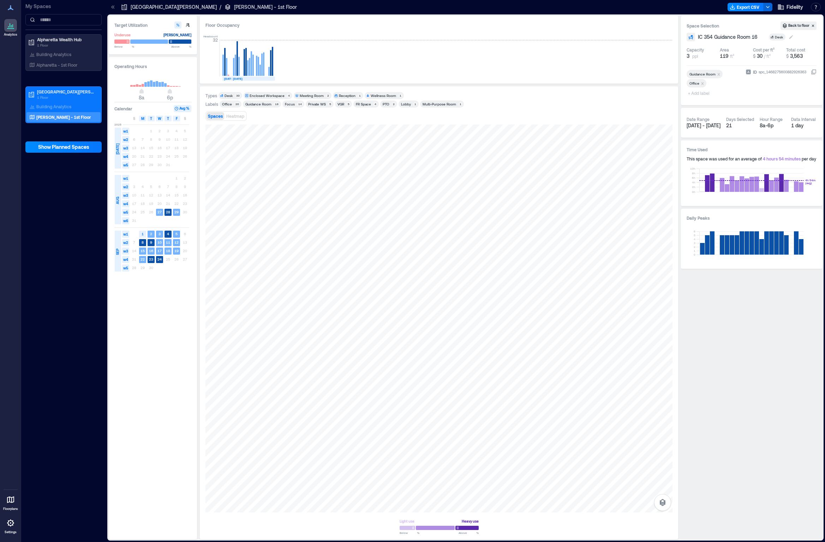
click at [381, 36] on div "Desk" at bounding box center [778, 37] width 9 height 5
click at [381, 89] on div "Enclosed Workspace" at bounding box center [808, 90] width 59 height 7
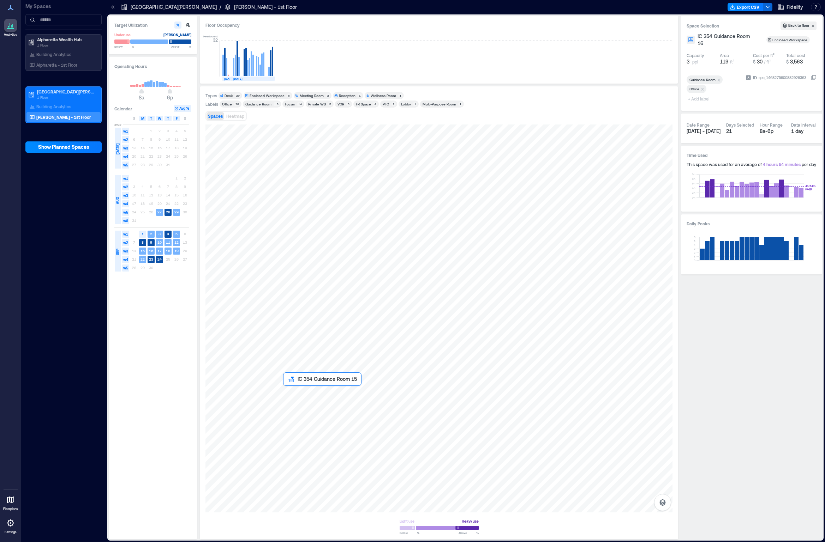
click at [306, 287] on div at bounding box center [438, 319] width 467 height 388
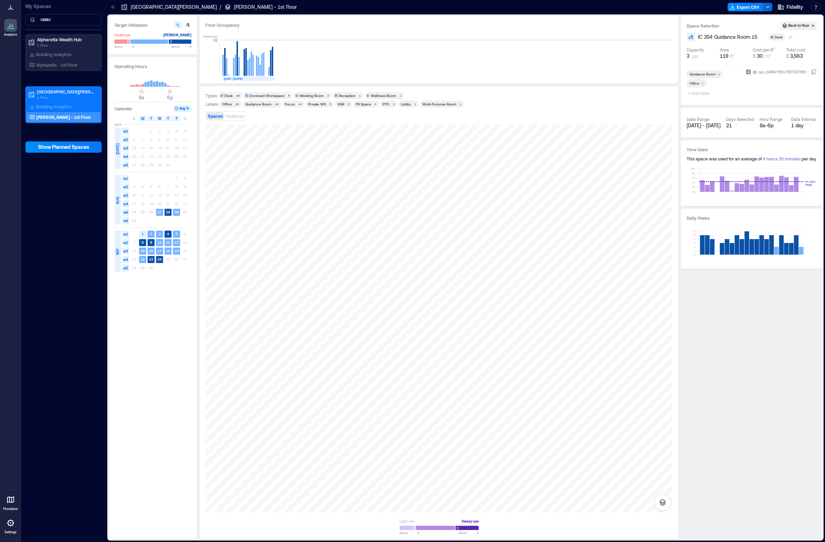
click at [381, 37] on div "Desk" at bounding box center [778, 37] width 9 height 5
click at [381, 92] on div "Enclosed Workspace" at bounding box center [808, 90] width 59 height 7
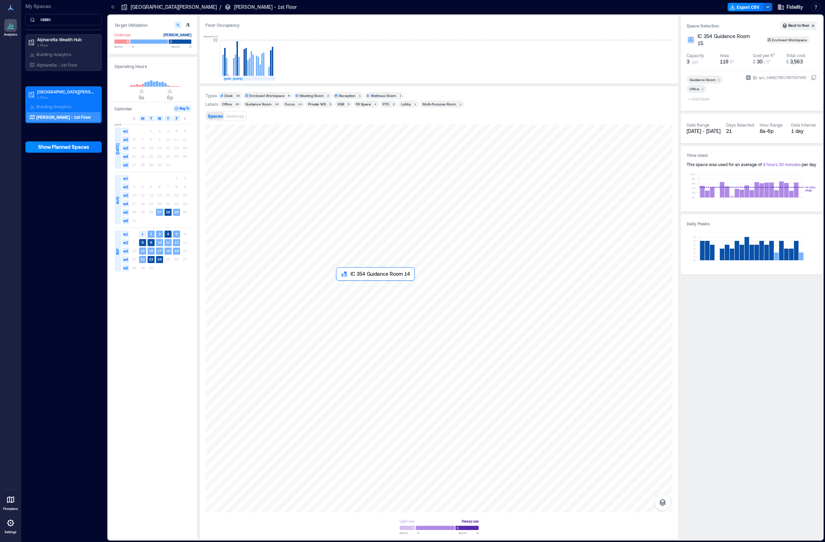
click at [355, 287] on div at bounding box center [438, 319] width 467 height 388
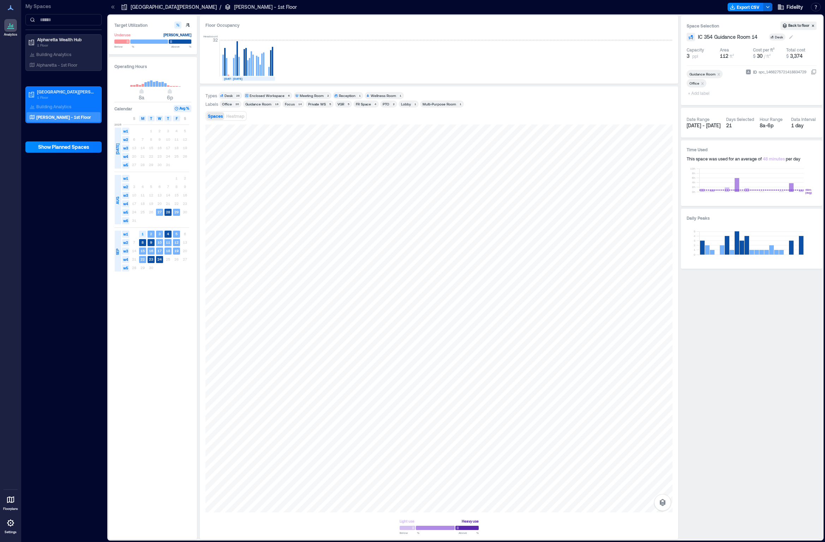
click at [381, 38] on div "Desk" at bounding box center [778, 37] width 9 height 5
click at [381, 90] on div "Enclosed Workspace" at bounding box center [808, 90] width 59 height 7
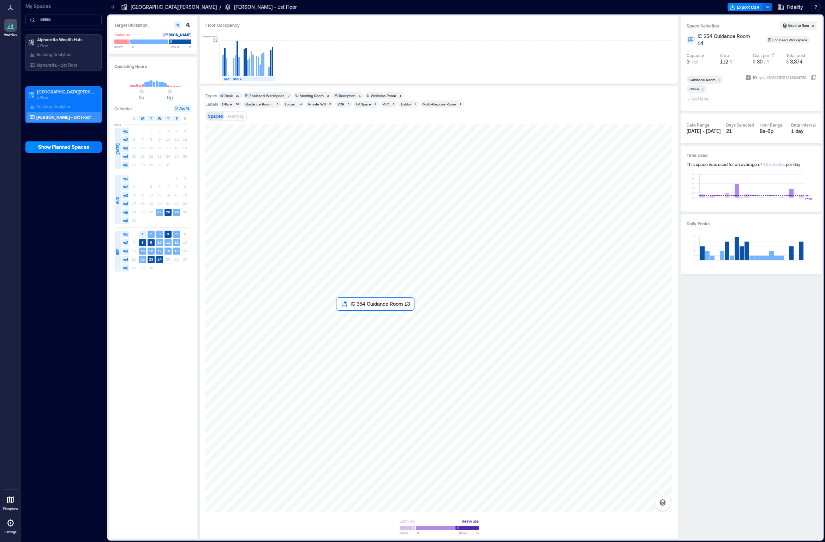
click at [351, 287] on div at bounding box center [438, 319] width 467 height 388
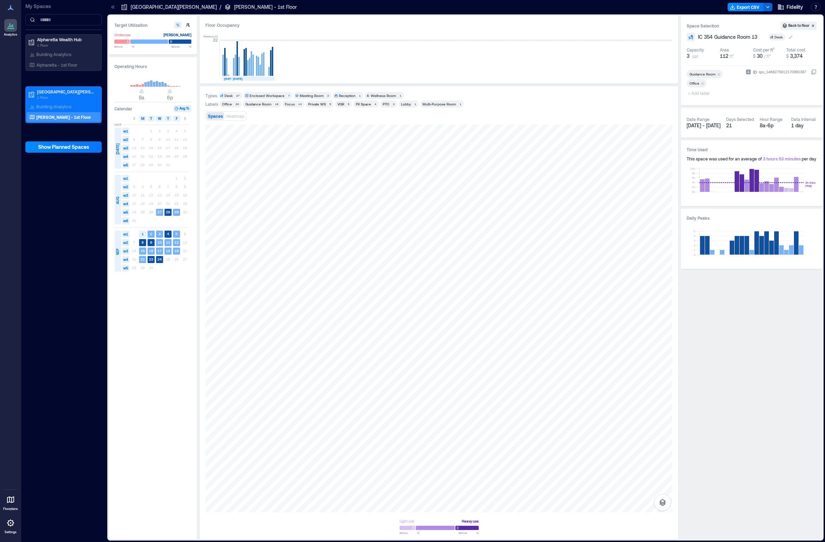
click at [381, 39] on div "Desk" at bounding box center [778, 37] width 9 height 5
click at [381, 91] on div "Enclosed Workspace" at bounding box center [808, 90] width 59 height 7
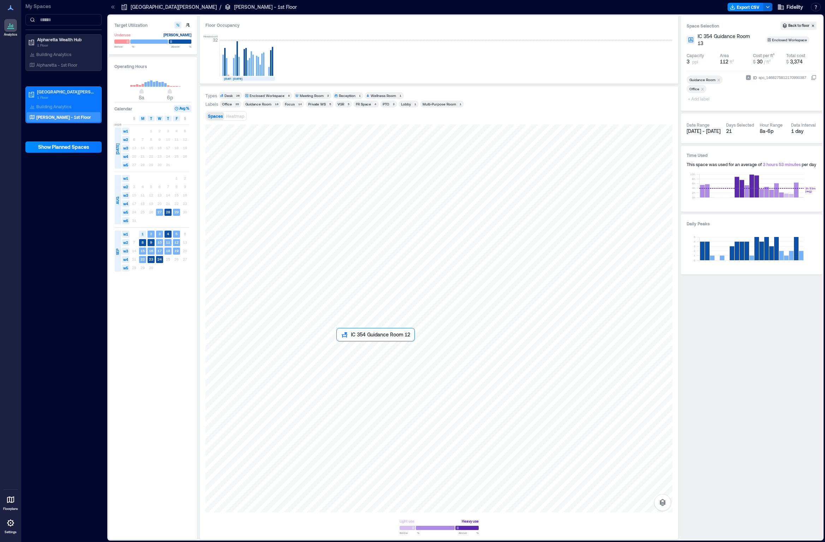
click at [356, 287] on div at bounding box center [438, 319] width 467 height 388
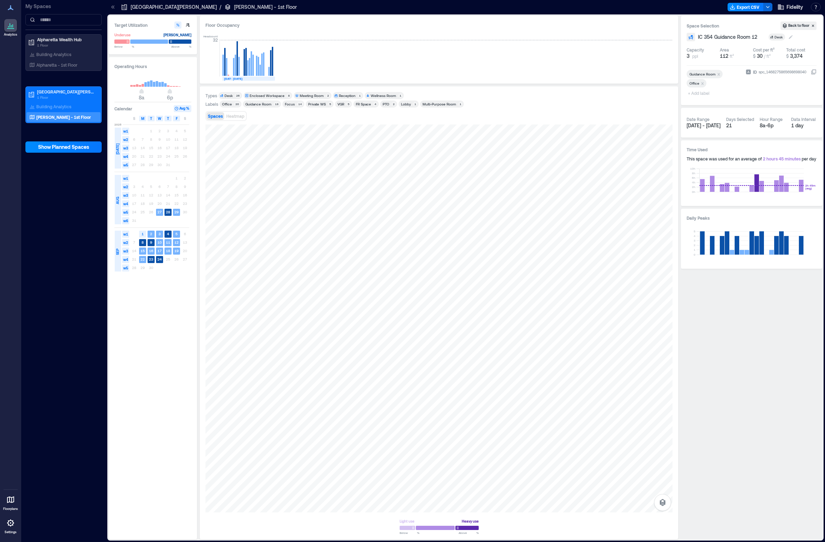
click at [381, 37] on div "Desk" at bounding box center [778, 37] width 9 height 5
click at [381, 90] on div "Enclosed Workspace" at bounding box center [808, 90] width 59 height 7
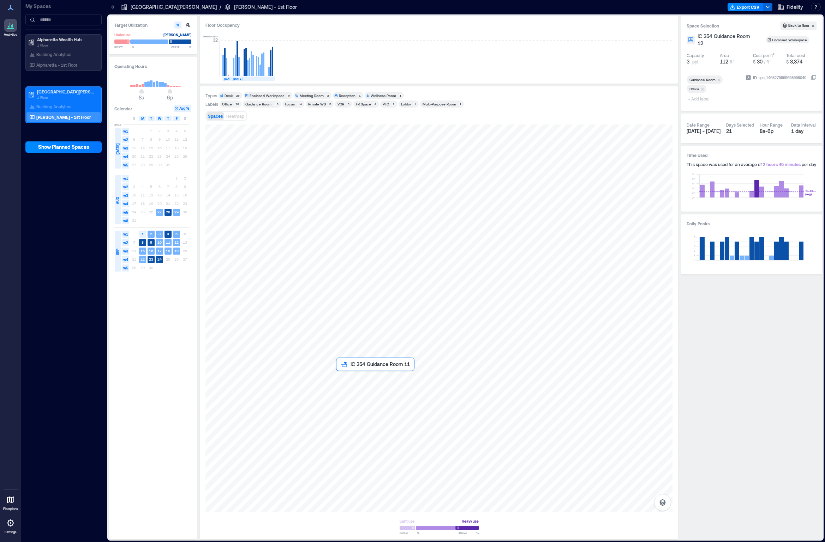
click at [359, 287] on div at bounding box center [438, 319] width 467 height 388
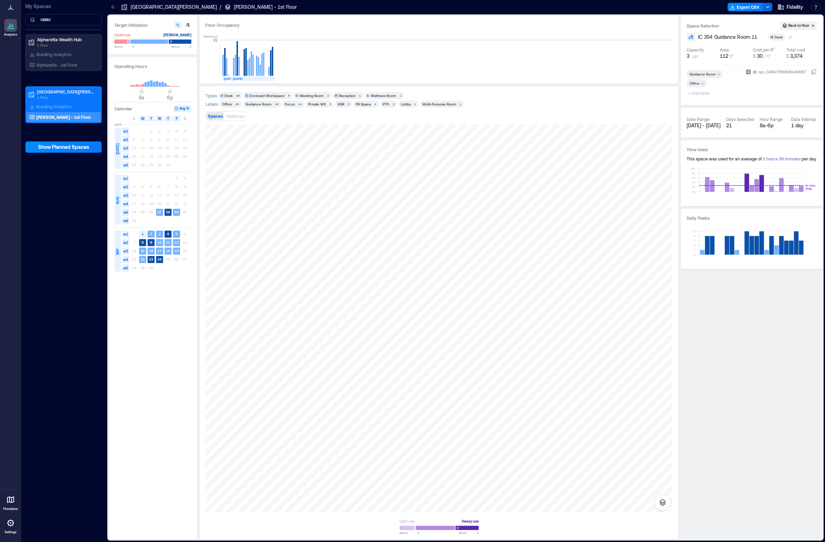
click at [381, 37] on div "Desk" at bounding box center [778, 37] width 9 height 5
click at [381, 91] on div "Enclosed Workspace" at bounding box center [808, 90] width 59 height 7
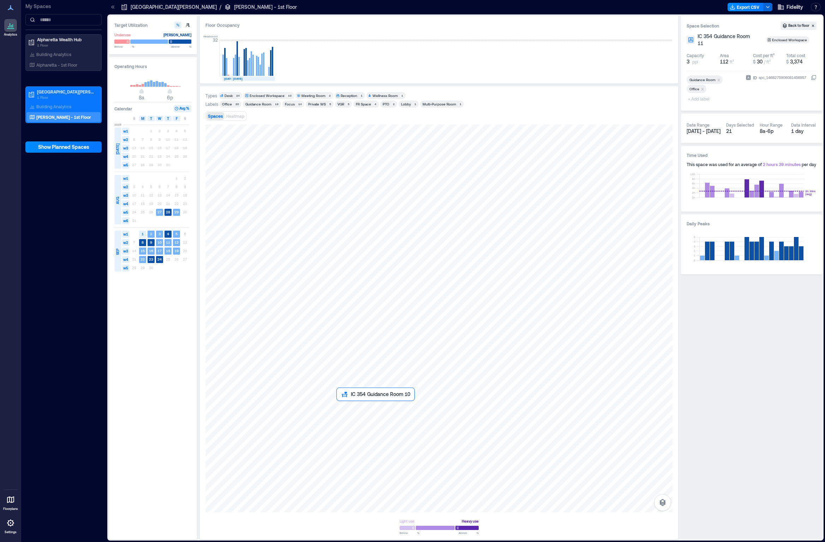
click at [361, 287] on div at bounding box center [438, 319] width 467 height 388
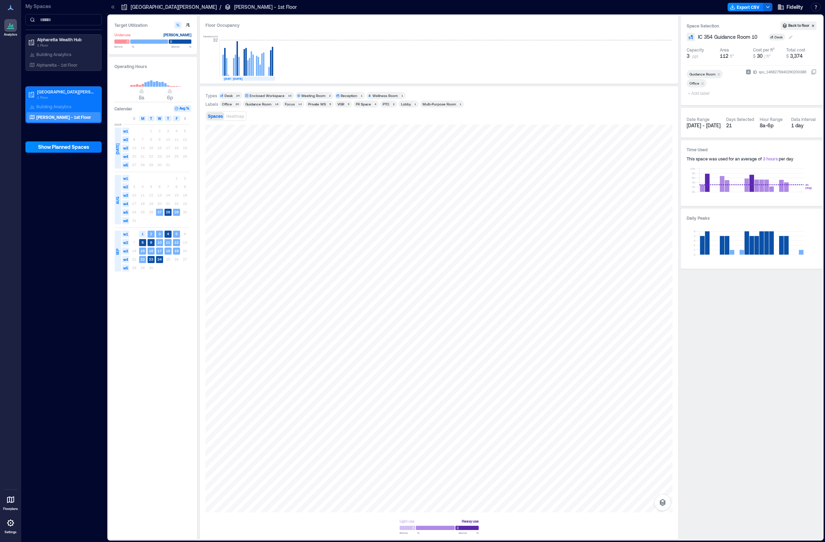
click at [381, 35] on div "Desk" at bounding box center [778, 37] width 9 height 5
click at [381, 90] on div "Enclosed Workspace" at bounding box center [808, 90] width 59 height 7
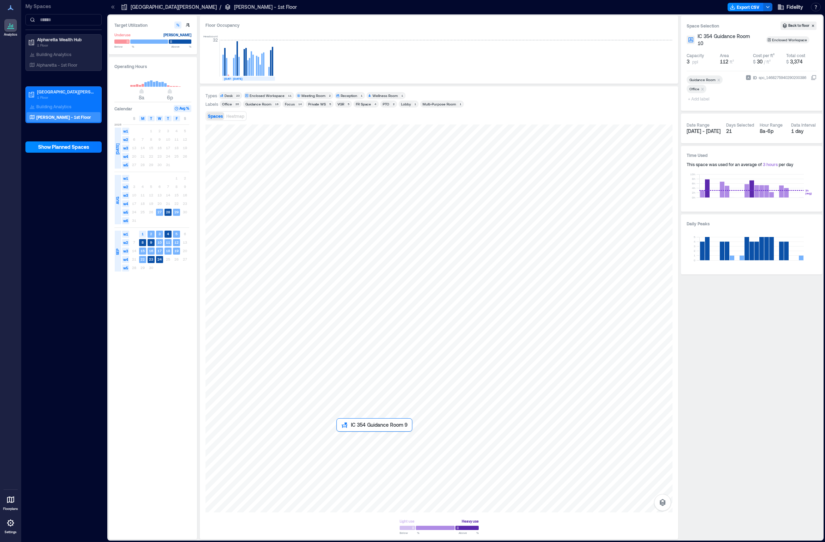
click at [354, 287] on div at bounding box center [438, 319] width 467 height 388
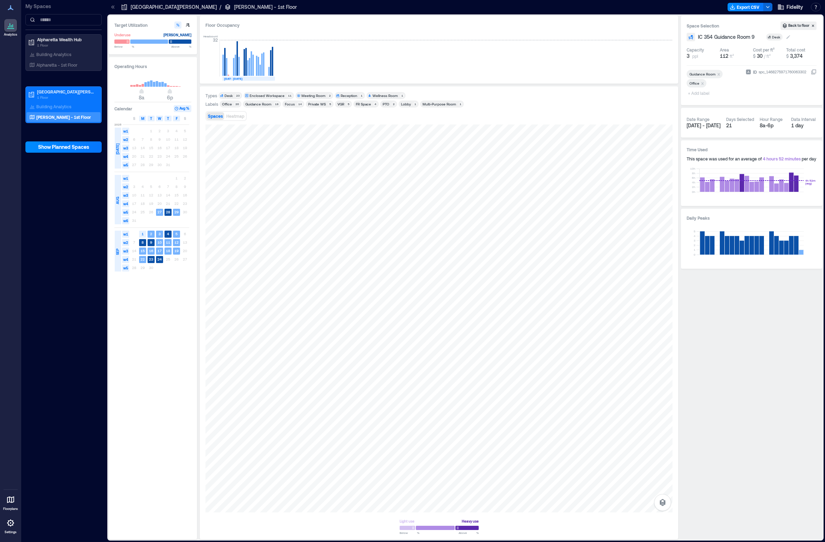
click at [381, 37] on div "Desk" at bounding box center [776, 37] width 9 height 5
click at [381, 91] on div "Enclosed Workspace" at bounding box center [806, 90] width 59 height 7
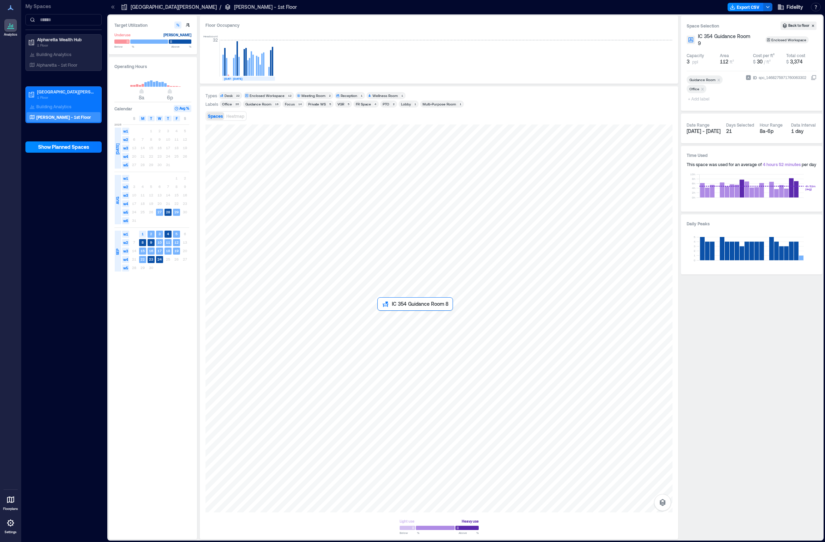
click at [381, 287] on div at bounding box center [438, 319] width 467 height 388
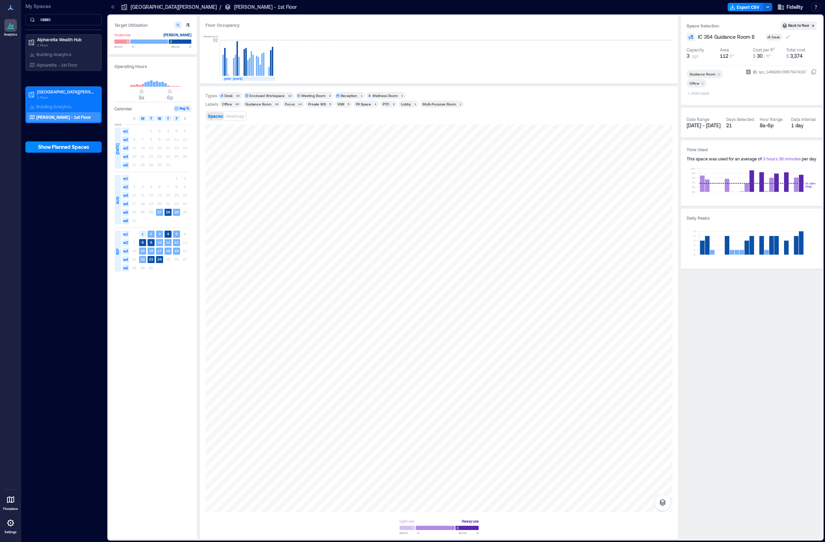
click at [381, 37] on div "Desk" at bounding box center [775, 37] width 9 height 5
click at [381, 91] on div "Enclosed Workspace" at bounding box center [806, 90] width 59 height 7
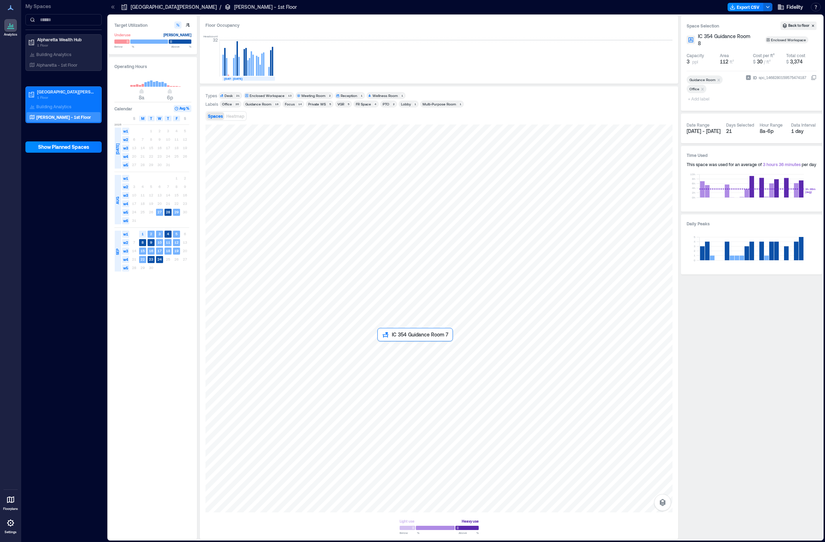
click at [381, 287] on div at bounding box center [438, 319] width 467 height 388
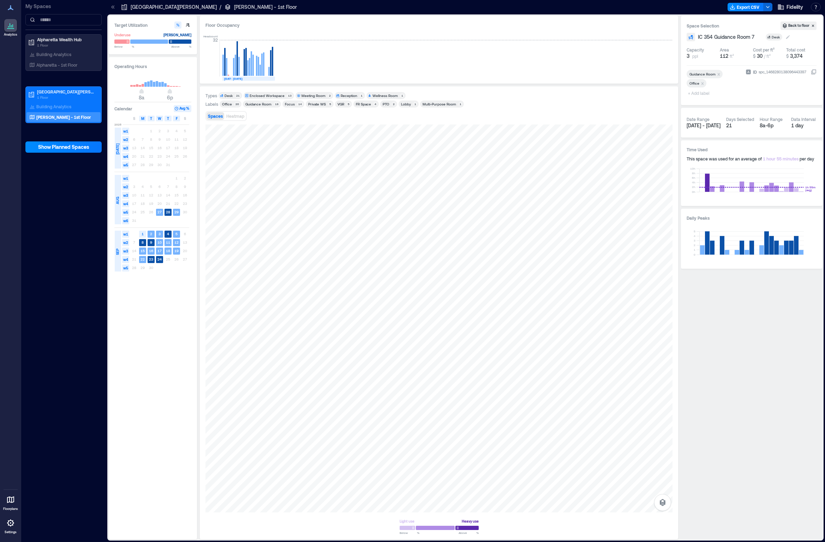
click at [381, 38] on div "Desk" at bounding box center [775, 37] width 9 height 5
click at [381, 90] on div "Enclosed Workspace" at bounding box center [806, 90] width 59 height 7
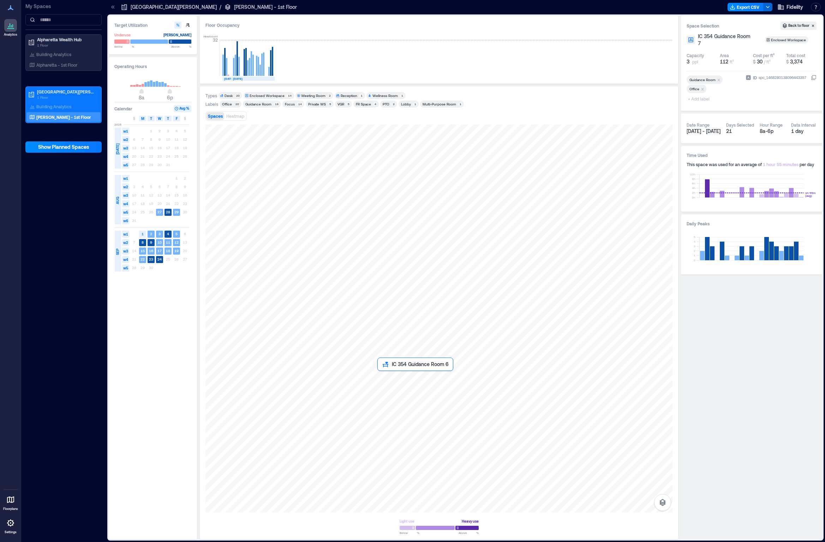
click at [381, 287] on div at bounding box center [438, 319] width 467 height 388
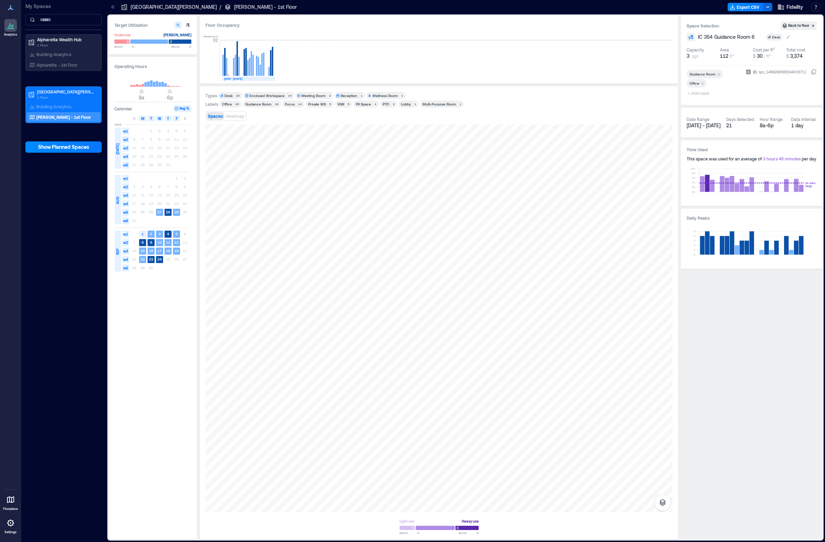
click at [381, 35] on div "Desk" at bounding box center [776, 37] width 9 height 5
click at [381, 89] on div "Enclosed Workspace" at bounding box center [806, 90] width 59 height 7
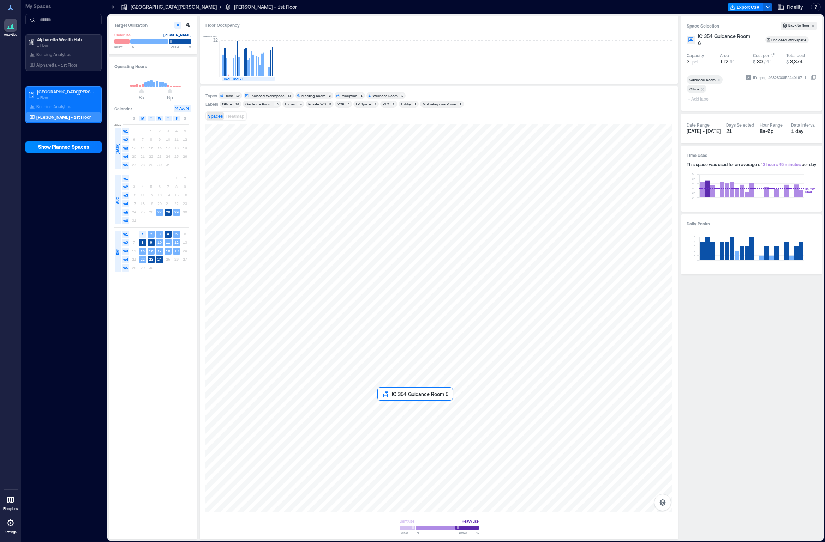
click at [381, 287] on div at bounding box center [438, 319] width 467 height 388
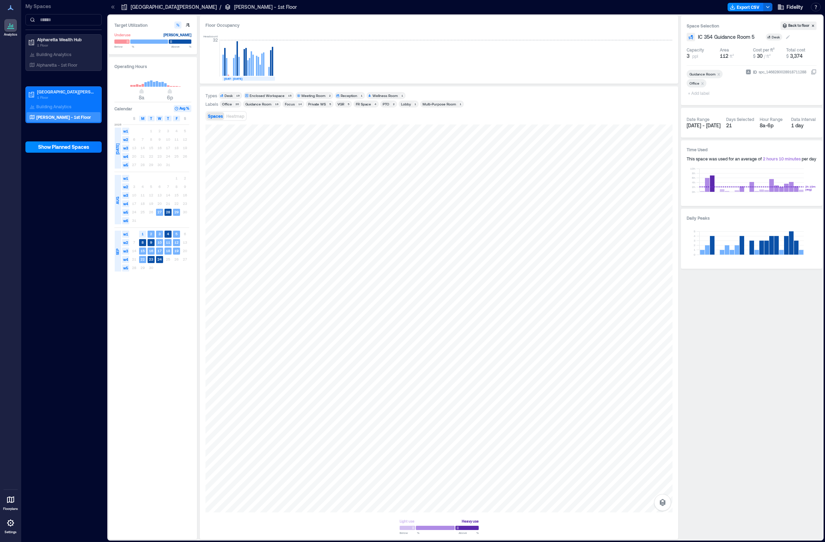
click at [381, 35] on div "Desk" at bounding box center [775, 37] width 9 height 5
click at [381, 88] on div "Enclosed Workspace" at bounding box center [806, 90] width 59 height 7
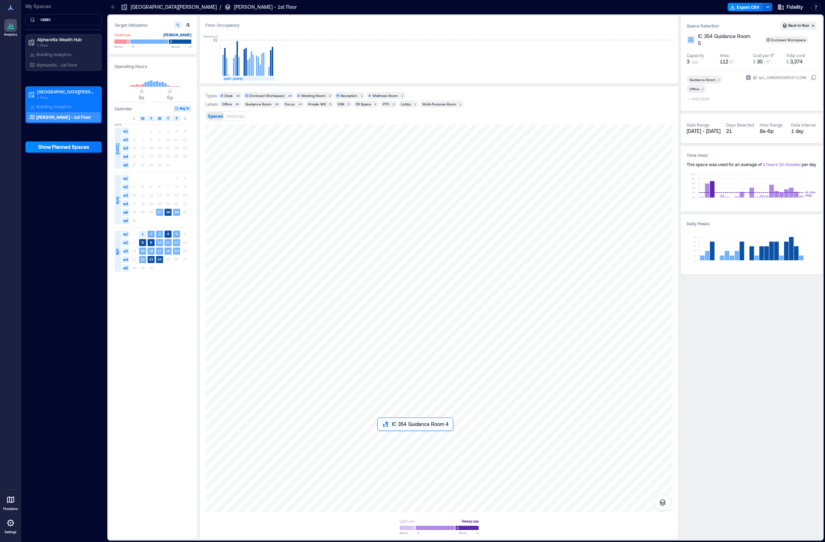
click at [381, 287] on div at bounding box center [438, 319] width 467 height 388
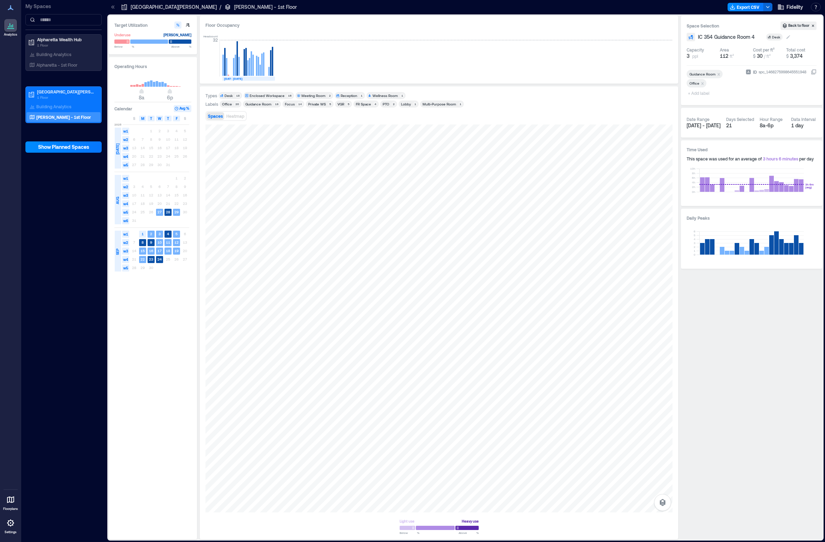
click at [381, 36] on div "Desk" at bounding box center [776, 37] width 9 height 5
click at [381, 91] on div "Enclosed Workspace" at bounding box center [806, 90] width 59 height 7
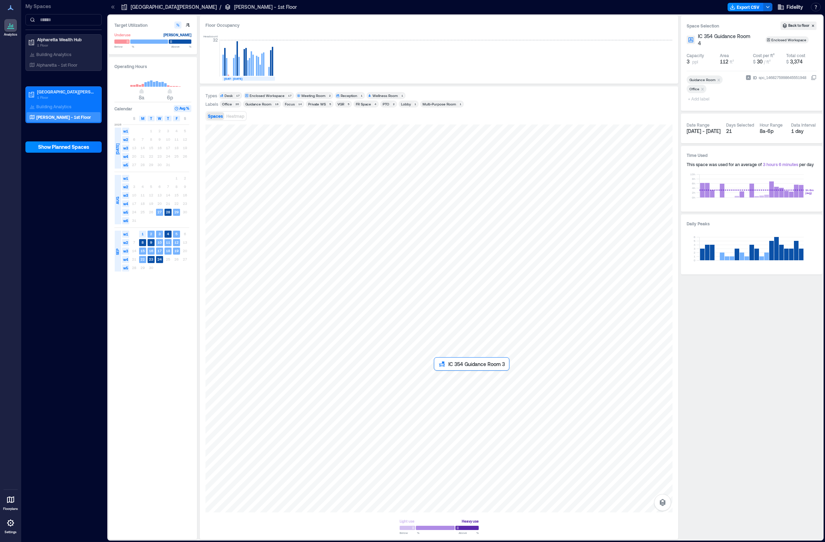
click at [381, 287] on div at bounding box center [438, 319] width 467 height 388
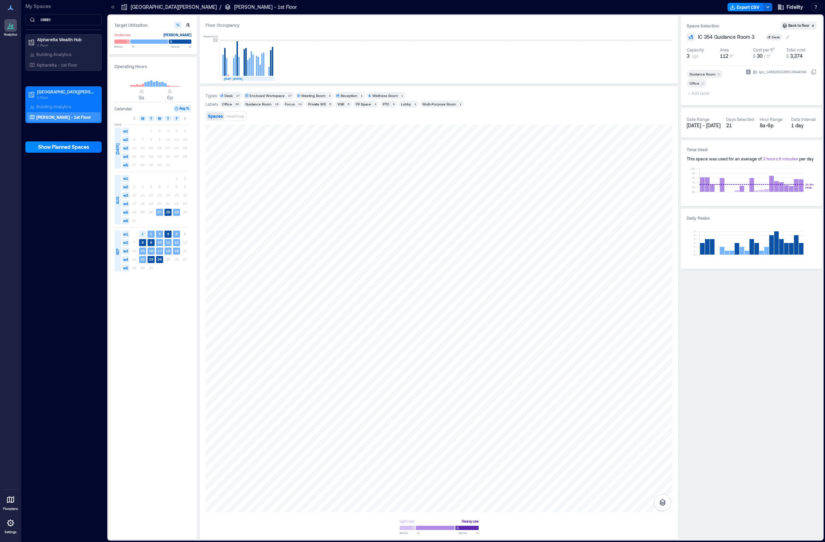
click at [381, 36] on div "Desk" at bounding box center [775, 37] width 9 height 5
click at [381, 89] on div "Enclosed Workspace" at bounding box center [806, 90] width 59 height 7
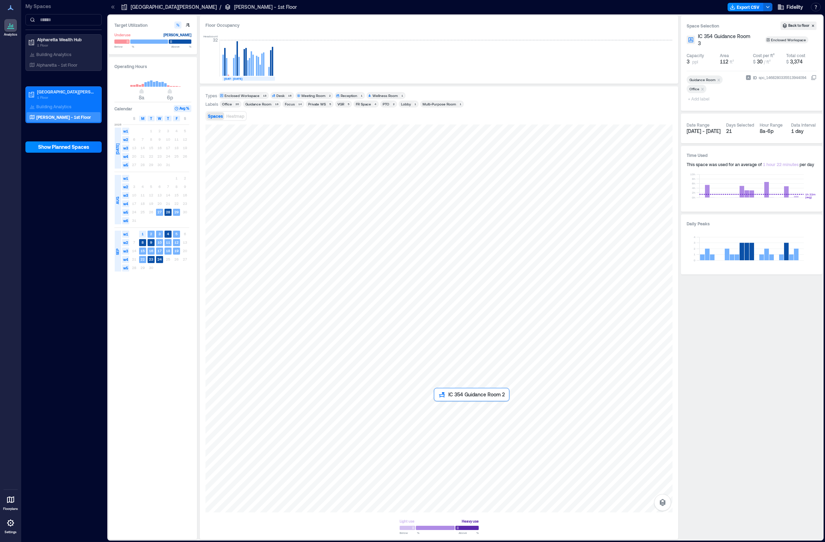
click at [381, 287] on div at bounding box center [438, 319] width 467 height 388
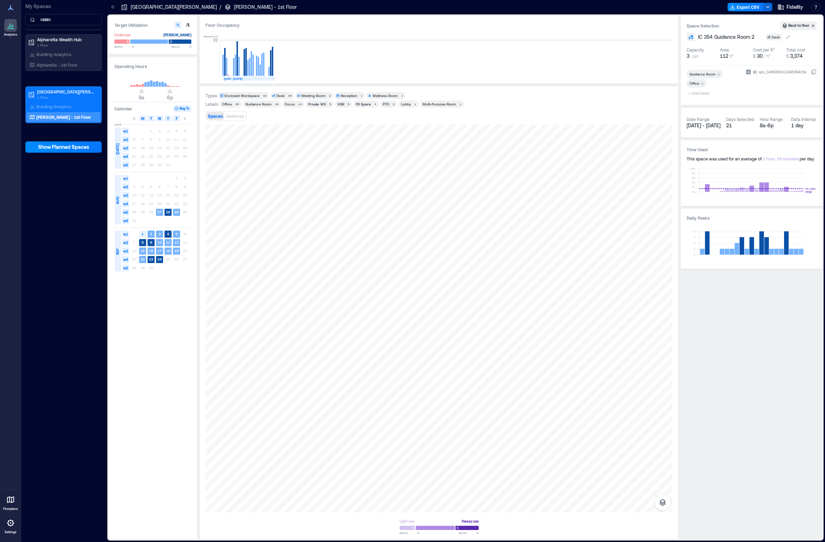
click at [381, 37] on div "Desk" at bounding box center [775, 37] width 9 height 5
click at [381, 91] on div "Enclosed Workspace" at bounding box center [806, 90] width 59 height 7
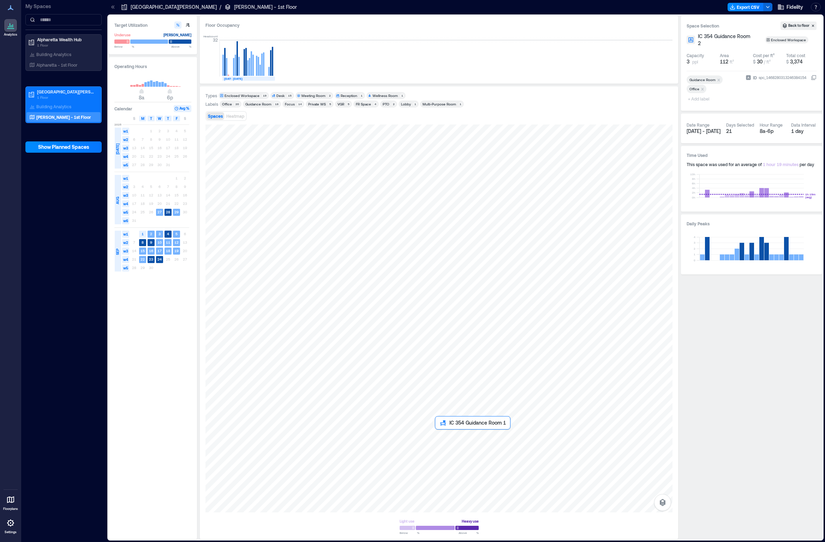
click at [381, 287] on div at bounding box center [438, 319] width 467 height 388
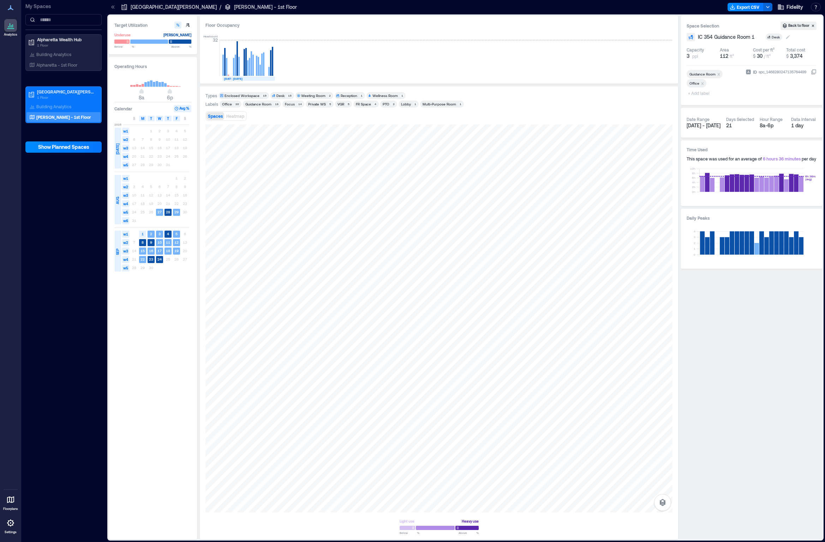
click at [381, 37] on div "Desk" at bounding box center [775, 37] width 9 height 5
click at [381, 87] on div "Enclosed Workspace" at bounding box center [806, 90] width 59 height 7
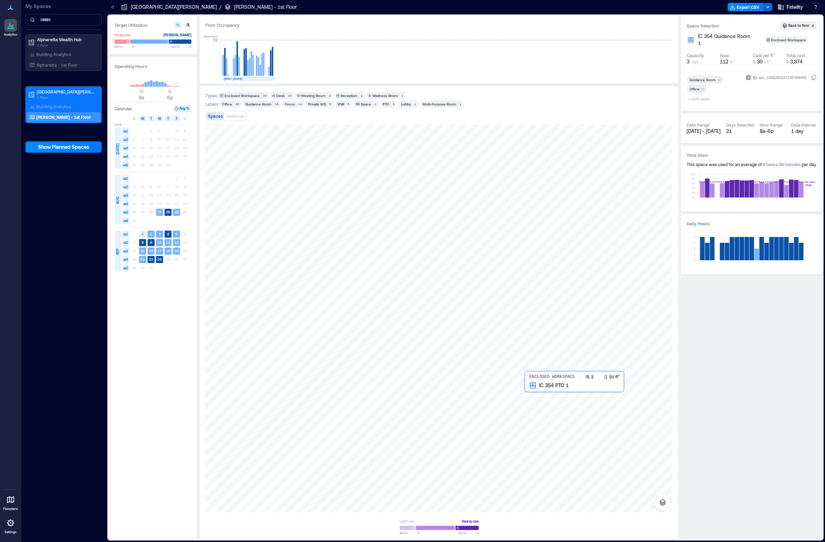
click at [381, 287] on div at bounding box center [438, 319] width 467 height 388
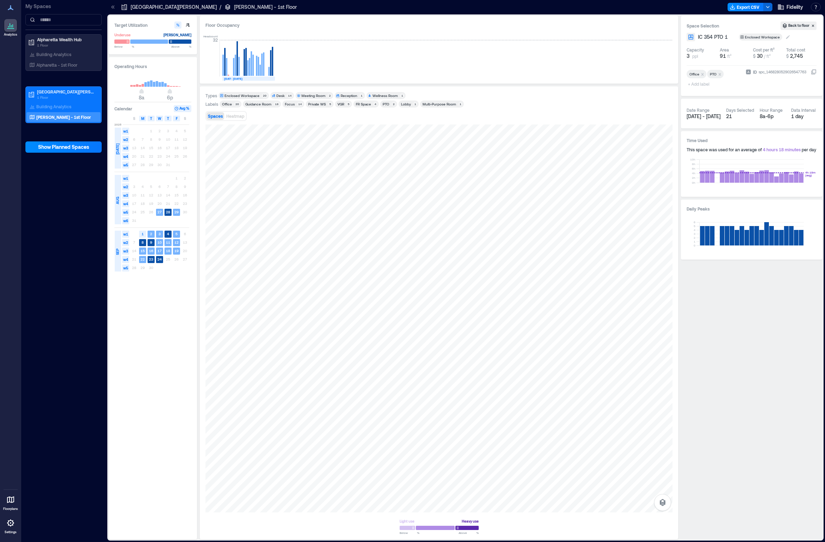
click at [381, 36] on div "Enclosed Workspace" at bounding box center [762, 37] width 36 height 5
click at [381, 22] on div "Space Selection Back to floor" at bounding box center [751, 26] width 130 height 8
click at [288, 287] on div at bounding box center [438, 319] width 467 height 388
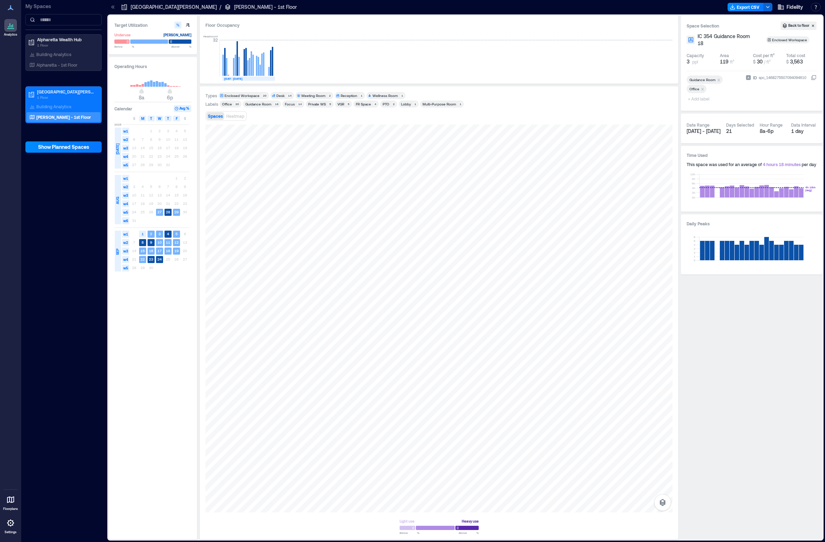
click at [314, 95] on div "Meeting Room" at bounding box center [313, 95] width 24 height 5
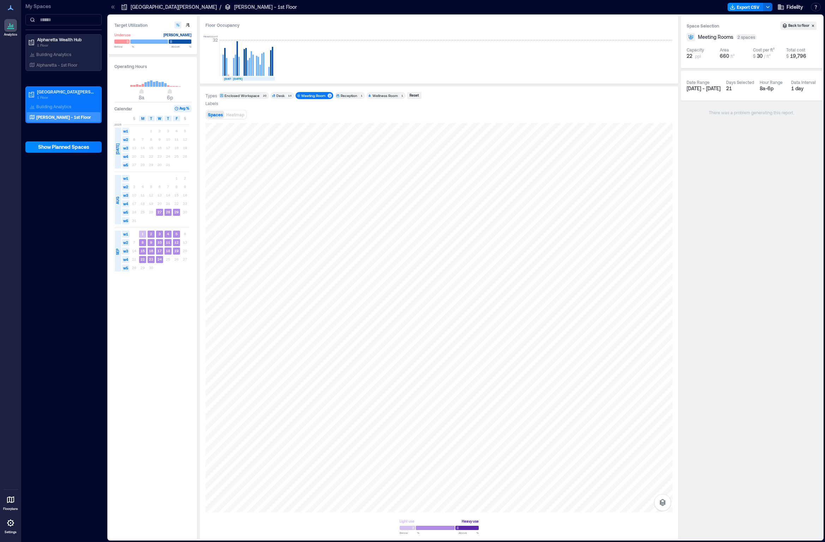
click at [247, 95] on div "Enclosed Workspace" at bounding box center [241, 95] width 35 height 5
click at [312, 95] on div "Meeting Room" at bounding box center [313, 95] width 24 height 5
click at [330, 201] on div at bounding box center [438, 319] width 467 height 388
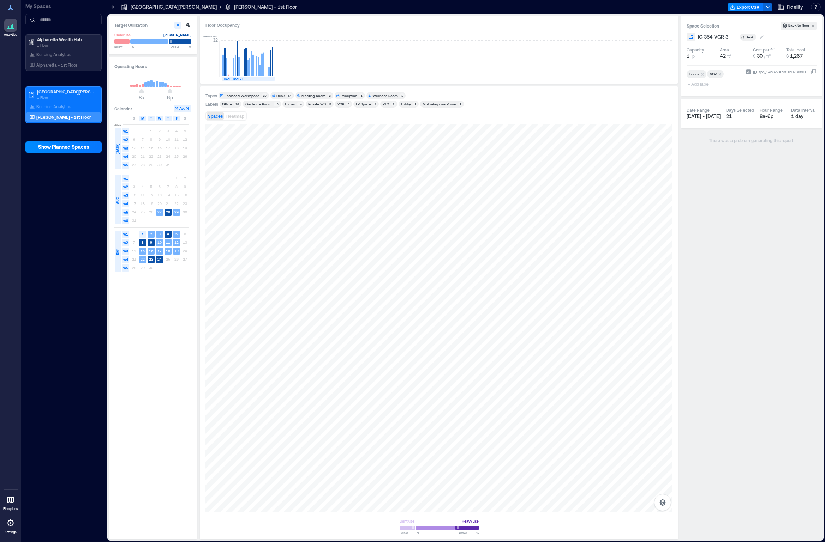
click at [381, 36] on icon at bounding box center [743, 37] width 4 height 4
click at [381, 94] on div "Enclosed Workspace" at bounding box center [779, 90] width 59 height 7
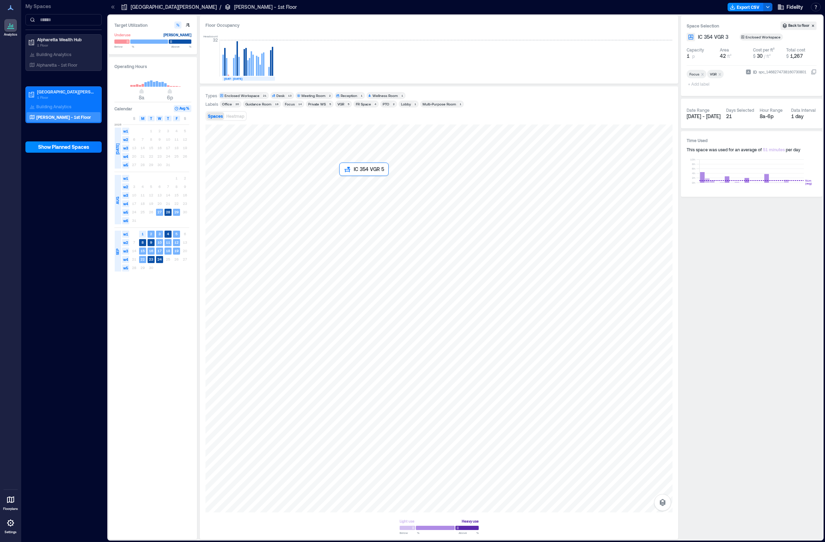
click at [356, 186] on div at bounding box center [438, 319] width 467 height 388
click at [381, 36] on div "Desk" at bounding box center [749, 37] width 9 height 5
click at [381, 91] on div "Enclosed Workspace" at bounding box center [779, 90] width 59 height 7
click at [351, 205] on div at bounding box center [438, 319] width 467 height 388
click at [381, 37] on span "Desk" at bounding box center [748, 37] width 14 height 5
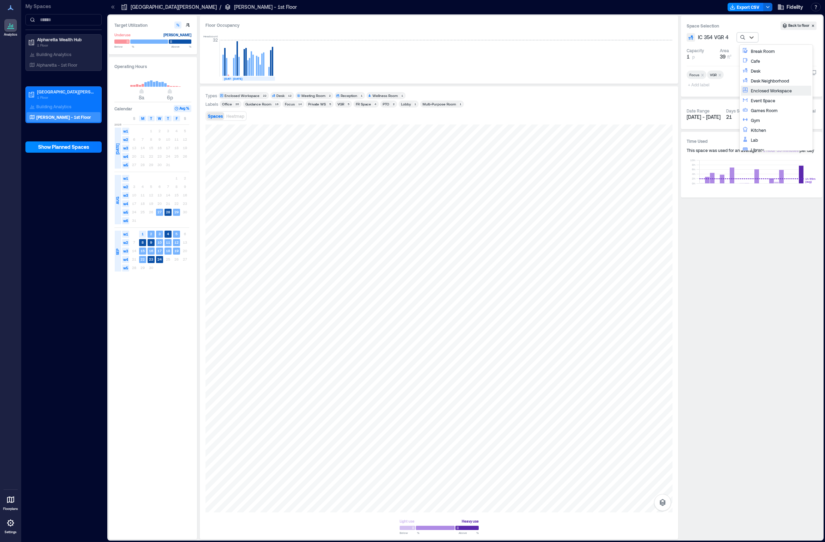
click at [381, 92] on div "Enclosed Workspace" at bounding box center [779, 90] width 59 height 7
click at [329, 240] on div at bounding box center [438, 319] width 467 height 388
click at [381, 38] on div "Desk" at bounding box center [749, 37] width 9 height 5
click at [381, 90] on div "Enclosed Workspace" at bounding box center [779, 90] width 59 height 7
click at [355, 239] on div at bounding box center [438, 319] width 467 height 388
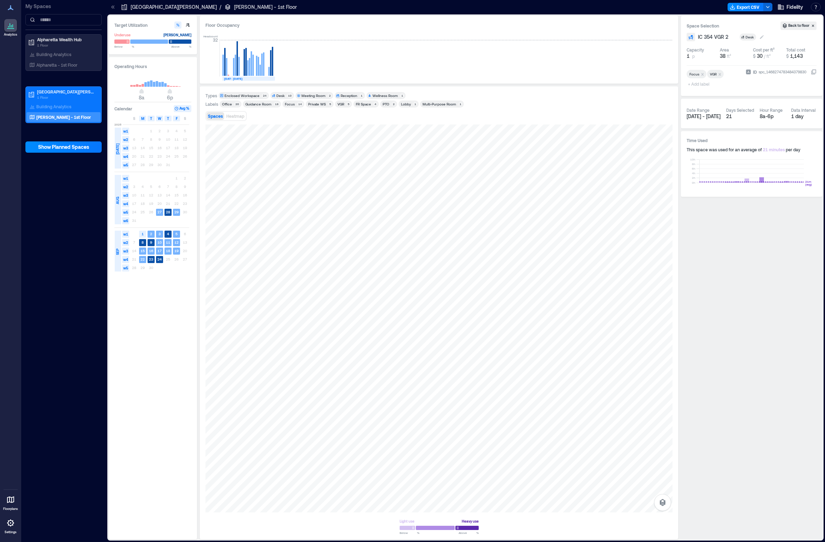
click at [381, 38] on icon at bounding box center [742, 37] width 3 height 3
click at [381, 91] on div "Enclosed Workspace" at bounding box center [775, 90] width 67 height 7
click at [252, 95] on div "Enclosed Workspace" at bounding box center [241, 95] width 35 height 5
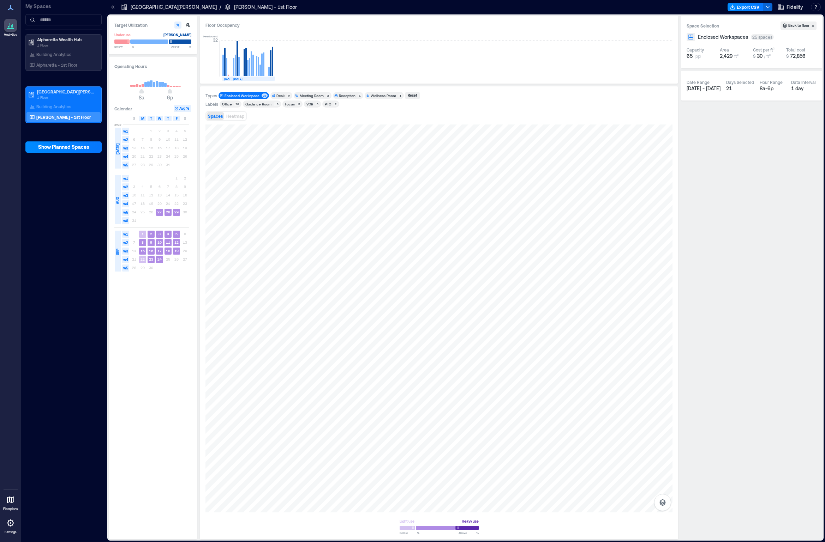
click at [252, 95] on div "Enclosed Workspace" at bounding box center [241, 95] width 35 height 5
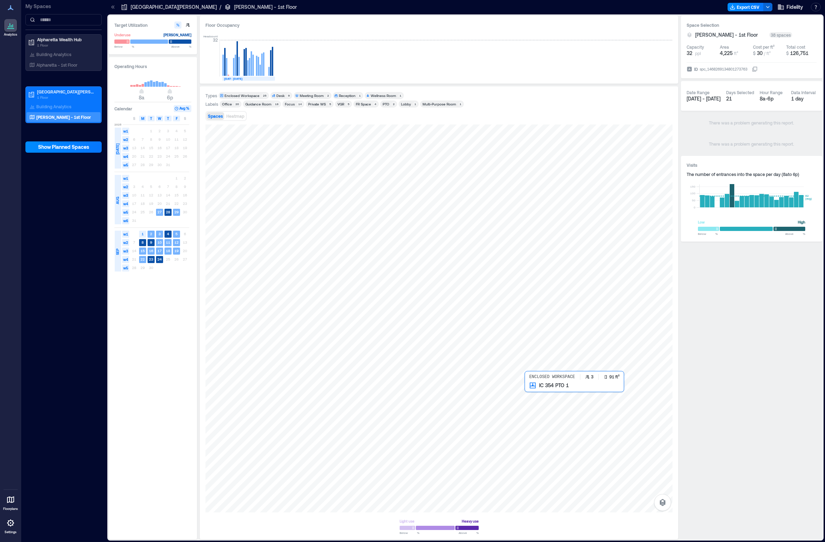
click at [381, 287] on div at bounding box center [438, 319] width 467 height 388
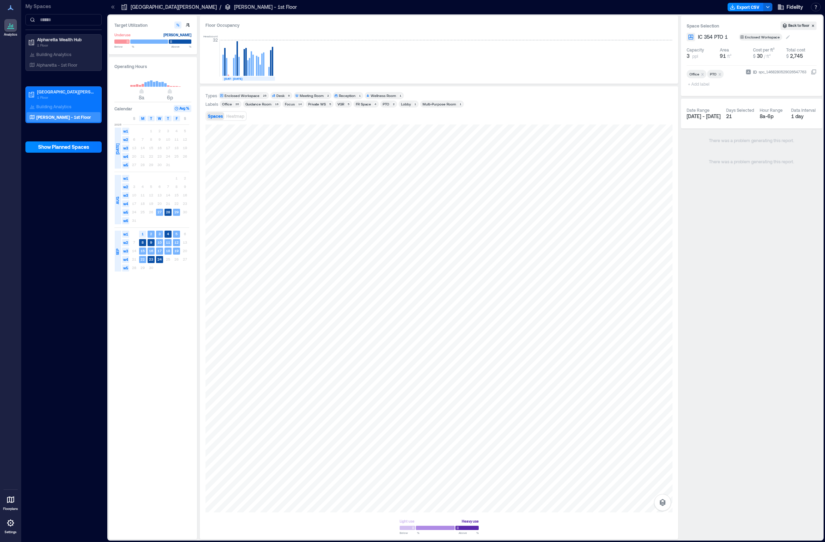
click at [381, 38] on div "Enclosed Workspace" at bounding box center [762, 37] width 36 height 5
click at [381, 75] on div "Headcount 32 AUG, 2025 SEP, 2025" at bounding box center [438, 54] width 467 height 47
click at [381, 287] on div at bounding box center [438, 319] width 467 height 388
click at [304, 287] on div at bounding box center [438, 319] width 467 height 388
click at [295, 190] on div at bounding box center [438, 319] width 467 height 388
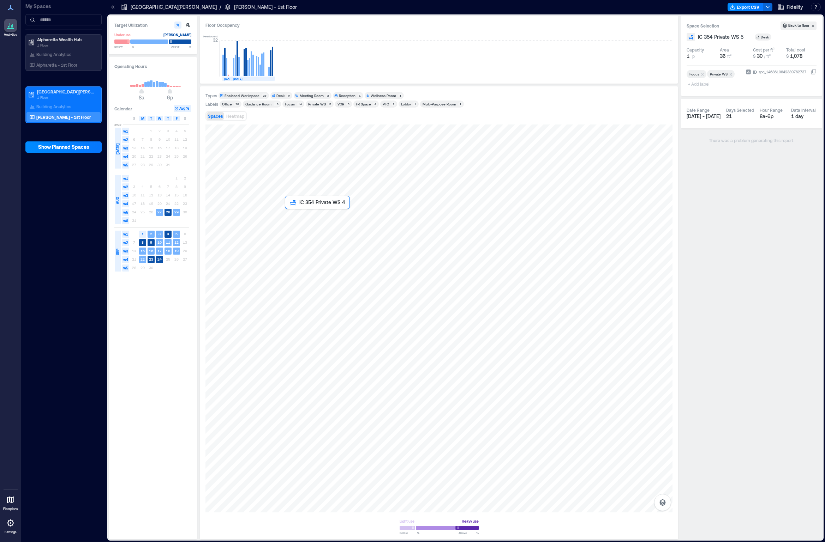
click at [297, 216] on div at bounding box center [438, 319] width 467 height 388
click at [294, 242] on div at bounding box center [438, 319] width 467 height 388
click at [294, 261] on div at bounding box center [438, 319] width 467 height 388
click at [293, 283] on div at bounding box center [438, 319] width 467 height 388
click at [67, 103] on div "Building Analytics" at bounding box center [50, 106] width 45 height 7
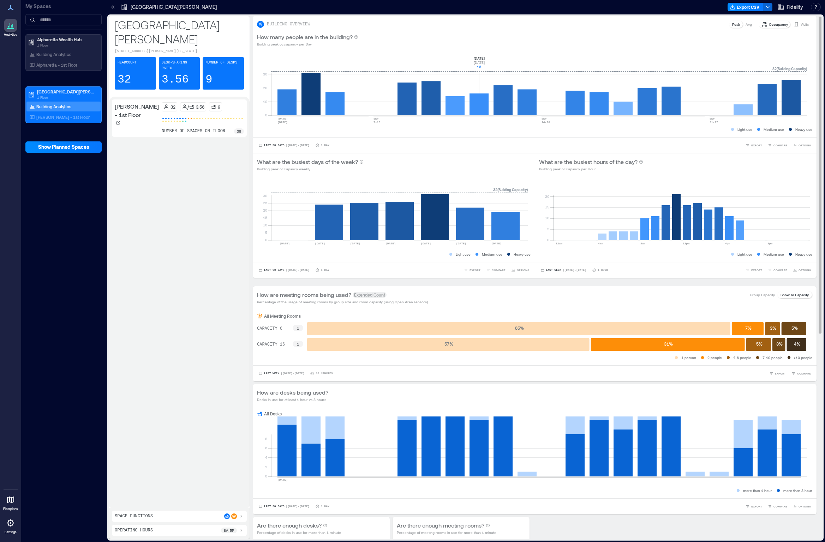
click at [381, 65] on rect at bounding box center [539, 85] width 536 height 60
click at [381, 270] on span "Last Week" at bounding box center [553, 270] width 15 height 0
click at [381, 229] on span "Last 7 Days" at bounding box center [554, 229] width 23 height 5
click at [381, 270] on span "Last 7 Days" at bounding box center [555, 270] width 19 height 0
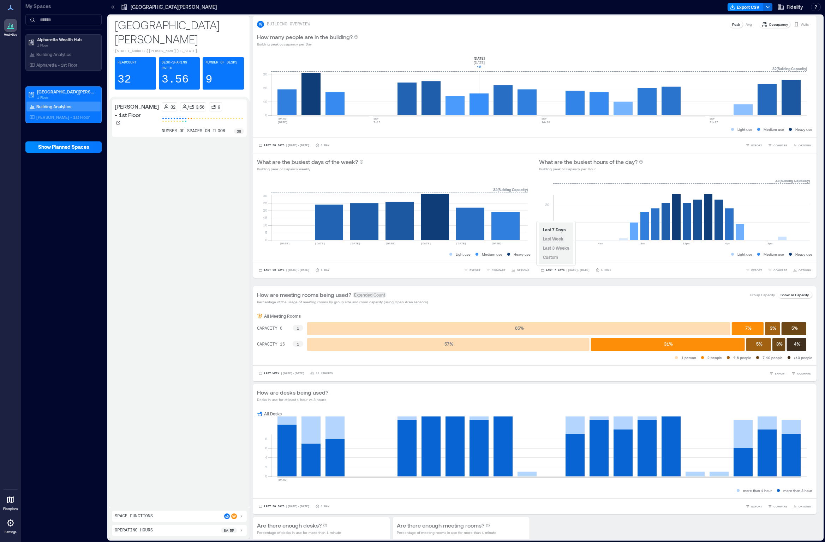
click at [381, 240] on span "Last Week" at bounding box center [553, 238] width 20 height 5
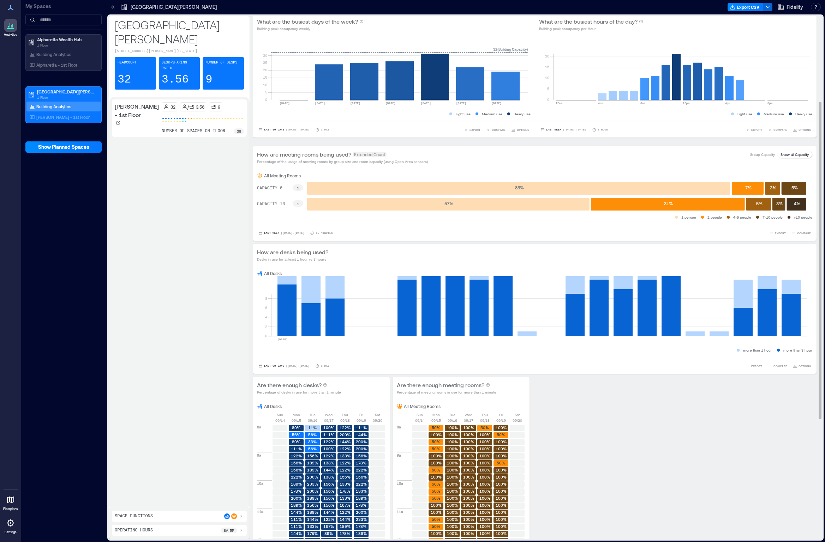
scroll to position [141, 0]
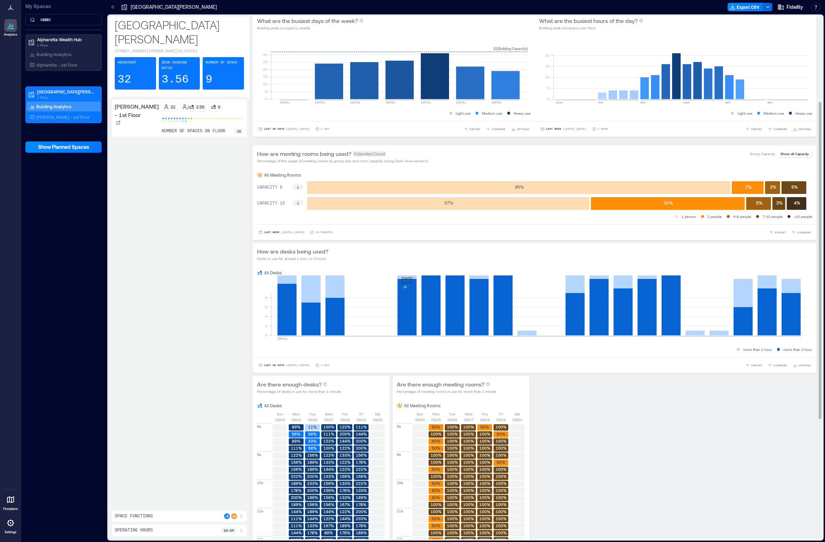
click at [381, 287] on rect at bounding box center [539, 306] width 536 height 60
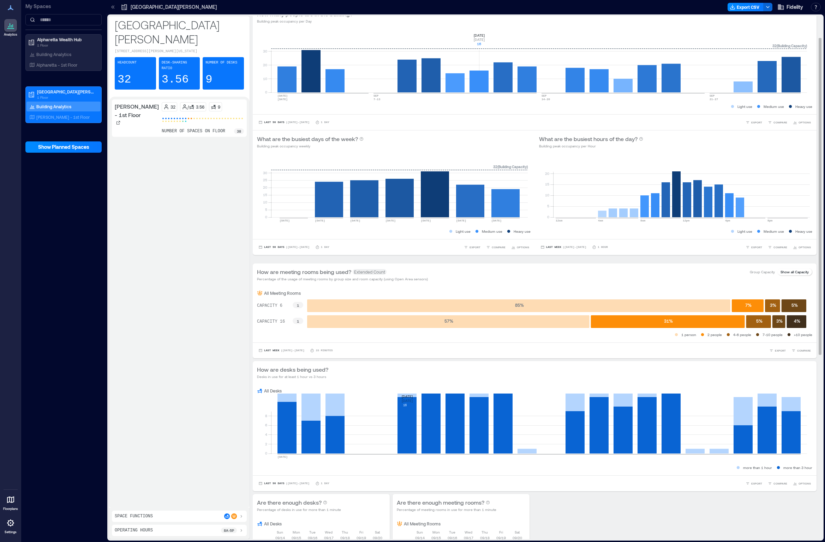
scroll to position [35, 0]
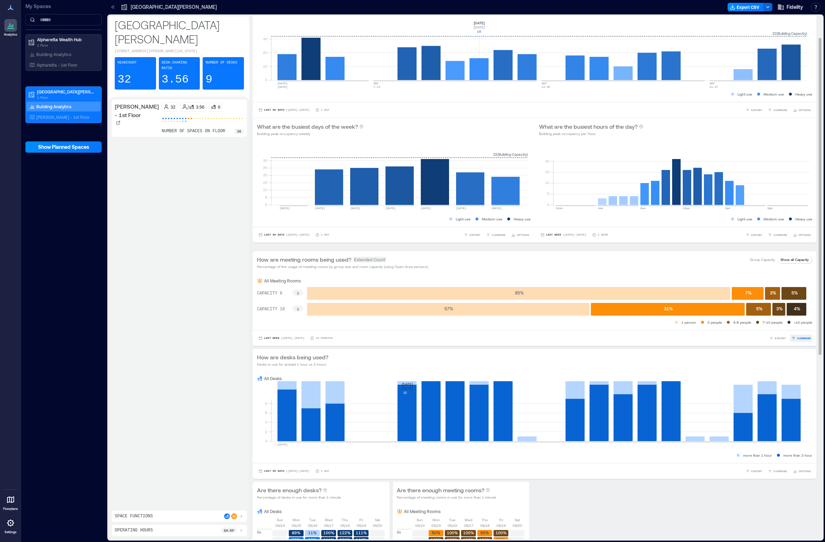
click at [381, 287] on span "COMPARE" at bounding box center [804, 338] width 14 height 4
click at [70, 116] on p "[PERSON_NAME] - 1st Floor" at bounding box center [62, 117] width 53 height 6
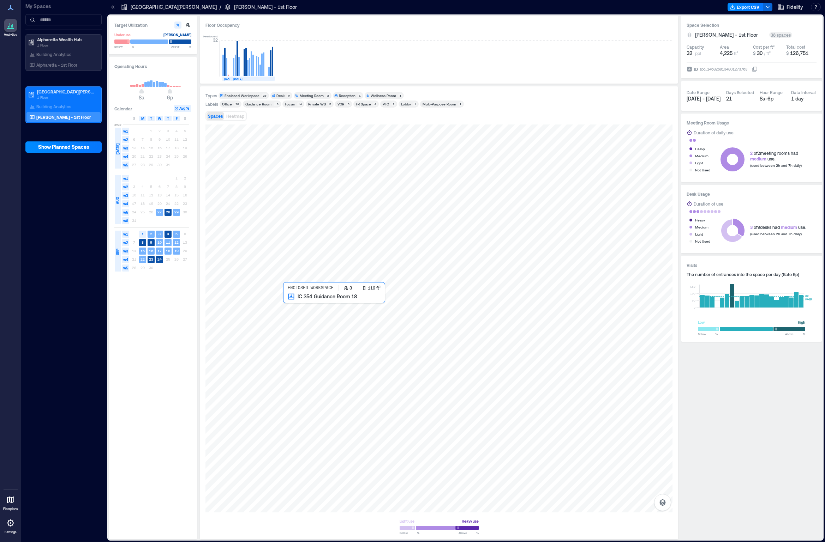
click at [296, 287] on div at bounding box center [438, 319] width 467 height 388
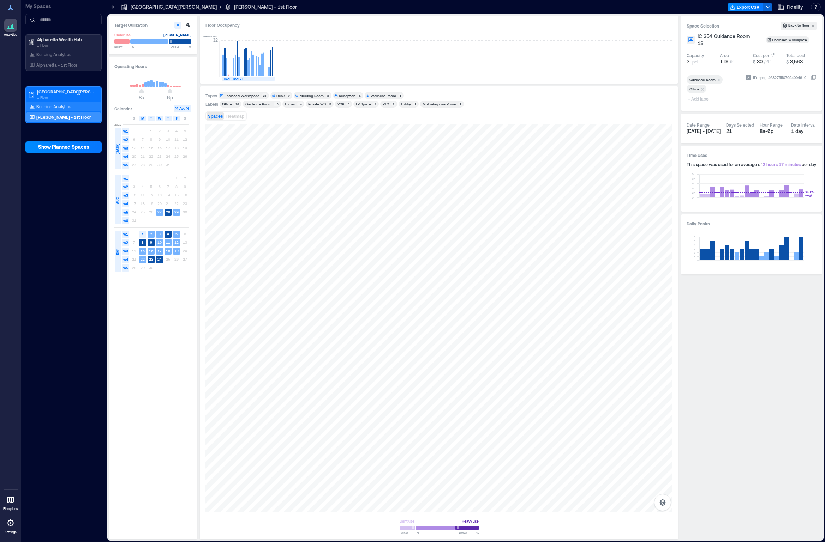
click at [40, 108] on p "Building Analytics" at bounding box center [53, 107] width 35 height 6
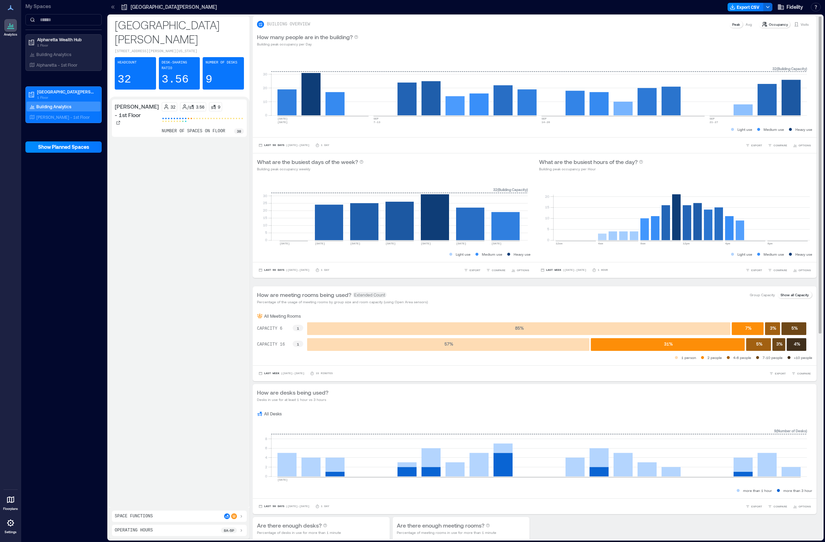
click at [381, 25] on p "Avg" at bounding box center [748, 25] width 6 height 6
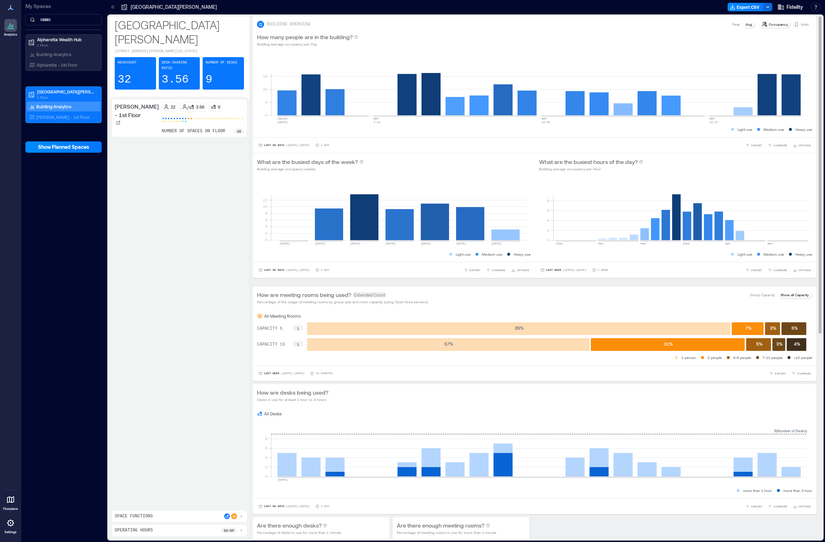
click at [381, 26] on p "Peak" at bounding box center [736, 25] width 8 height 6
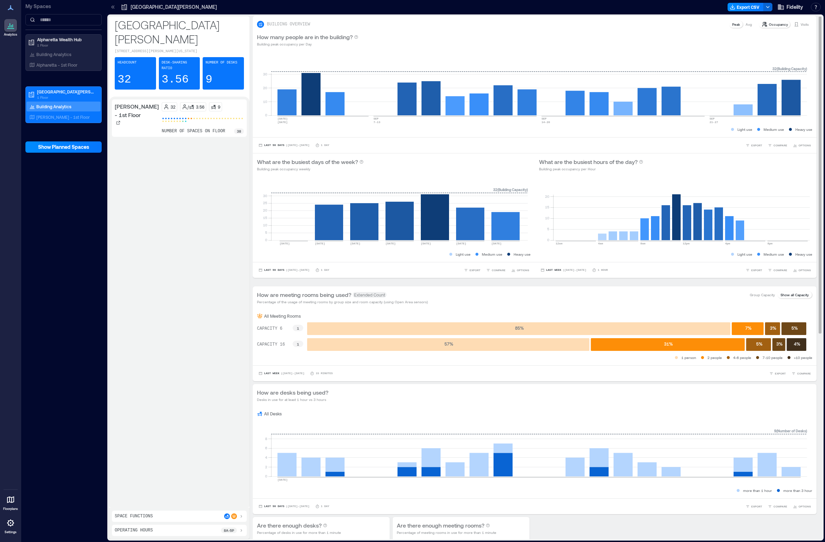
click at [381, 26] on p "Occupancy" at bounding box center [777, 25] width 19 height 6
click at [381, 25] on icon at bounding box center [796, 25] width 6 height 6
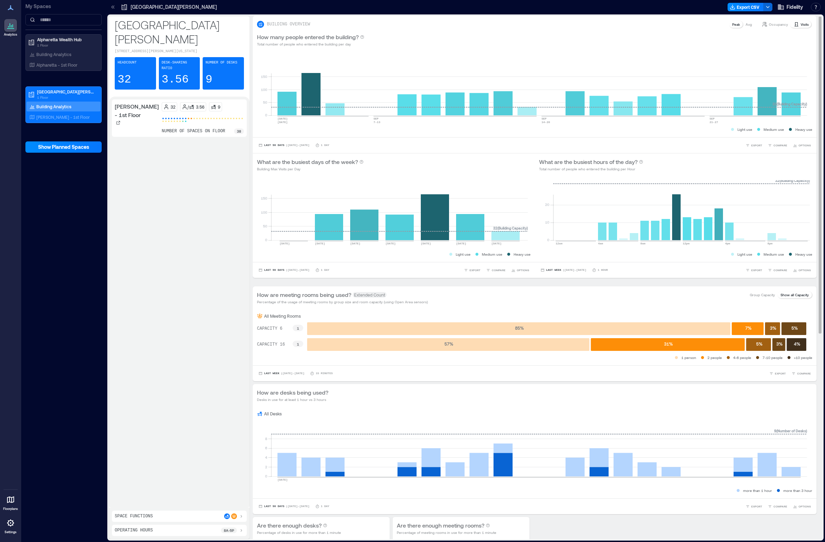
click at [381, 25] on icon at bounding box center [764, 24] width 5 height 5
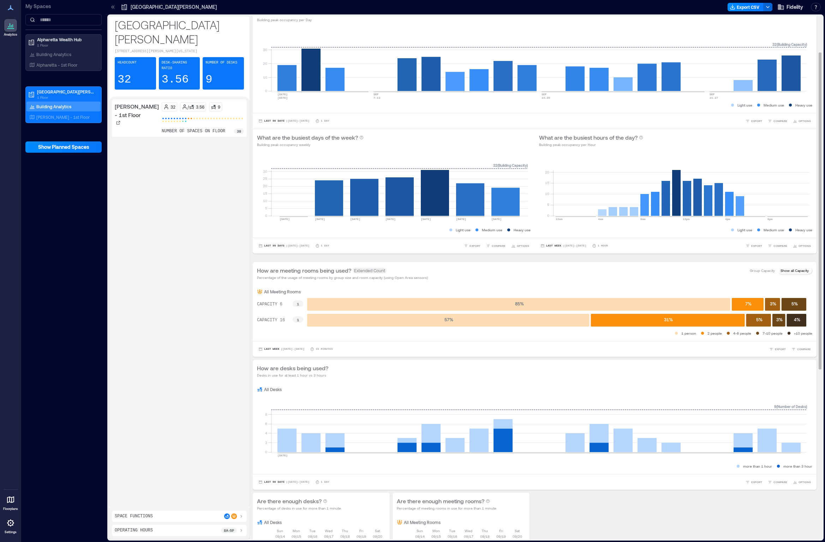
scroll to position [71, 0]
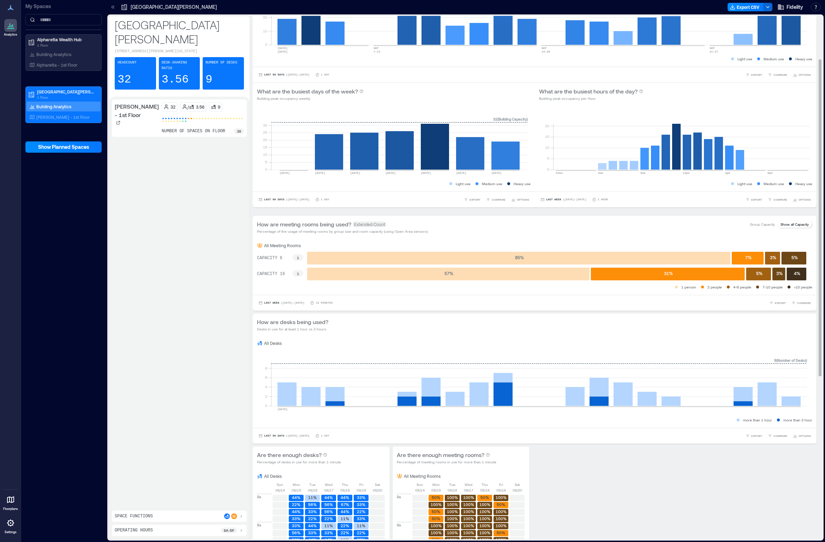
click at [372, 225] on span "Extended Count" at bounding box center [369, 225] width 34 height 6
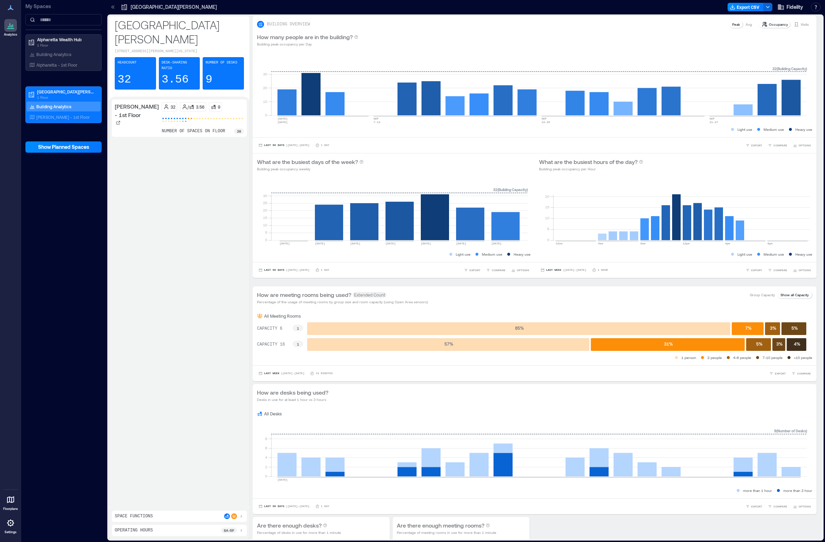
click at [179, 73] on p "3.56" at bounding box center [175, 80] width 27 height 14
click at [136, 57] on div "Headcount 32" at bounding box center [135, 73] width 41 height 32
click at [207, 73] on p "9" at bounding box center [208, 80] width 7 height 14
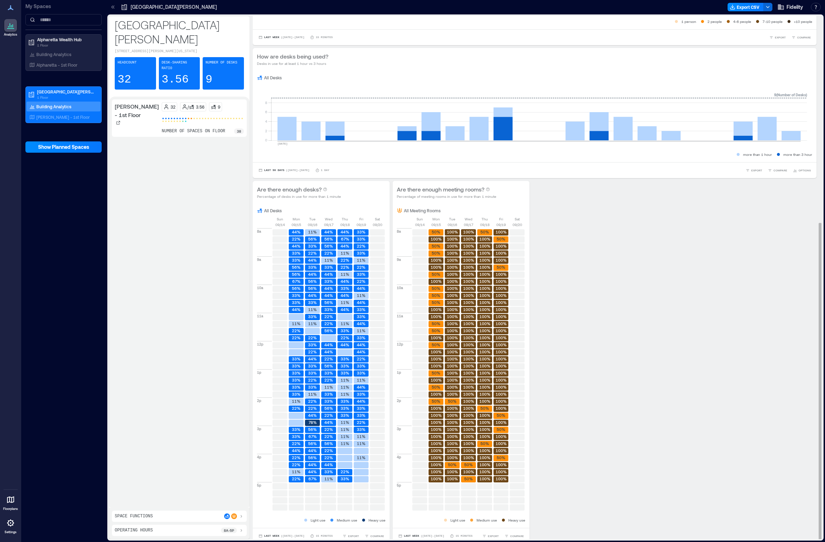
scroll to position [341, 0]
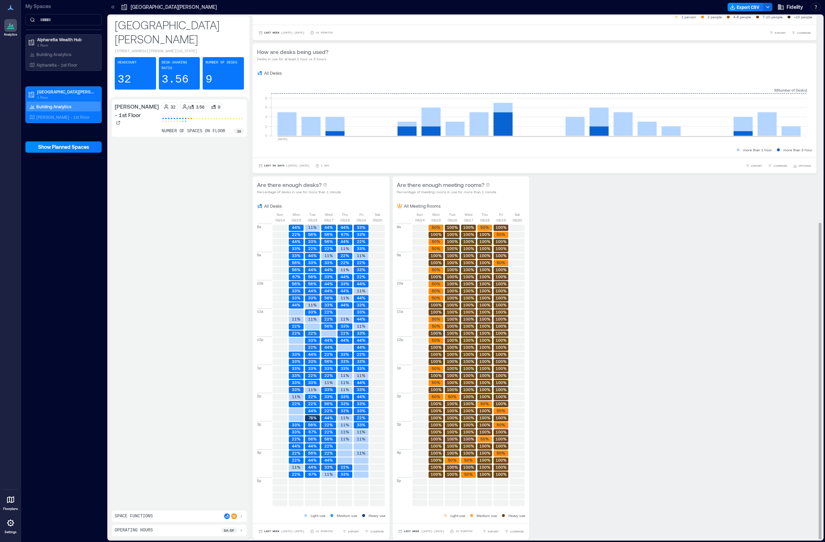
click at [381, 287] on div "Are there enough desks? Percentage of desks in use for more than 1 minute All D…" at bounding box center [534, 357] width 563 height 363
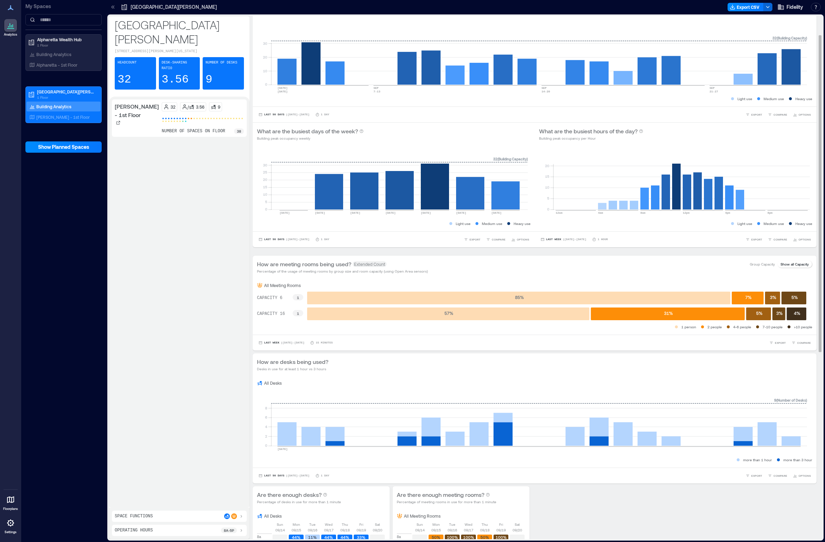
scroll to position [71, 0]
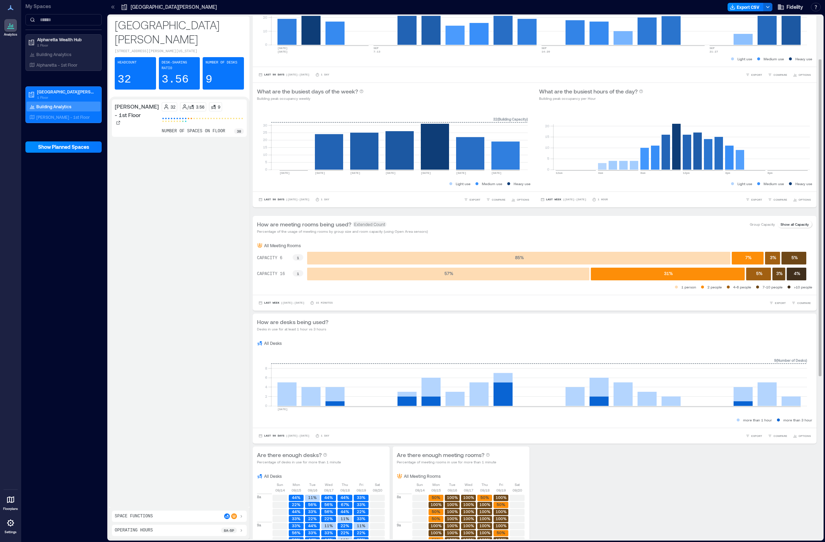
click at [271, 246] on p "All Meeting Rooms" at bounding box center [282, 246] width 37 height 6
click at [44, 115] on p "[PERSON_NAME] - 1st Floor" at bounding box center [62, 117] width 53 height 6
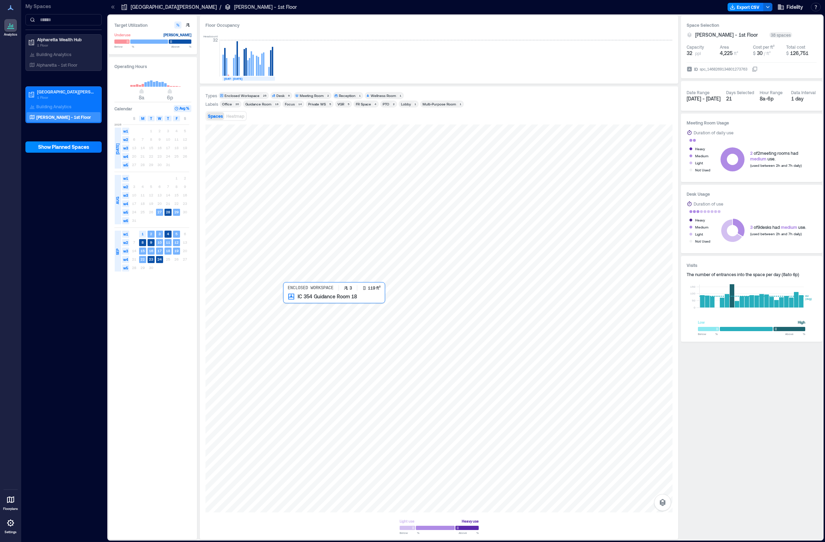
click at [306, 287] on div at bounding box center [438, 319] width 467 height 388
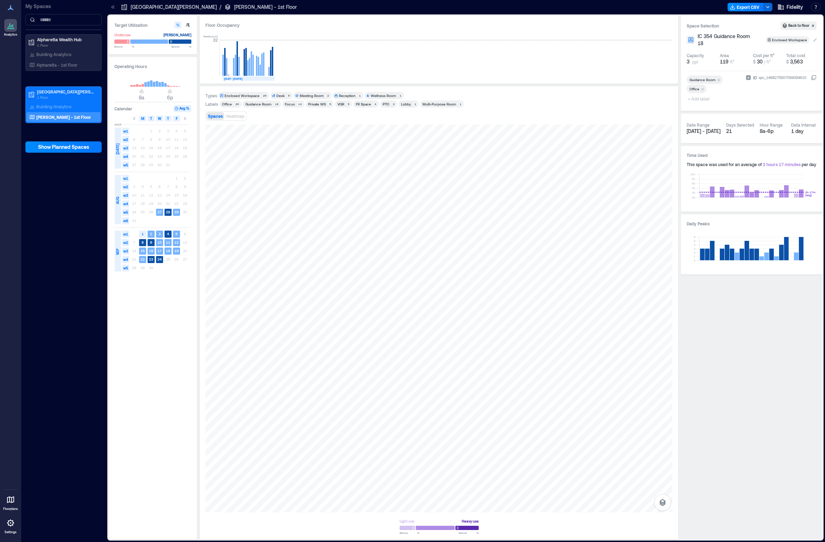
click at [381, 39] on div "Enclosed Workspace" at bounding box center [790, 39] width 36 height 5
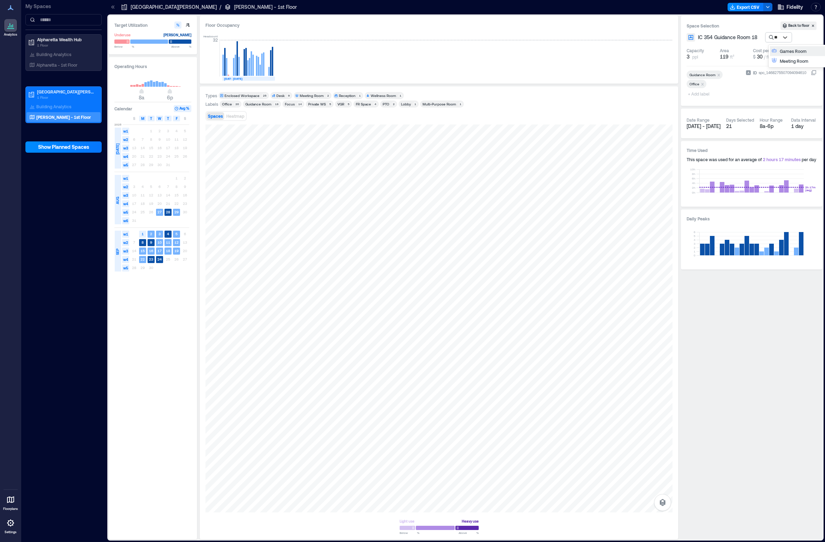
type input "***"
click at [61, 107] on p "Building Analytics" at bounding box center [53, 107] width 35 height 6
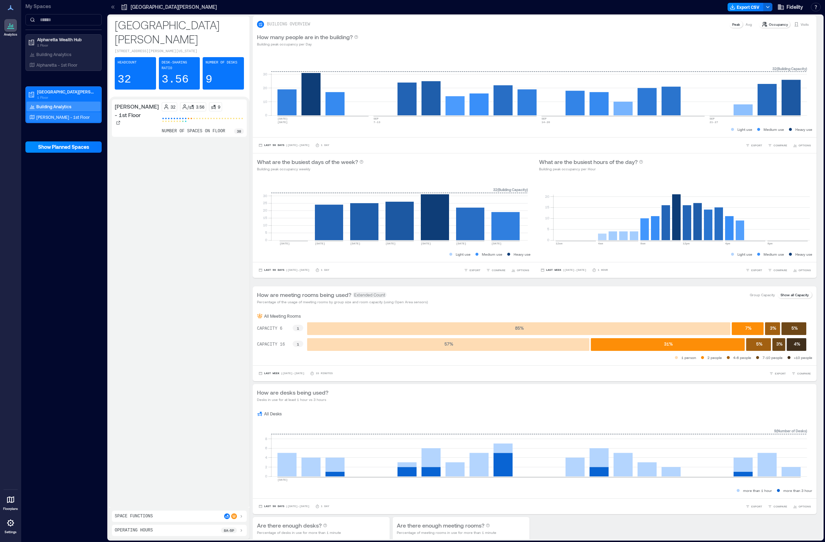
click at [43, 118] on p "[PERSON_NAME] - 1st Floor" at bounding box center [62, 117] width 53 height 6
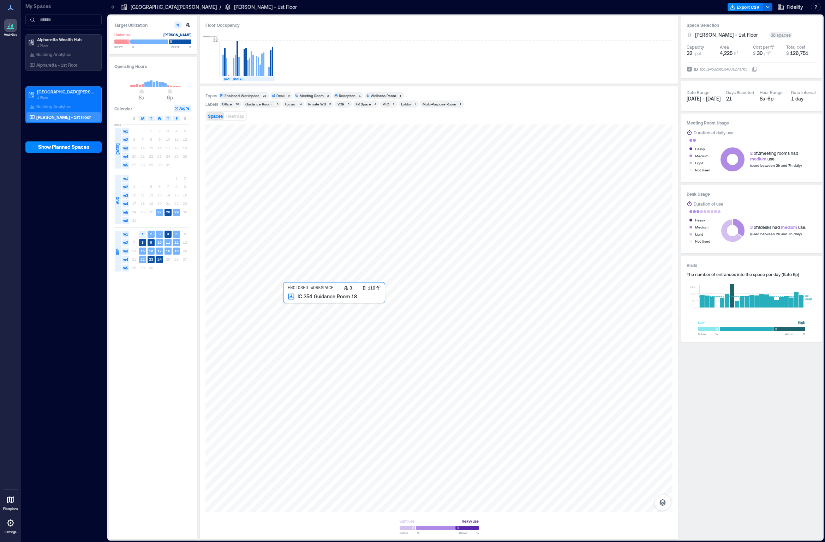
click at [295, 287] on div at bounding box center [438, 319] width 467 height 388
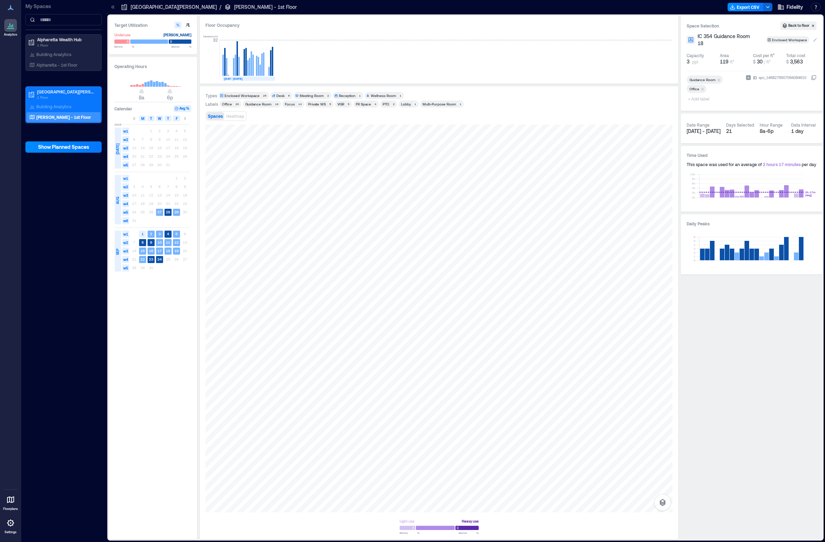
click at [381, 42] on div "Enclosed Workspace" at bounding box center [790, 39] width 36 height 5
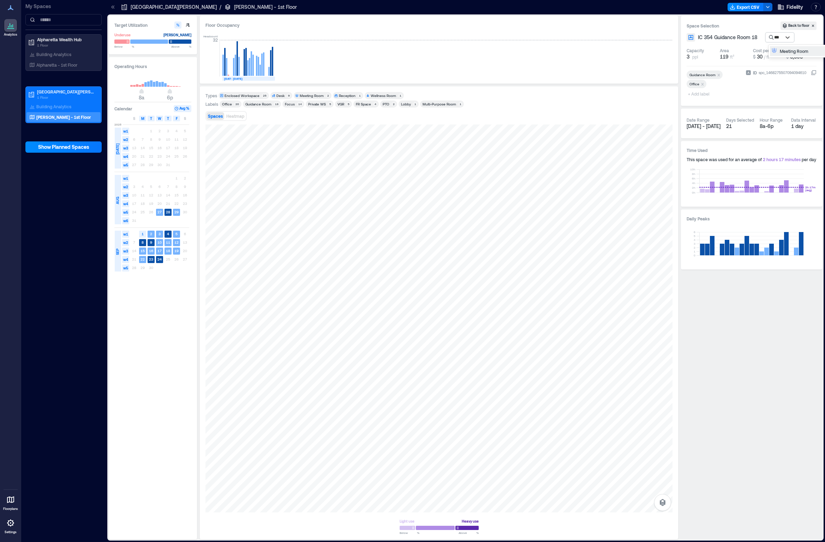
type input "****"
click at [66, 106] on p "Building Analytics" at bounding box center [53, 107] width 35 height 6
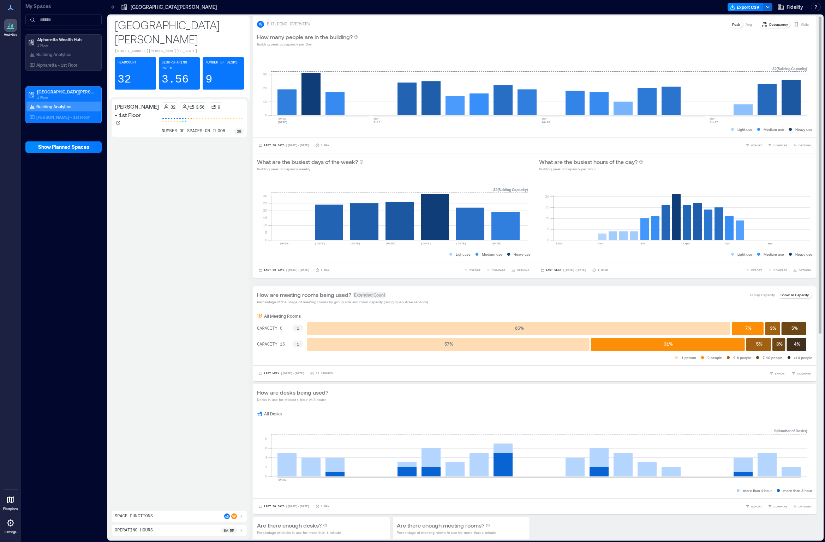
click at [381, 287] on p "Group Capacity" at bounding box center [761, 295] width 25 height 6
click at [381, 287] on p "Show all Capacity" at bounding box center [794, 295] width 28 height 6
click at [274, 287] on span "Last Week" at bounding box center [271, 374] width 15 height 0
click at [283, 287] on span "Last 7 Days" at bounding box center [275, 333] width 23 height 5
click at [271, 287] on span "Last 7 Days" at bounding box center [273, 374] width 19 height 0
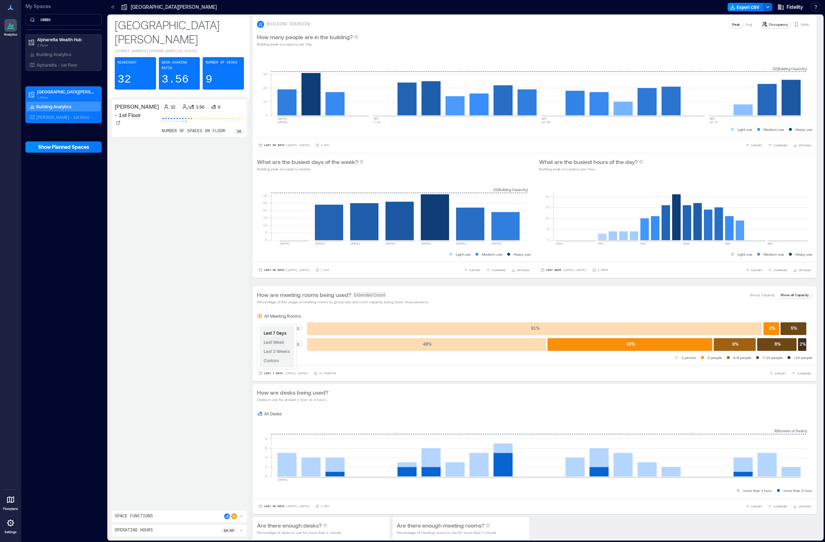
click at [280, 287] on span "Last Week" at bounding box center [274, 342] width 20 height 5
click at [57, 115] on p "[PERSON_NAME] - 1st Floor" at bounding box center [62, 117] width 53 height 6
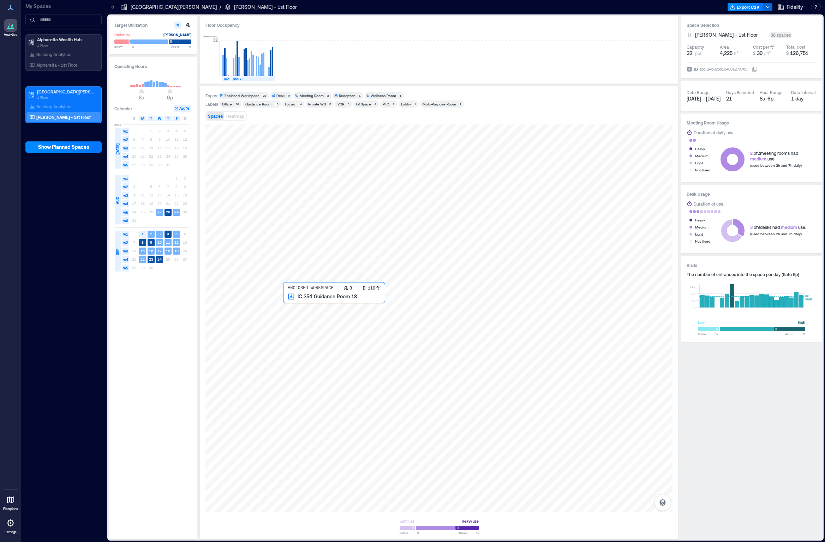
click at [293, 287] on div at bounding box center [438, 319] width 467 height 388
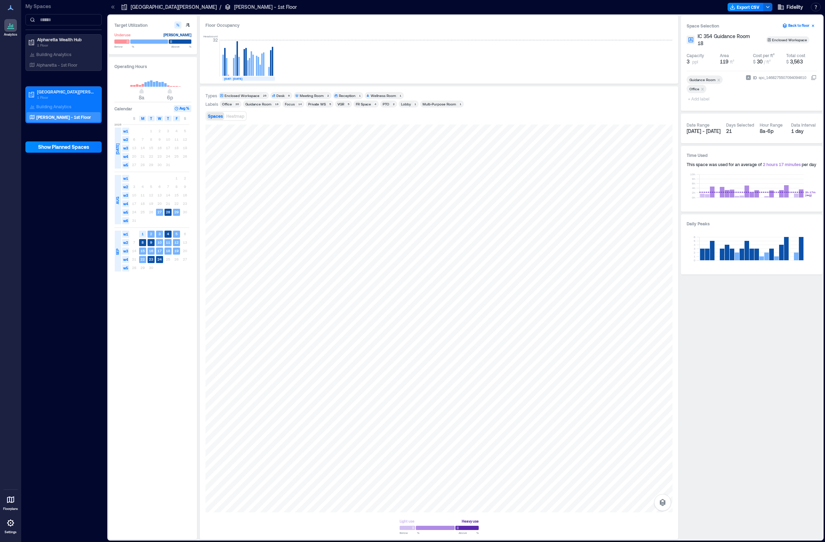
click at [381, 25] on button "Back to floor" at bounding box center [798, 26] width 36 height 8
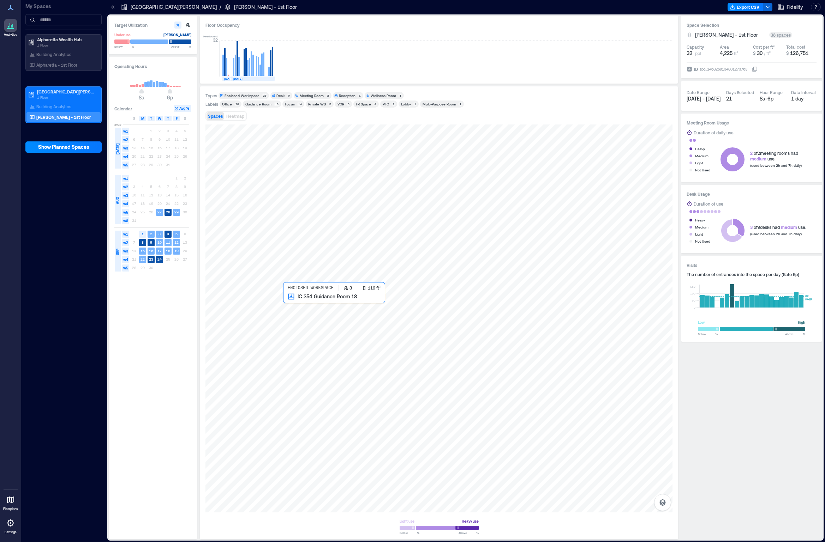
click at [316, 287] on div at bounding box center [438, 319] width 467 height 388
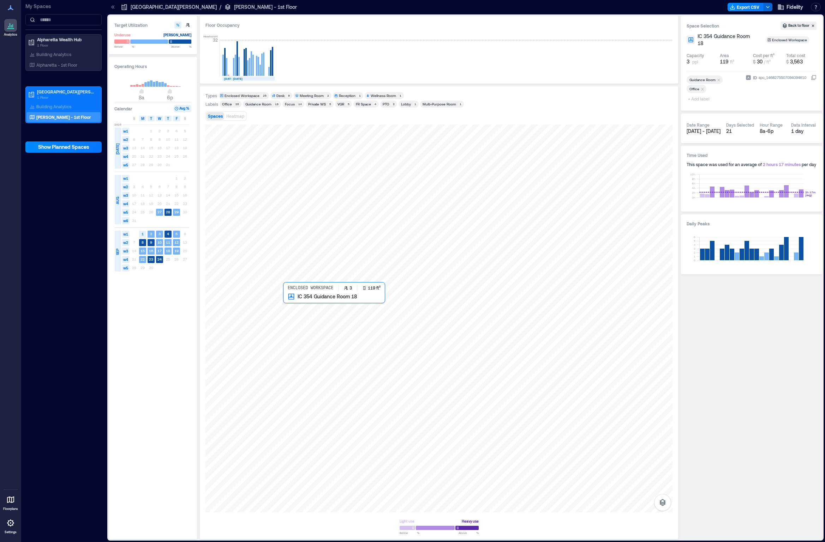
click at [303, 287] on div at bounding box center [438, 319] width 467 height 388
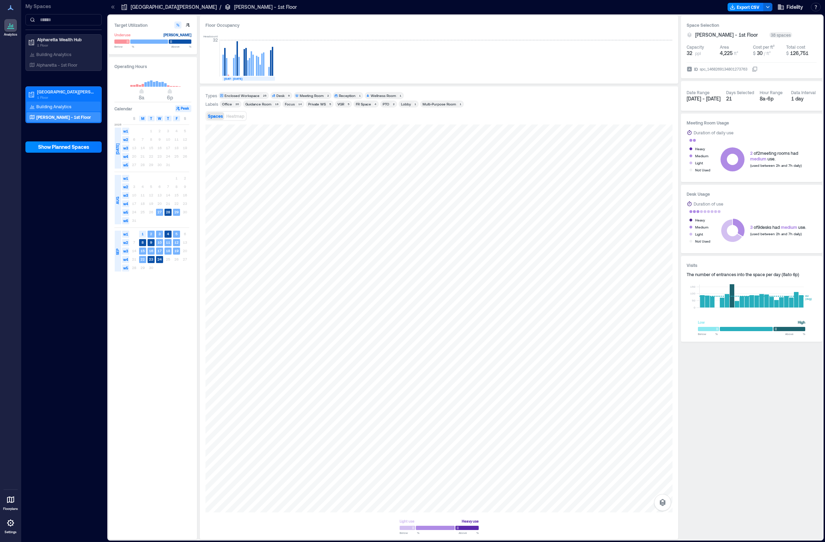
click at [72, 105] on div "Building Analytics" at bounding box center [63, 107] width 74 height 10
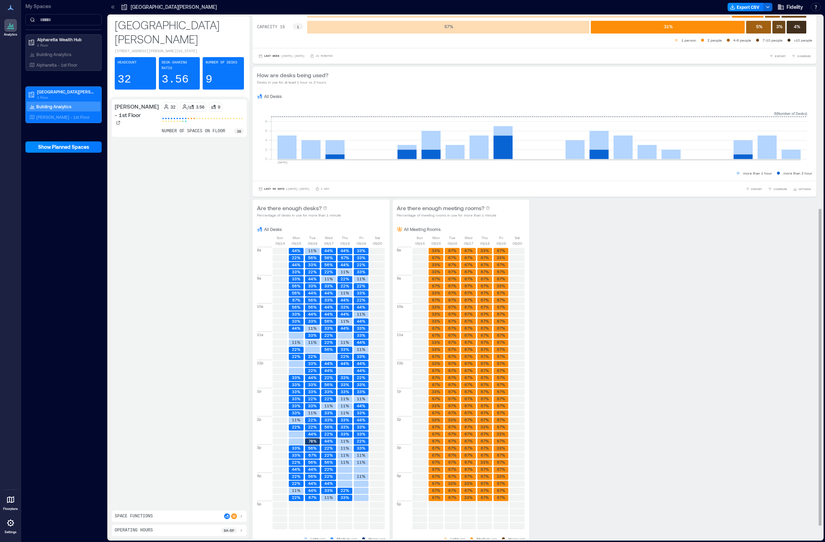
scroll to position [341, 0]
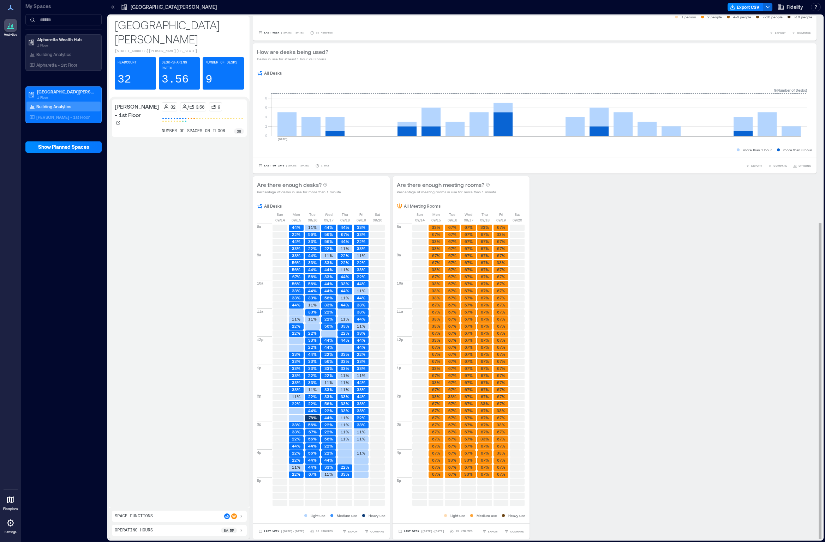
click at [381, 231] on div "Are there enough desks? Percentage of desks in use for more than 1 minute All D…" at bounding box center [534, 357] width 563 height 363
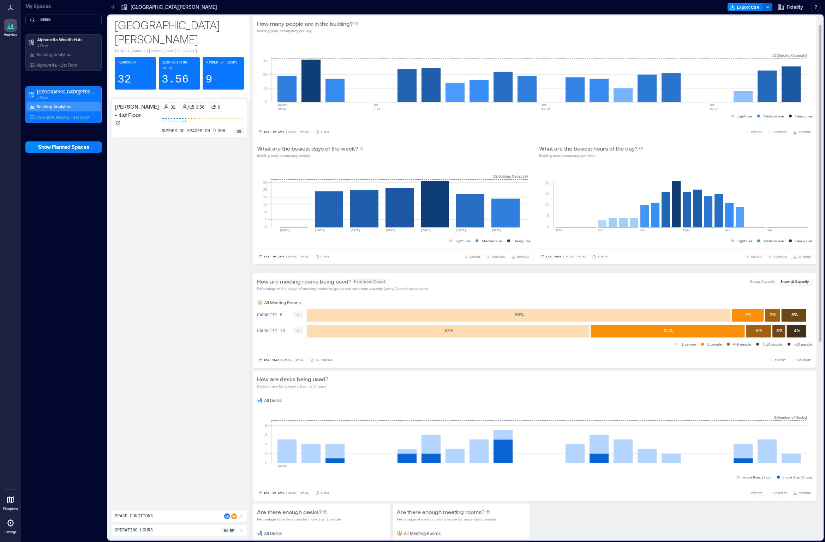
scroll to position [0, 0]
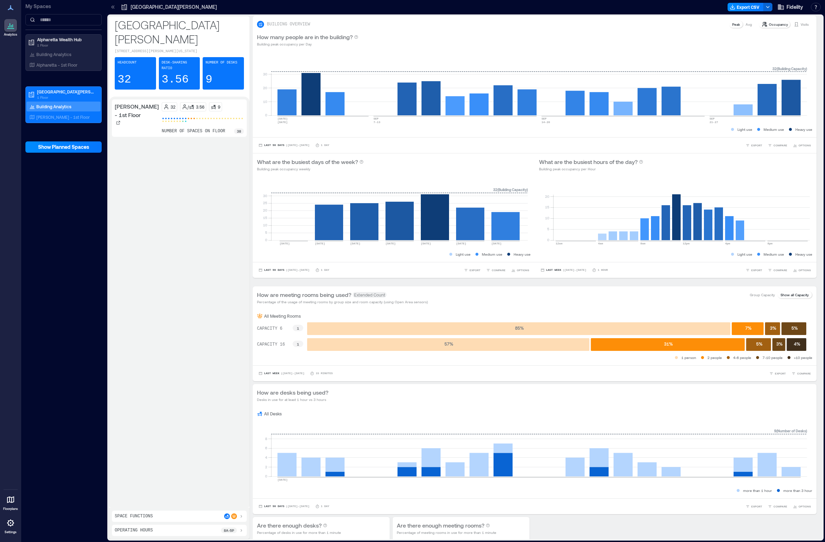
click at [11, 287] on icon at bounding box center [10, 523] width 8 height 8
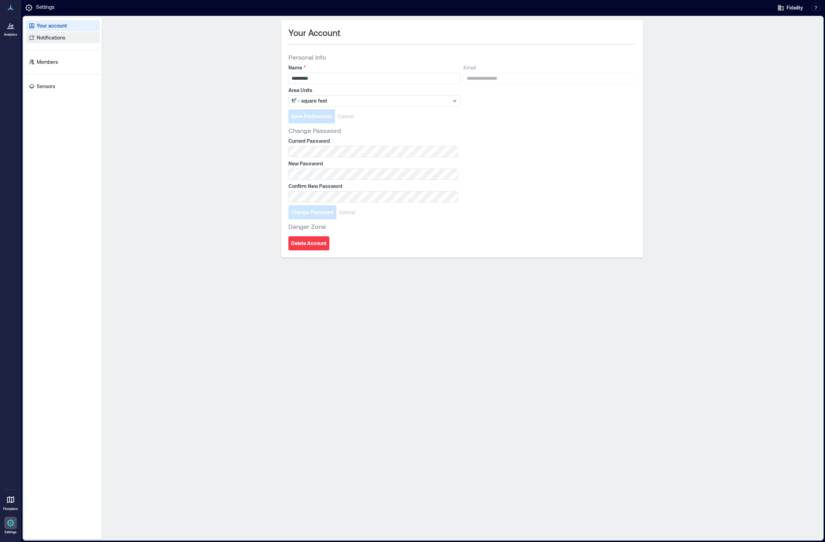
click at [55, 35] on p "Notifications" at bounding box center [51, 37] width 29 height 7
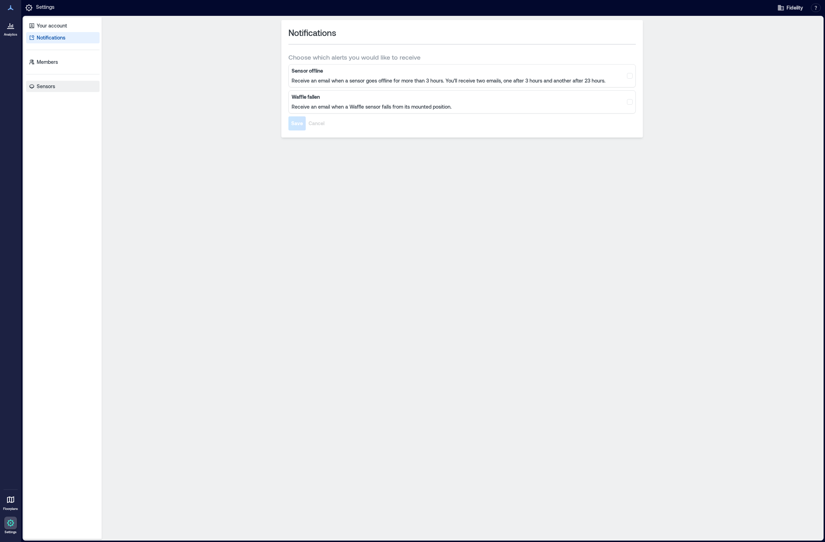
click at [46, 86] on p "Sensors" at bounding box center [46, 86] width 18 height 7
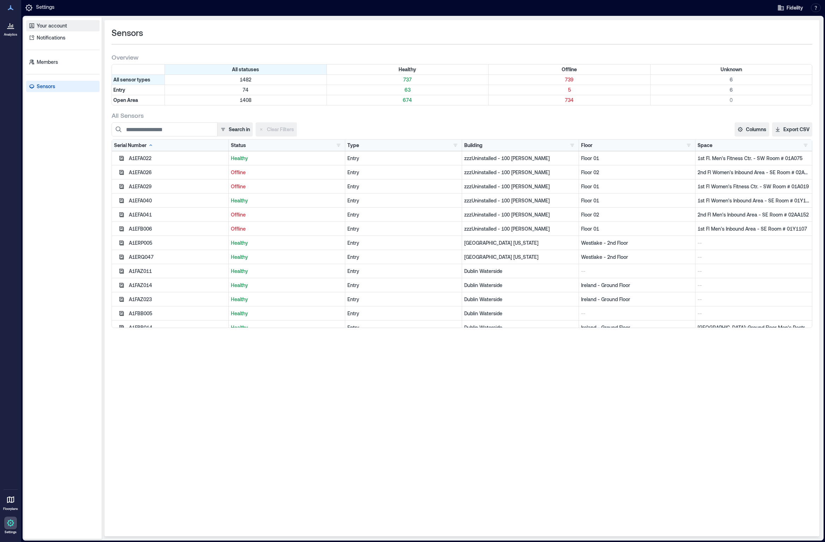
click at [55, 24] on p "Your account" at bounding box center [52, 25] width 30 height 7
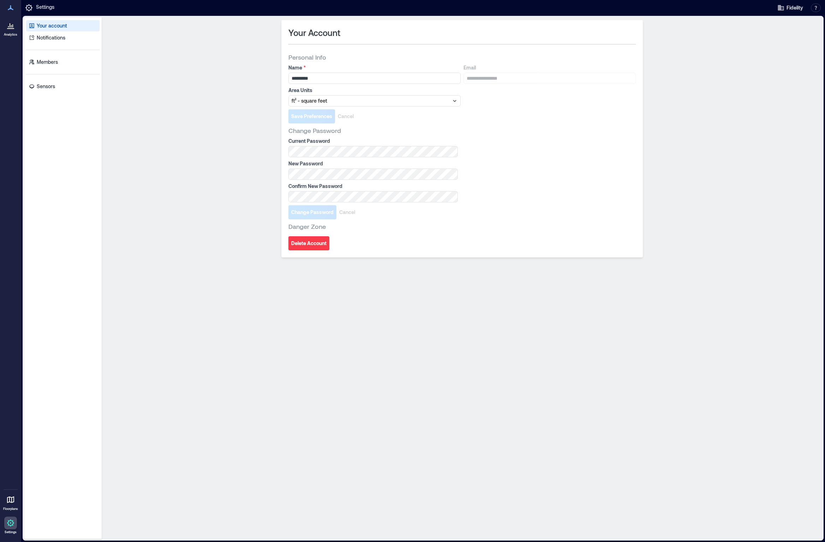
click at [13, 29] on icon at bounding box center [10, 28] width 7 height 1
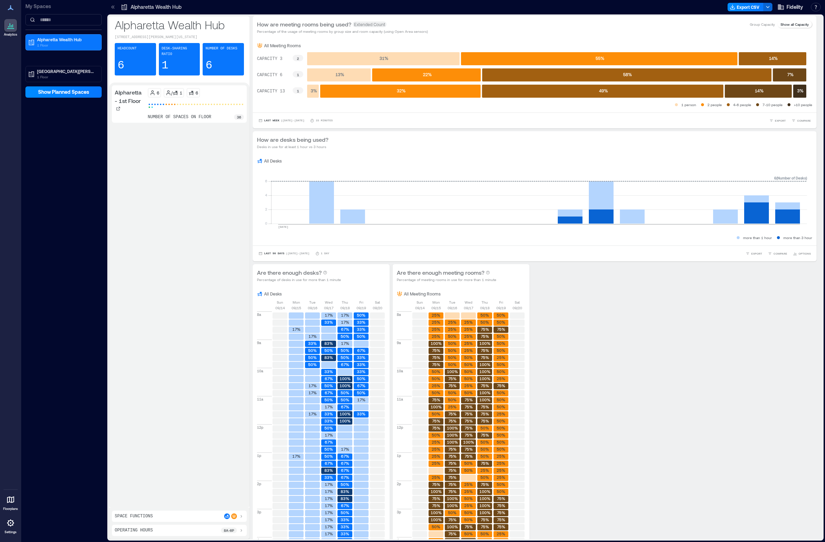
click at [11, 8] on icon at bounding box center [11, 7] width 6 height 5
click at [9, 24] on icon at bounding box center [10, 25] width 8 height 8
click at [52, 74] on p "[GEOGRAPHIC_DATA][PERSON_NAME]" at bounding box center [66, 71] width 59 height 6
click at [53, 85] on p "Building Analytics" at bounding box center [53, 86] width 35 height 6
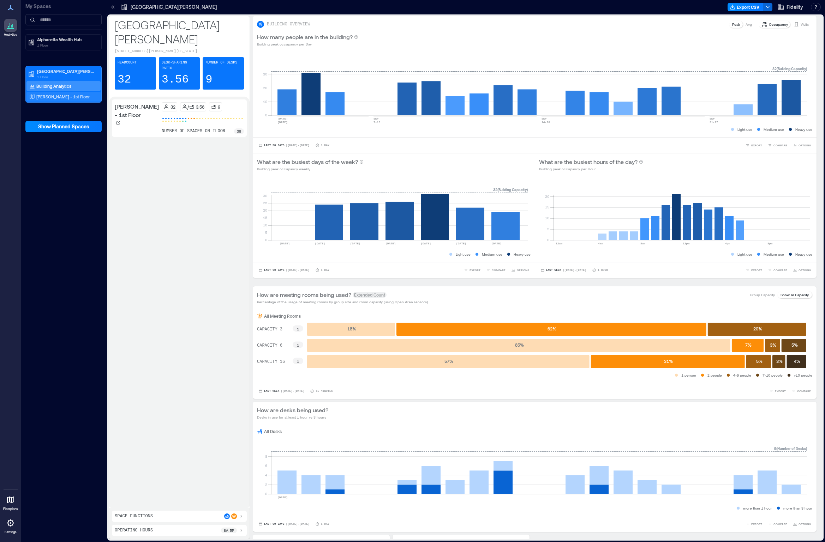
click at [75, 97] on p "[PERSON_NAME] - 1st Floor" at bounding box center [62, 97] width 53 height 6
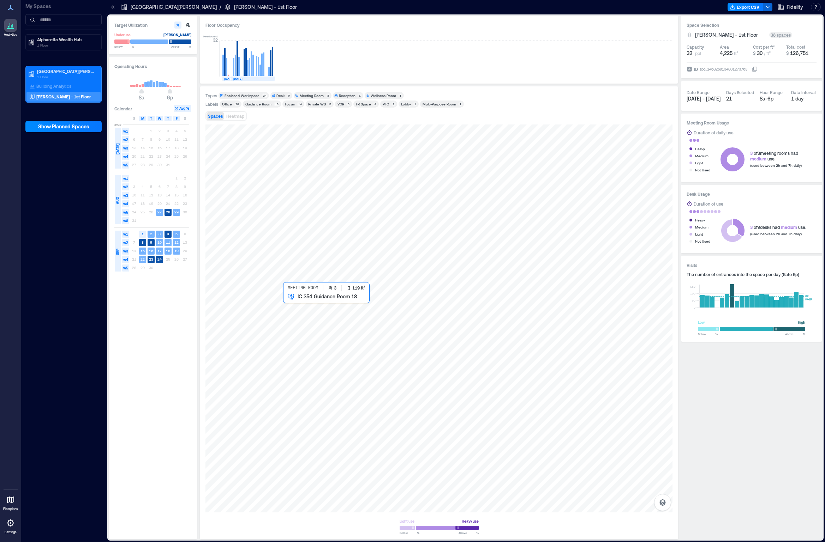
click at [304, 287] on div at bounding box center [438, 319] width 467 height 388
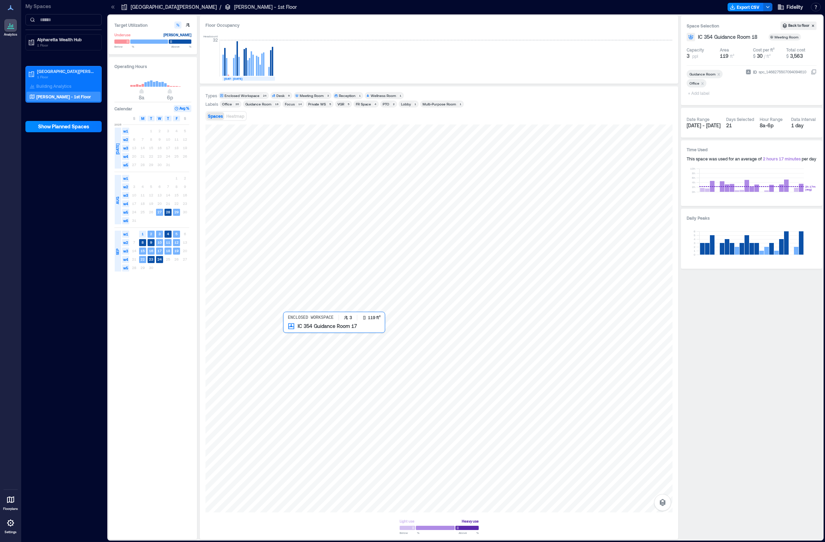
click at [305, 287] on div at bounding box center [438, 319] width 467 height 388
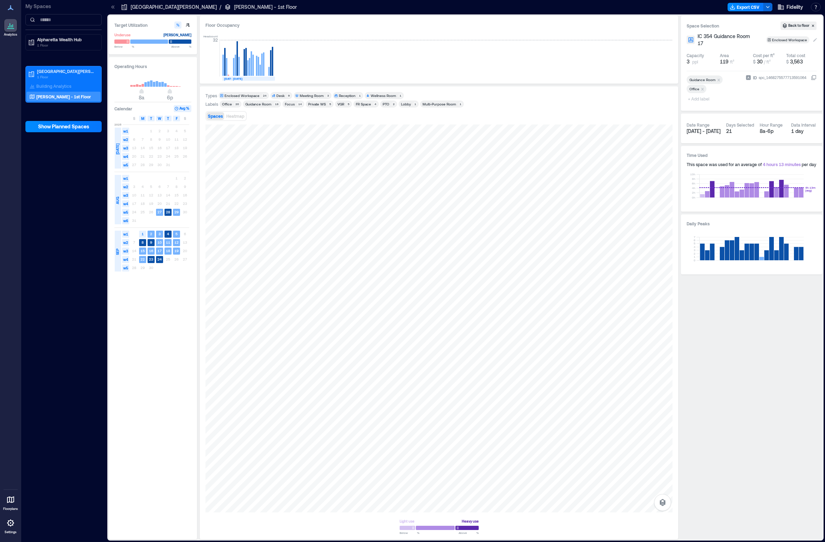
click at [381, 40] on div "Enclosed Workspace" at bounding box center [790, 39] width 36 height 5
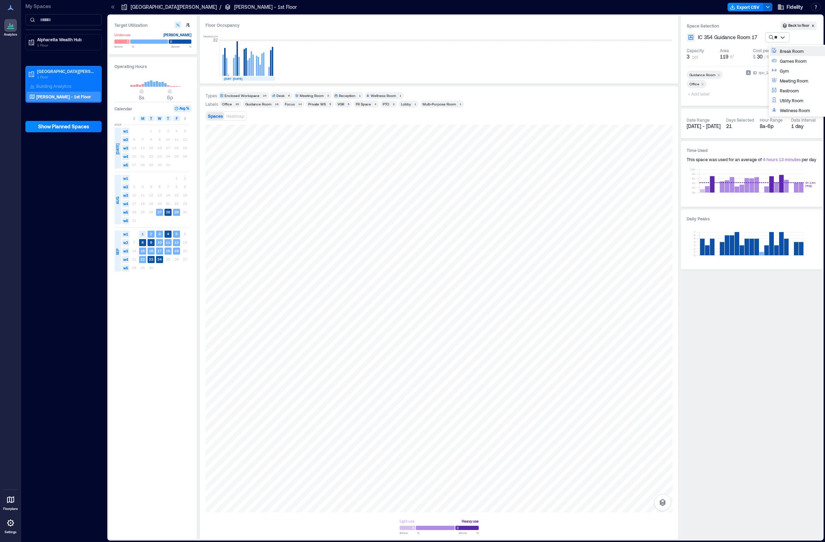
type input "***"
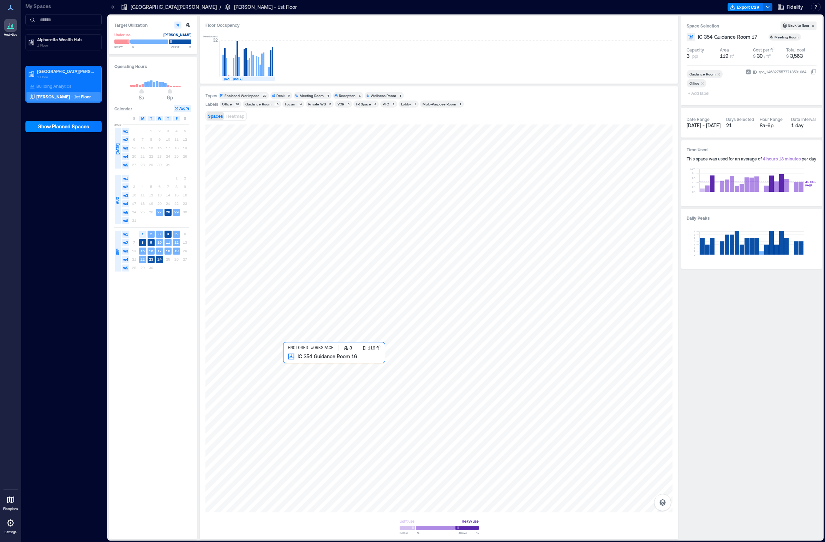
click at [307, 287] on div at bounding box center [438, 319] width 467 height 388
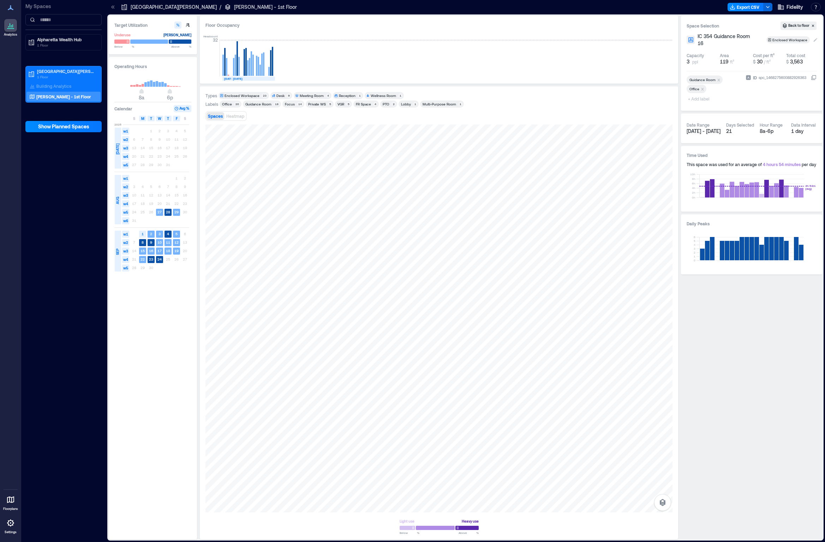
click at [381, 41] on div "Enclosed Workspace" at bounding box center [790, 39] width 36 height 5
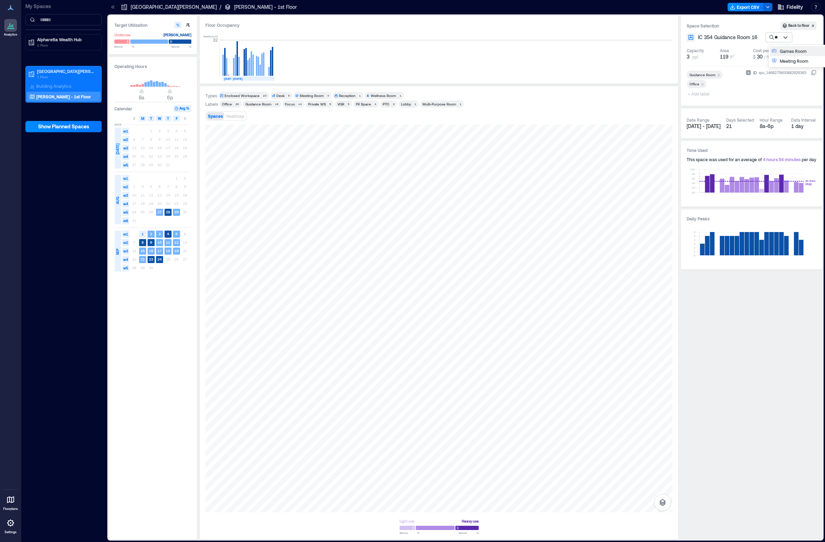
type input "***"
click at [303, 287] on div at bounding box center [438, 319] width 467 height 388
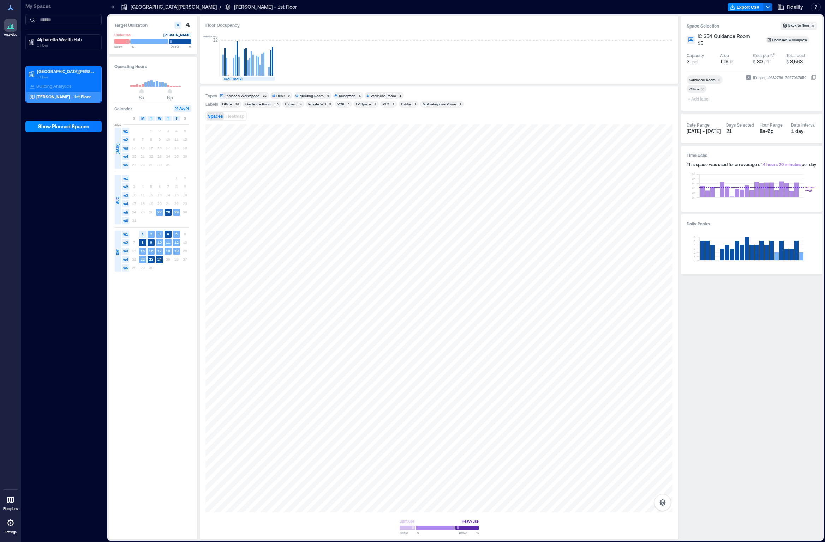
click at [381, 40] on div "Enclosed Workspace" at bounding box center [790, 39] width 36 height 5
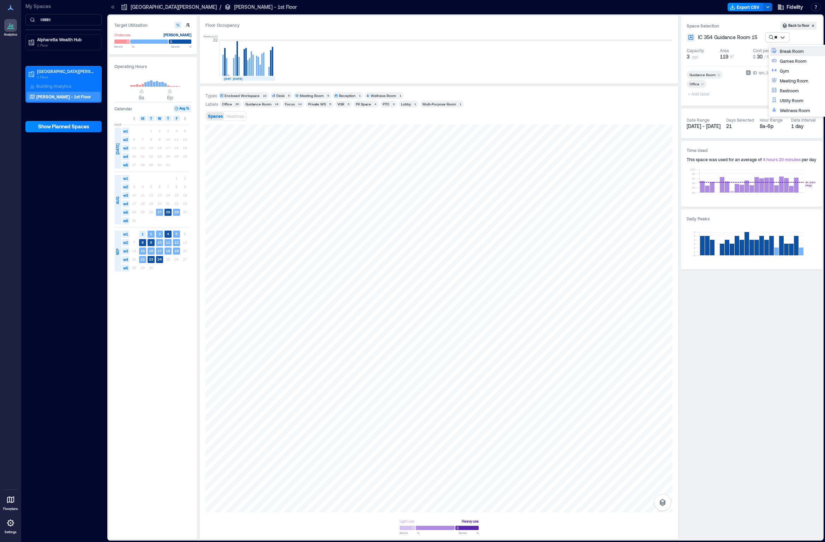
type input "***"
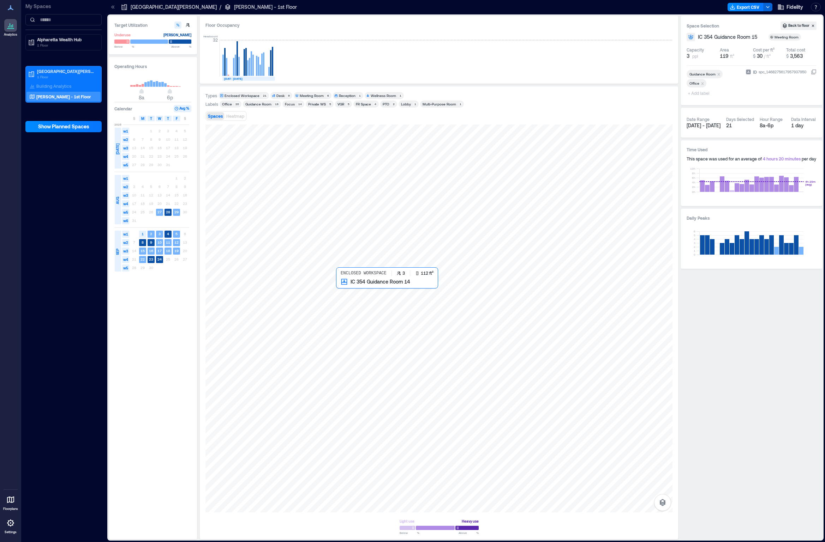
click at [360, 287] on div at bounding box center [438, 319] width 467 height 388
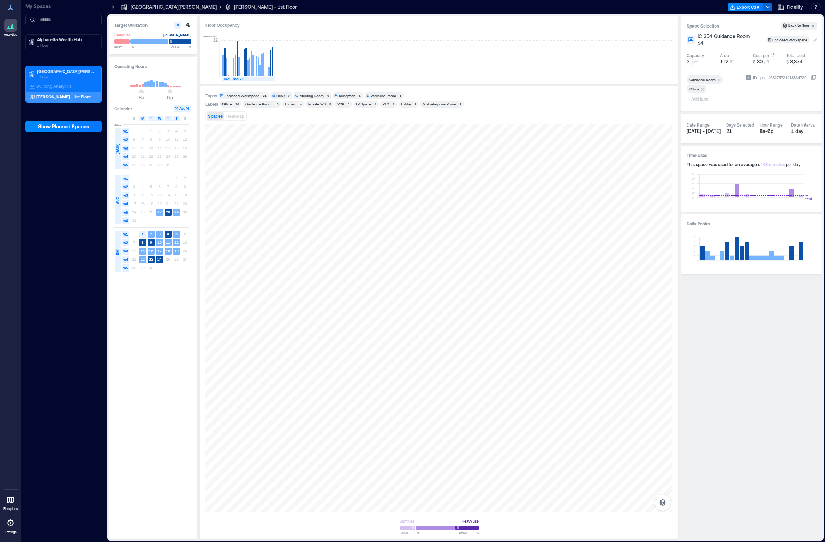
click at [381, 40] on div "Enclosed Workspace" at bounding box center [790, 39] width 36 height 5
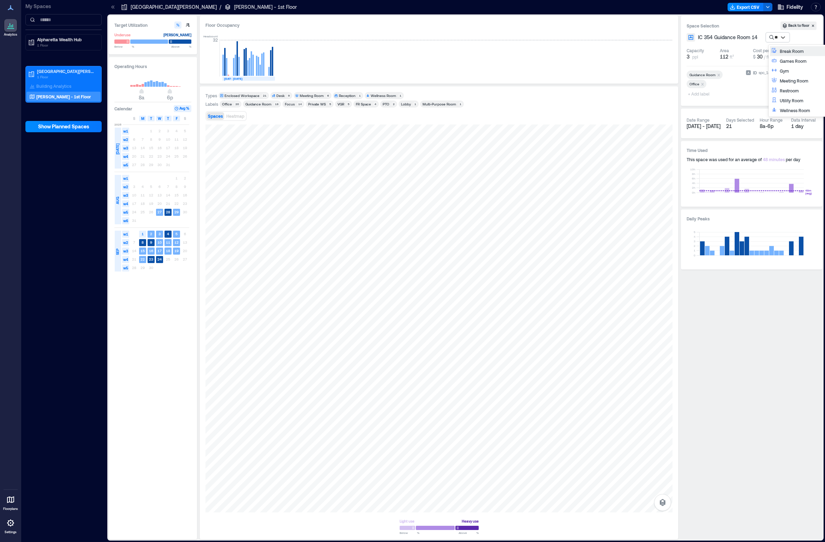
type input "***"
click at [351, 287] on div at bounding box center [438, 319] width 467 height 388
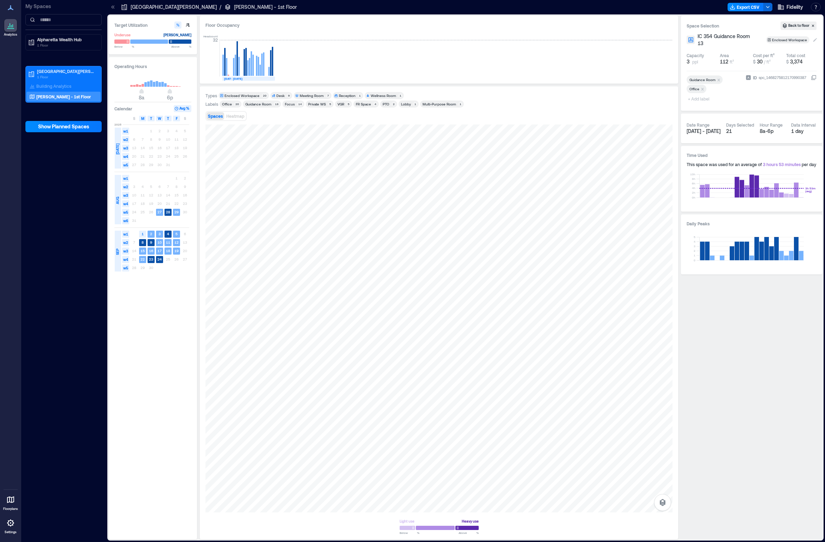
click at [381, 41] on div "Enclosed Workspace" at bounding box center [790, 39] width 36 height 5
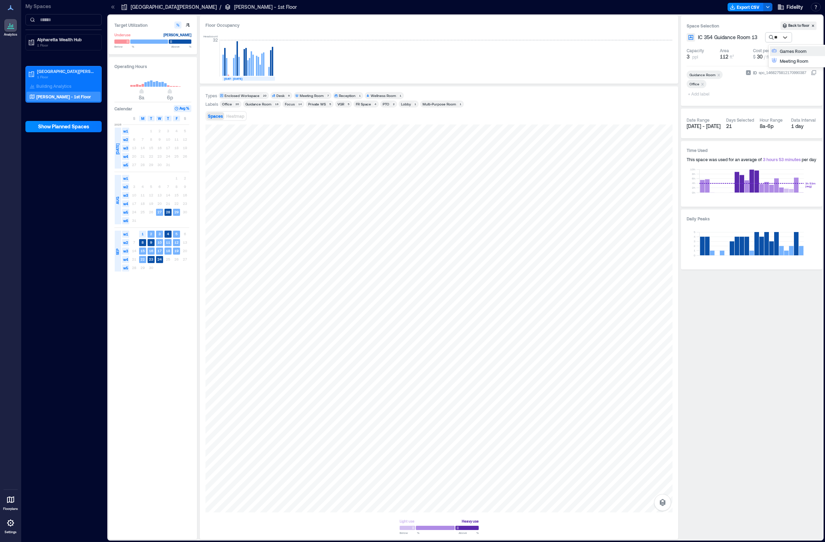
type input "***"
click at [360, 287] on div at bounding box center [438, 319] width 467 height 388
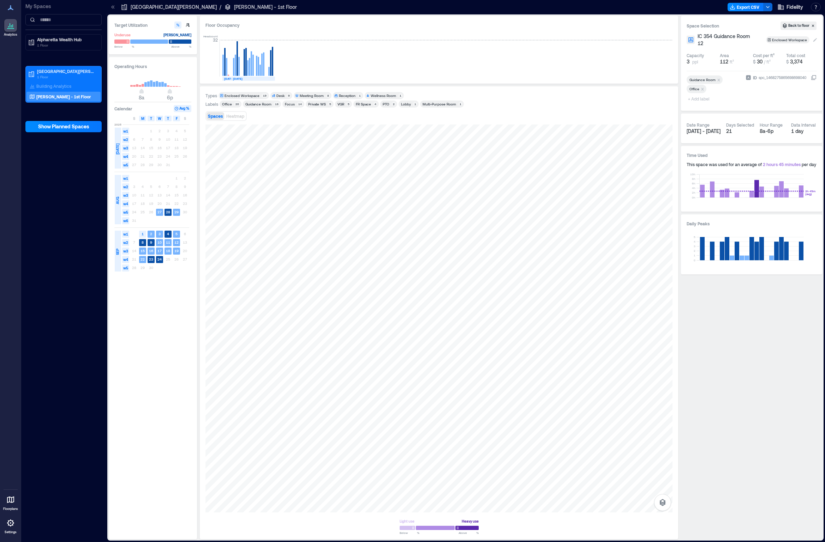
click at [381, 41] on div "Enclosed Workspace" at bounding box center [790, 39] width 36 height 5
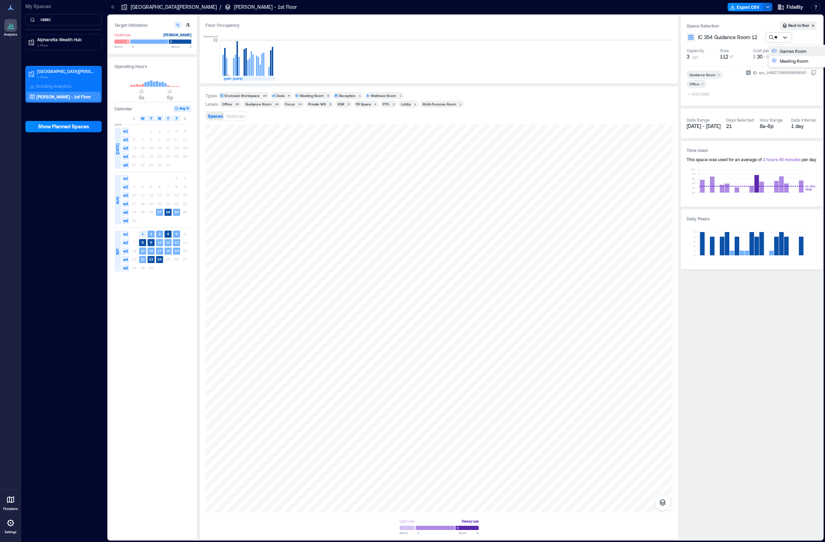
type input "***"
click at [349, 287] on div at bounding box center [438, 319] width 467 height 388
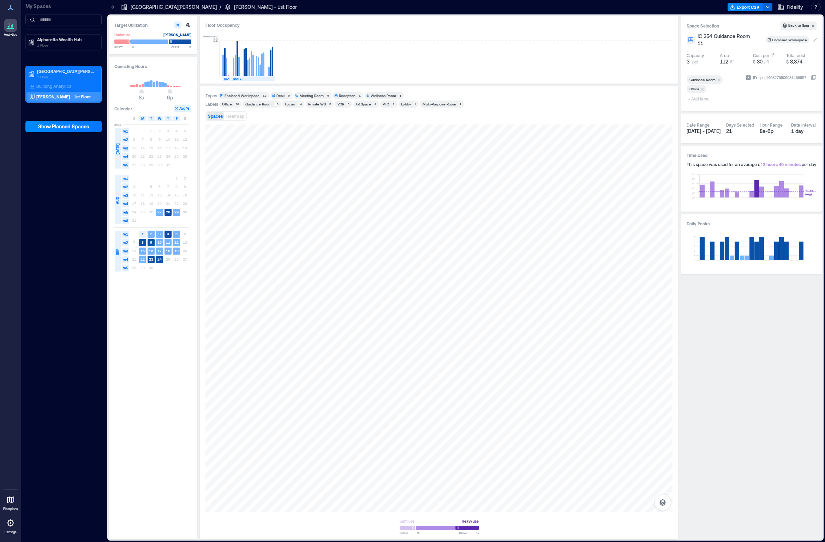
click at [381, 41] on div "Enclosed Workspace" at bounding box center [790, 39] width 36 height 5
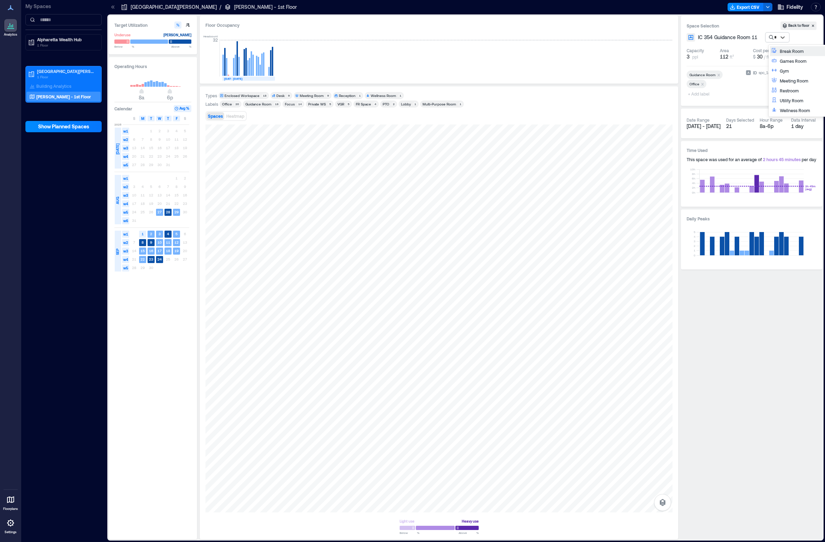
type input "**"
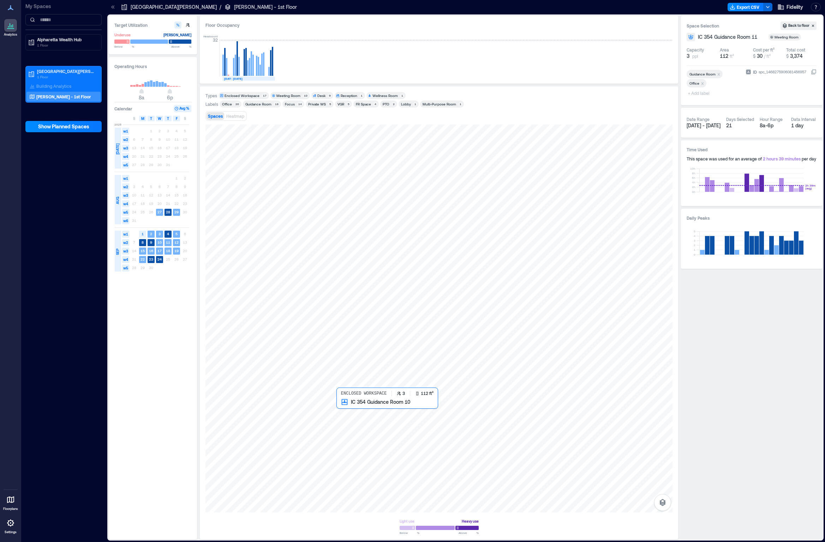
click at [358, 287] on div at bounding box center [438, 319] width 467 height 388
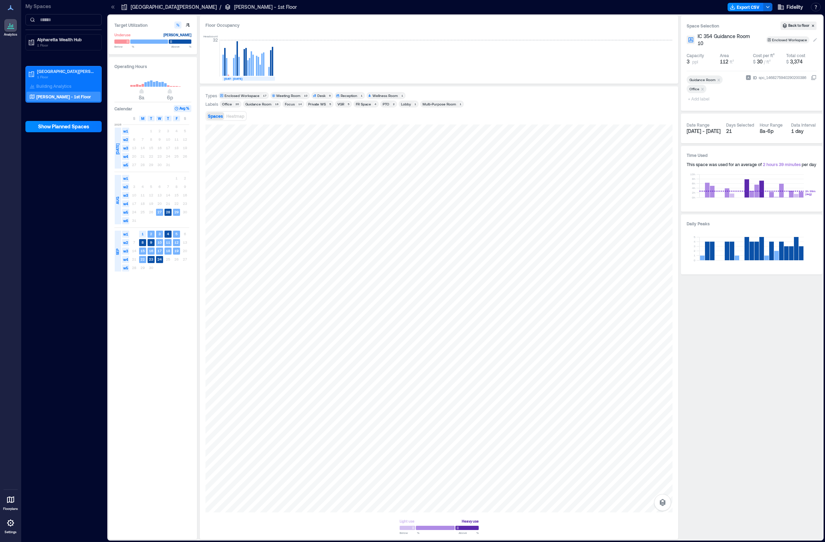
click at [381, 40] on div "Enclosed Workspace" at bounding box center [790, 39] width 36 height 5
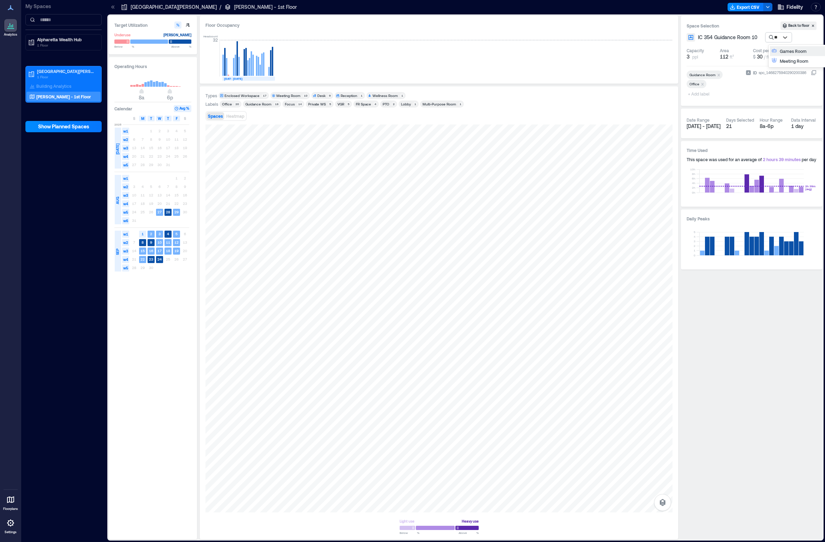
type input "***"
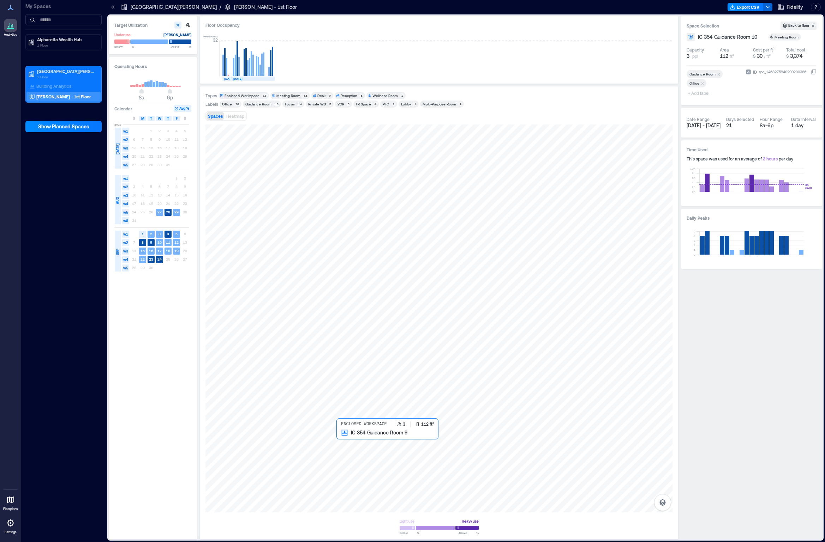
click at [346, 287] on div at bounding box center [438, 319] width 467 height 388
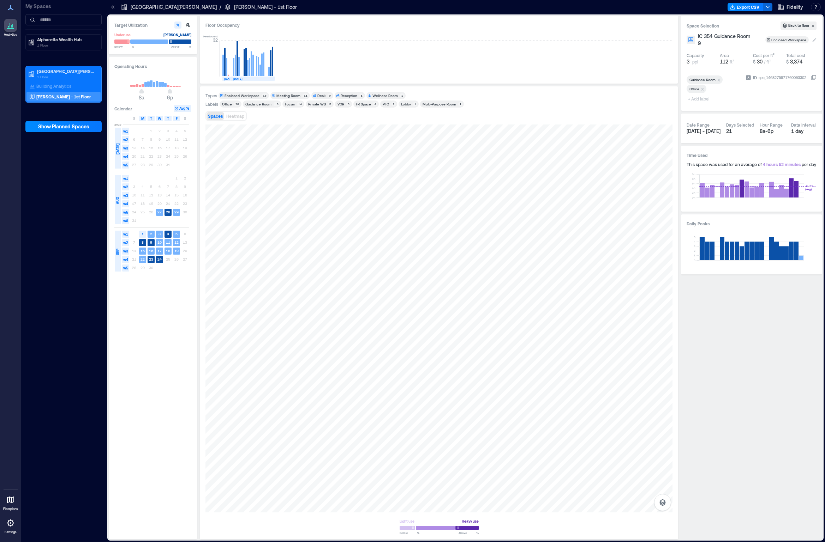
click at [381, 39] on div "Enclosed Workspace" at bounding box center [789, 39] width 36 height 5
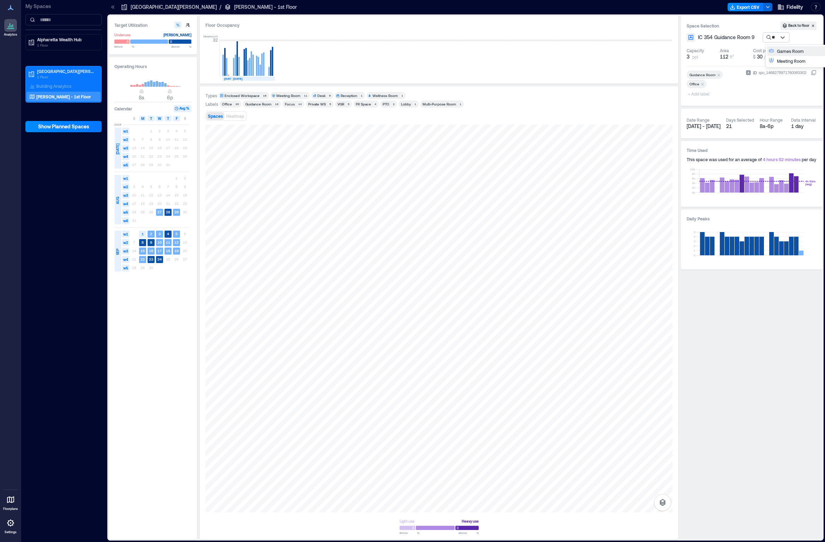
type input "***"
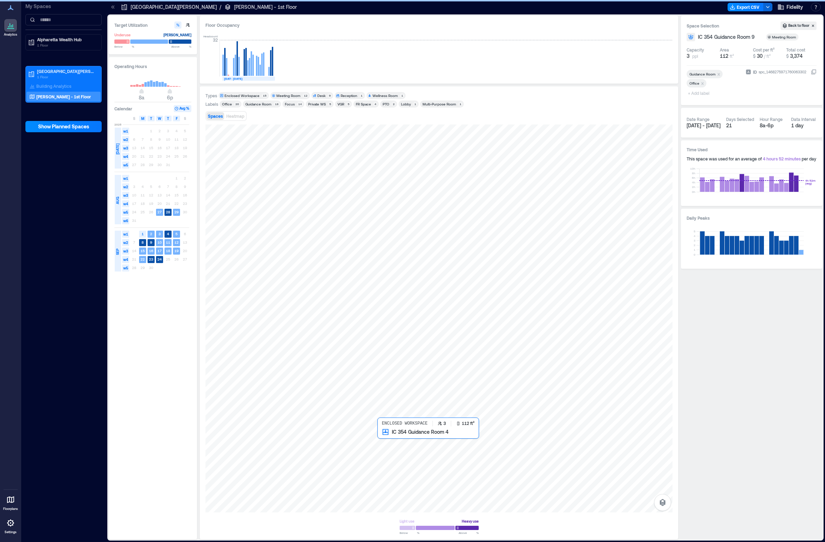
click at [362, 287] on div at bounding box center [438, 319] width 467 height 388
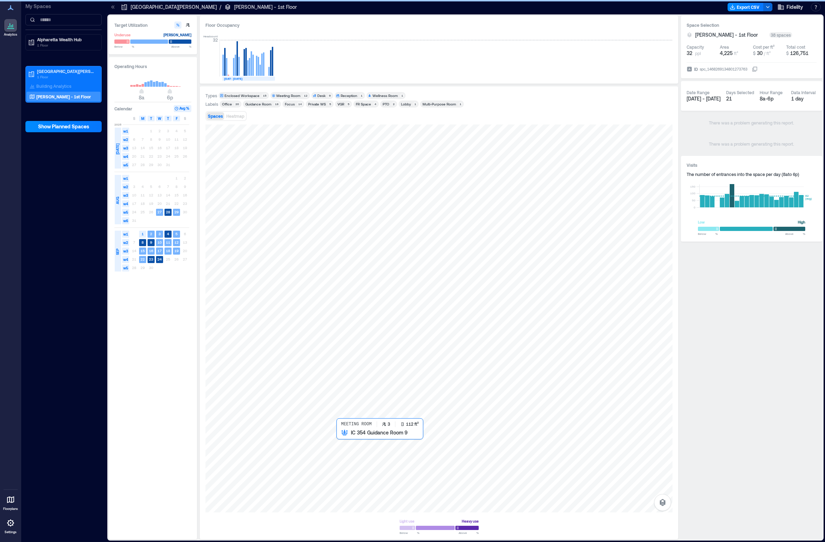
click at [350, 287] on div at bounding box center [438, 319] width 467 height 388
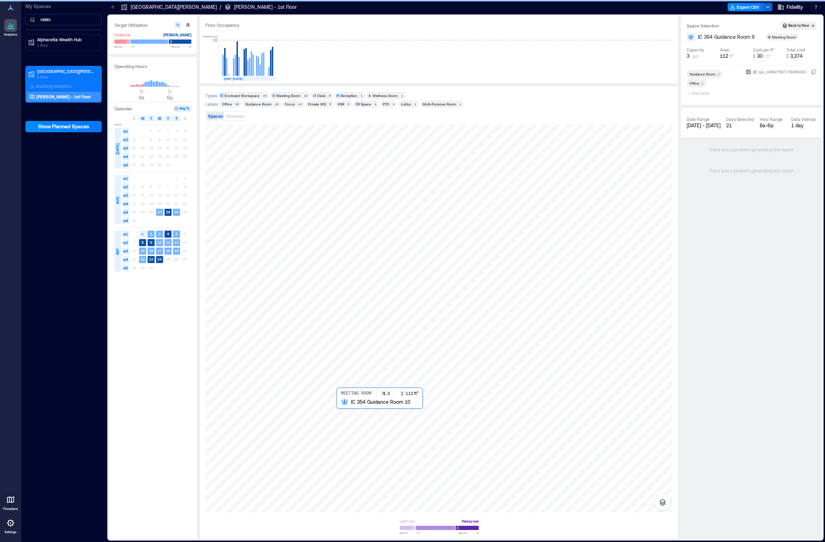
click at [357, 287] on div at bounding box center [438, 319] width 467 height 388
click at [381, 287] on div at bounding box center [438, 319] width 467 height 388
click at [381, 41] on div "Enclosed Workspace" at bounding box center [789, 39] width 36 height 5
type input "*"
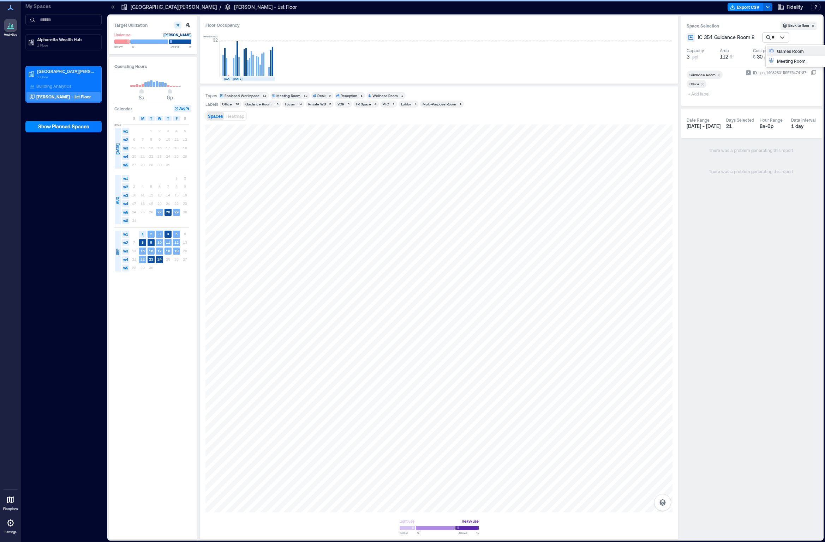
type input "***"
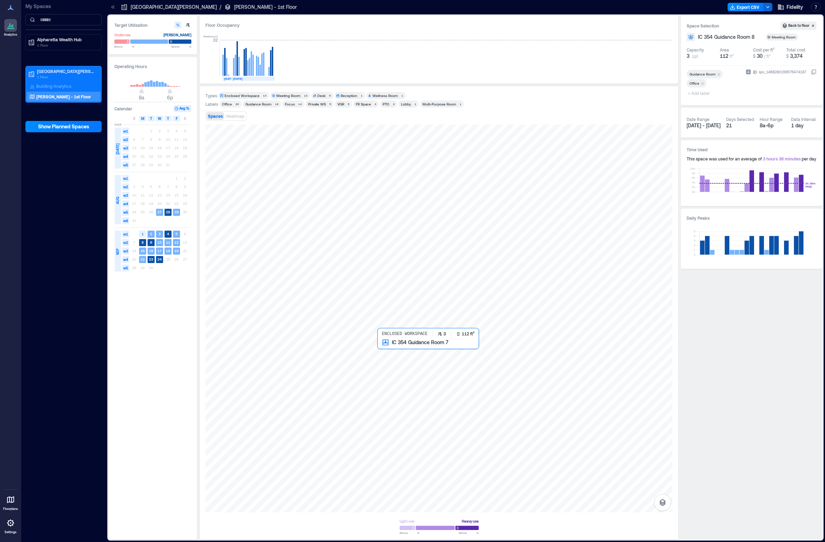
click at [381, 287] on div at bounding box center [438, 319] width 467 height 388
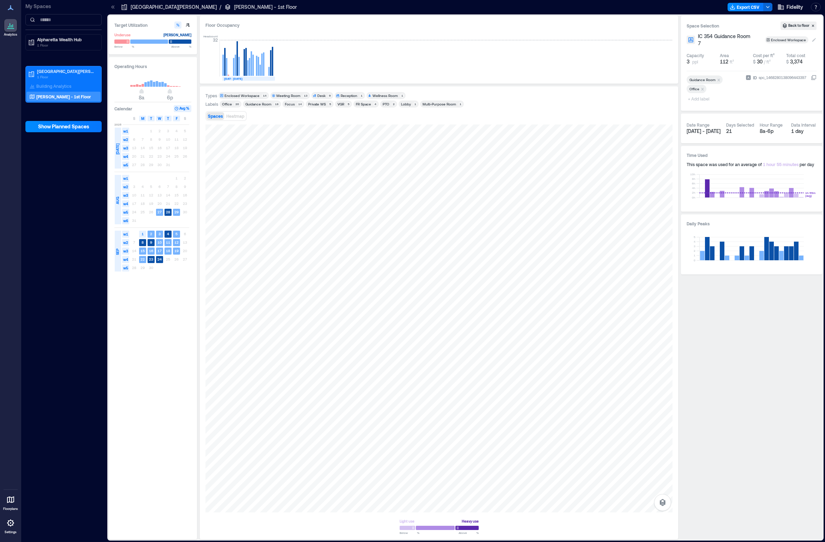
click at [381, 37] on div "Enclosed Workspace" at bounding box center [789, 39] width 36 height 5
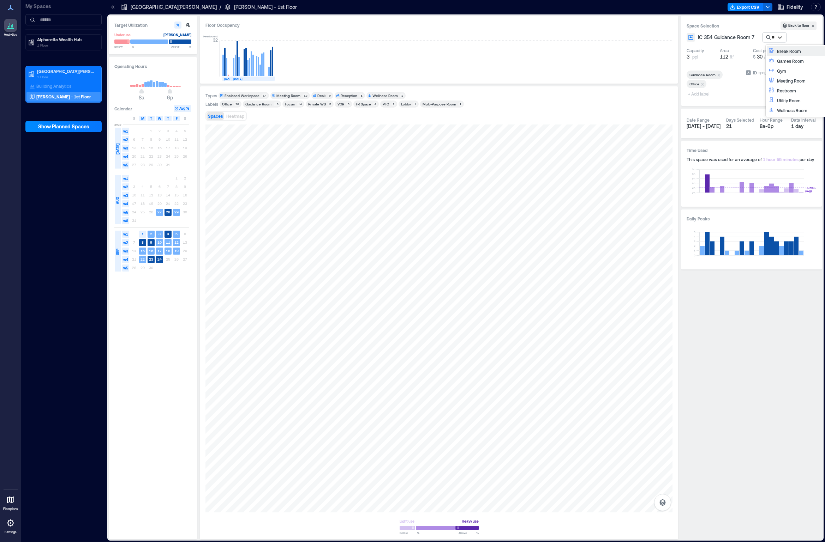
type input "***"
click at [381, 287] on div at bounding box center [438, 319] width 467 height 388
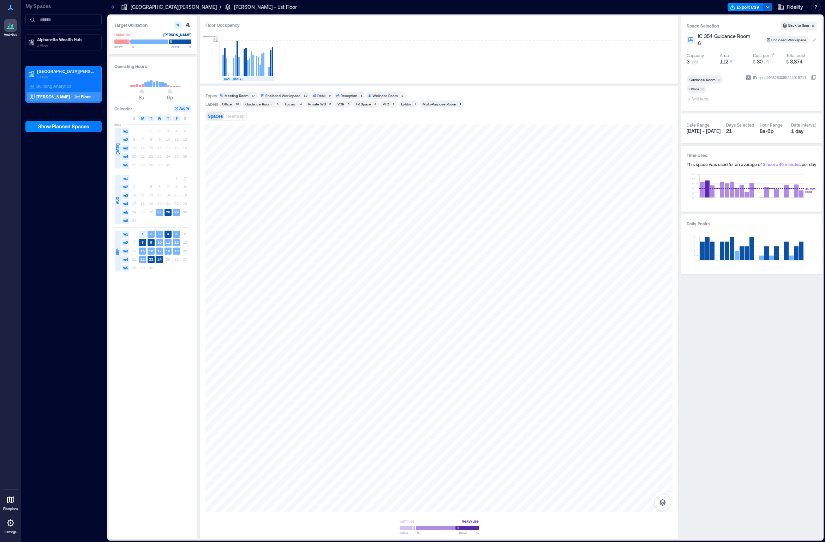
click at [381, 41] on div "Enclosed Workspace" at bounding box center [789, 39] width 36 height 5
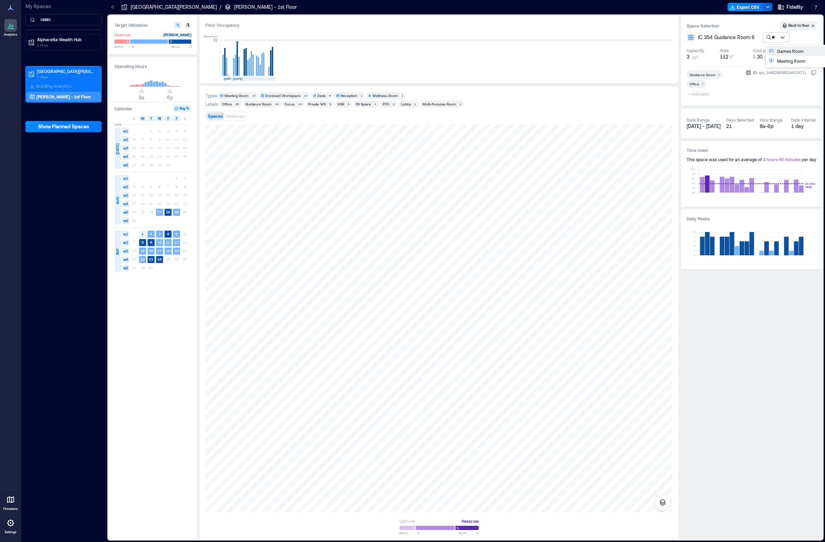
type input "***"
click at [381, 287] on div at bounding box center [438, 319] width 467 height 388
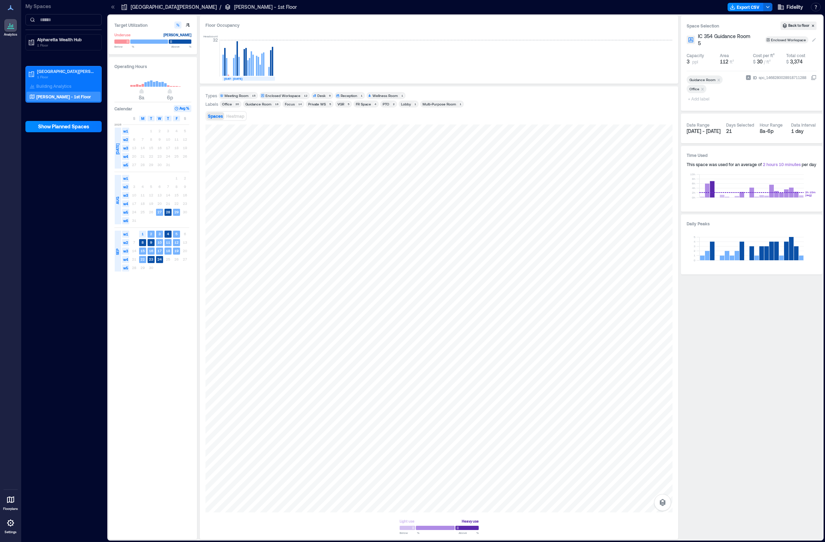
click at [381, 41] on div "Enclosed Workspace" at bounding box center [789, 39] width 36 height 5
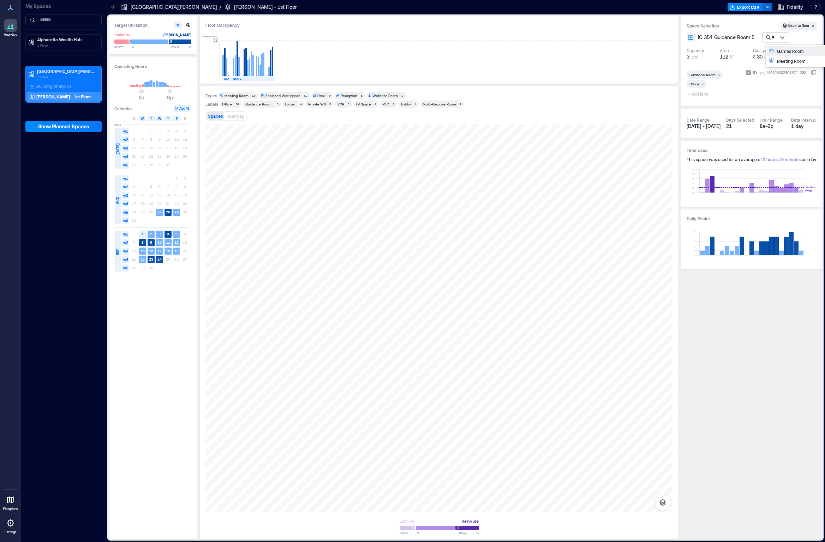
type input "***"
click at [381, 287] on div at bounding box center [438, 319] width 467 height 388
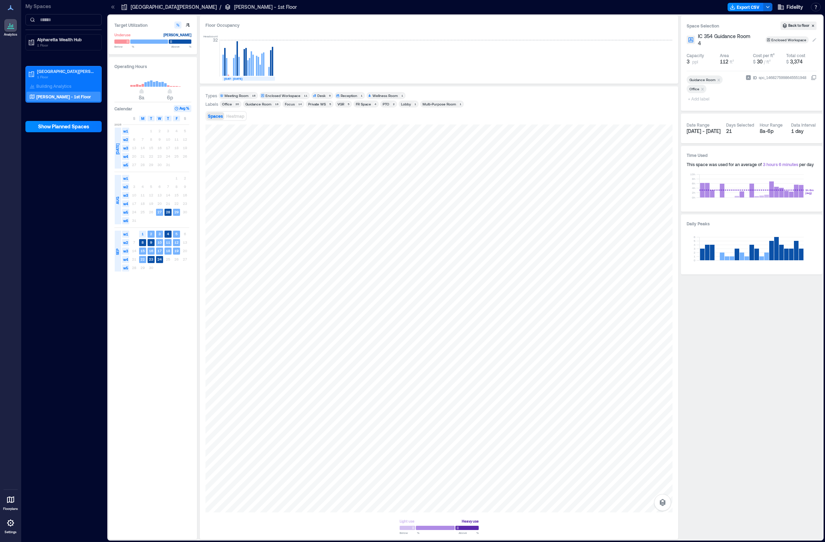
click at [381, 41] on div "Enclosed Workspace" at bounding box center [789, 39] width 36 height 5
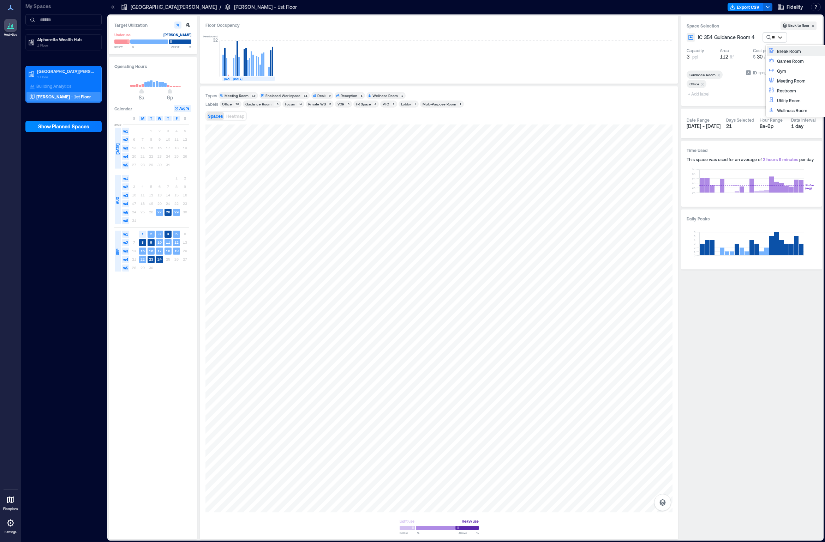
type input "***"
click at [381, 287] on div at bounding box center [438, 319] width 467 height 388
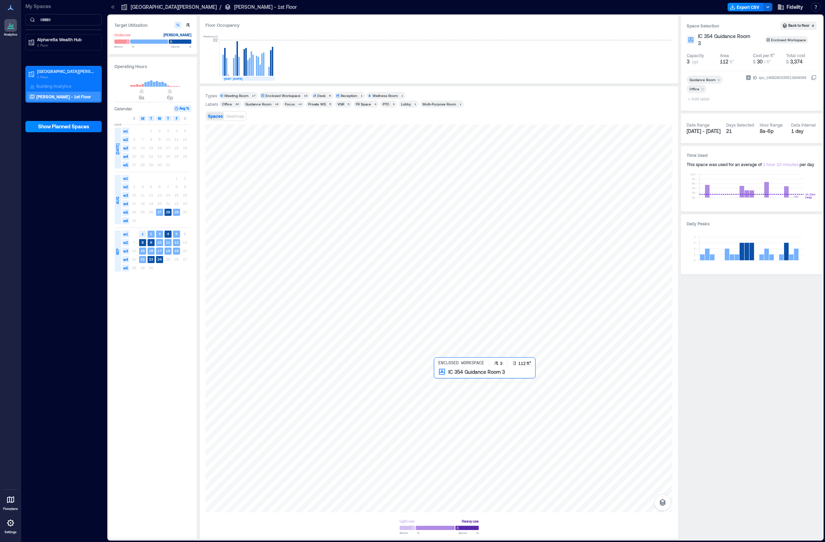
click at [381, 287] on div at bounding box center [438, 319] width 467 height 388
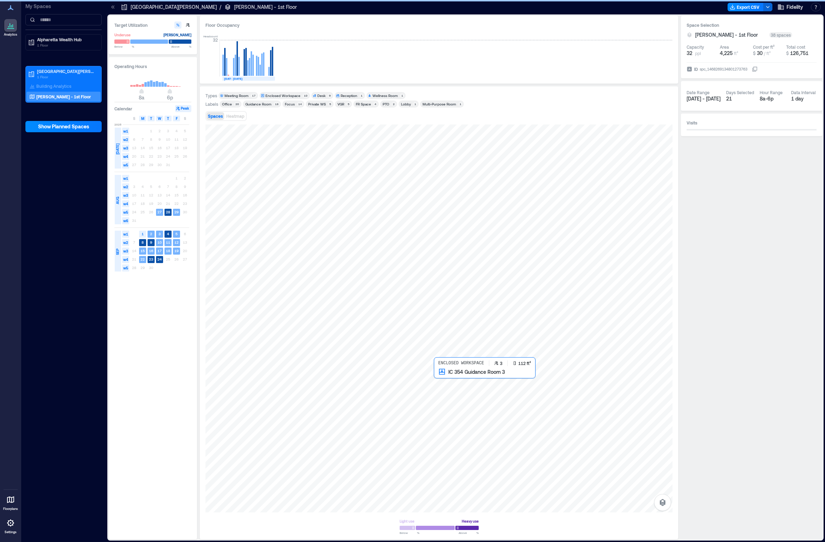
click at [381, 287] on div at bounding box center [438, 319] width 467 height 388
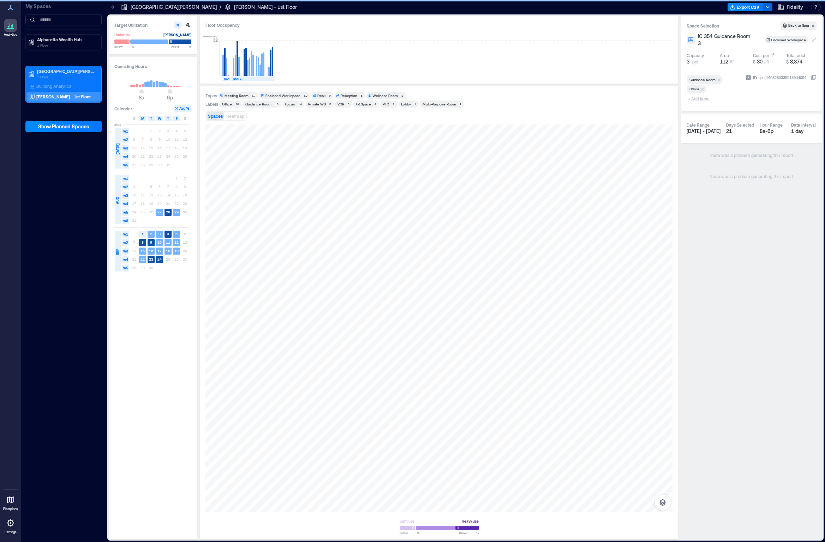
click at [381, 39] on div "Enclosed Workspace" at bounding box center [789, 39] width 36 height 5
type input "***"
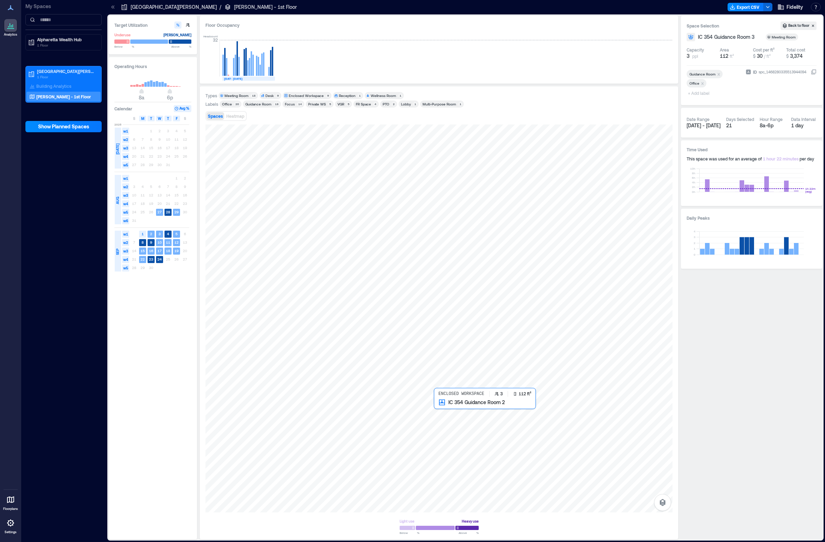
click at [381, 287] on div at bounding box center [438, 319] width 467 height 388
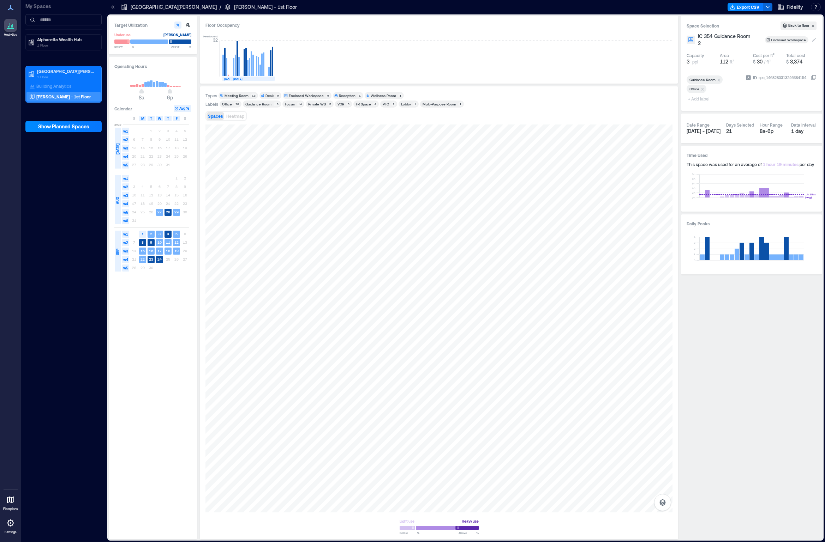
click at [381, 40] on div "Enclosed Workspace" at bounding box center [789, 39] width 36 height 5
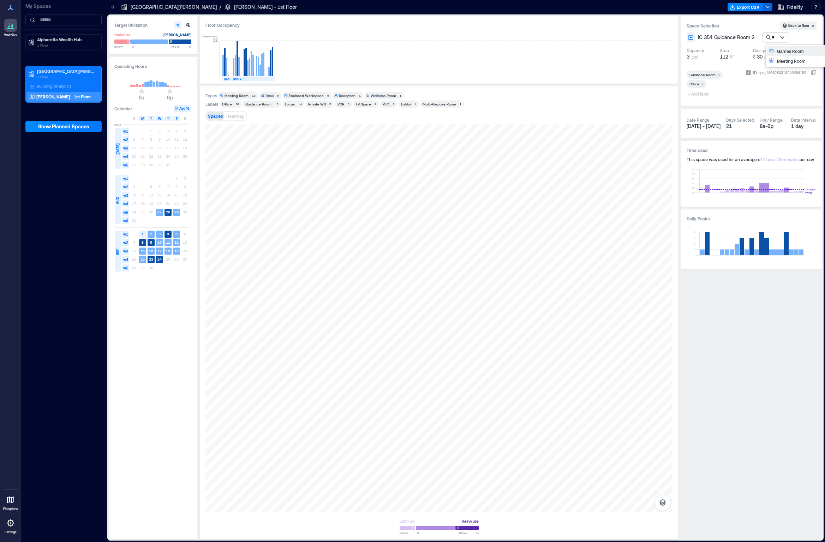
type input "***"
click at [381, 287] on div at bounding box center [438, 319] width 467 height 388
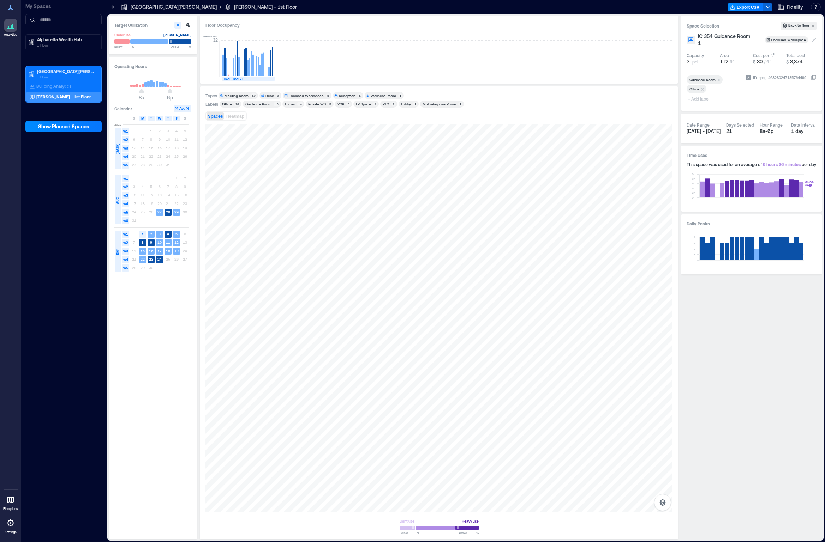
click at [381, 38] on div "Enclosed Workspace" at bounding box center [789, 39] width 36 height 5
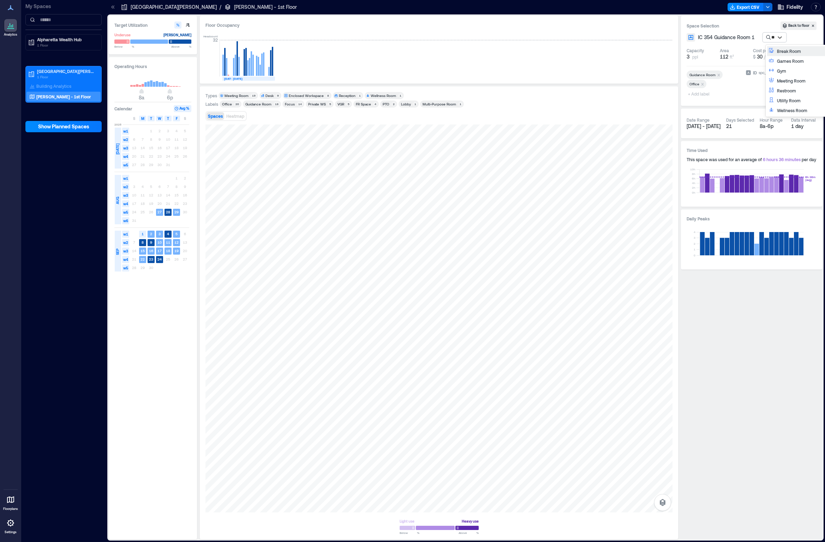
type input "***"
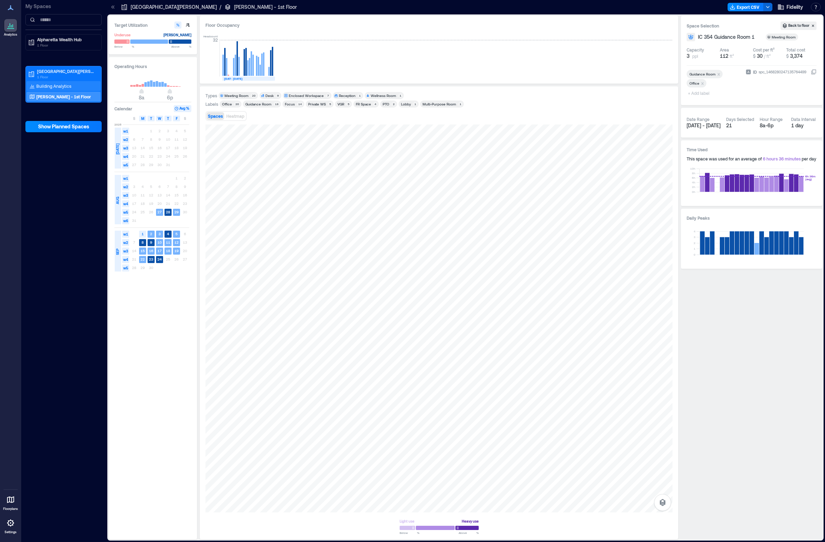
click at [51, 89] on p "Building Analytics" at bounding box center [53, 86] width 35 height 6
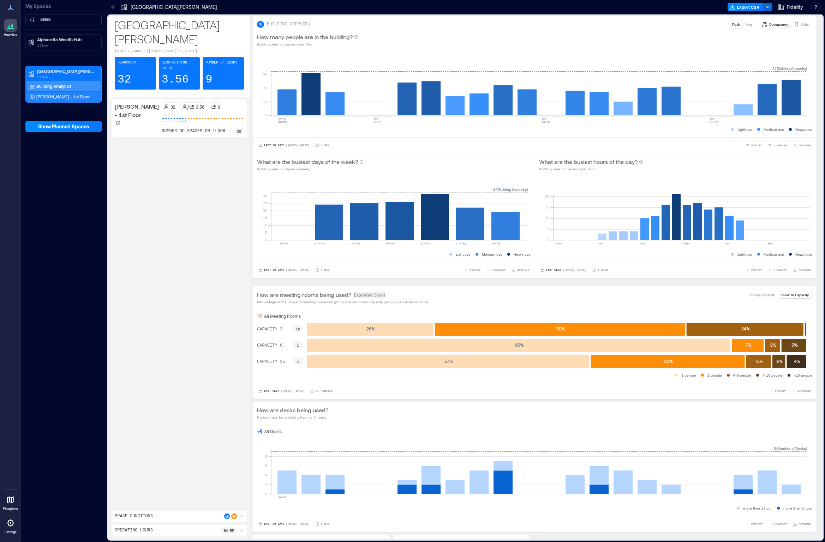
click at [70, 96] on p "[PERSON_NAME] - 1st Floor" at bounding box center [62, 97] width 53 height 6
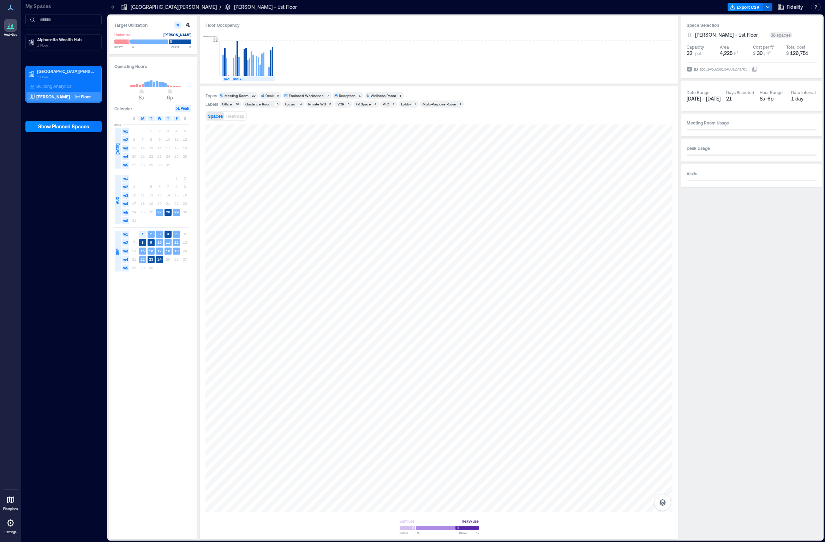
click at [263, 96] on icon at bounding box center [263, 96] width 4 height 4
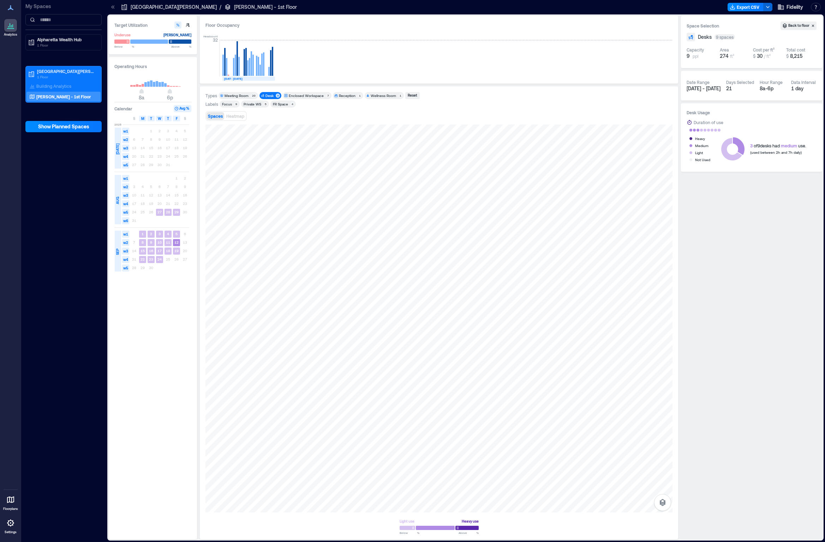
click at [263, 96] on icon at bounding box center [262, 96] width 3 height 3
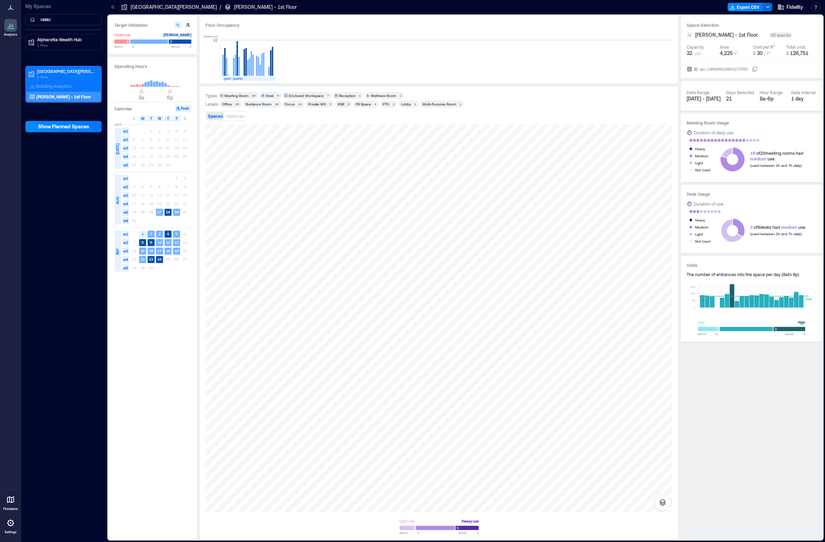
click at [291, 95] on div "Enclosed Workspace" at bounding box center [306, 95] width 35 height 5
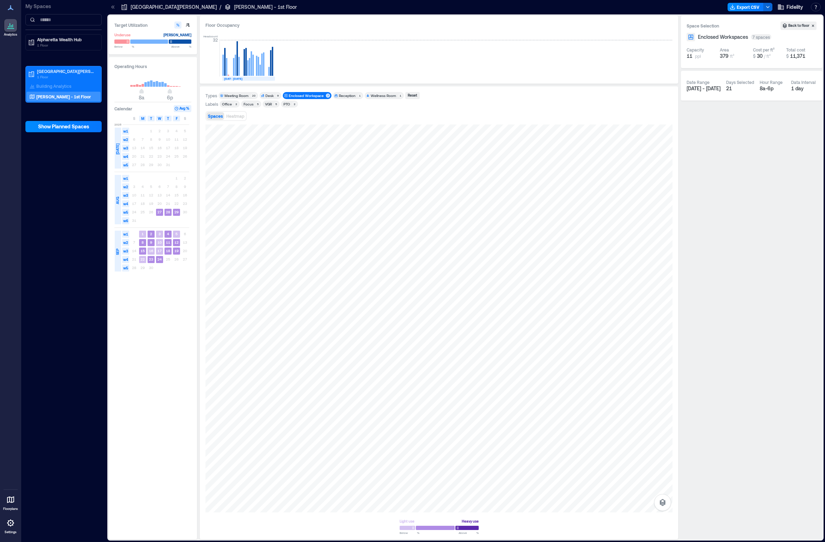
click at [291, 95] on div "Enclosed Workspace" at bounding box center [306, 95] width 35 height 5
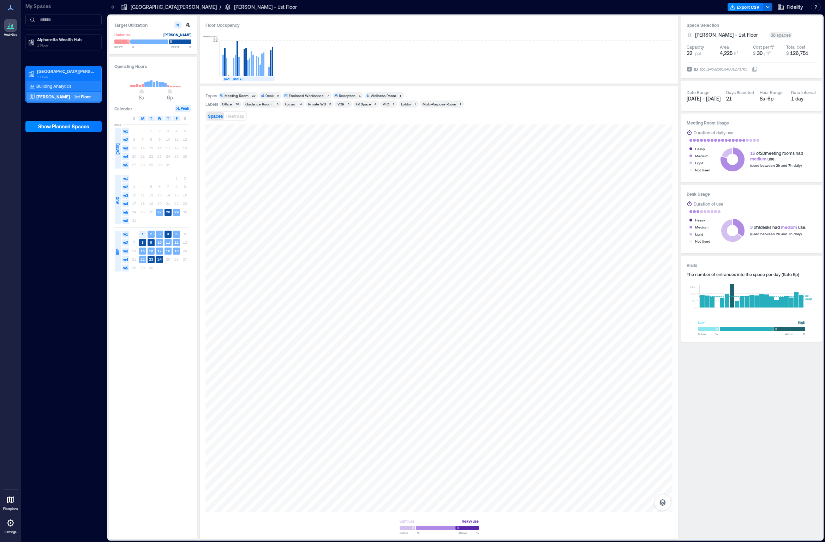
click at [54, 86] on p "Building Analytics" at bounding box center [53, 86] width 35 height 6
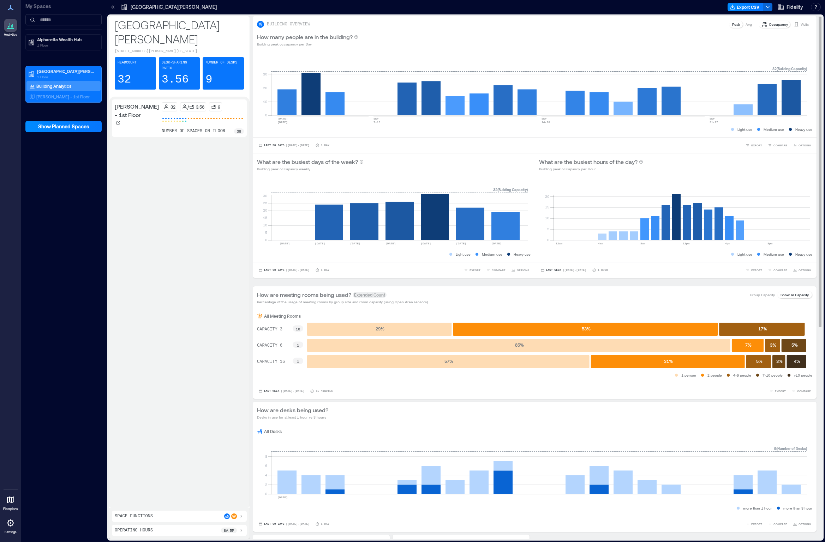
click at [381, 31] on div "How many people are in the building? Building peak occupancy per Day" at bounding box center [534, 40] width 563 height 23
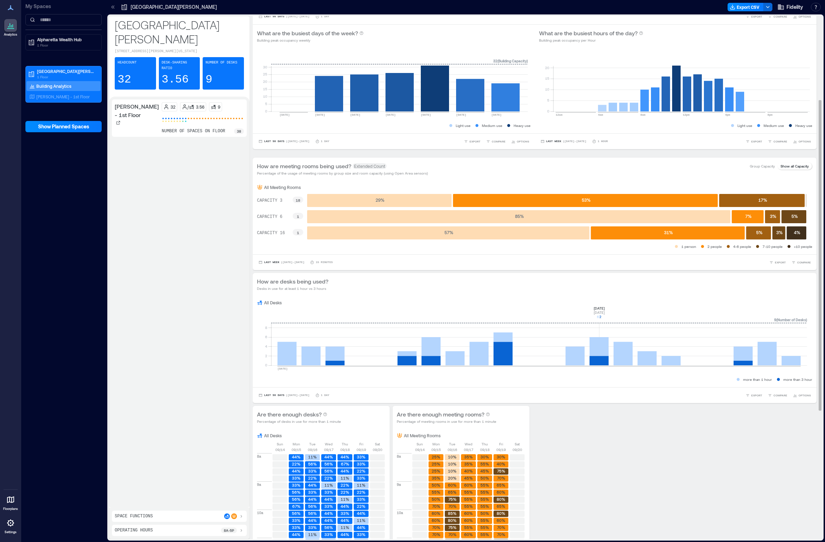
scroll to position [141, 0]
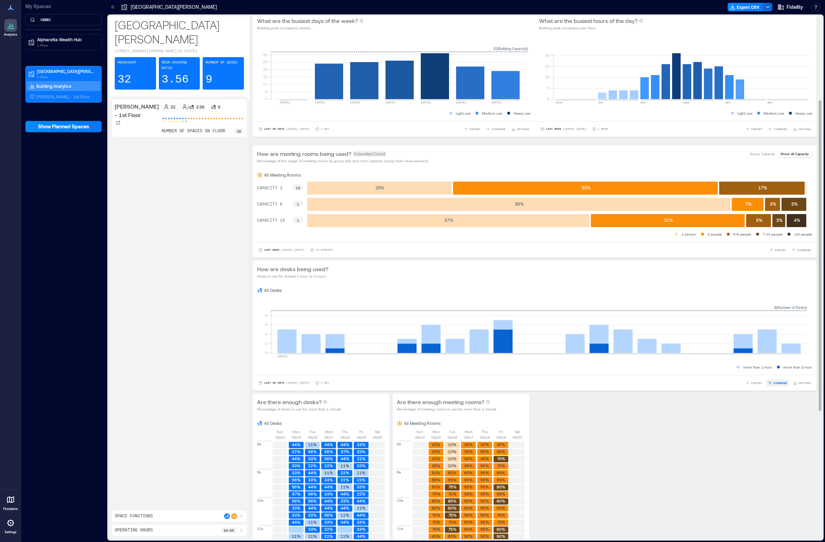
click at [381, 287] on button "COMPARE" at bounding box center [777, 383] width 22 height 7
click at [381, 287] on div "Private WS" at bounding box center [733, 357] width 104 height 9
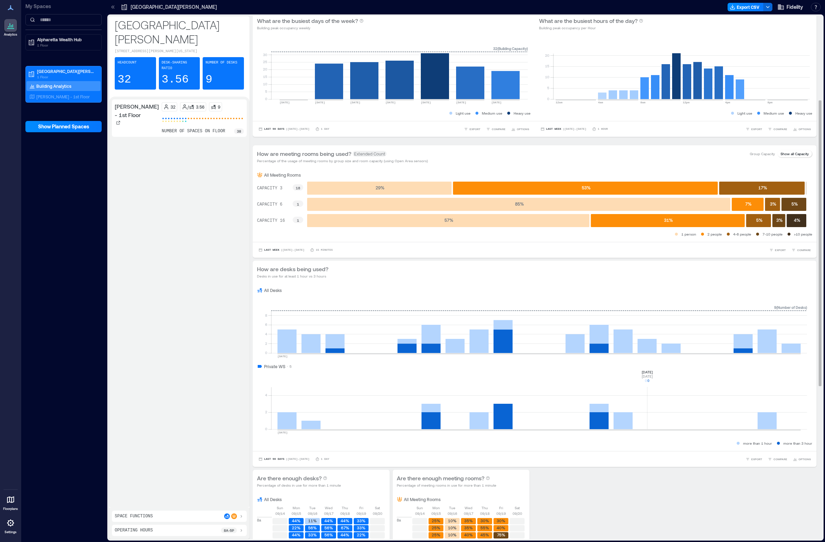
click at [381, 287] on rect at bounding box center [539, 399] width 536 height 60
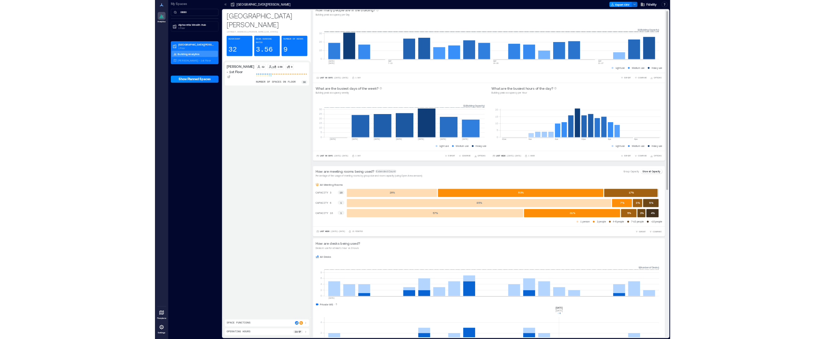
scroll to position [0, 0]
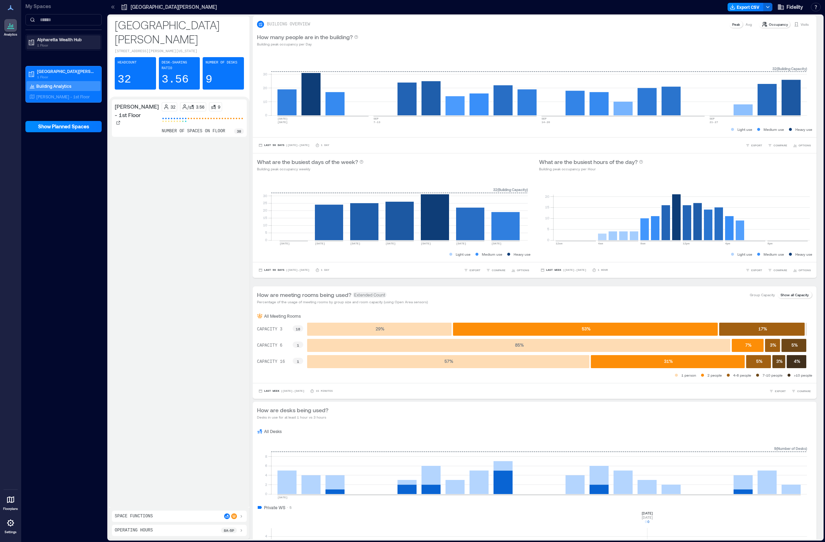
click at [51, 48] on div "Alpharetta Wealth Hub 1 Floor" at bounding box center [63, 42] width 74 height 14
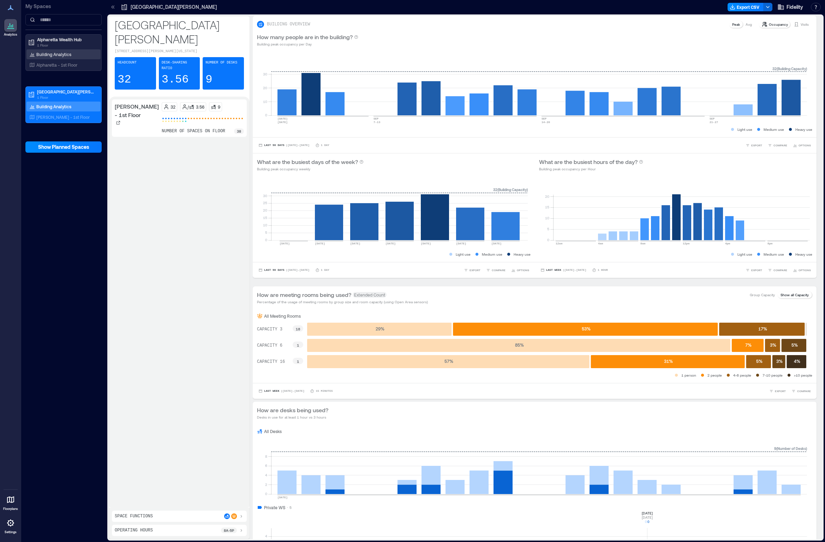
click at [52, 53] on p "Building Analytics" at bounding box center [53, 55] width 35 height 6
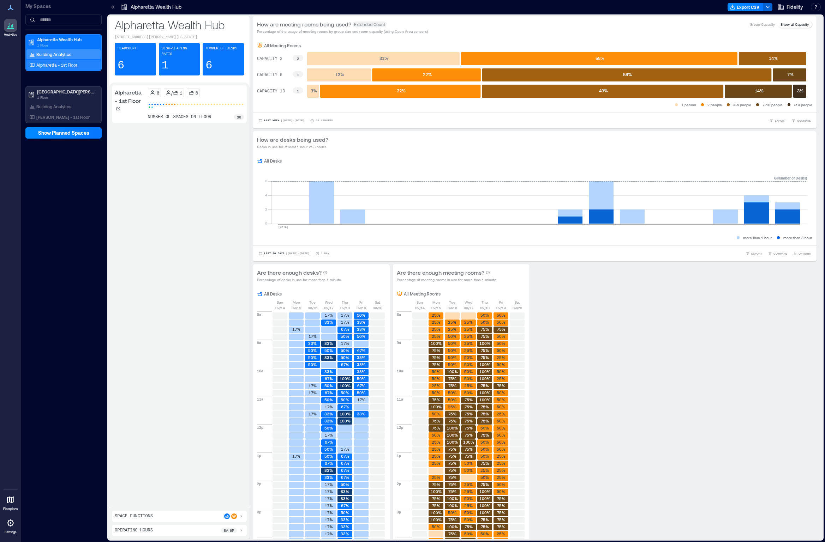
click at [68, 66] on p "Alpharetta - 1st Floor" at bounding box center [56, 65] width 41 height 6
